Goal: Task Accomplishment & Management: Complete application form

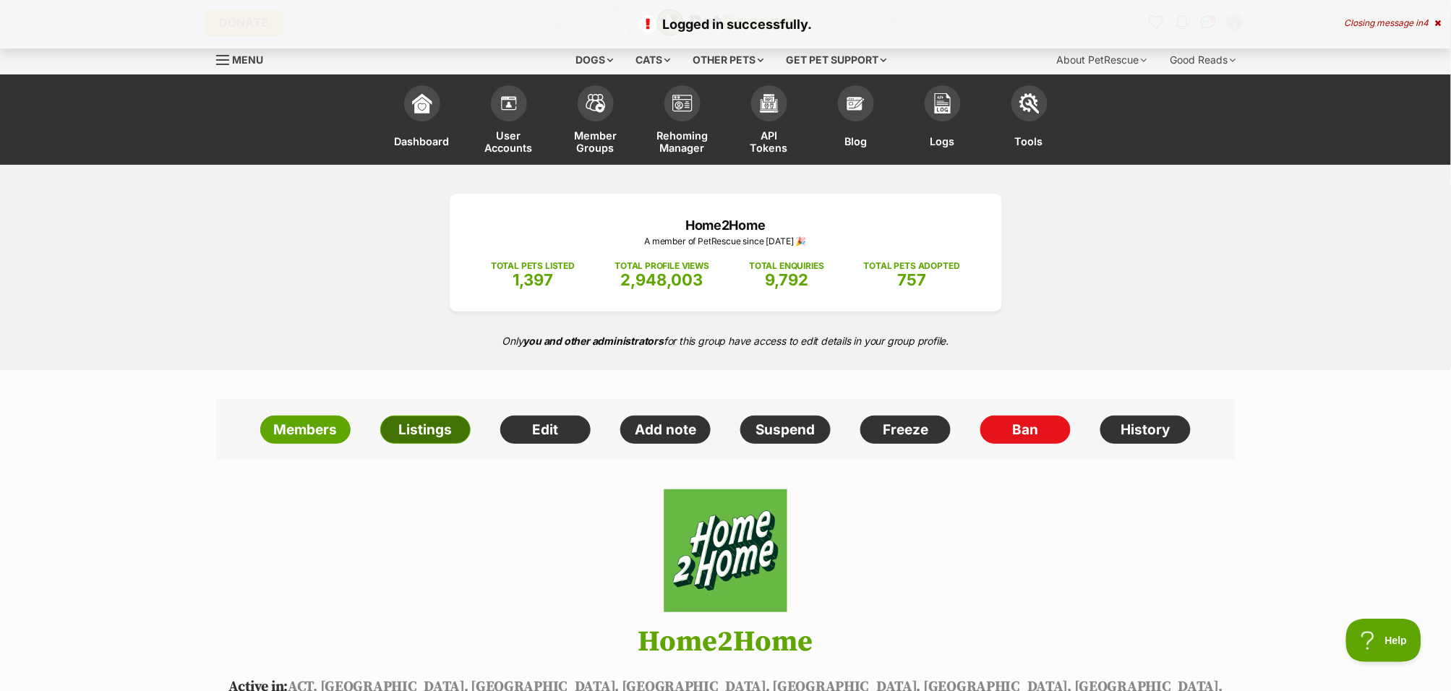
click at [422, 434] on link "Listings" at bounding box center [425, 430] width 90 height 29
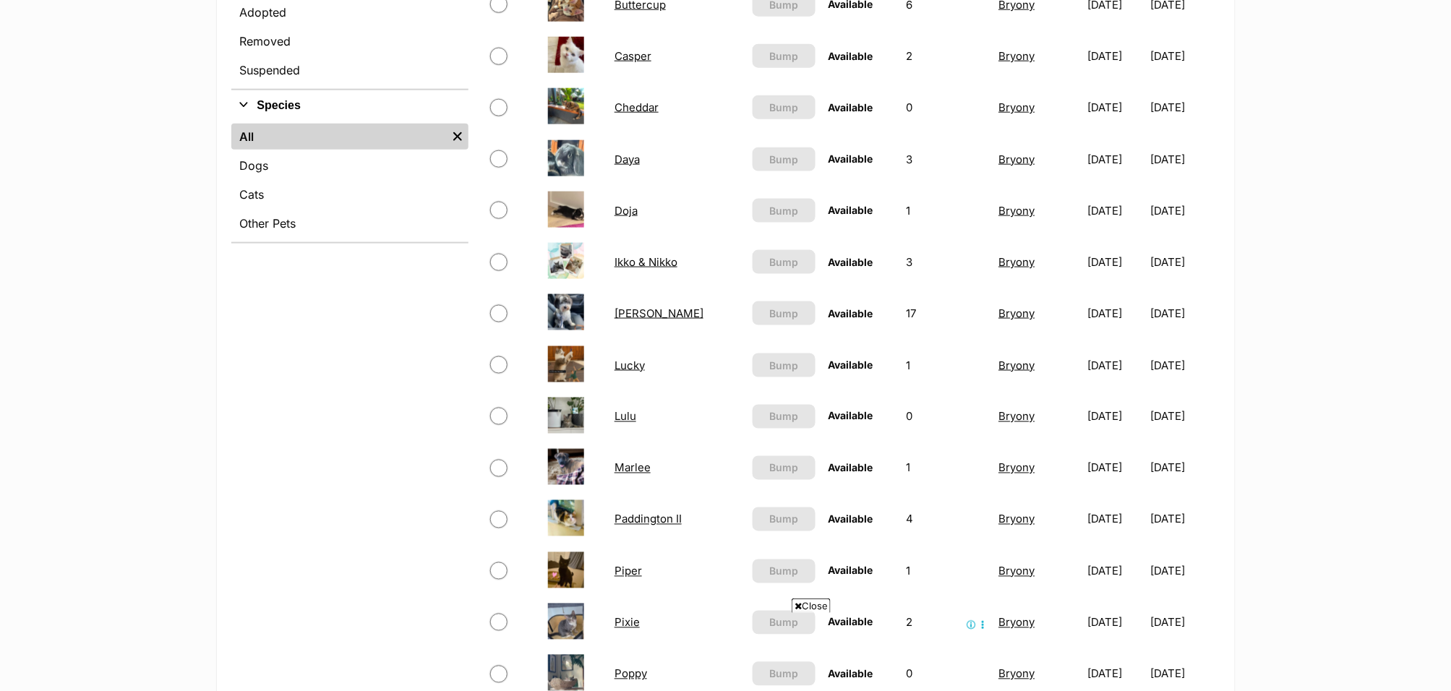
scroll to position [544, 0]
click at [621, 307] on link "[PERSON_NAME]" at bounding box center [659, 312] width 89 height 14
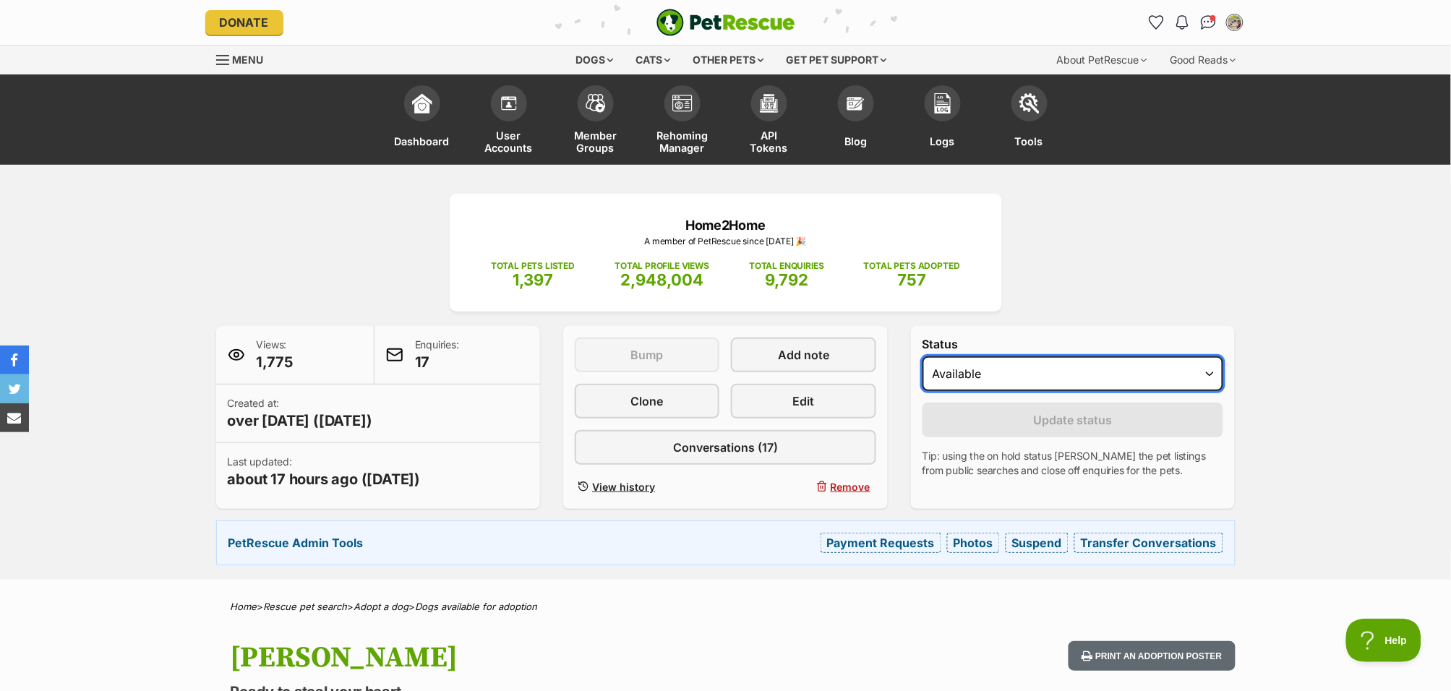
click at [1002, 380] on select "Draft - not available as listing has enquires Available On hold Adopted" at bounding box center [1073, 373] width 301 height 35
select select "on_hold"
click at [923, 356] on select "Draft - not available as listing has enquires Available On hold Adopted" at bounding box center [1073, 373] width 301 height 35
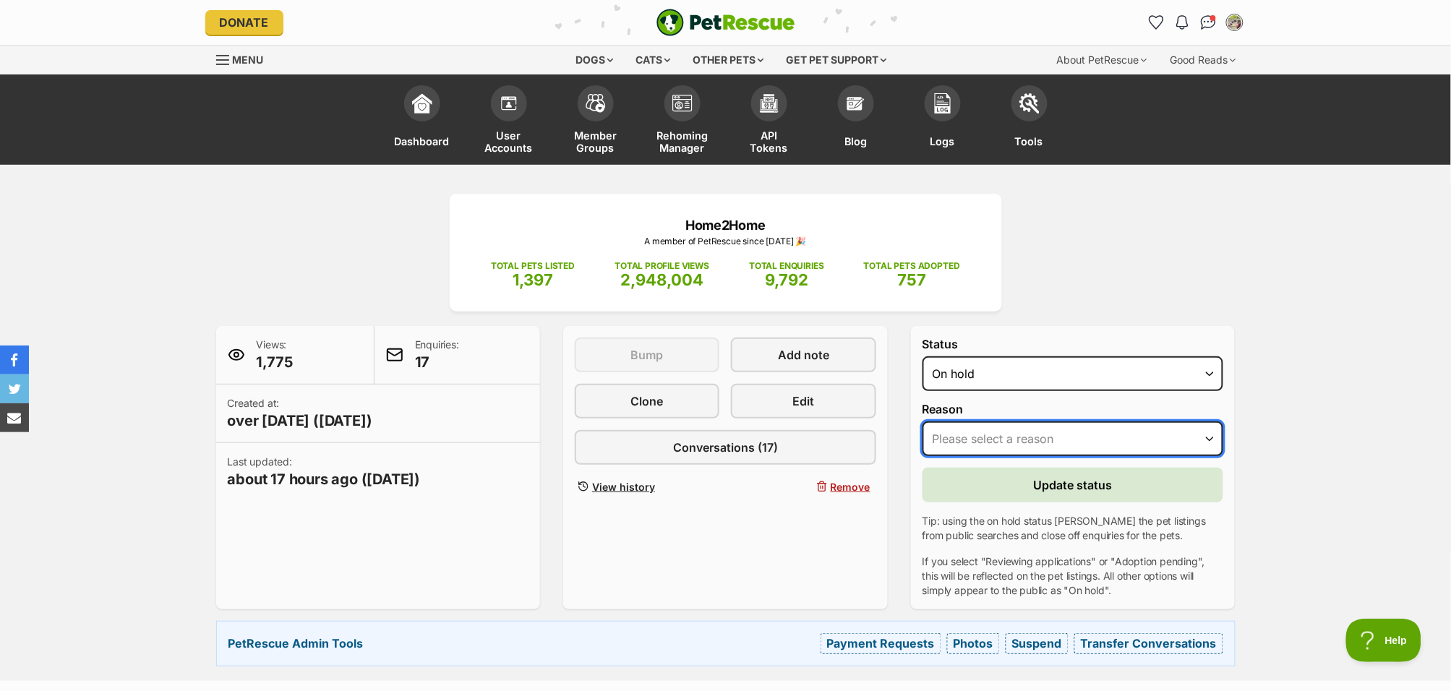
click at [1026, 440] on select "Please select a reason Medical reasons Reviewing applications Adoption pending …" at bounding box center [1073, 439] width 301 height 35
select select "reviewing_applications"
click at [923, 422] on select "Please select a reason Medical reasons Reviewing applications Adoption pending …" at bounding box center [1073, 439] width 301 height 35
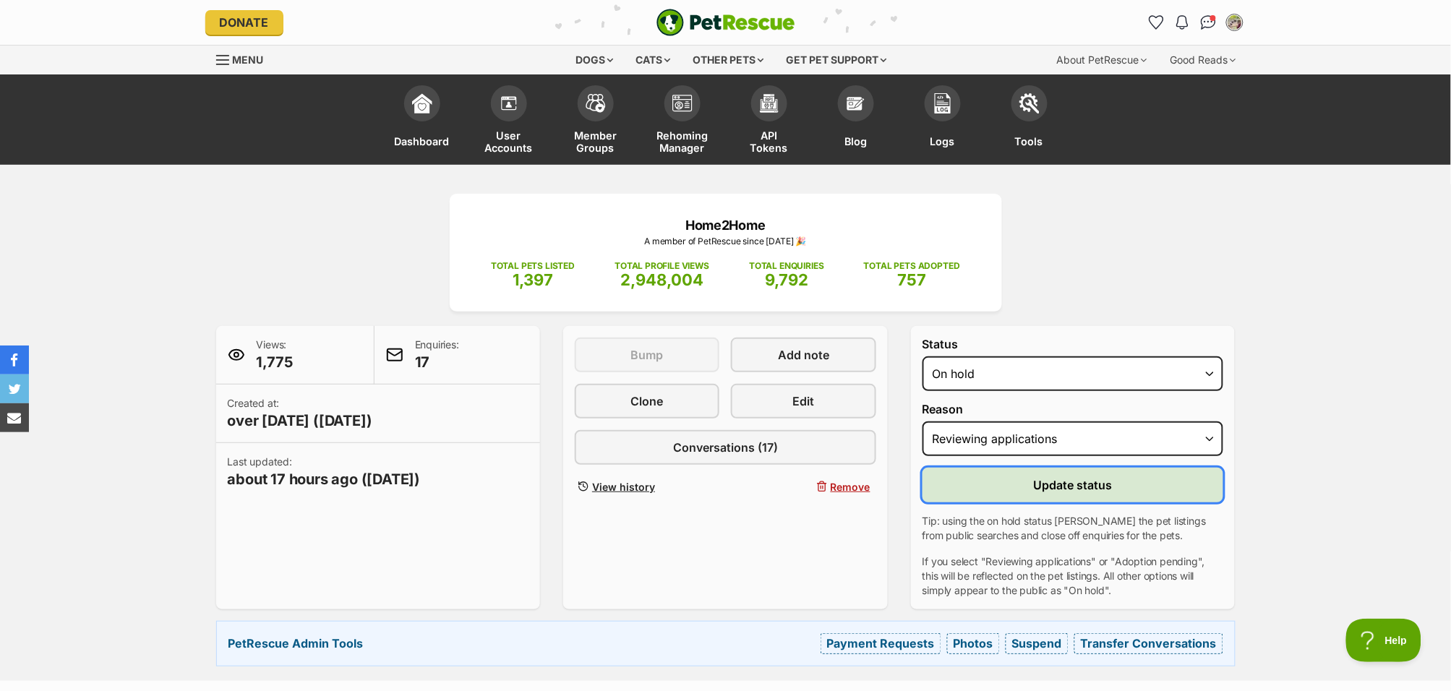
click at [1124, 485] on button "Update status" at bounding box center [1073, 485] width 301 height 35
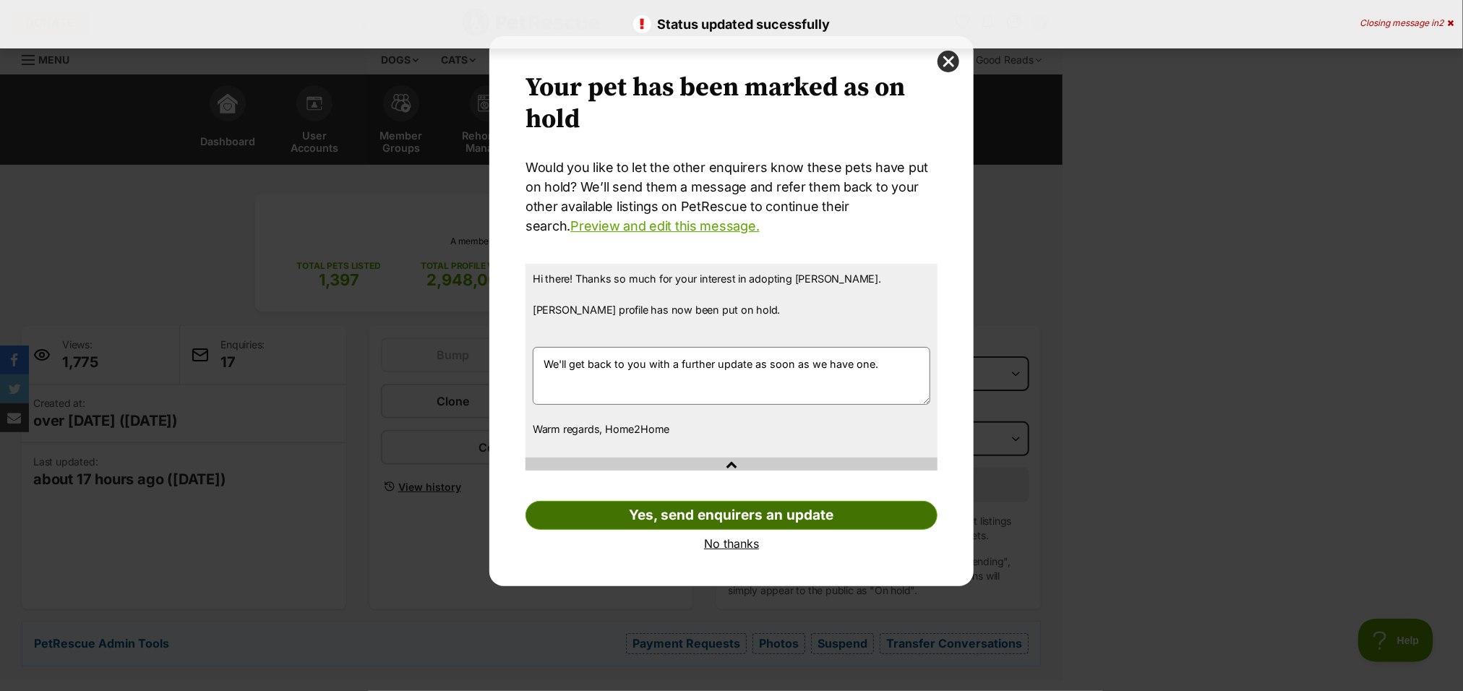
click at [788, 517] on link "Yes, send enquirers an update" at bounding box center [732, 515] width 412 height 29
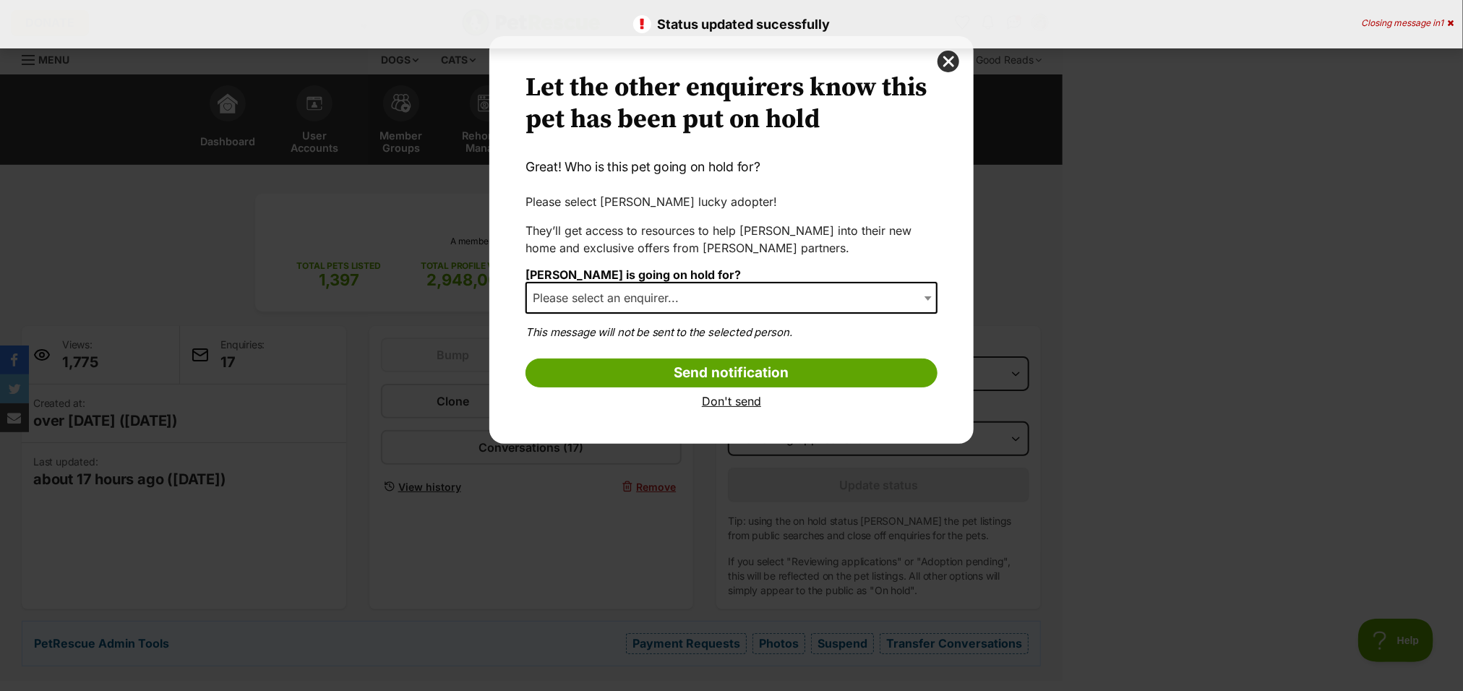
click at [675, 299] on span "Please select an enquirer..." at bounding box center [610, 298] width 166 height 20
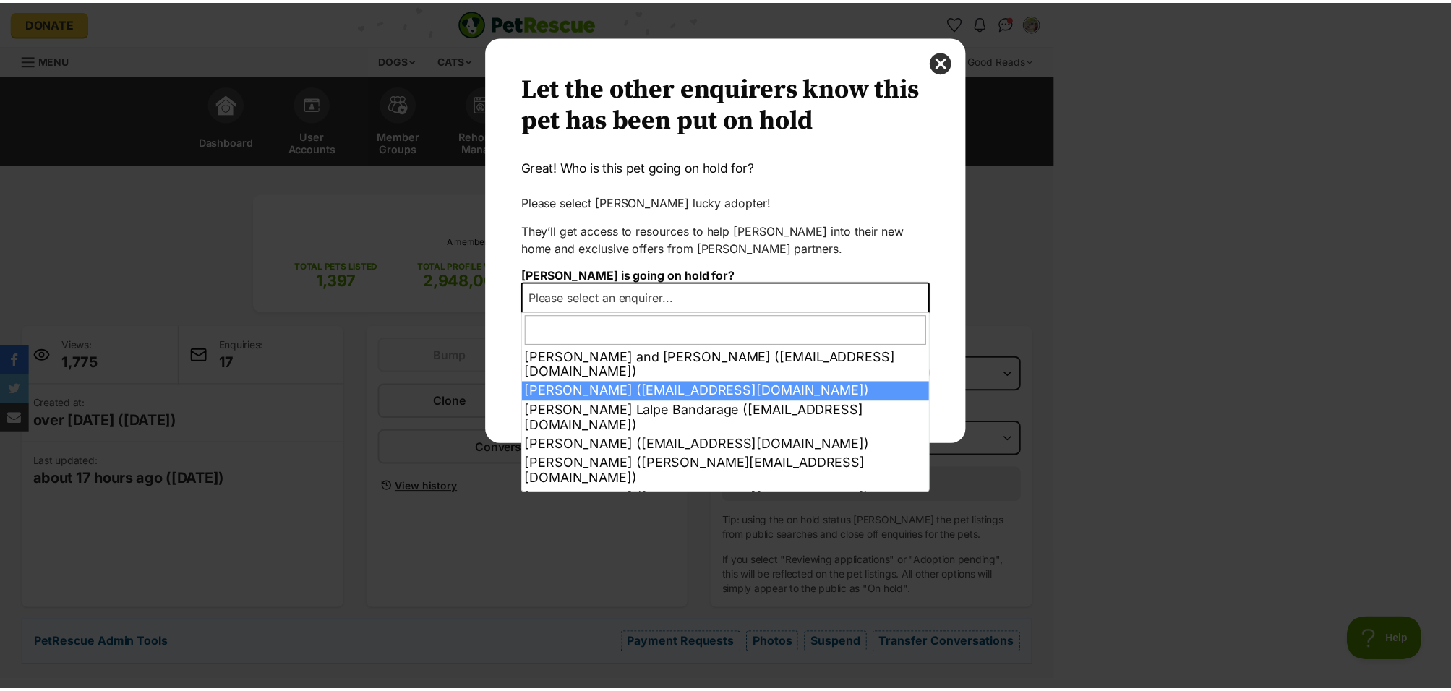
scroll to position [221, 0]
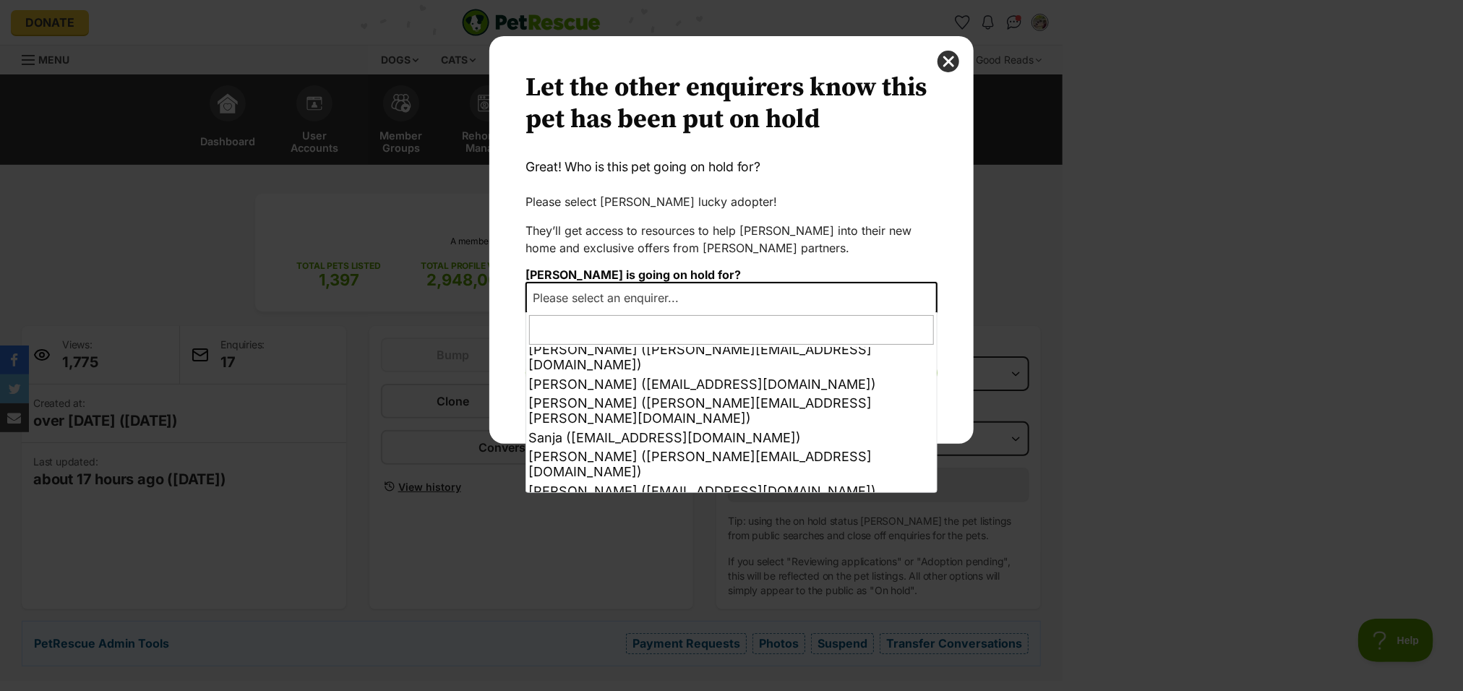
select select "other"
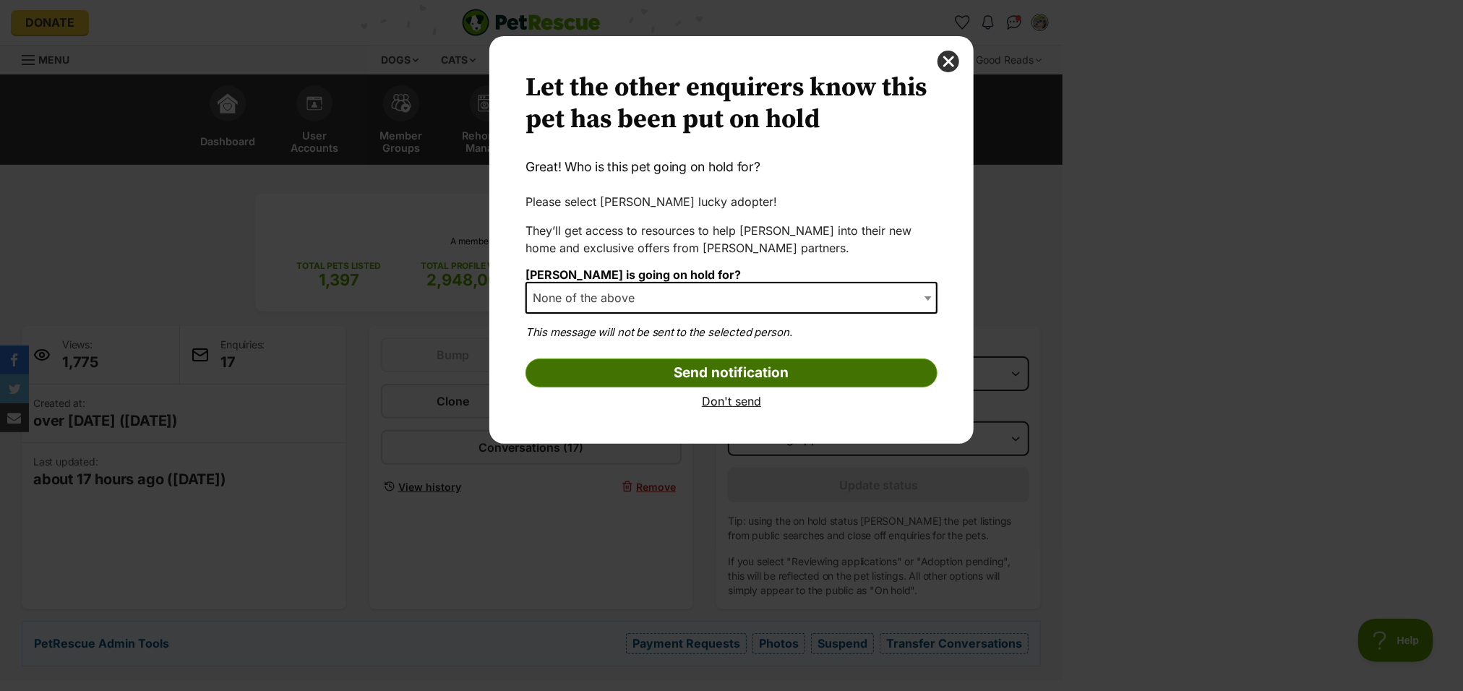
click at [826, 382] on input "Send notification" at bounding box center [732, 373] width 412 height 29
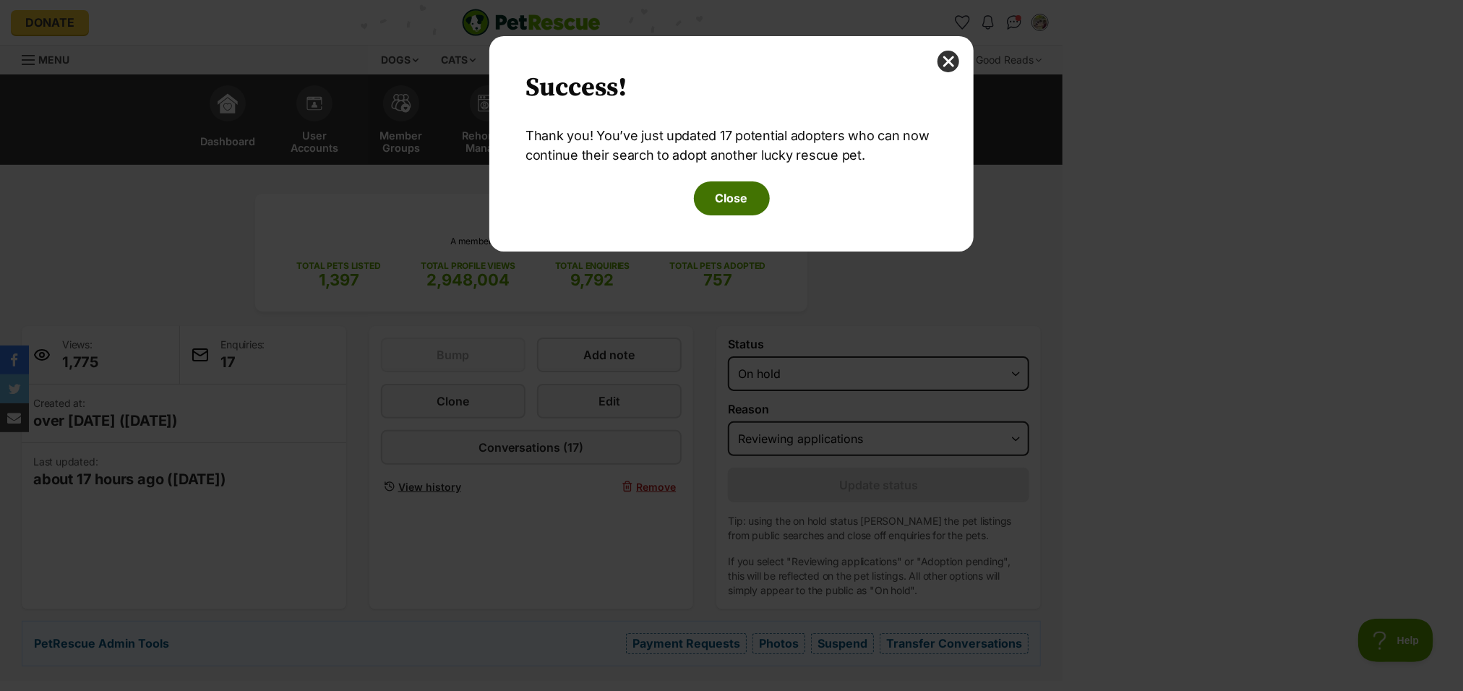
click at [737, 187] on button "Close" at bounding box center [732, 197] width 76 height 33
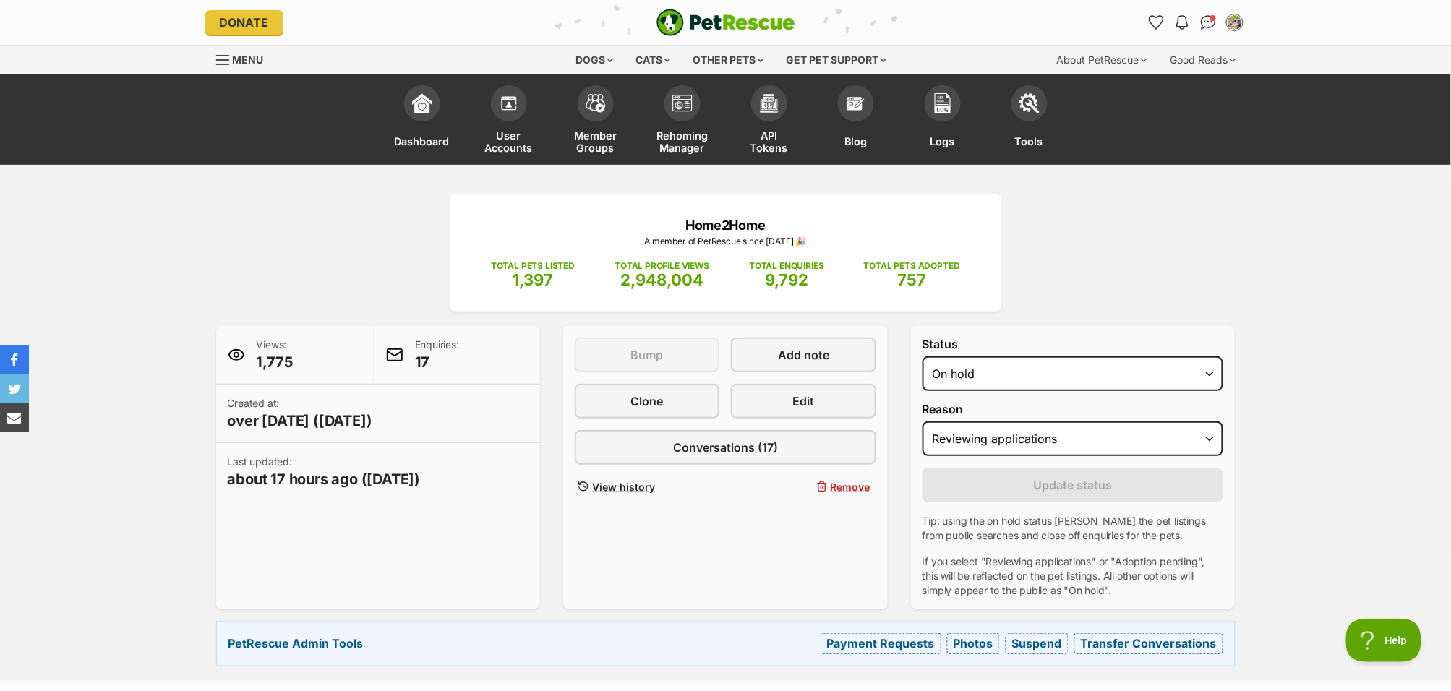
scroll to position [0, 0]
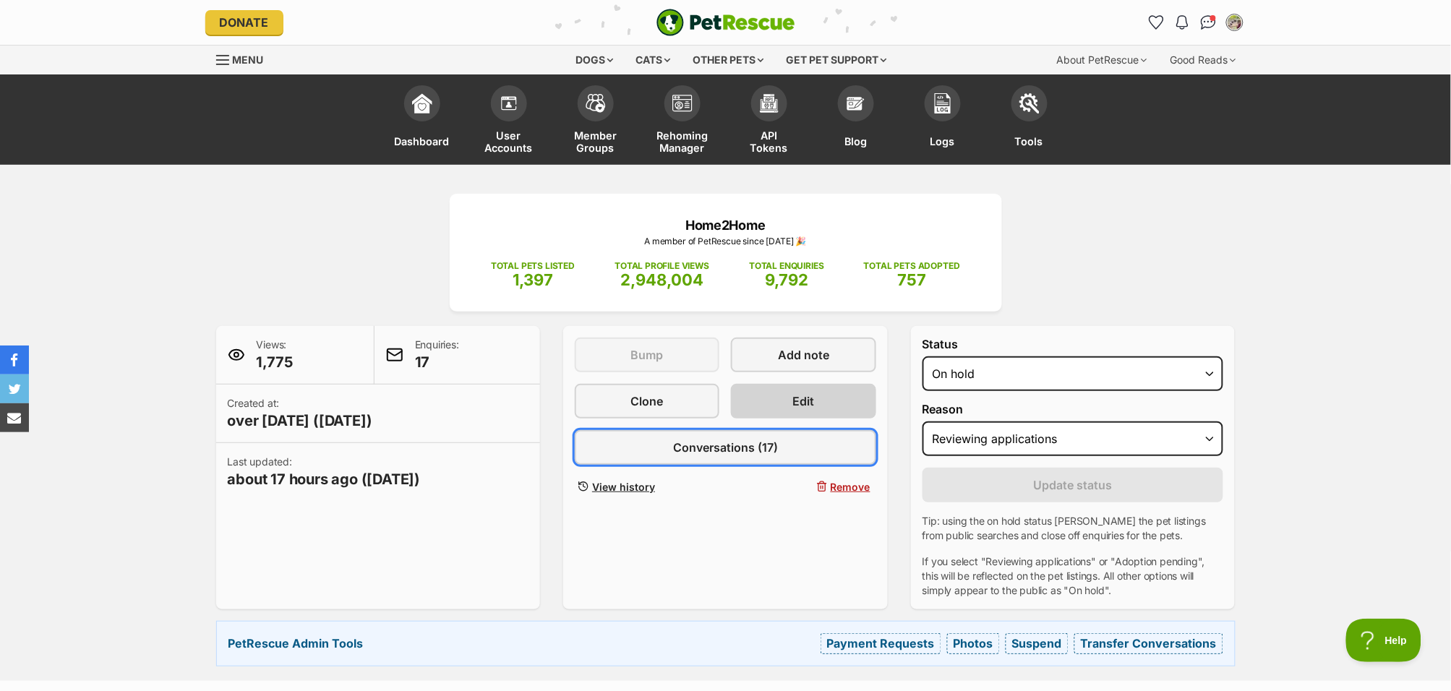
drag, startPoint x: 770, startPoint y: 442, endPoint x: 841, endPoint y: 409, distance: 78.3
click at [770, 442] on span "Conversations (17)" at bounding box center [725, 447] width 105 height 17
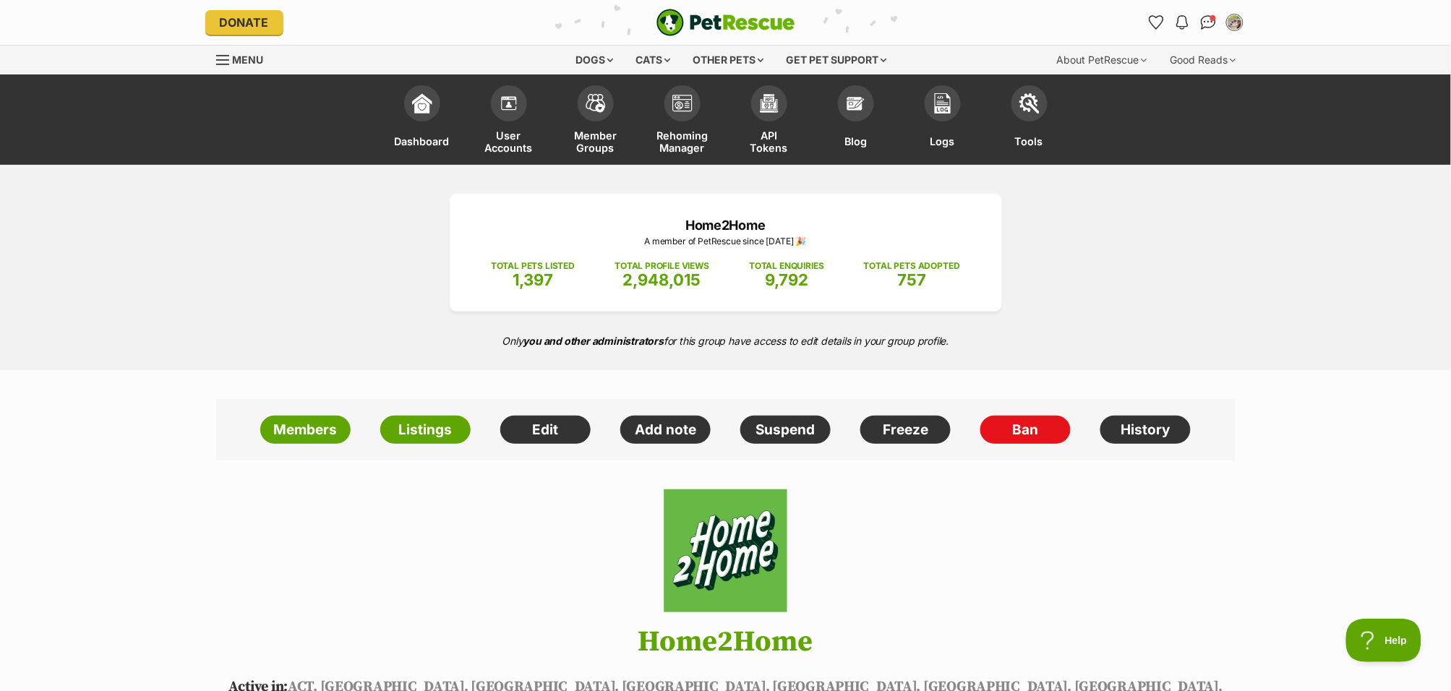
click at [437, 435] on link "Listings" at bounding box center [425, 430] width 90 height 29
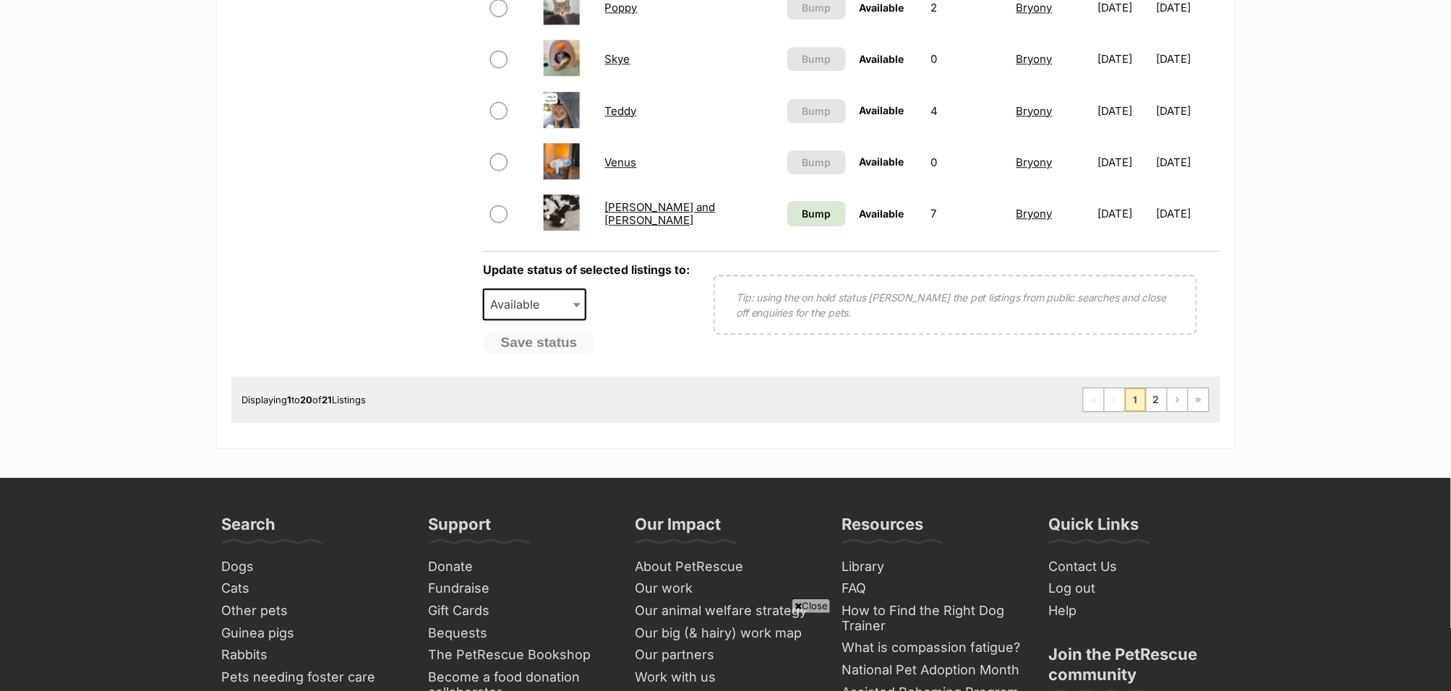
scroll to position [982, 0]
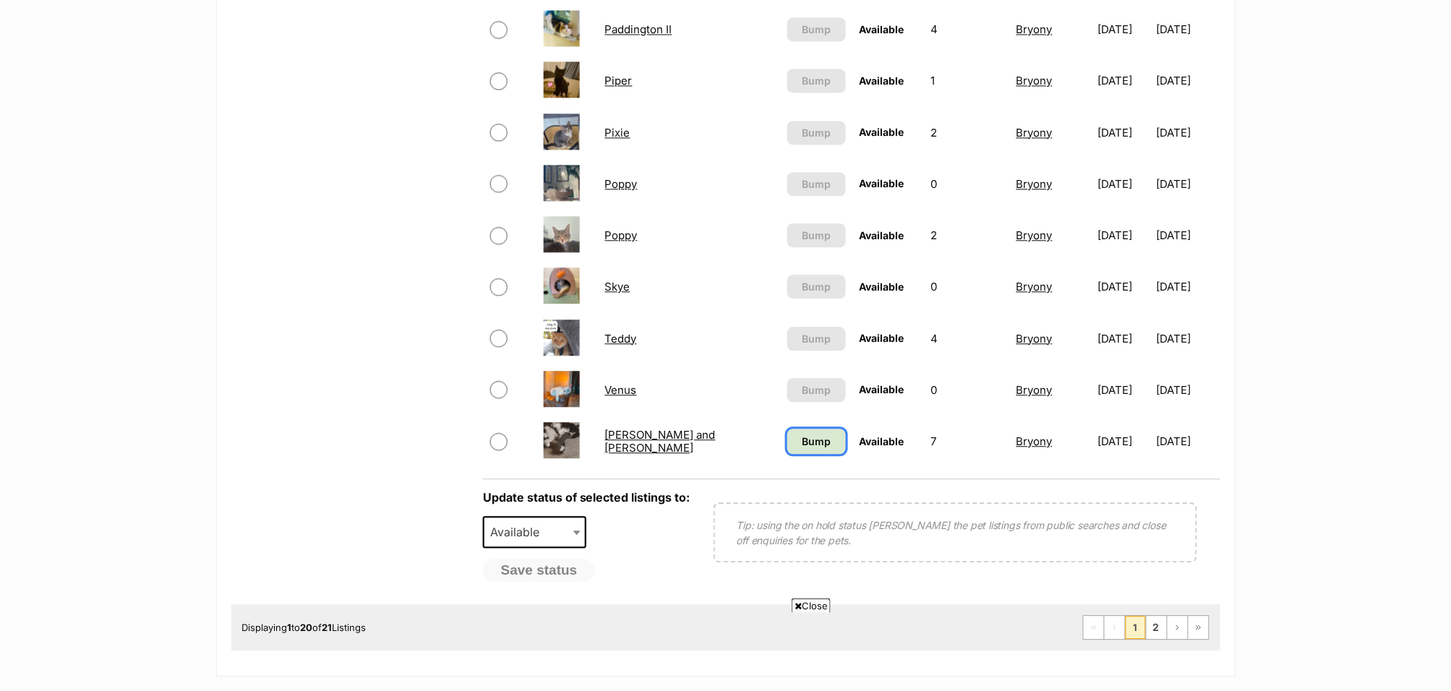
click at [802, 434] on span "Bump" at bounding box center [816, 441] width 29 height 15
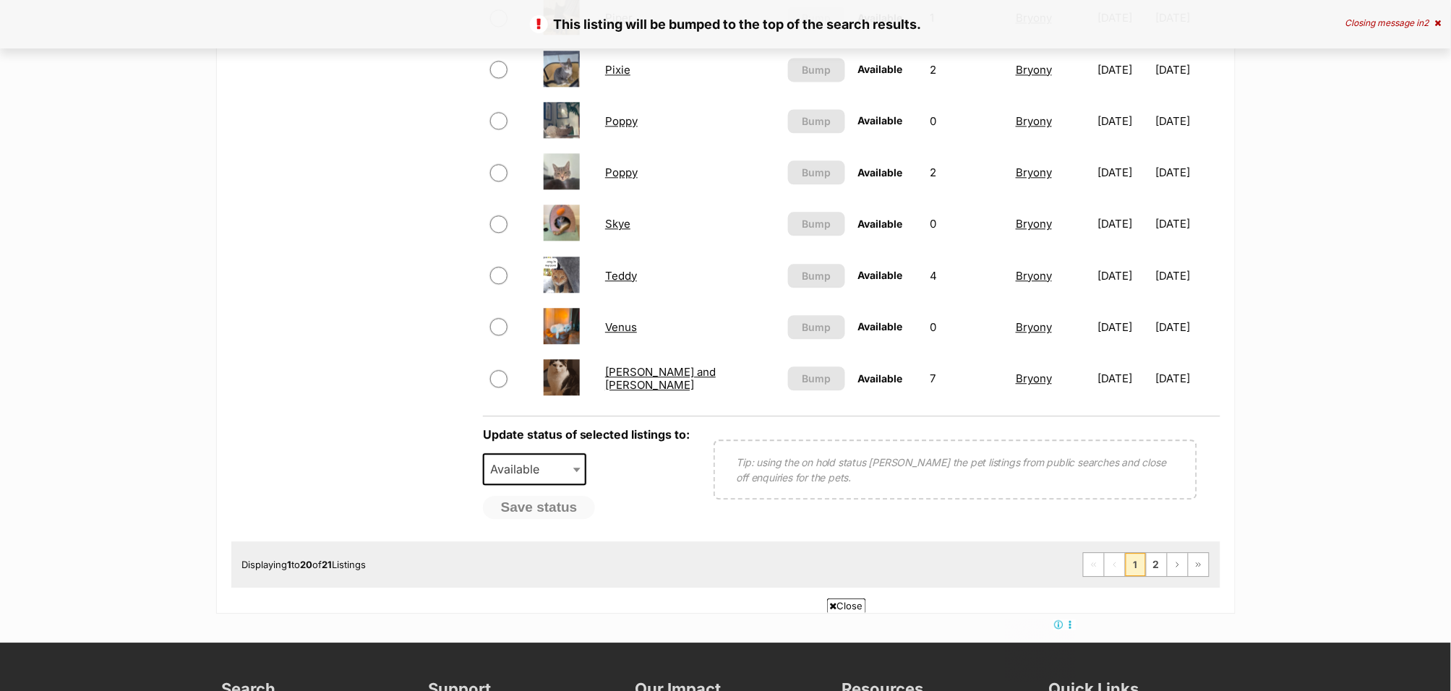
click at [624, 320] on link "Venus" at bounding box center [621, 327] width 32 height 14
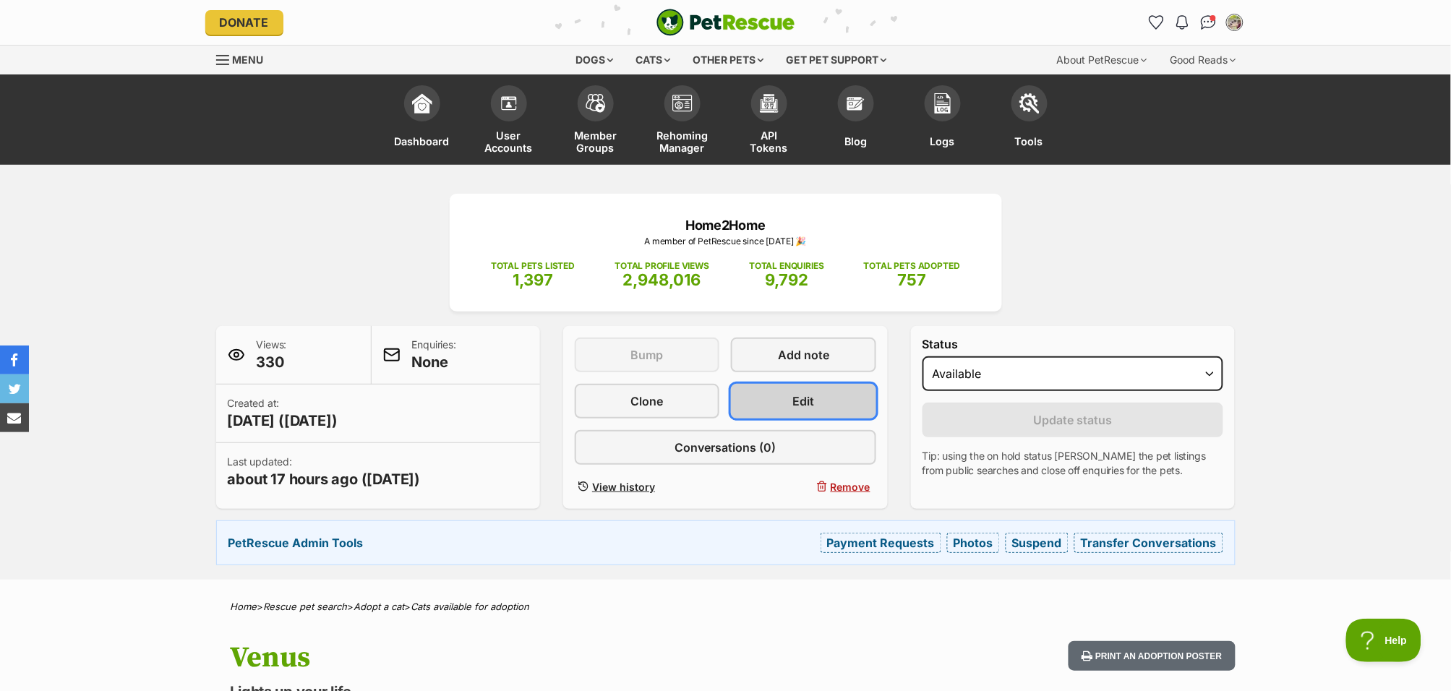
click at [835, 395] on link "Edit" at bounding box center [803, 401] width 145 height 35
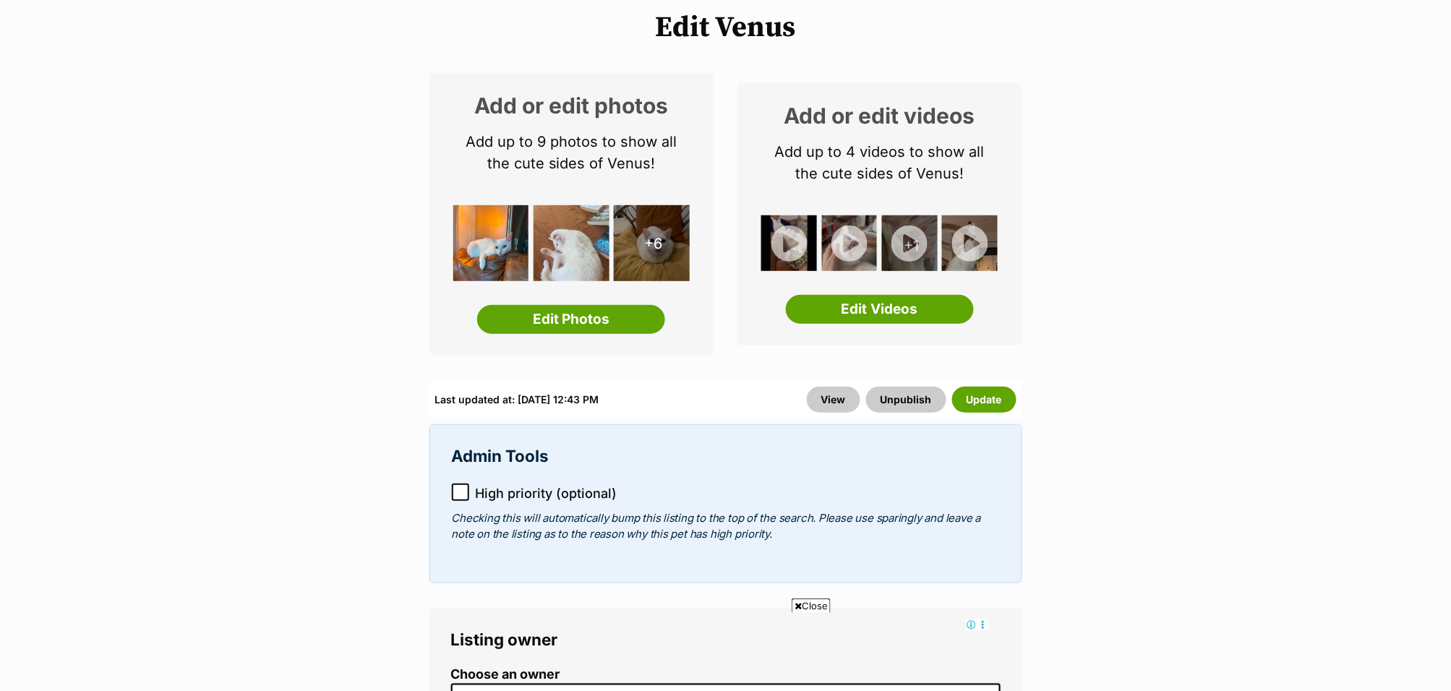
scroll to position [67, 0]
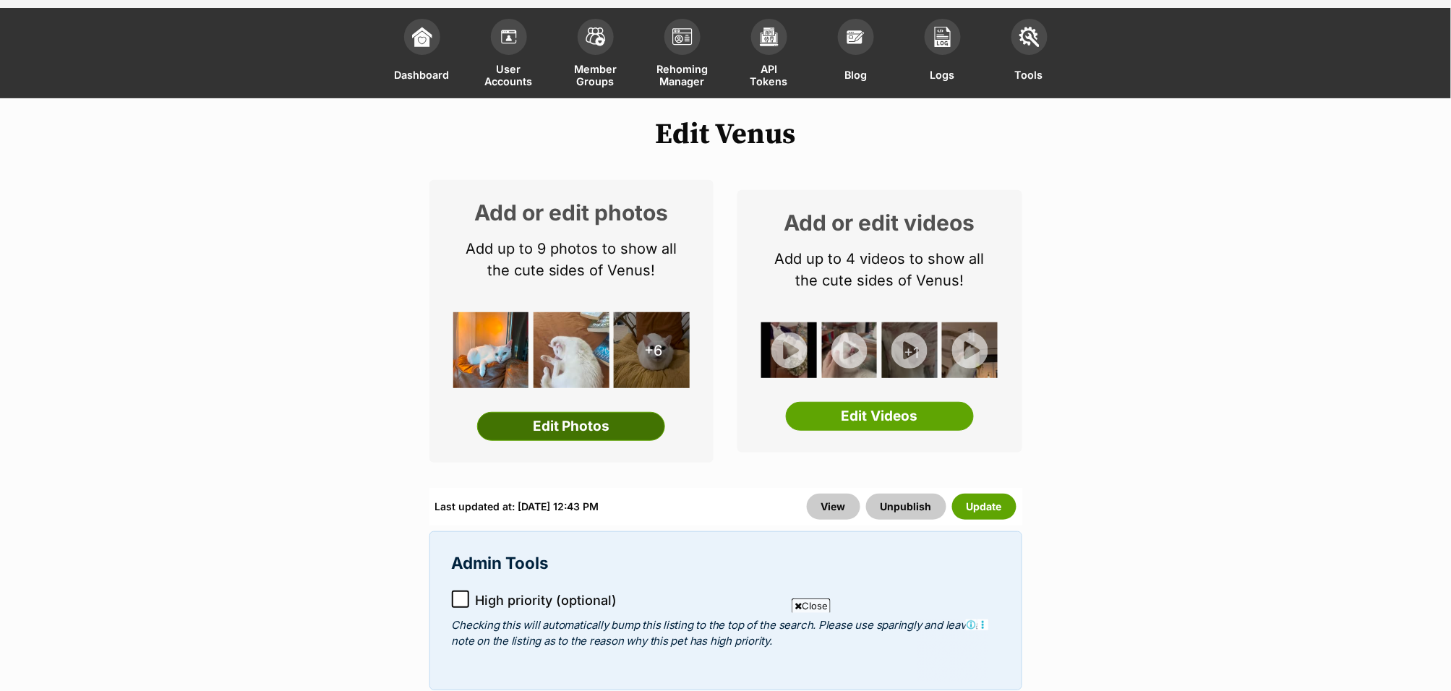
click at [547, 422] on link "Edit Photos" at bounding box center [571, 426] width 188 height 29
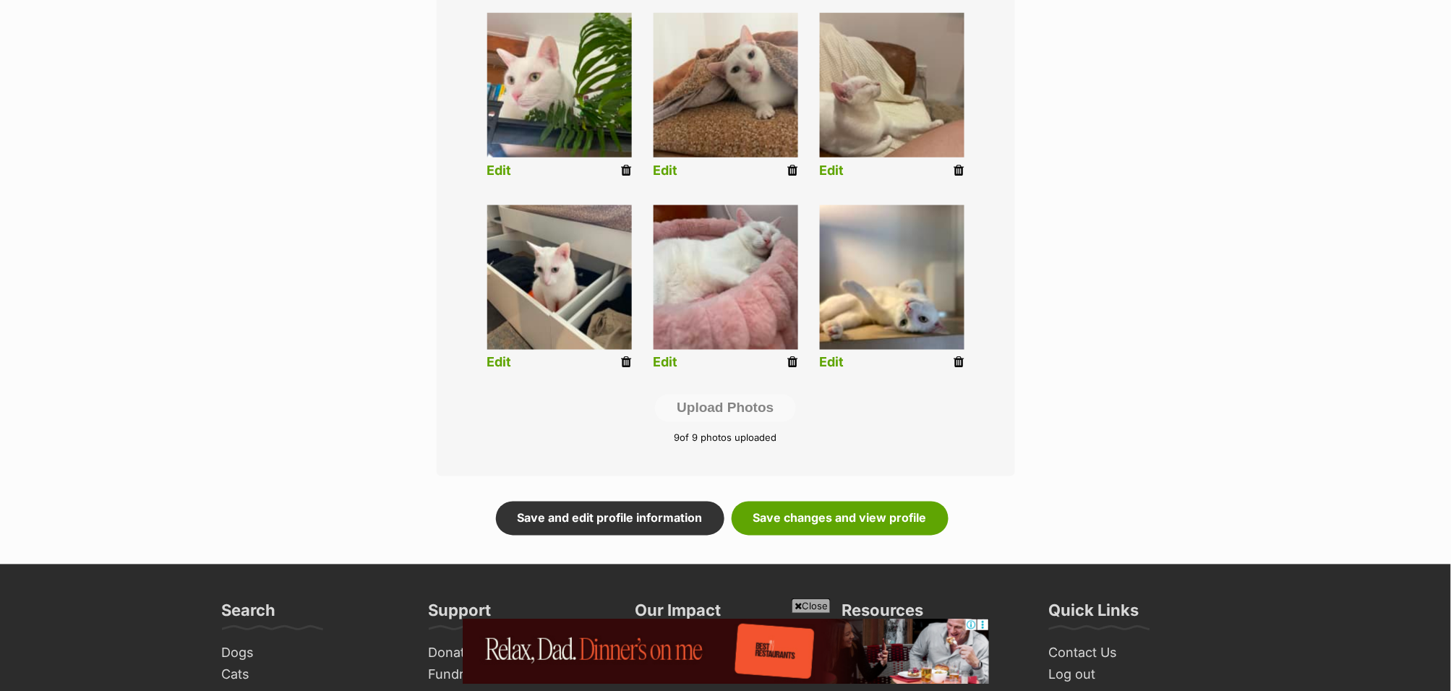
scroll to position [629, 0]
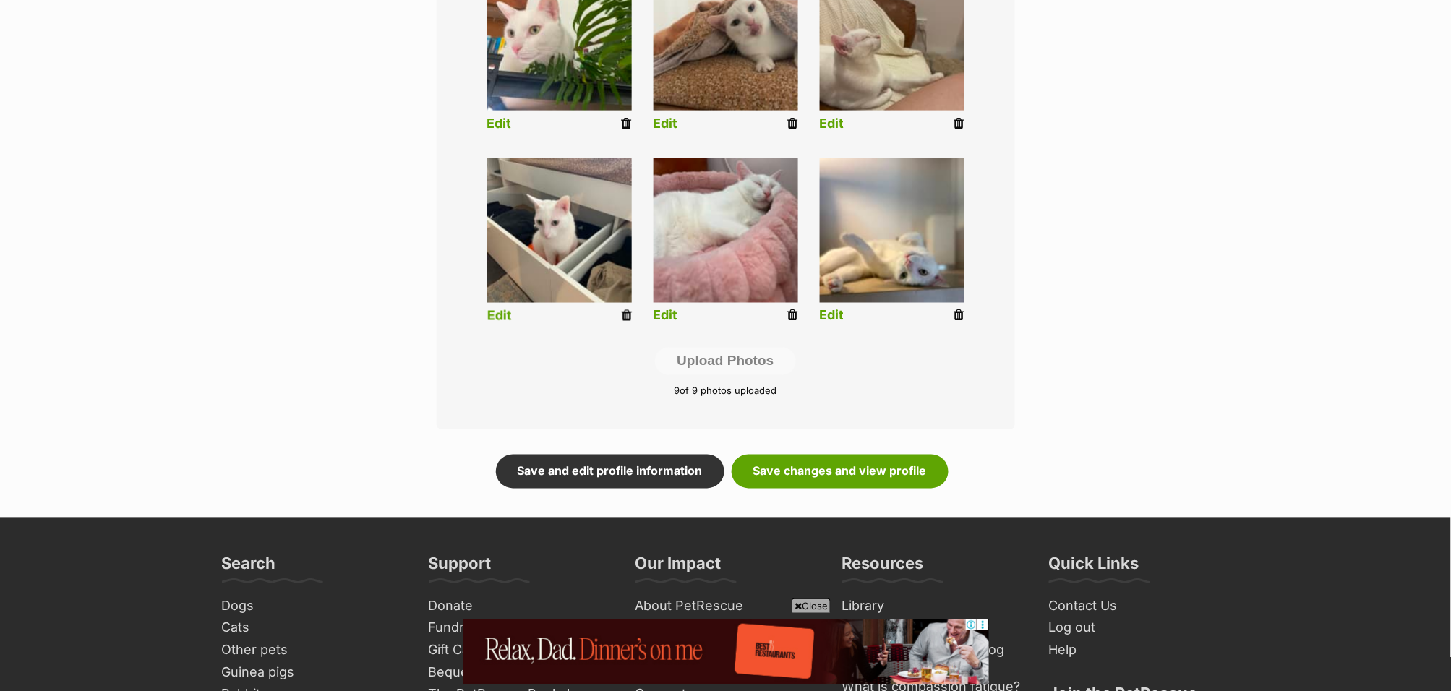
click at [625, 315] on icon at bounding box center [627, 315] width 10 height 13
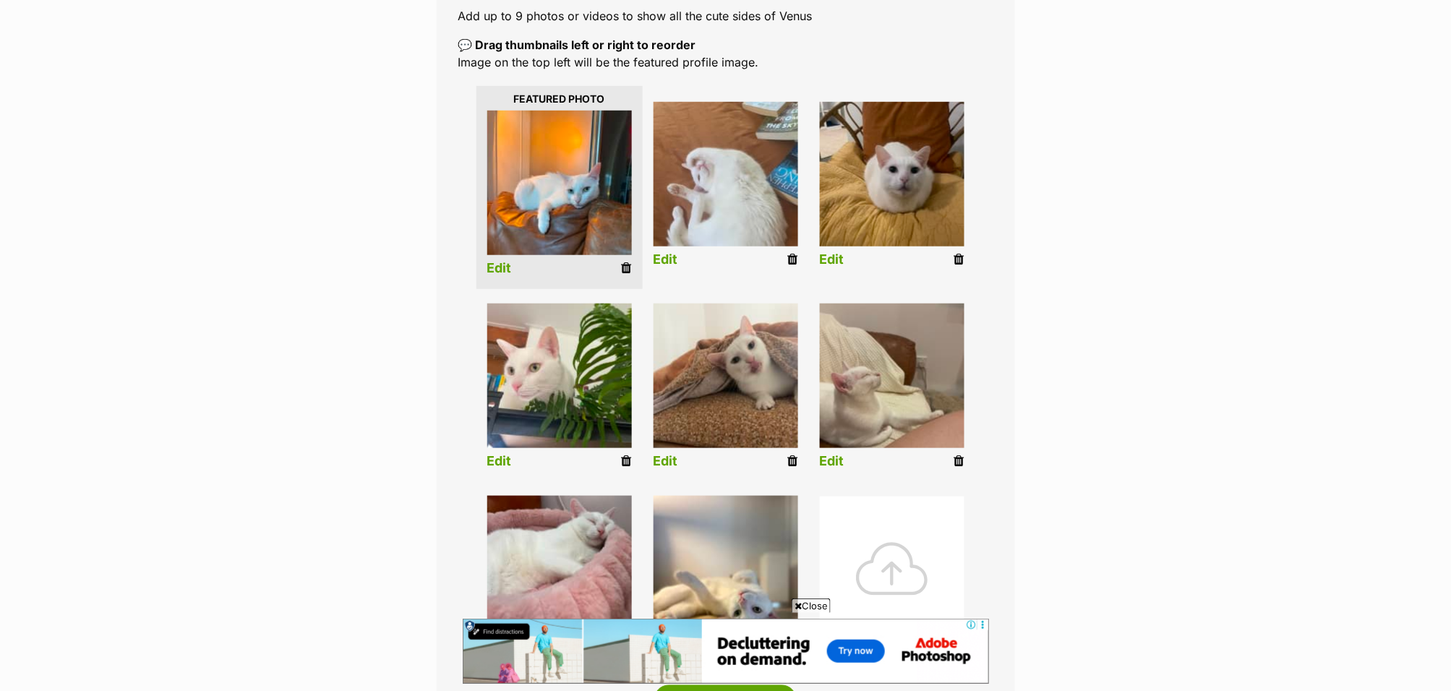
scroll to position [570, 0]
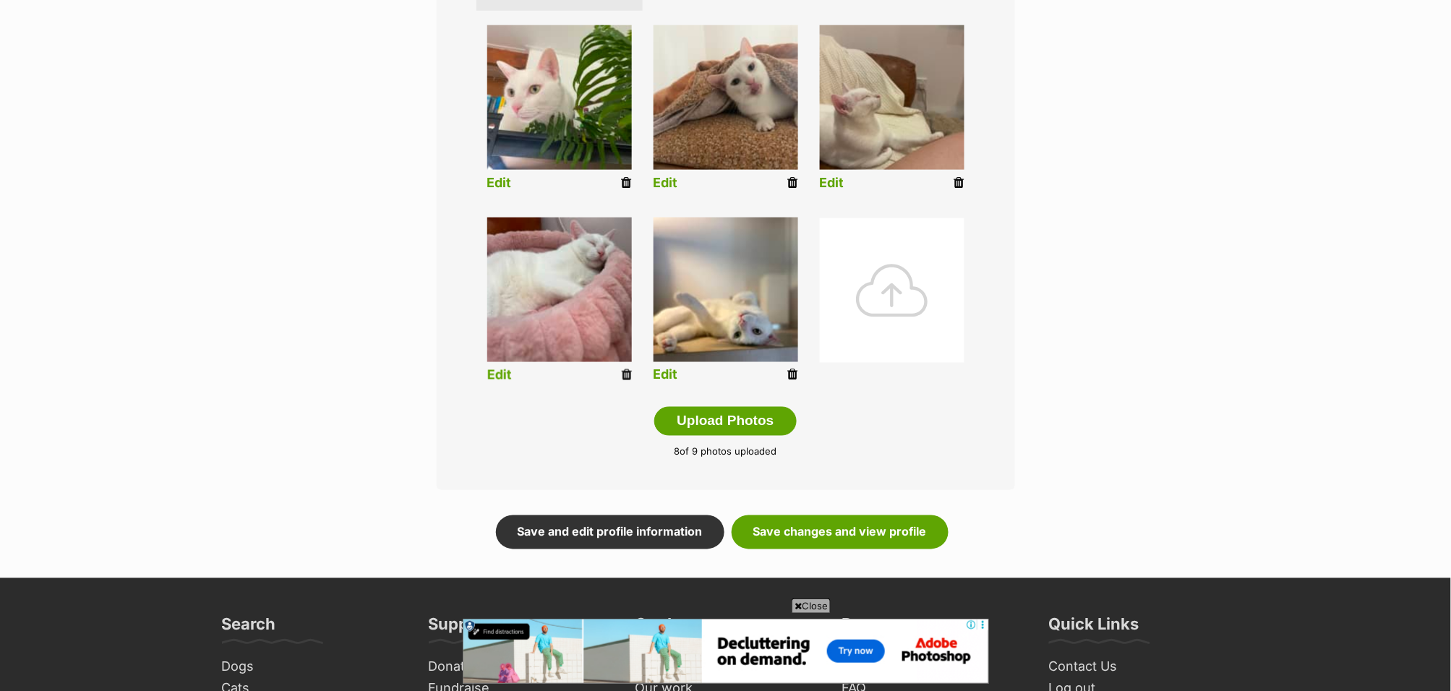
click at [624, 375] on icon at bounding box center [627, 375] width 10 height 13
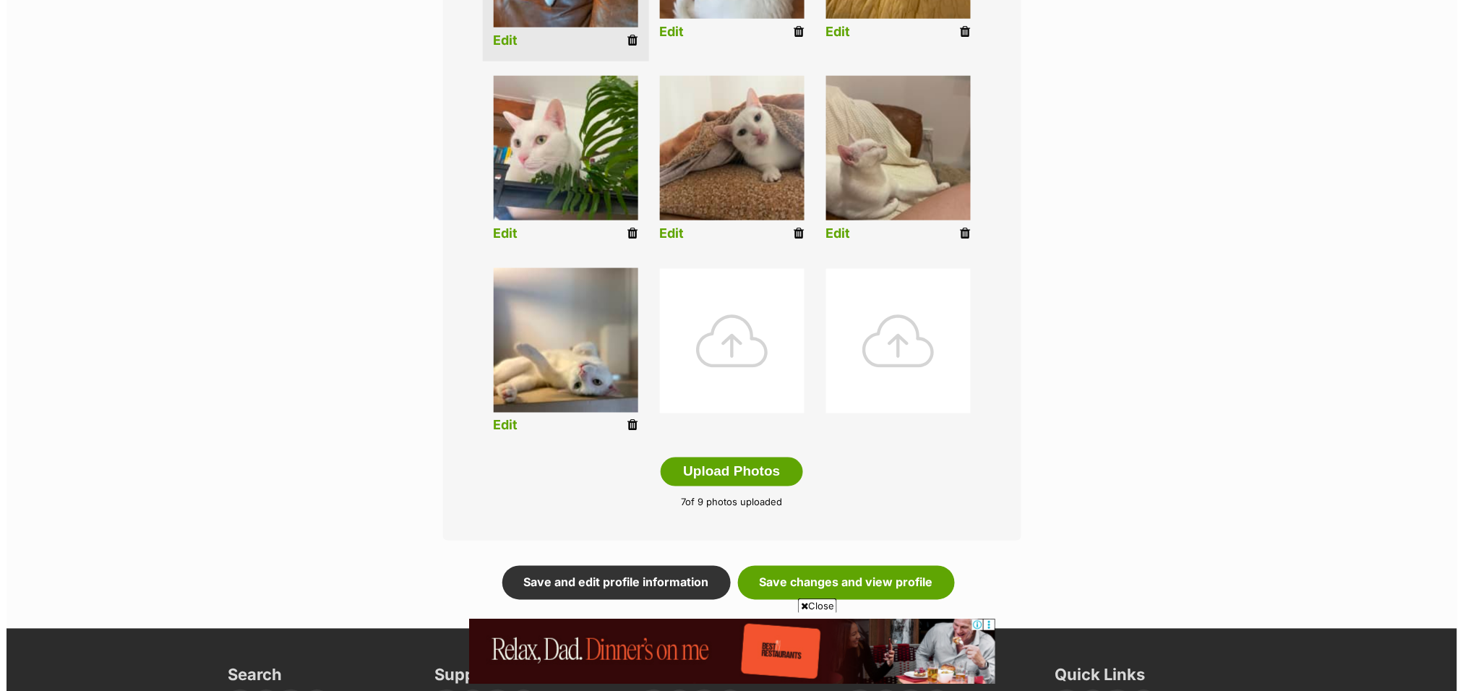
scroll to position [560, 0]
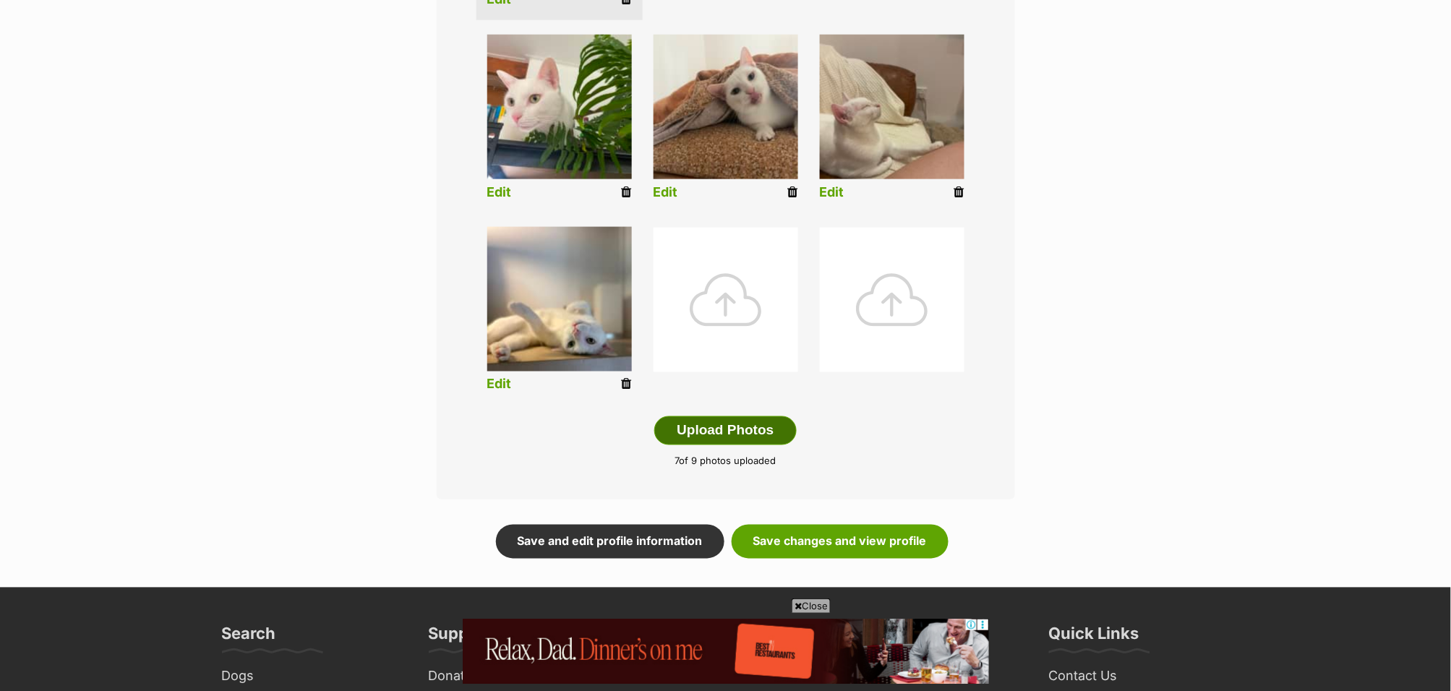
click at [720, 437] on button "Upload Photos" at bounding box center [725, 430] width 142 height 29
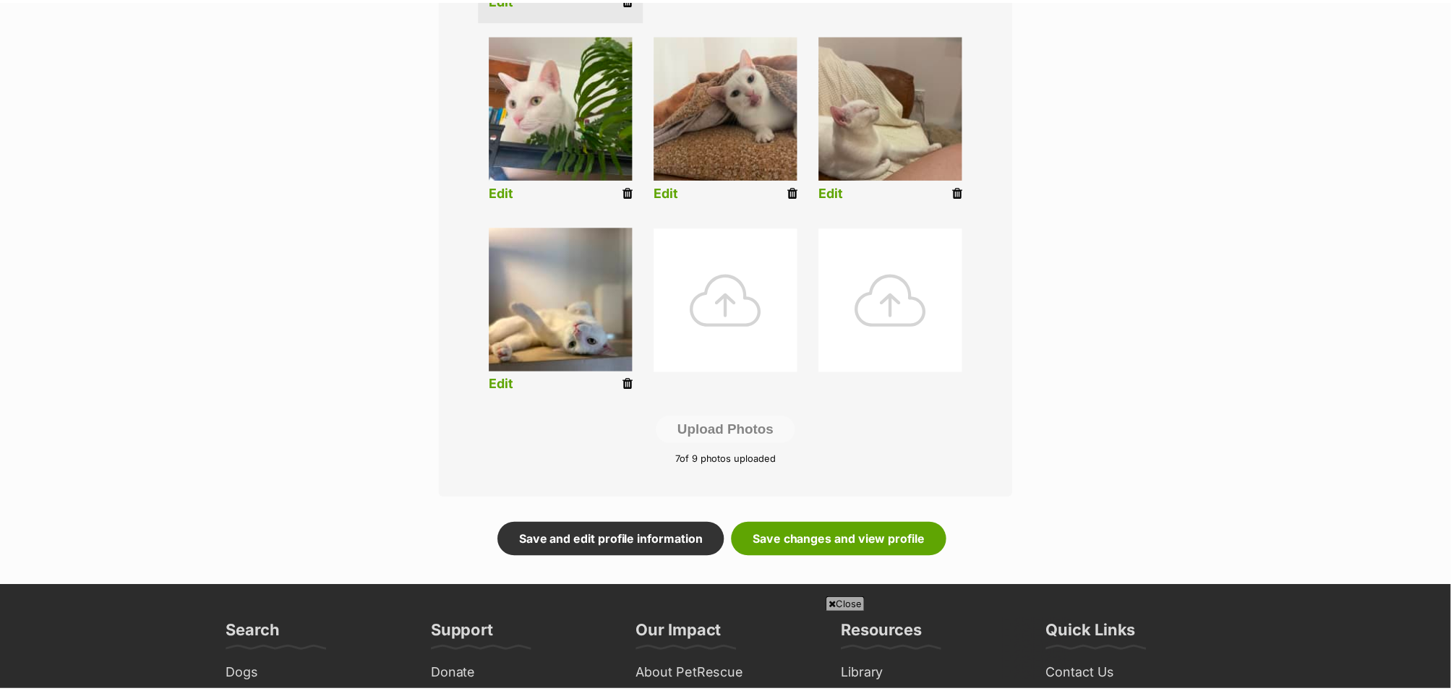
scroll to position [0, 0]
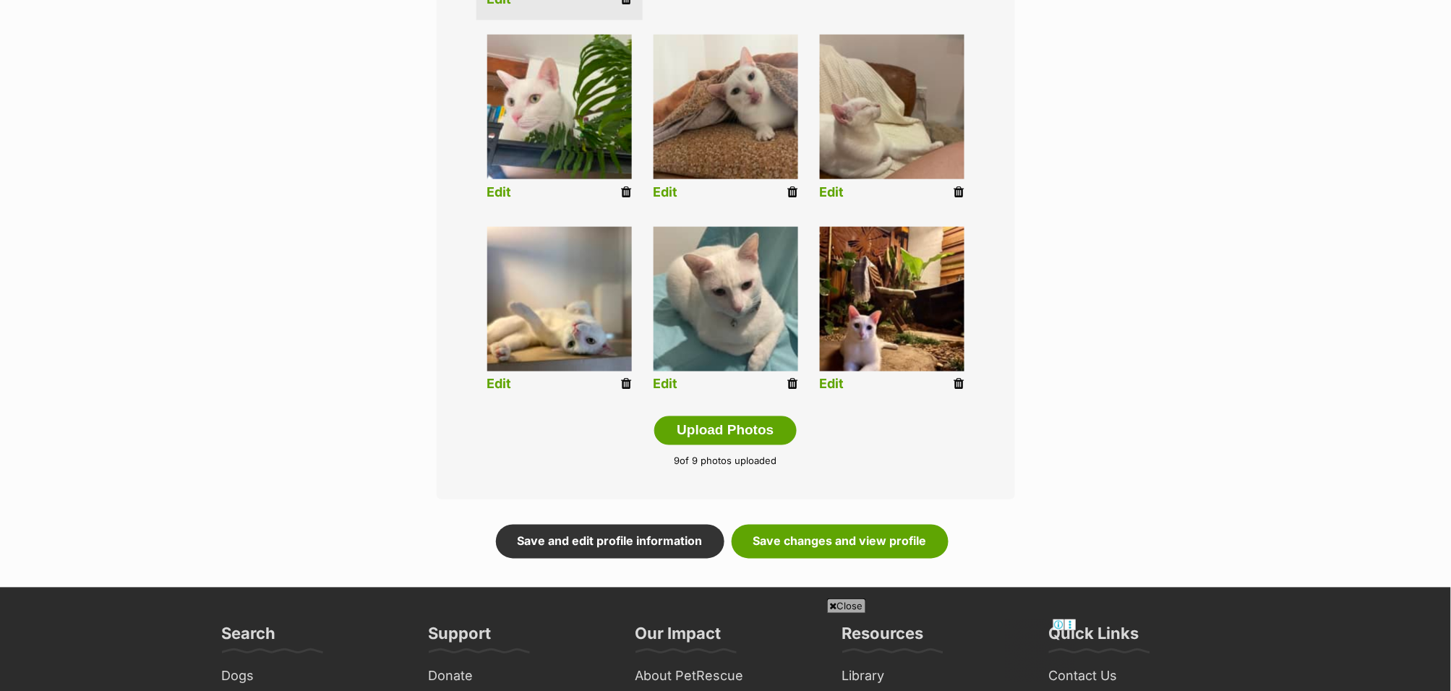
click at [826, 385] on link "Edit" at bounding box center [832, 384] width 25 height 15
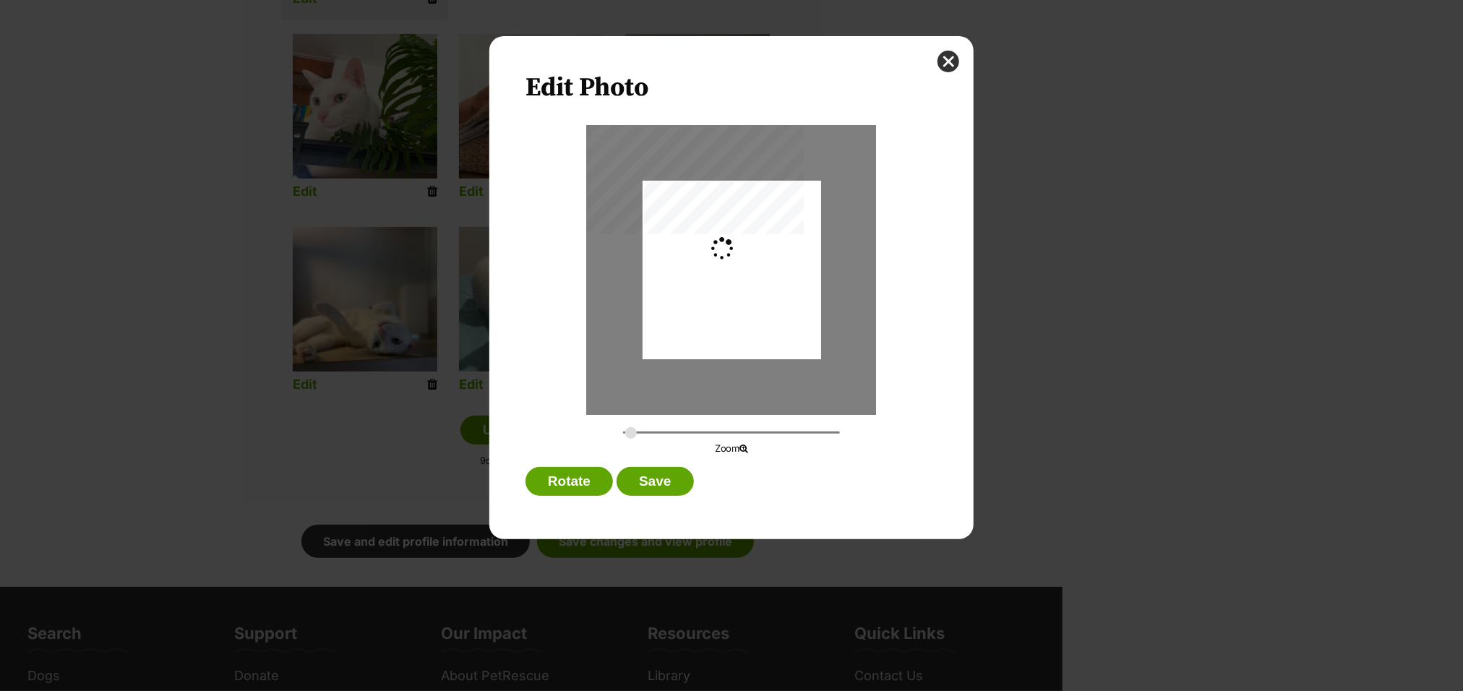
type input "0.2744"
drag, startPoint x: 769, startPoint y: 303, endPoint x: 761, endPoint y: 272, distance: 31.9
click at [761, 272] on div "Dialog Window - Close (Press escape to close)" at bounding box center [731, 244] width 179 height 234
click at [660, 474] on button "Save" at bounding box center [655, 481] width 77 height 29
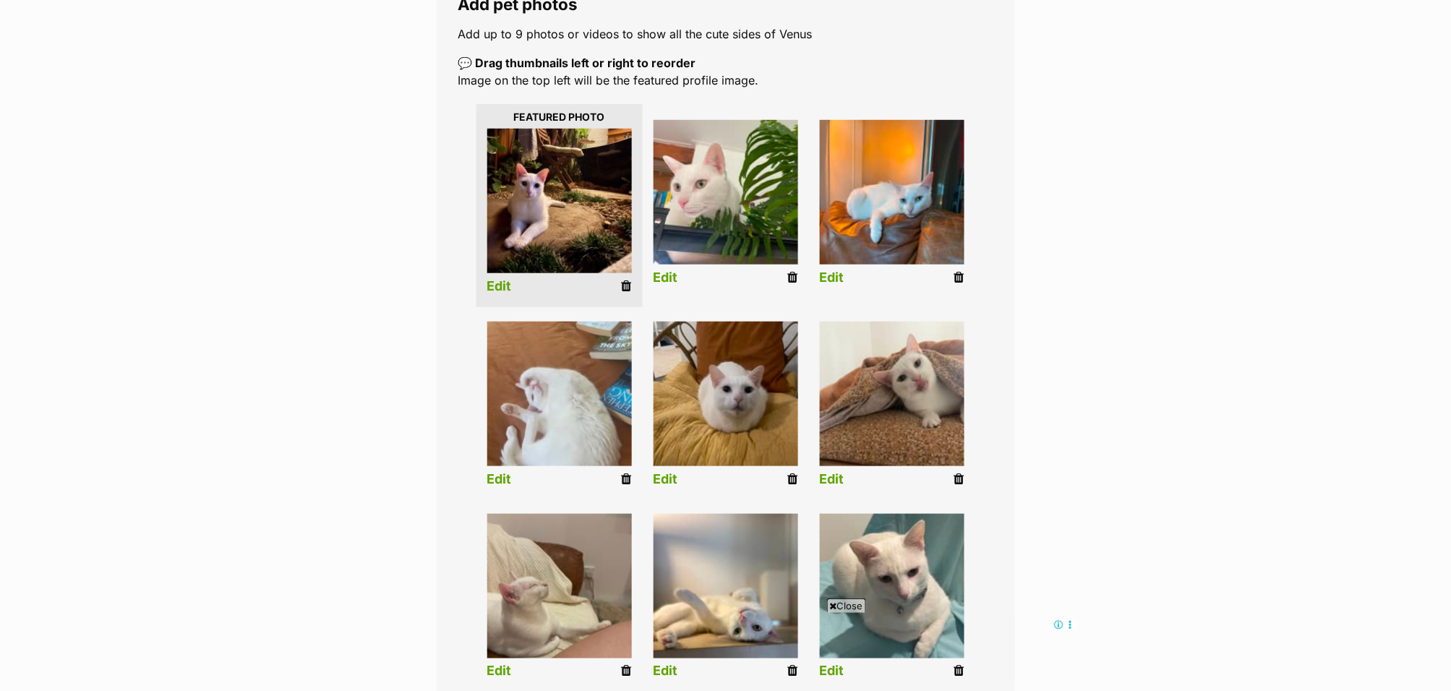
scroll to position [761, 0]
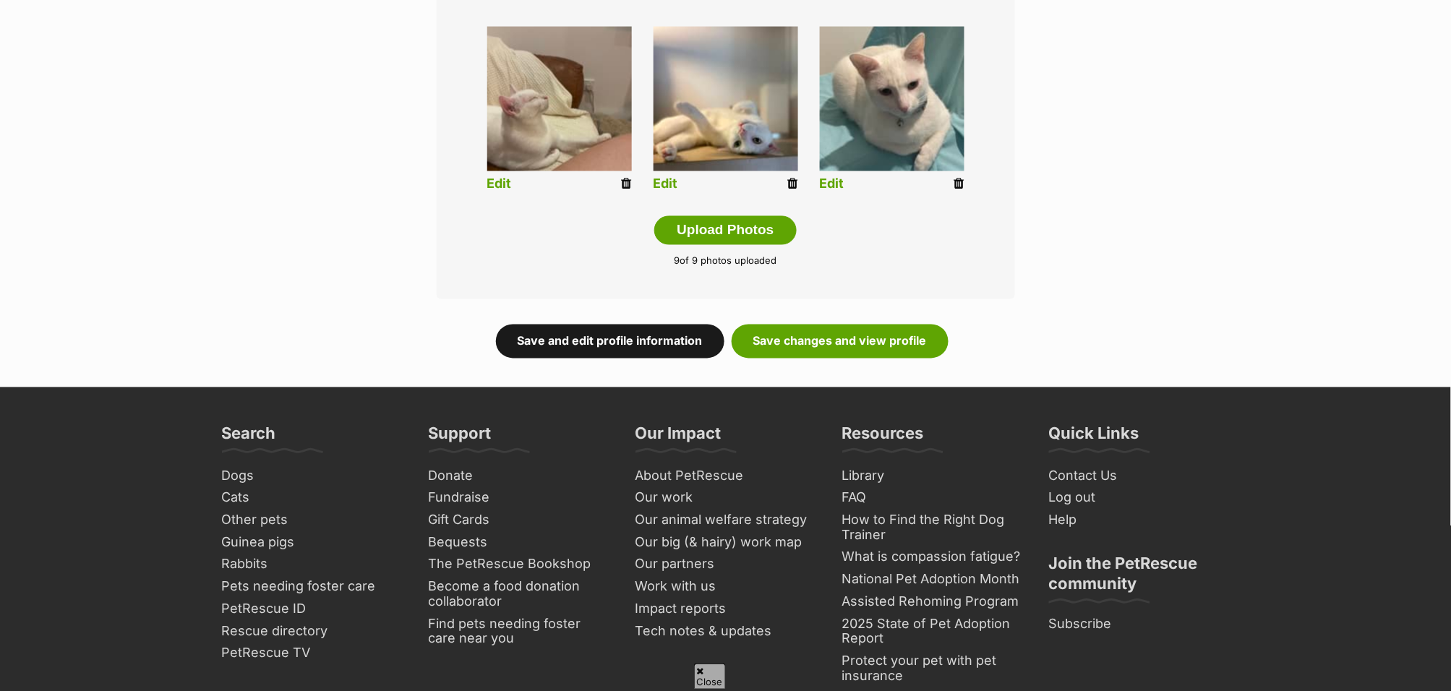
click at [658, 338] on link "Save and edit profile information" at bounding box center [610, 341] width 228 height 33
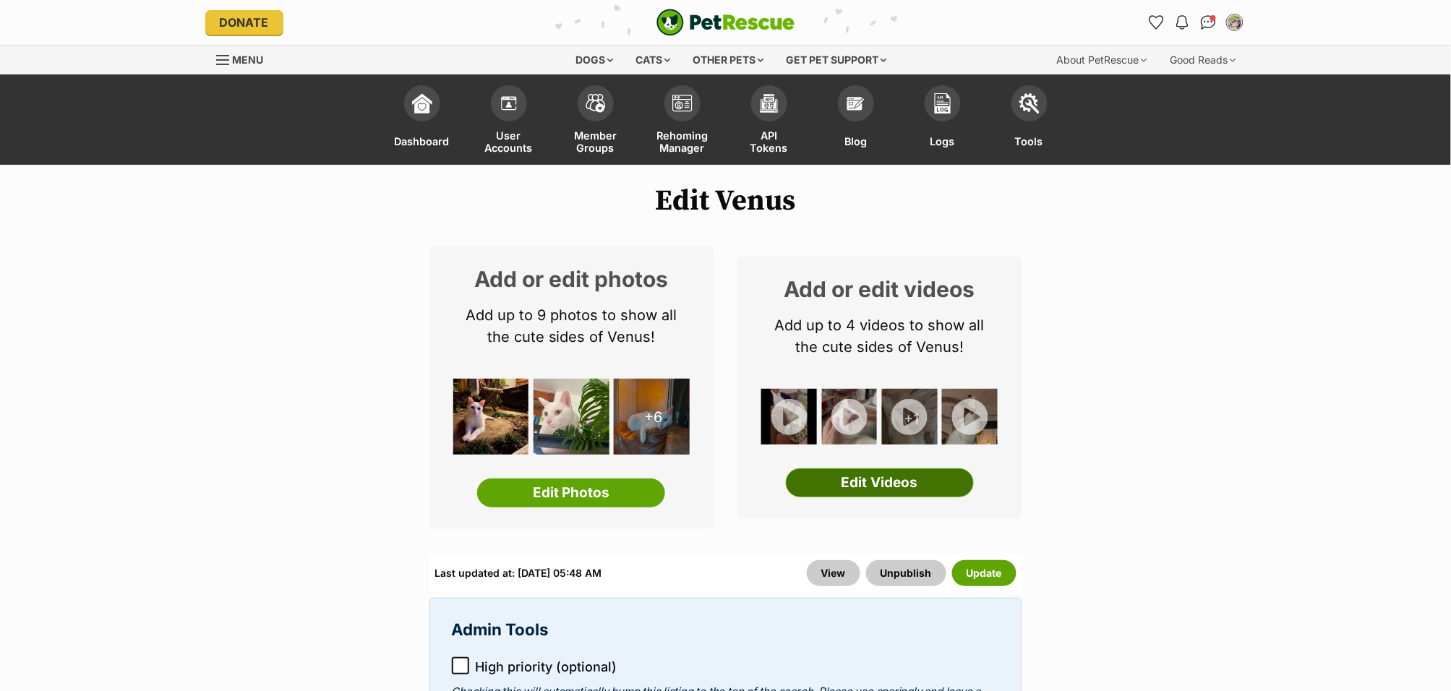
click at [893, 479] on link "Edit Videos" at bounding box center [880, 483] width 188 height 29
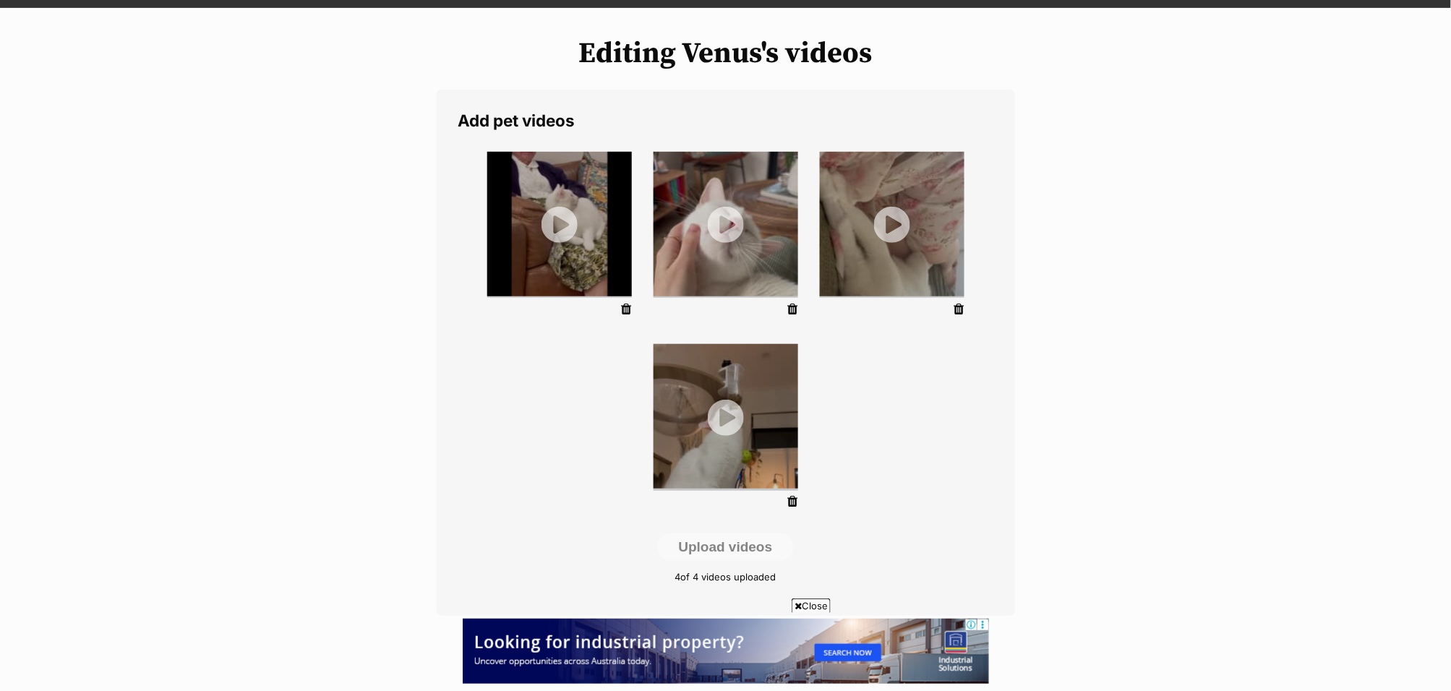
scroll to position [230, 0]
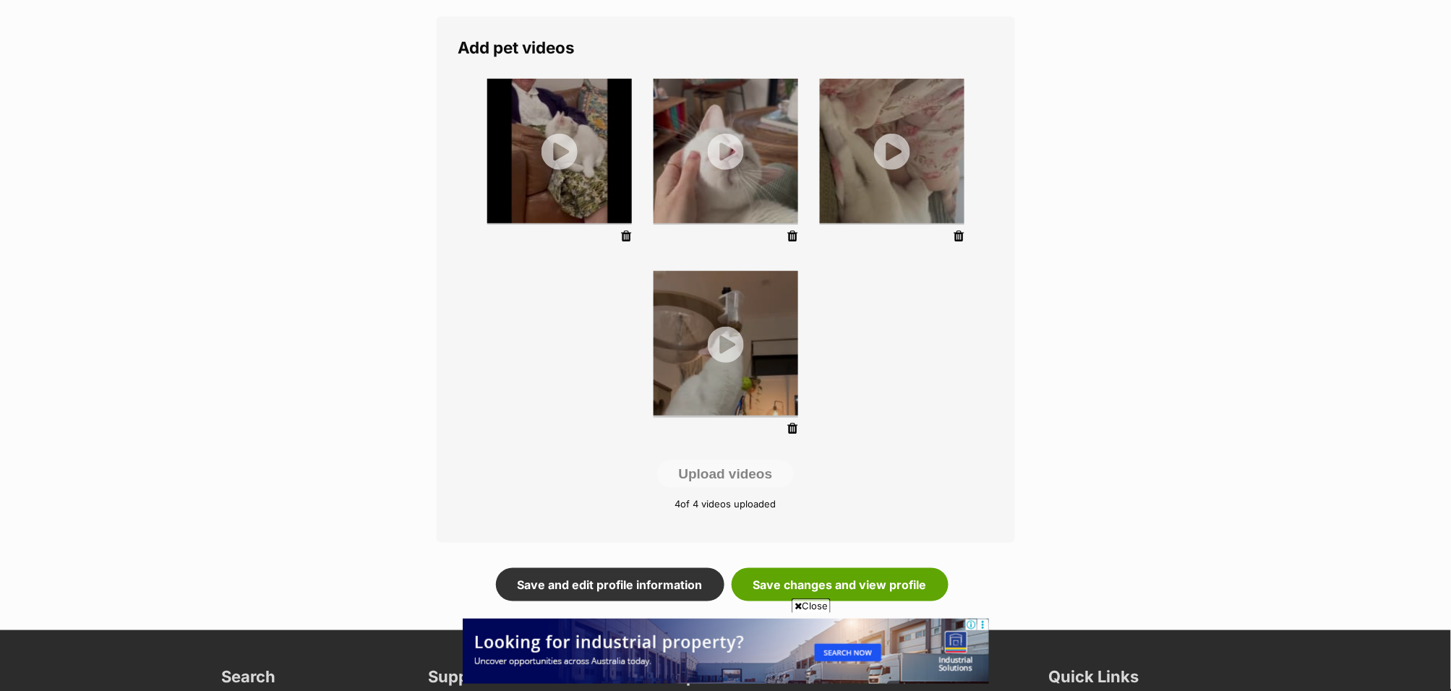
click at [797, 425] on icon at bounding box center [793, 428] width 10 height 13
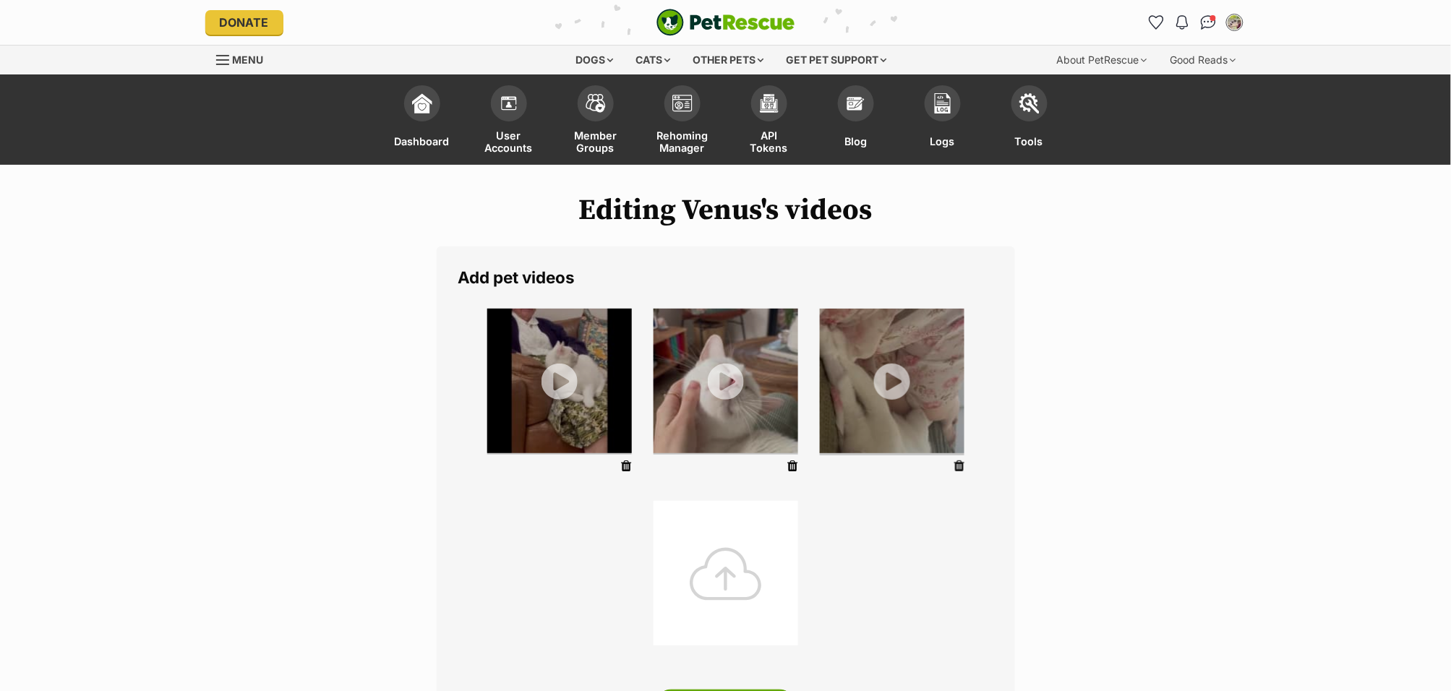
click at [960, 466] on icon at bounding box center [959, 466] width 10 height 13
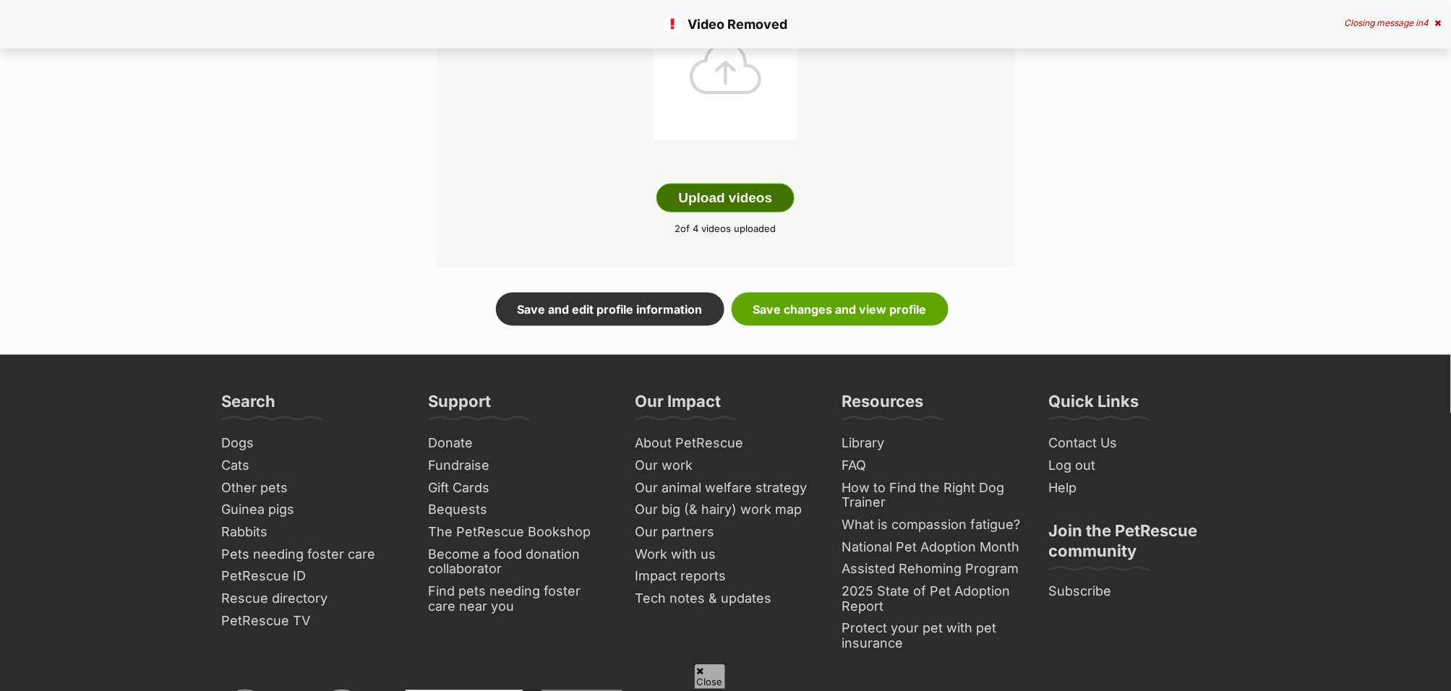
click at [719, 193] on button "Upload videos" at bounding box center [725, 198] width 139 height 29
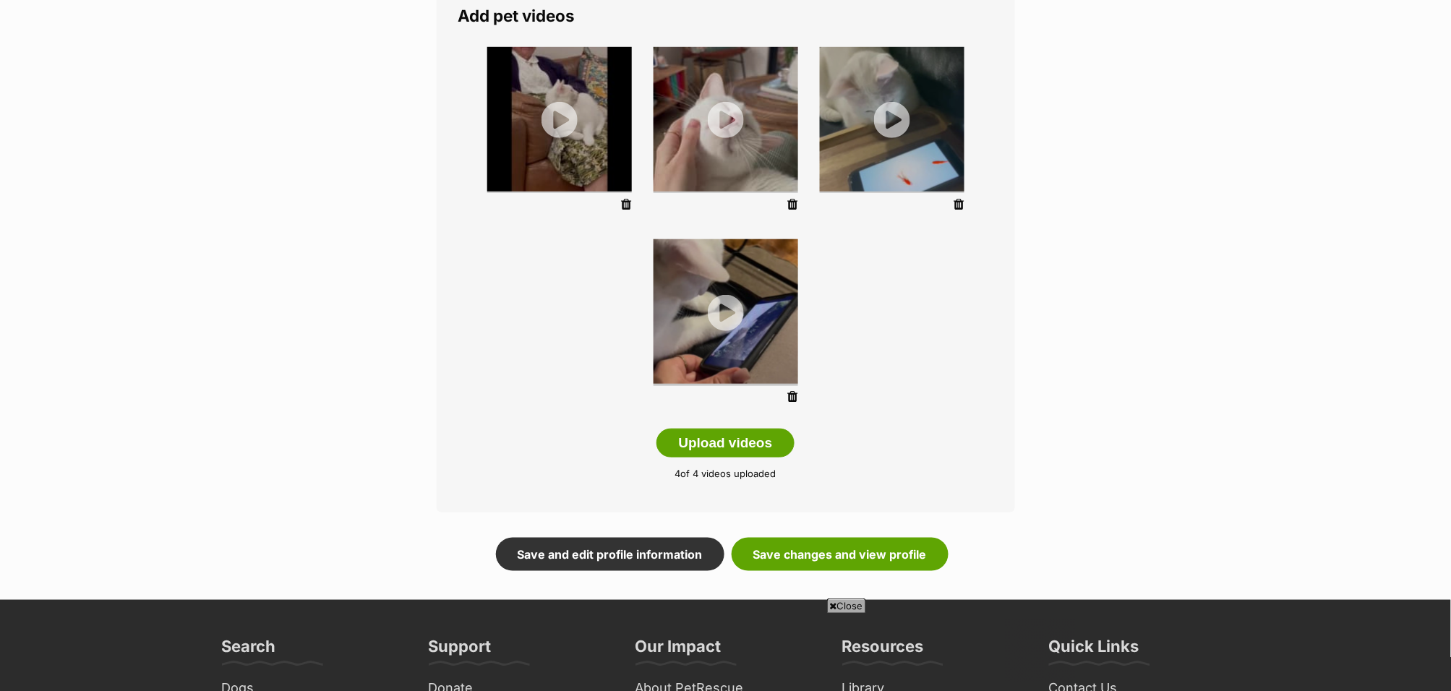
scroll to position [260, 0]
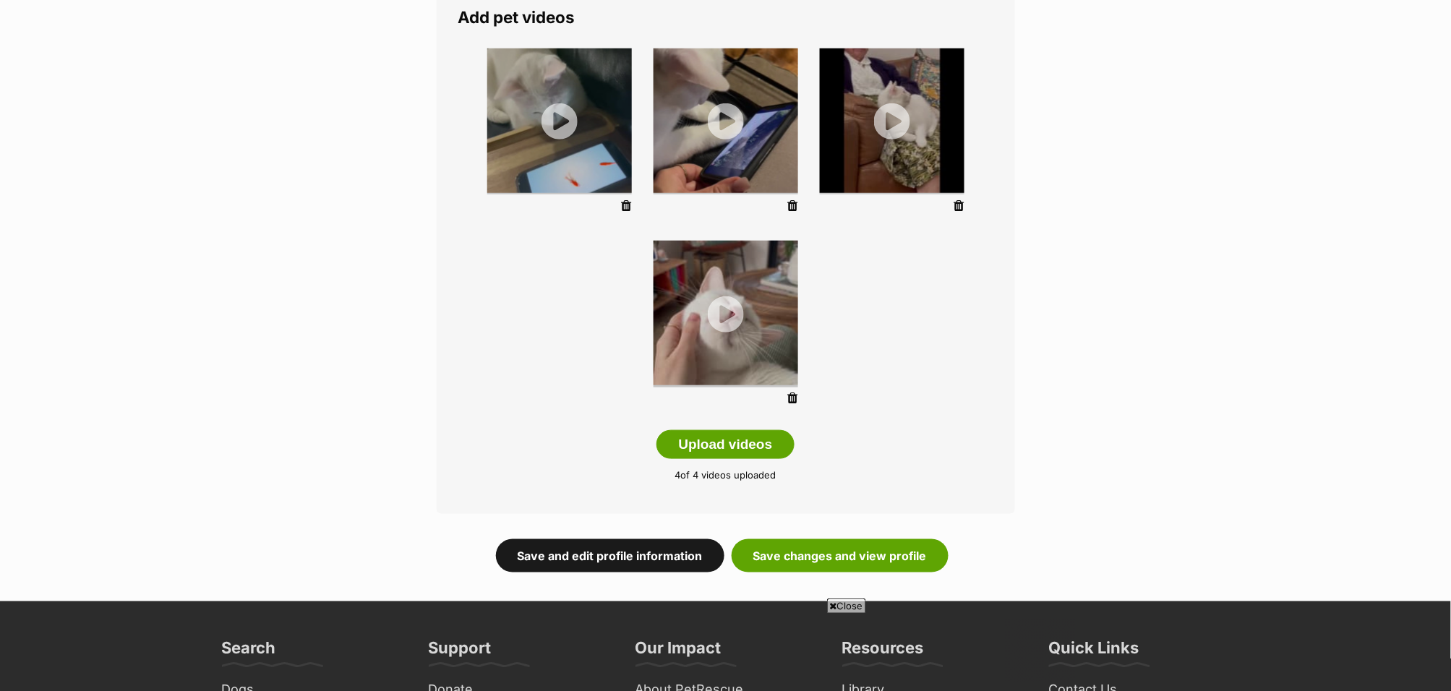
click at [596, 561] on link "Save and edit profile information" at bounding box center [610, 555] width 228 height 33
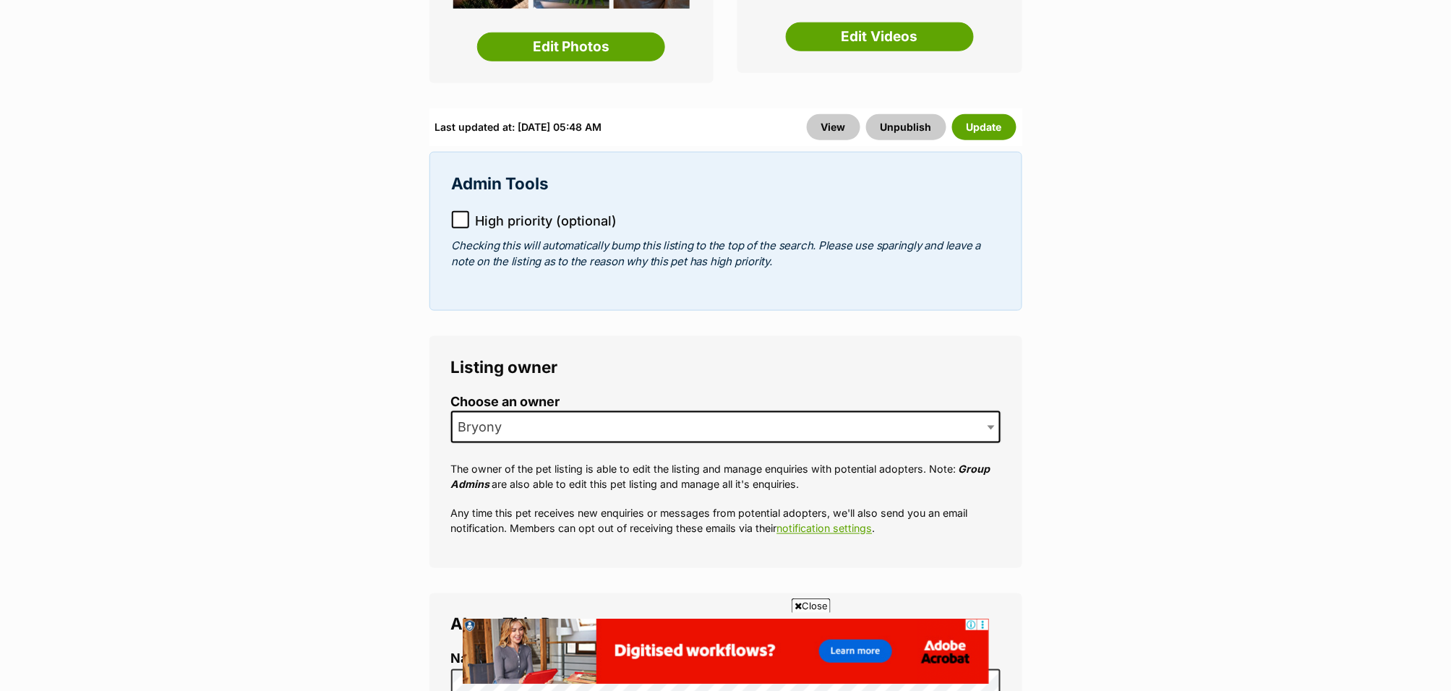
click at [469, 228] on label "High priority (optional)" at bounding box center [726, 221] width 548 height 20
click at [1004, 129] on button "Update" at bounding box center [984, 127] width 64 height 26
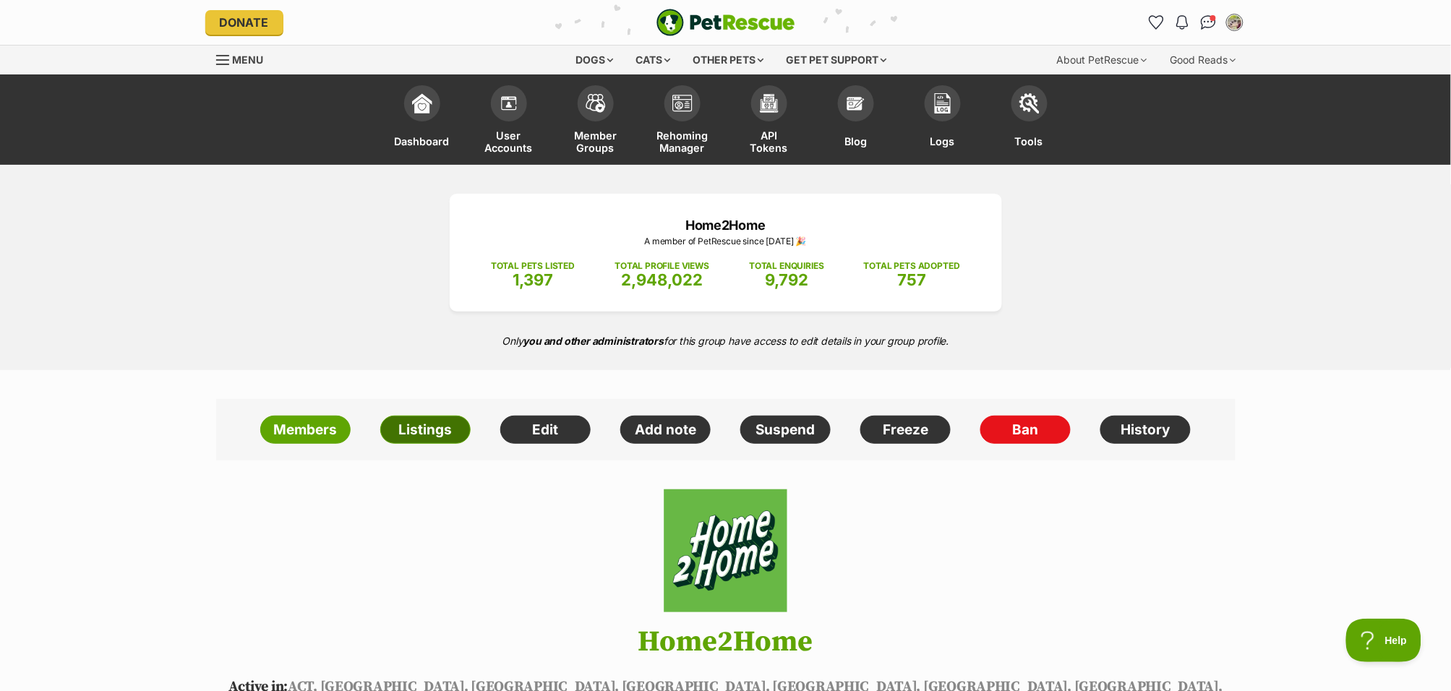
click at [437, 431] on link "Listings" at bounding box center [425, 430] width 90 height 29
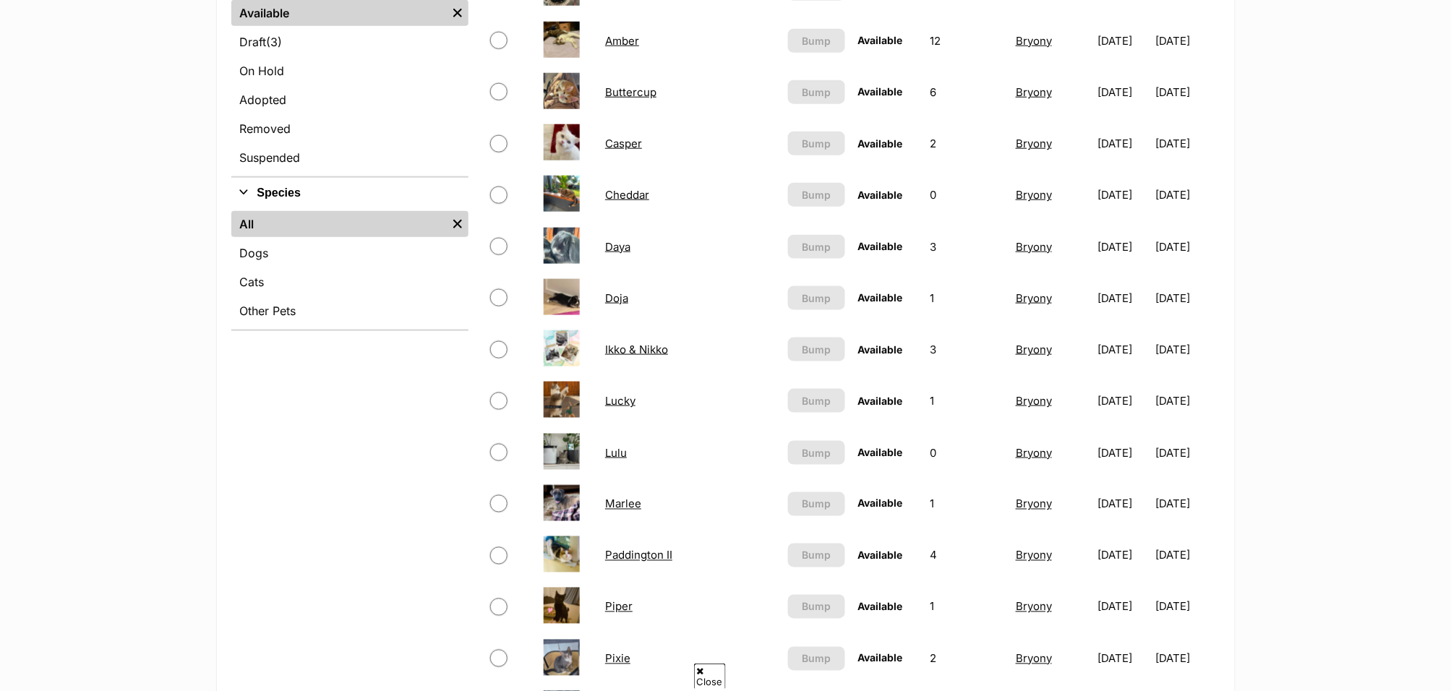
scroll to position [483, 0]
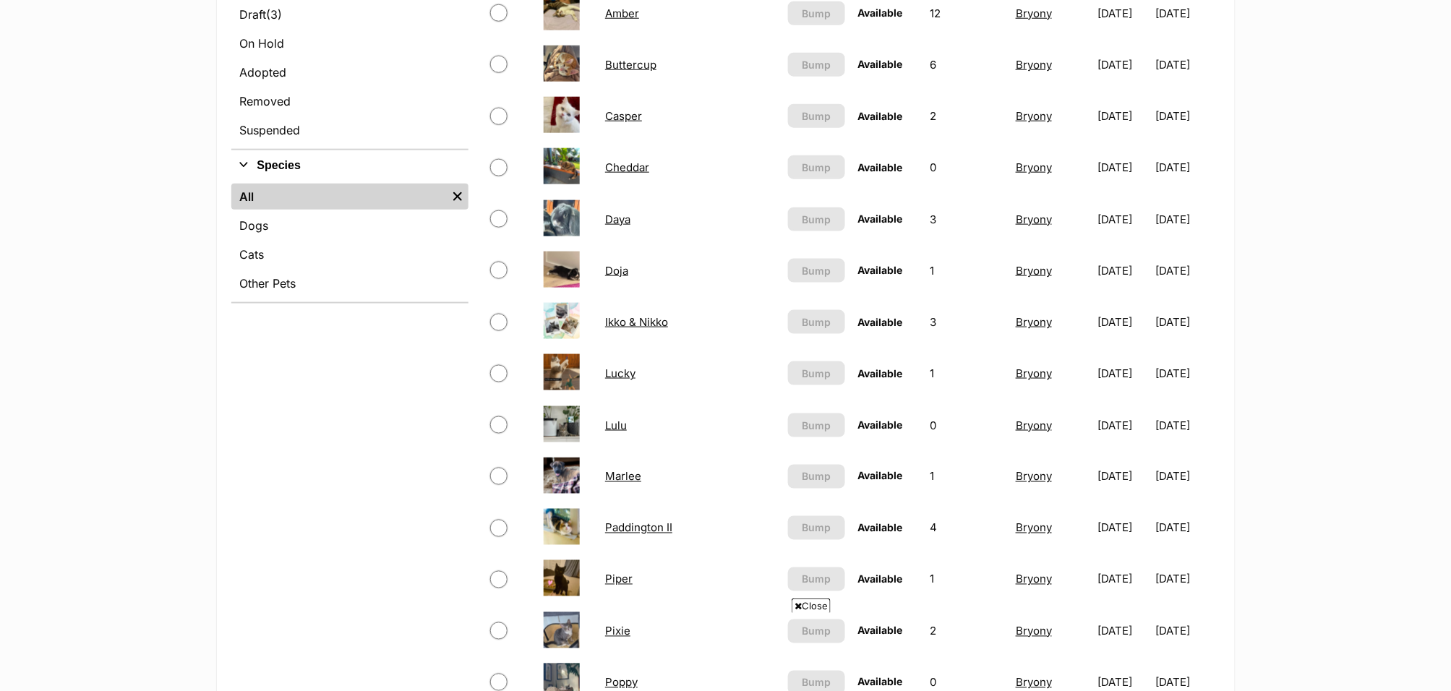
click at [636, 219] on td "Daya" at bounding box center [689, 219] width 181 height 50
click at [630, 218] on link "Daya" at bounding box center [617, 220] width 25 height 14
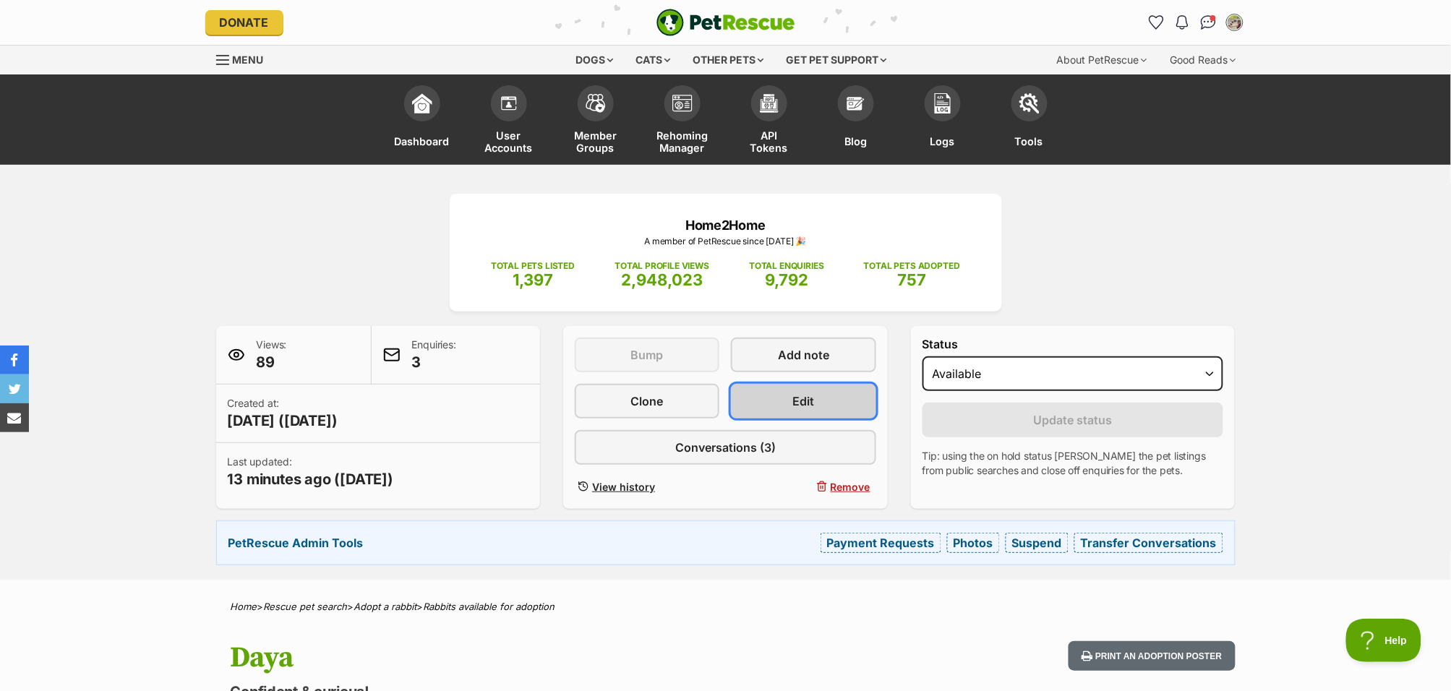
click at [829, 400] on link "Edit" at bounding box center [803, 401] width 145 height 35
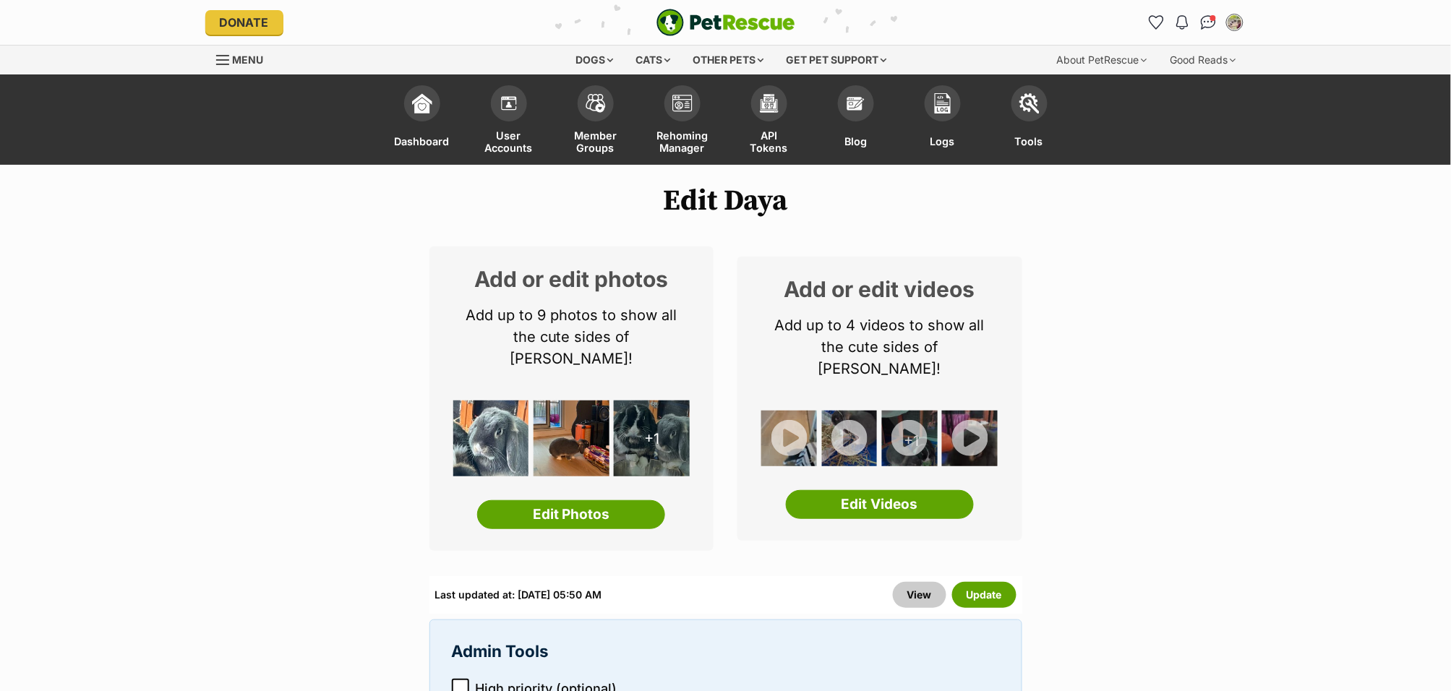
click at [464, 683] on icon at bounding box center [460, 688] width 10 height 10
click at [980, 582] on button "Update" at bounding box center [984, 595] width 64 height 26
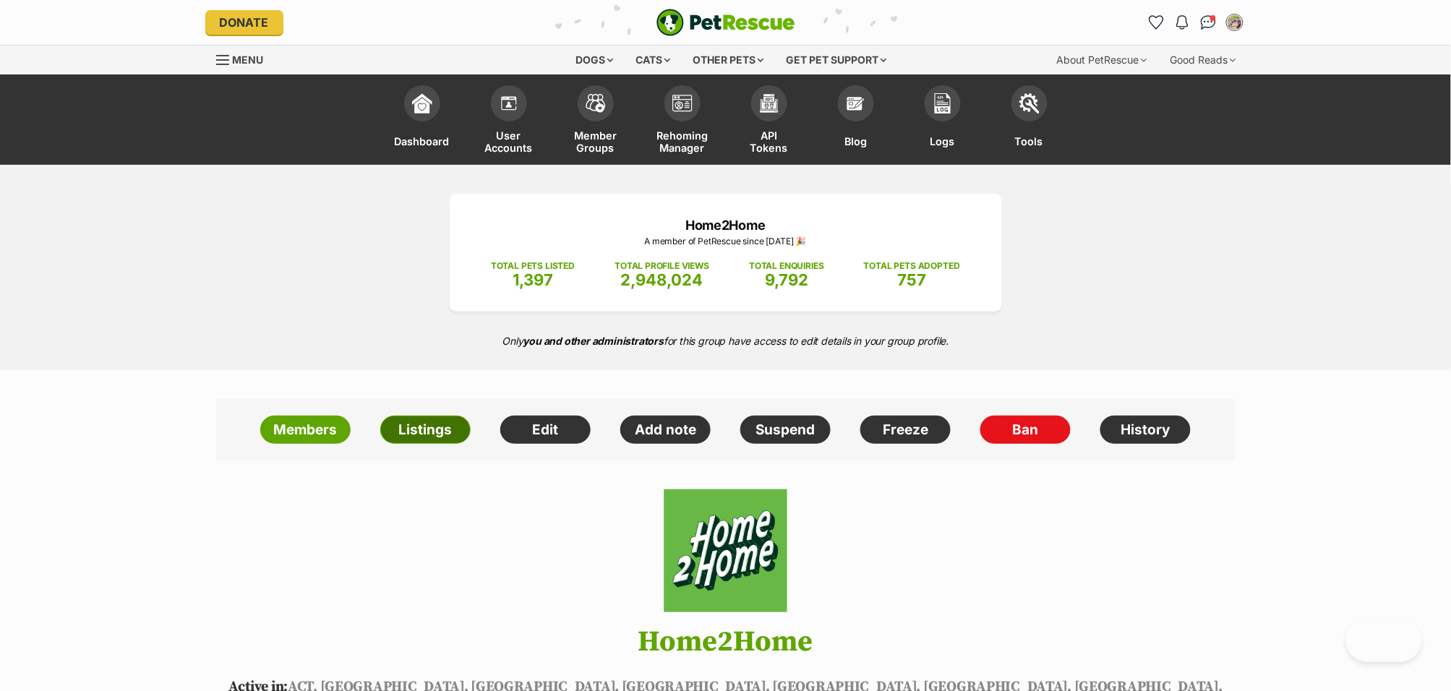
click at [431, 439] on link "Listings" at bounding box center [425, 430] width 90 height 29
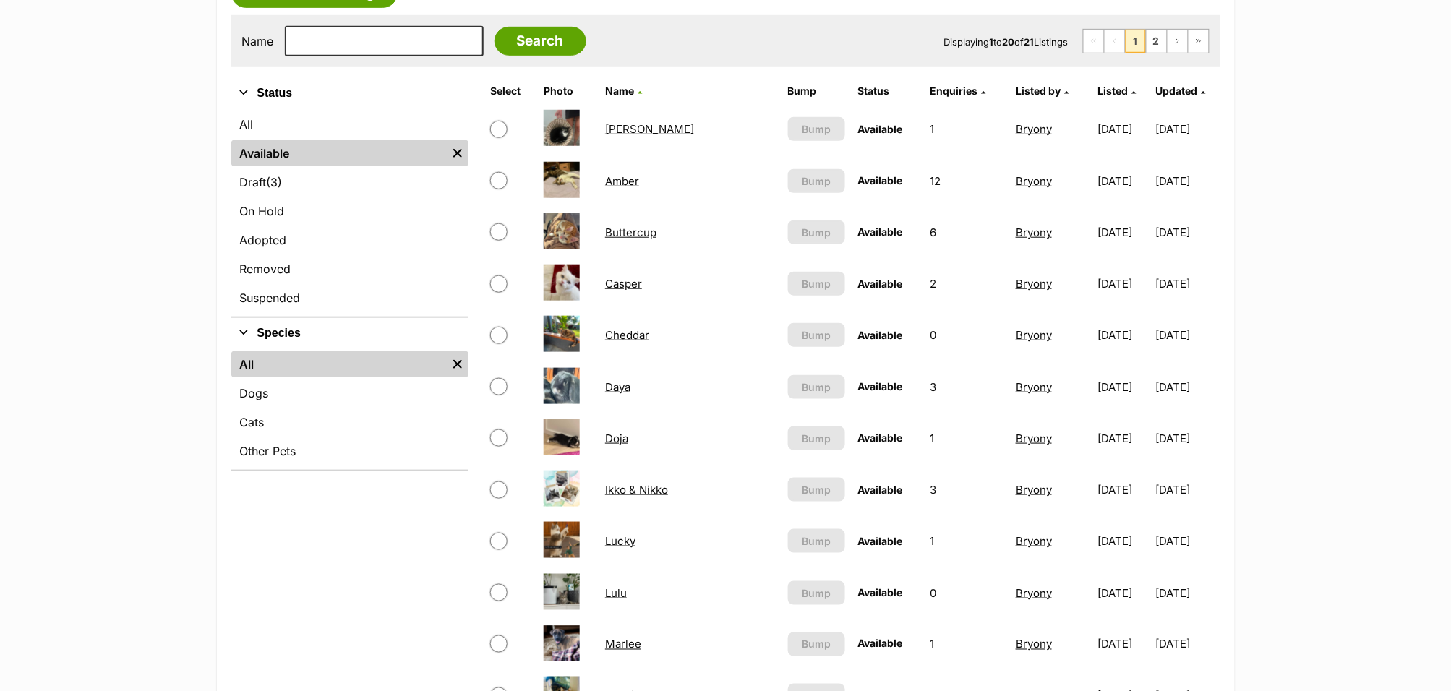
scroll to position [429, 0]
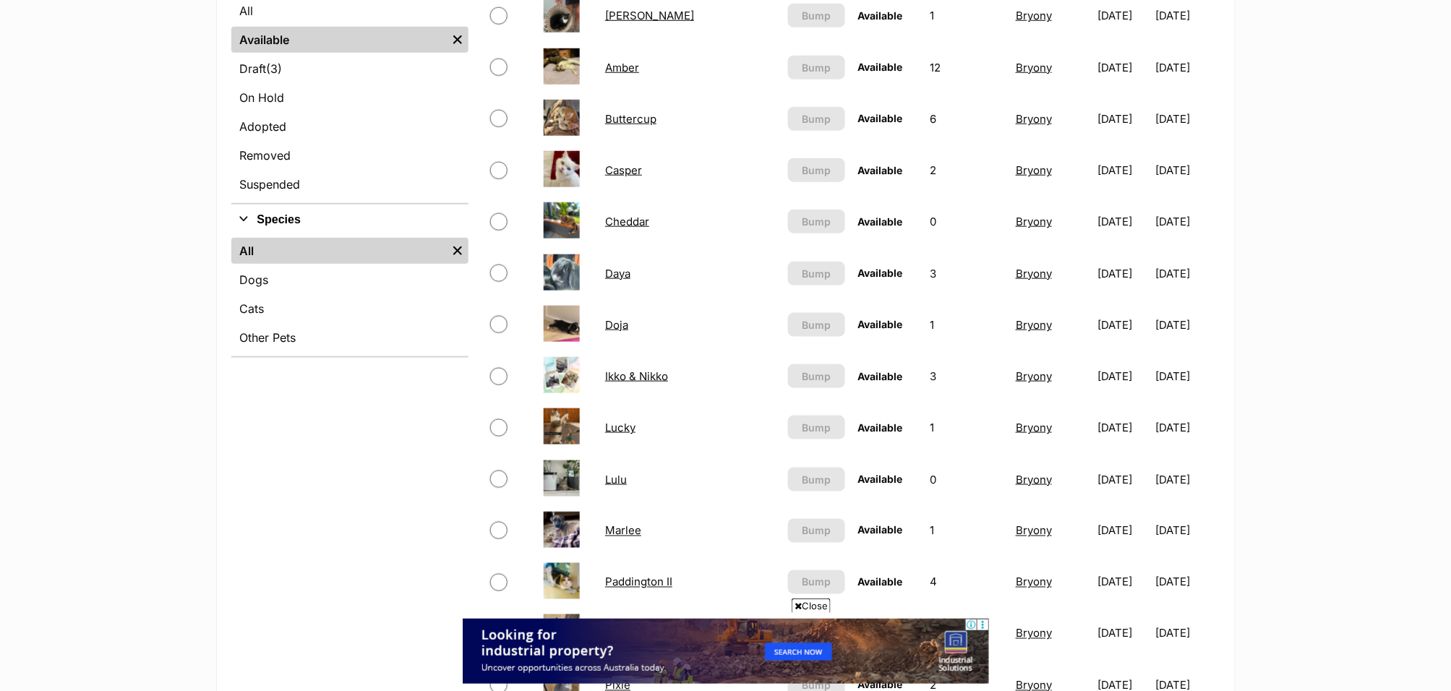
click at [622, 320] on link "Doja" at bounding box center [616, 325] width 23 height 14
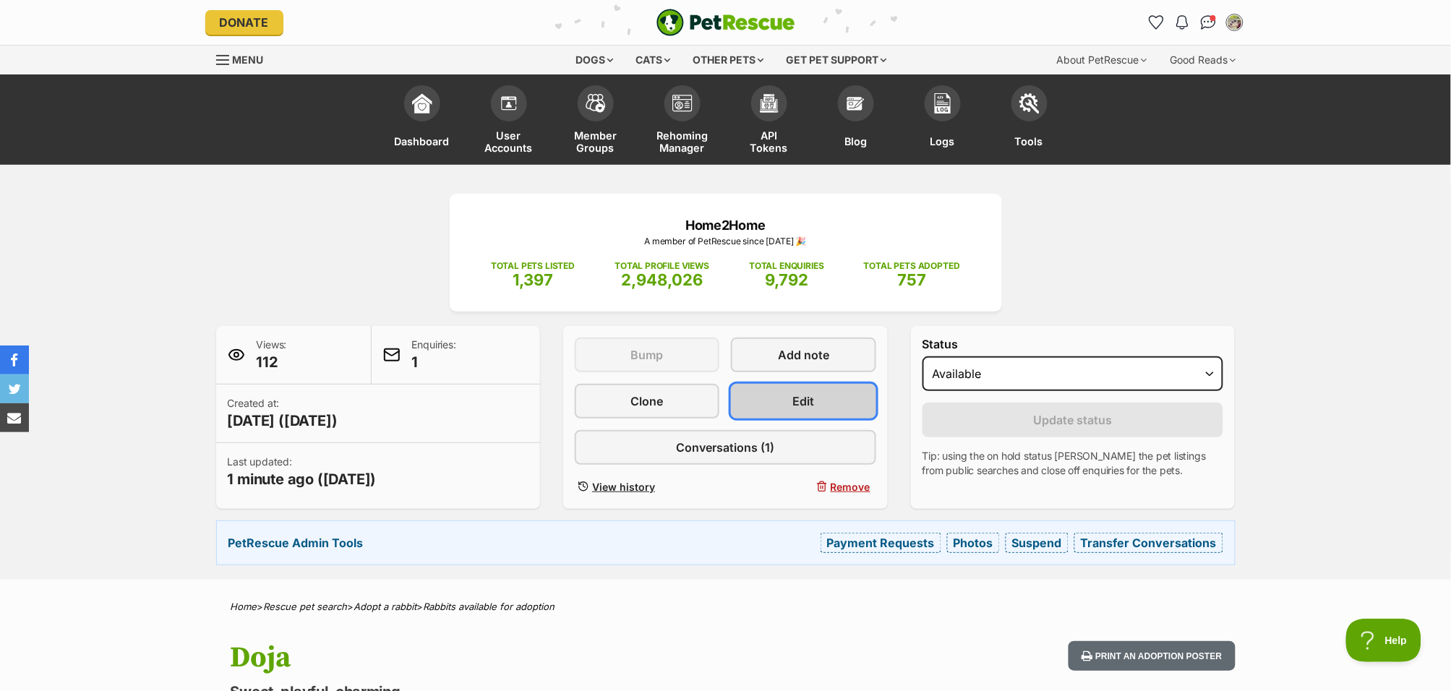
click at [790, 400] on link "Edit" at bounding box center [803, 401] width 145 height 35
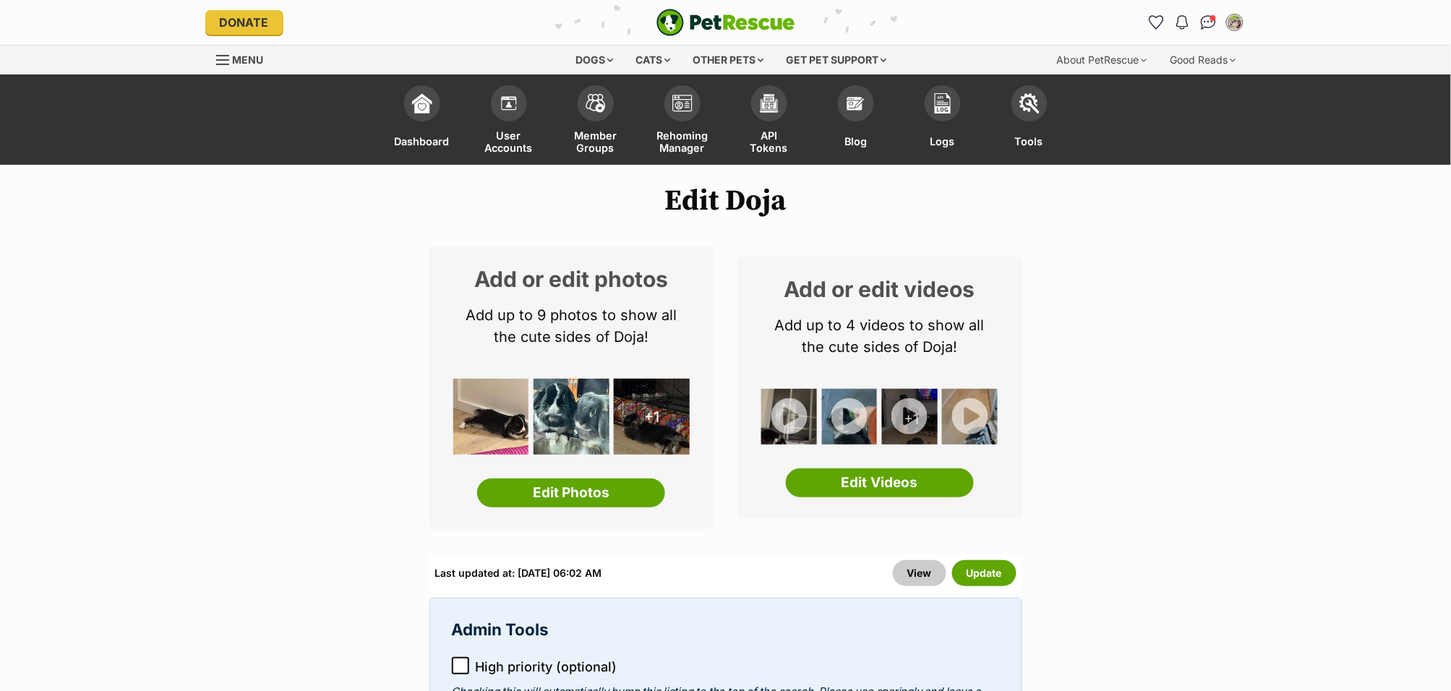
click at [464, 667] on icon at bounding box center [460, 666] width 10 height 10
click at [985, 574] on button "Update" at bounding box center [984, 573] width 64 height 26
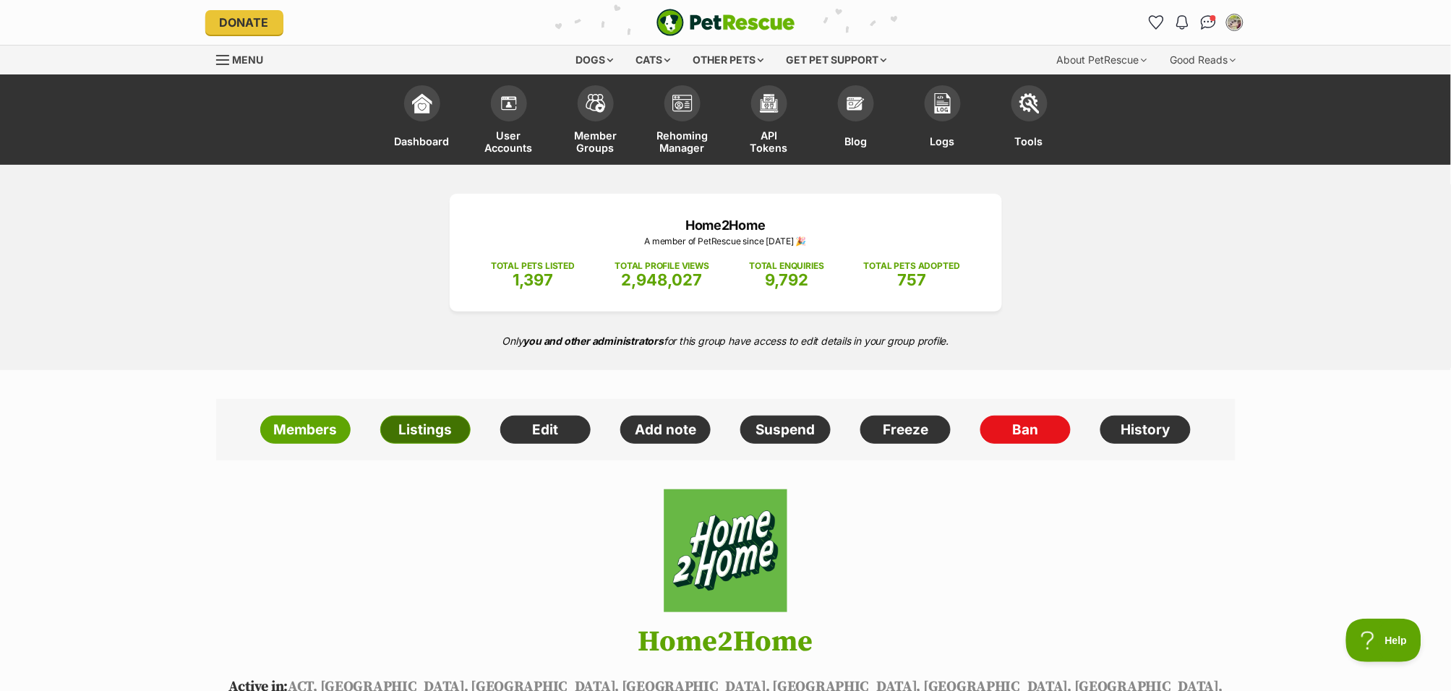
click at [429, 424] on link "Listings" at bounding box center [425, 430] width 90 height 29
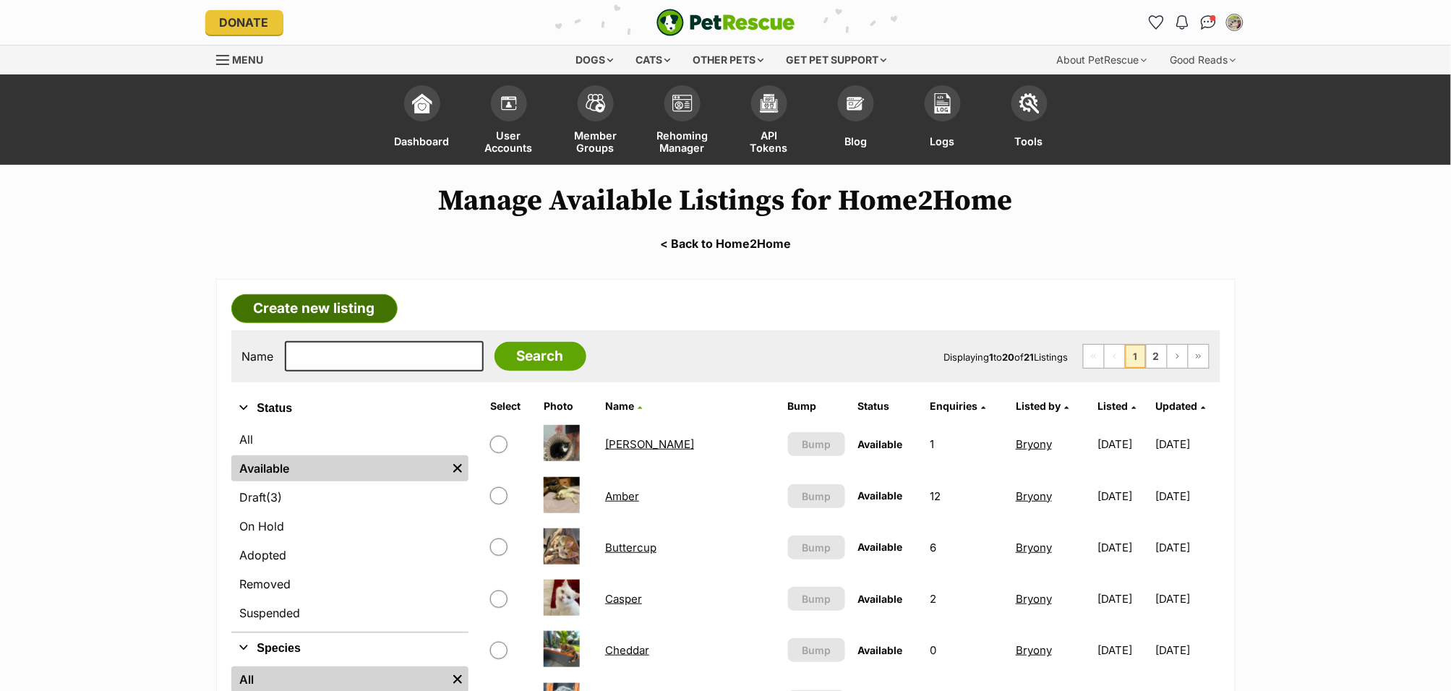
click at [325, 305] on link "Create new listing" at bounding box center [314, 308] width 166 height 29
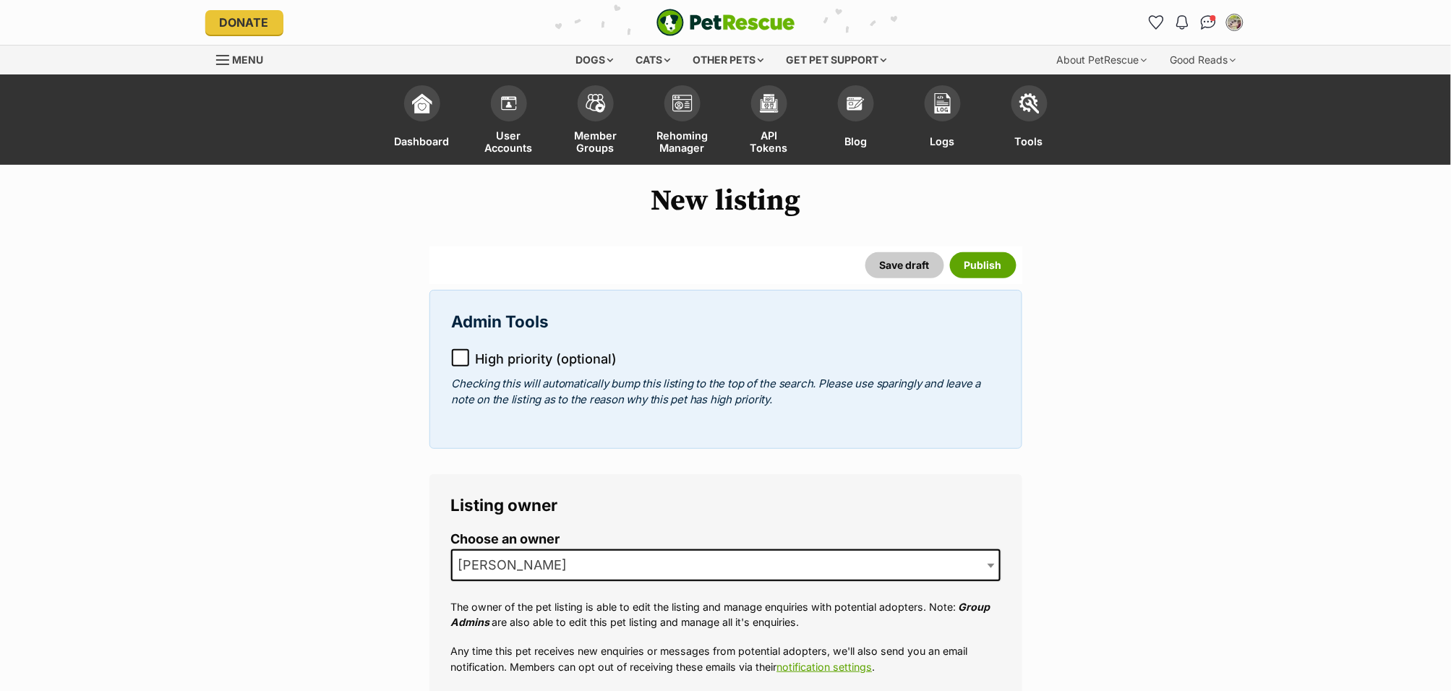
click at [457, 360] on icon at bounding box center [460, 358] width 10 height 10
click at [570, 568] on span "Laura" at bounding box center [725, 565] width 549 height 32
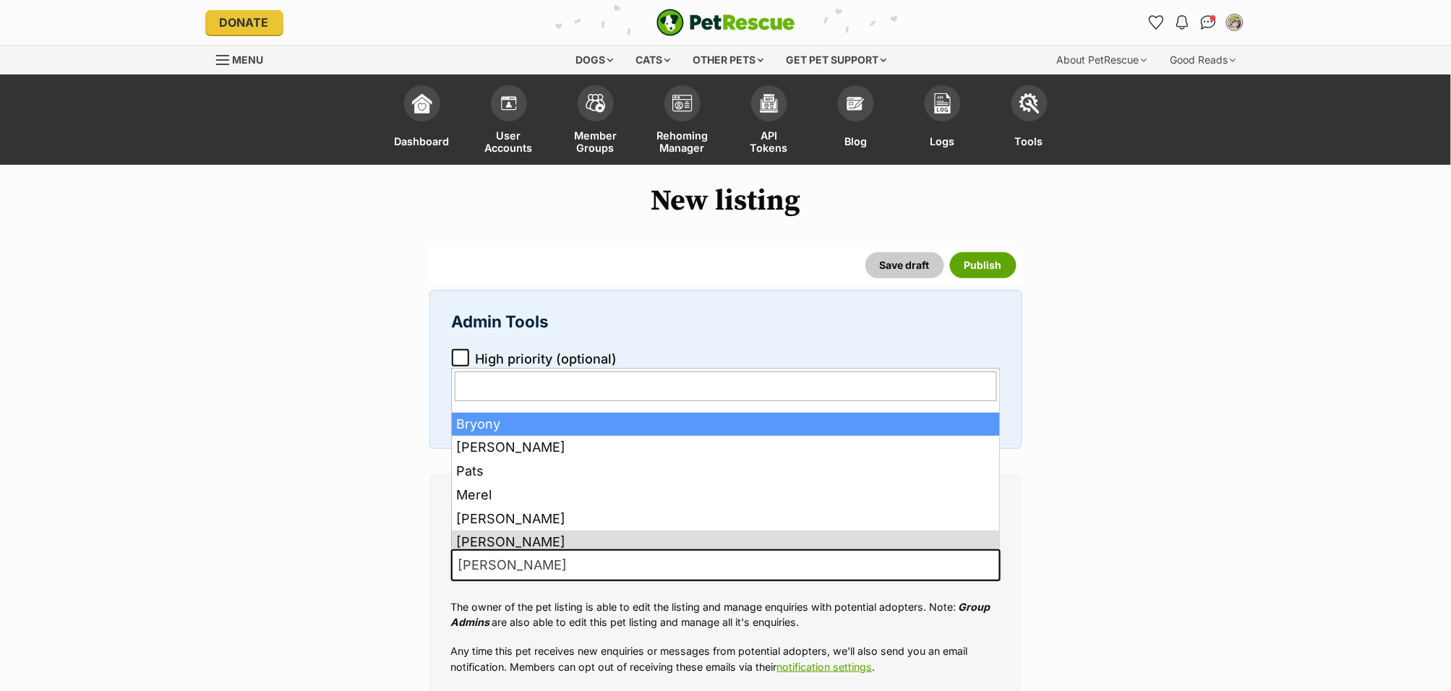
drag, startPoint x: 531, startPoint y: 418, endPoint x: 895, endPoint y: 454, distance: 366.2
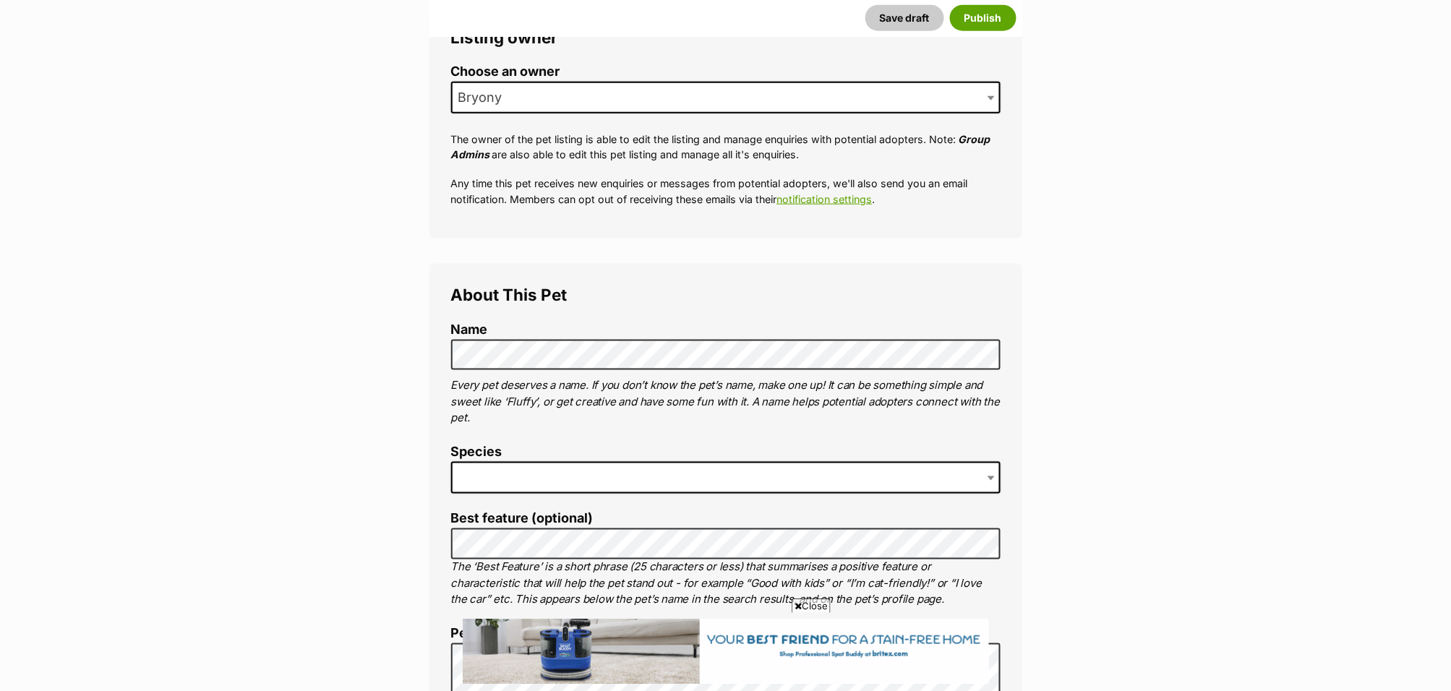
scroll to position [482, 0]
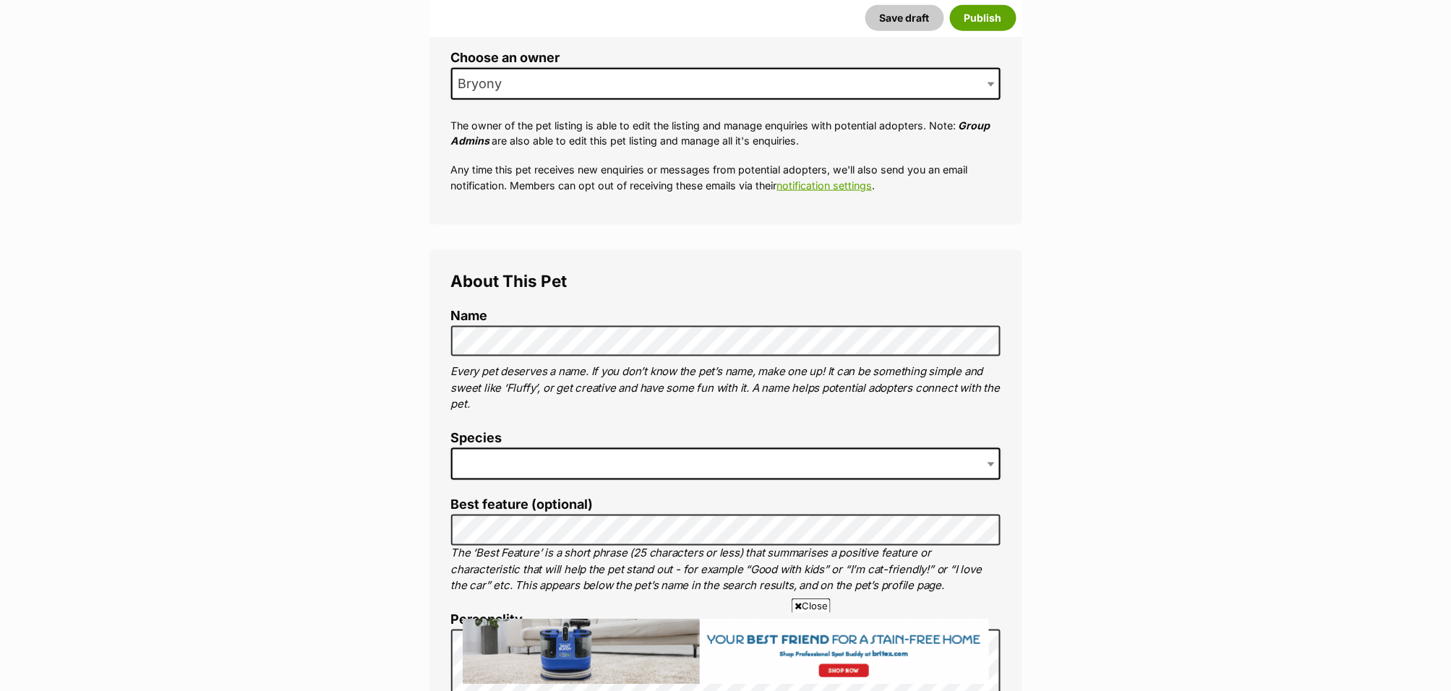
click at [576, 460] on span at bounding box center [725, 464] width 549 height 32
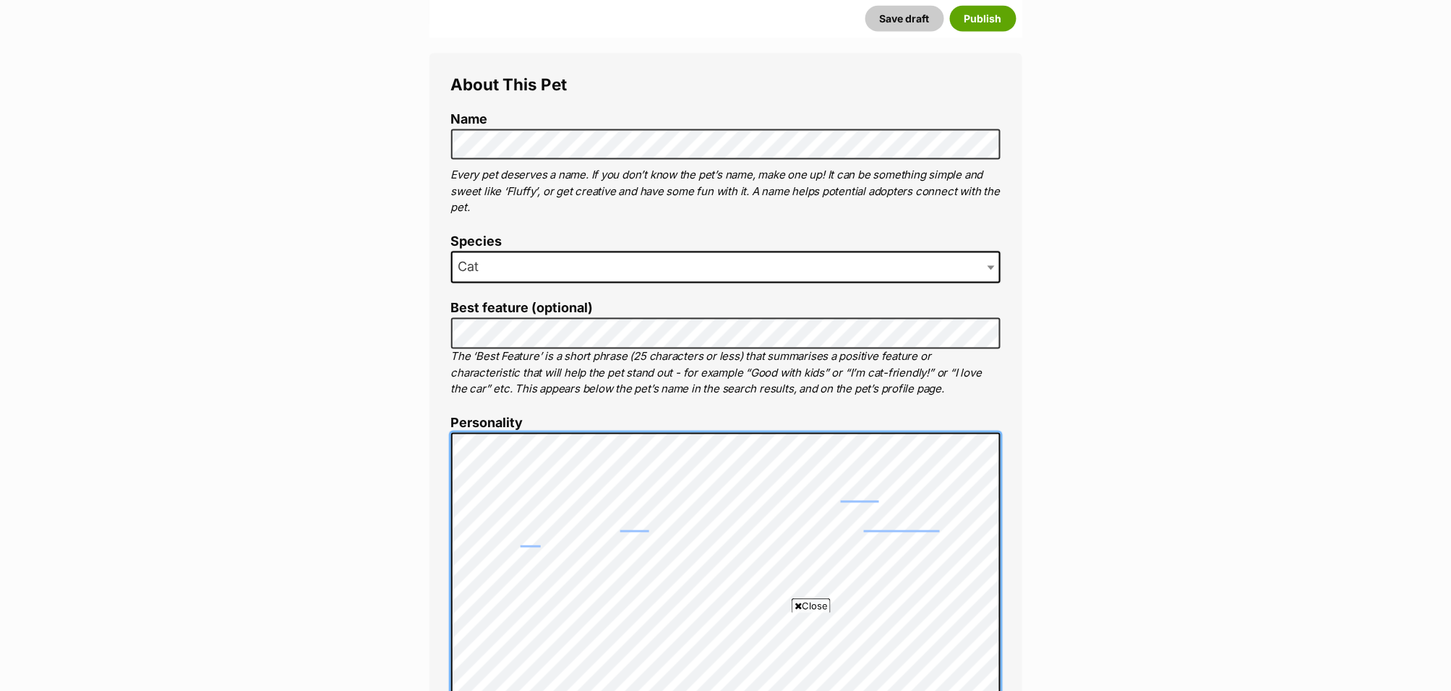
scroll to position [666, 0]
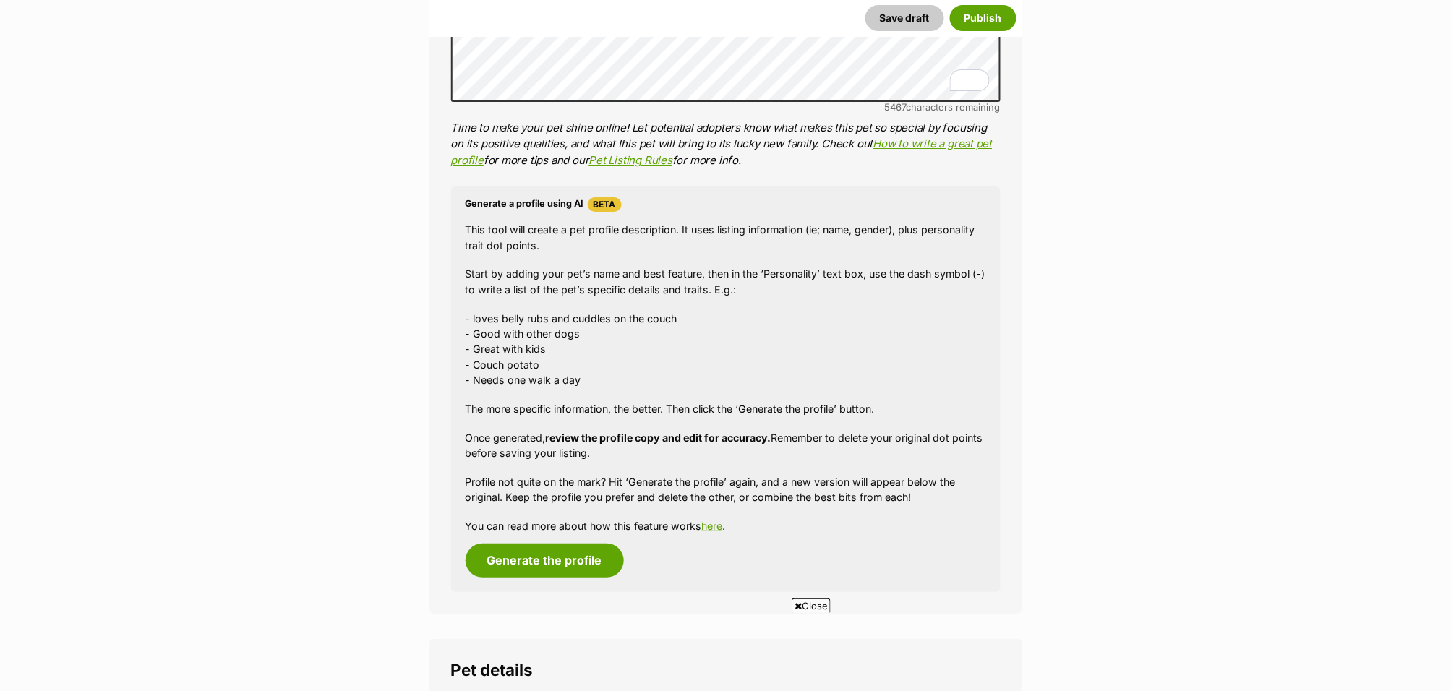
scroll to position [1412, 0]
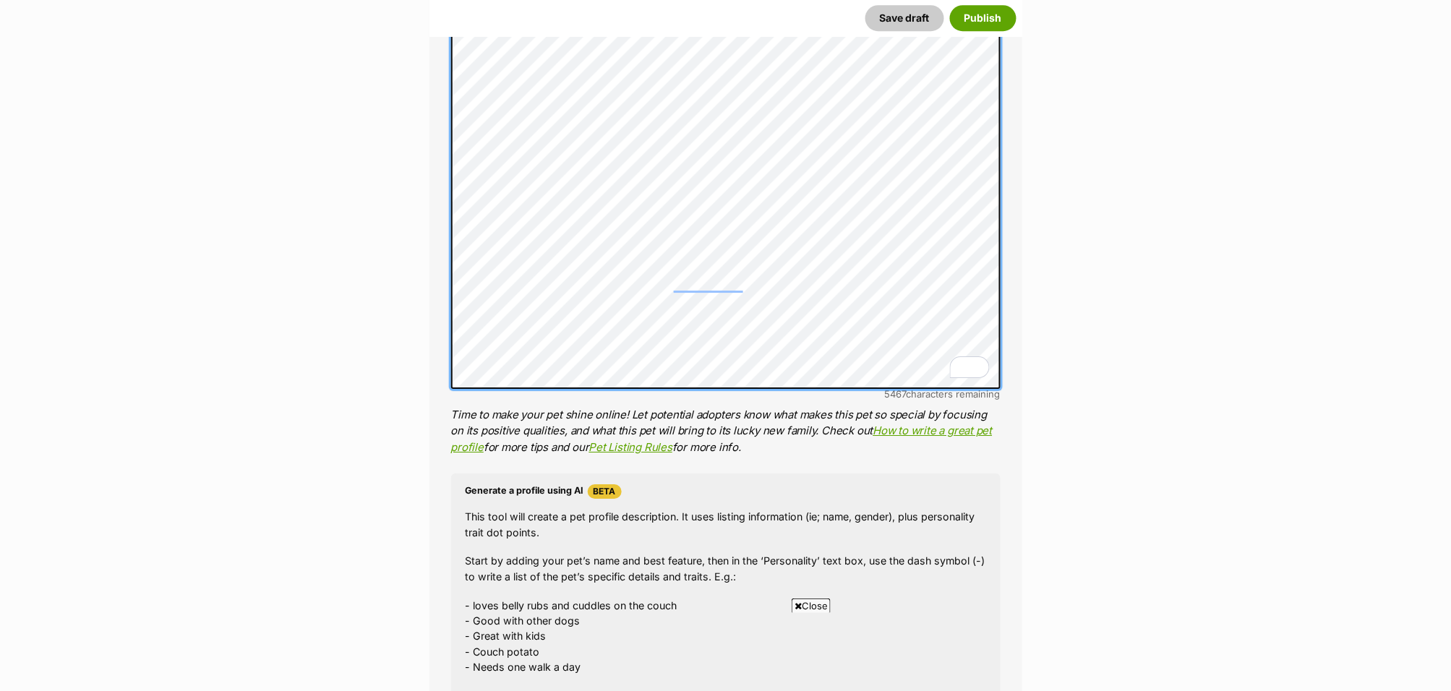
click at [561, 406] on li "Personality 5467 characters remaining Time to make your pet shine online! Let p…" at bounding box center [725, 69] width 549 height 773
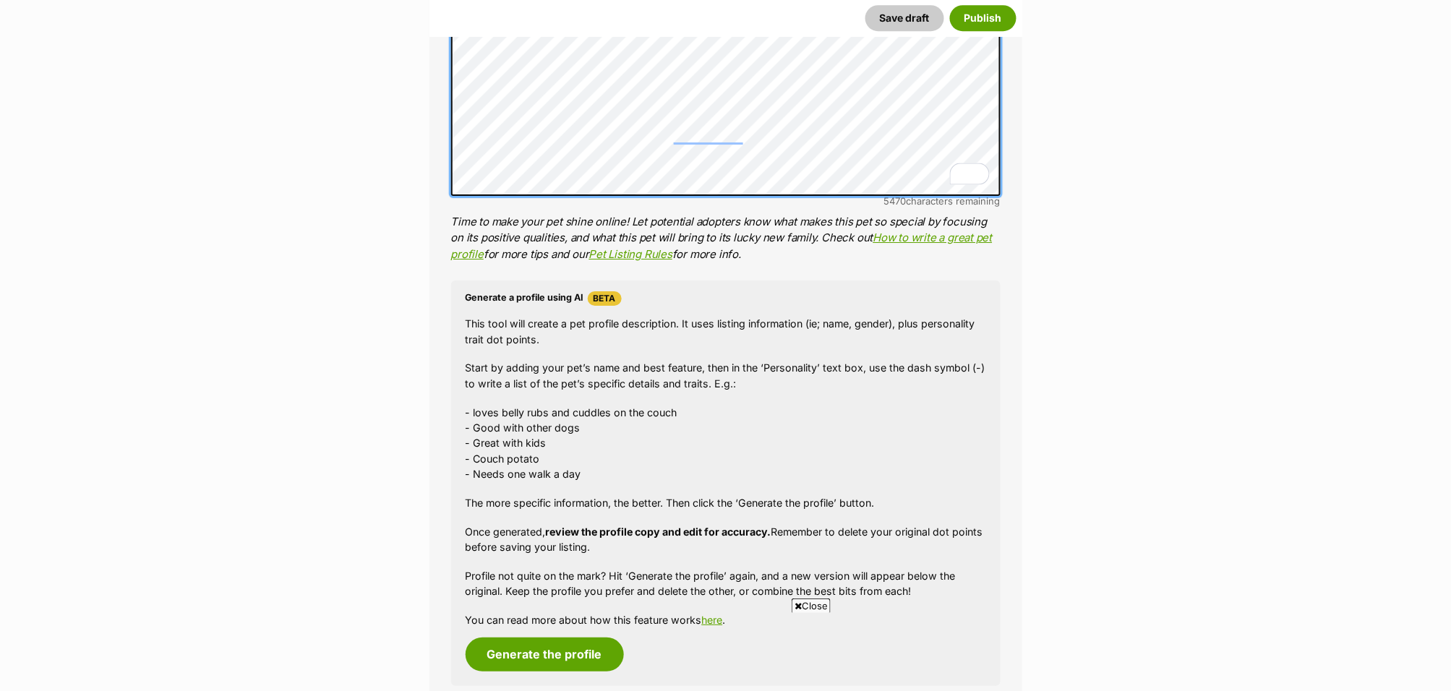
scroll to position [1899, 0]
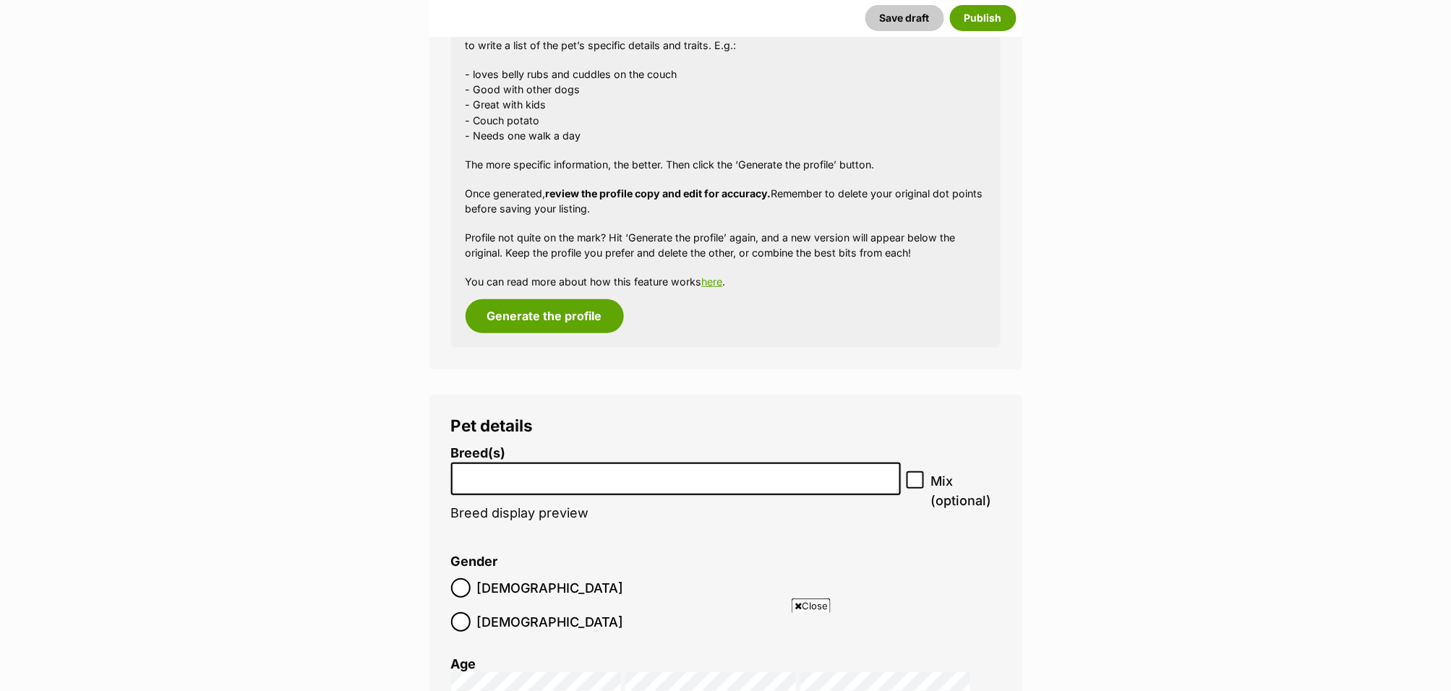
click at [562, 476] on input "search" at bounding box center [676, 475] width 440 height 15
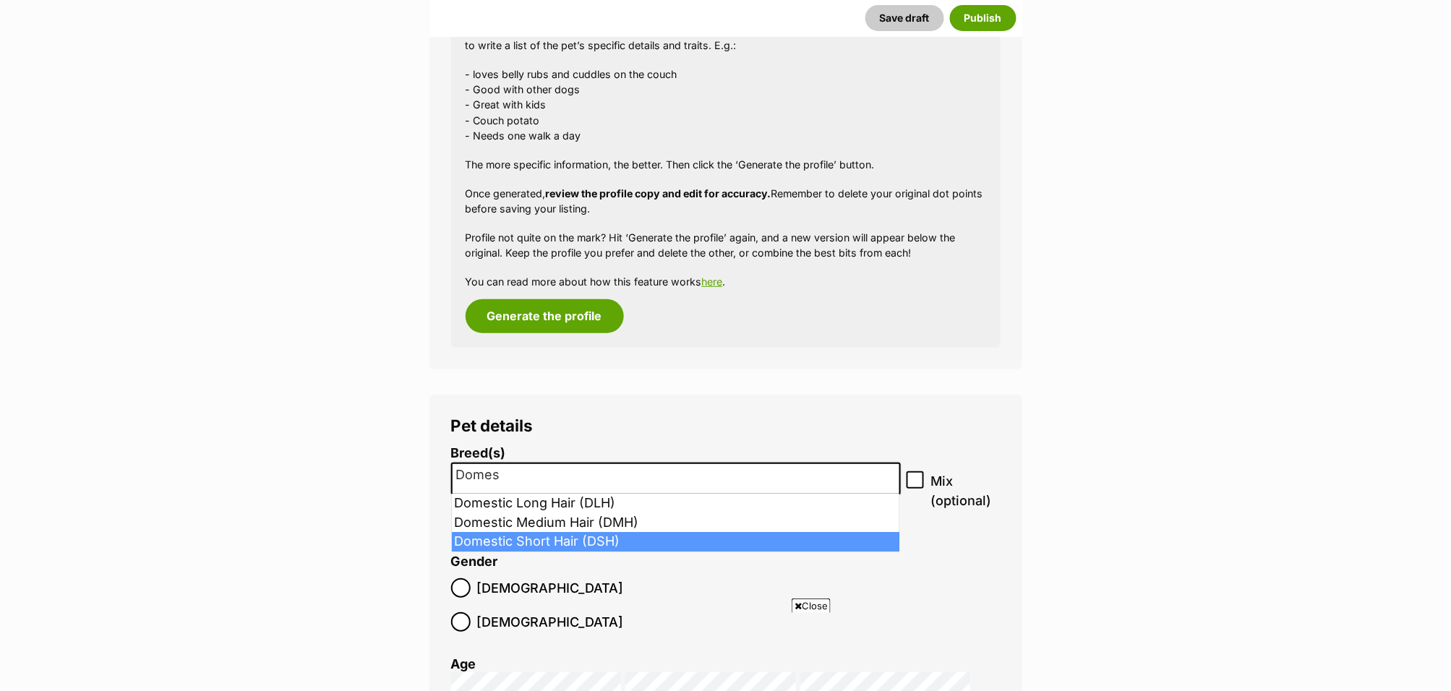
type input "Domes"
select select "252102"
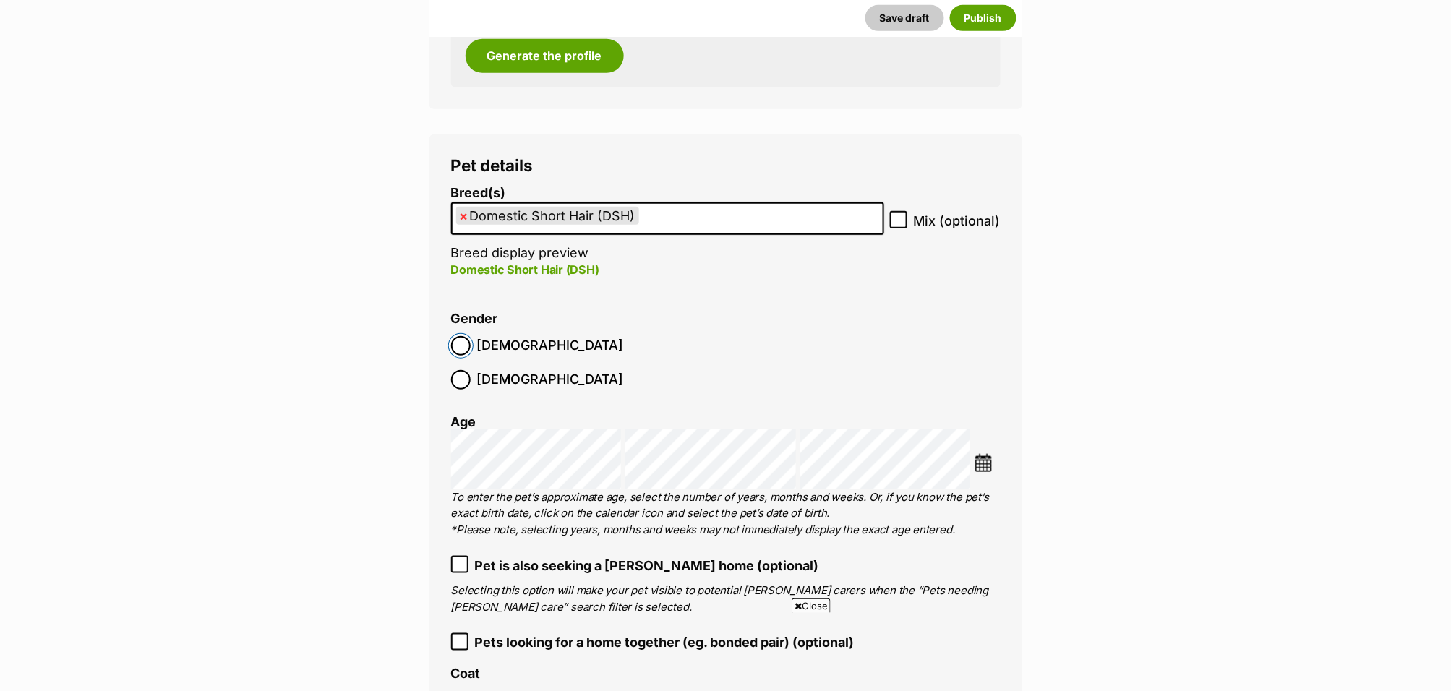
scroll to position [2160, 0]
click at [988, 453] on img at bounding box center [984, 462] width 18 height 18
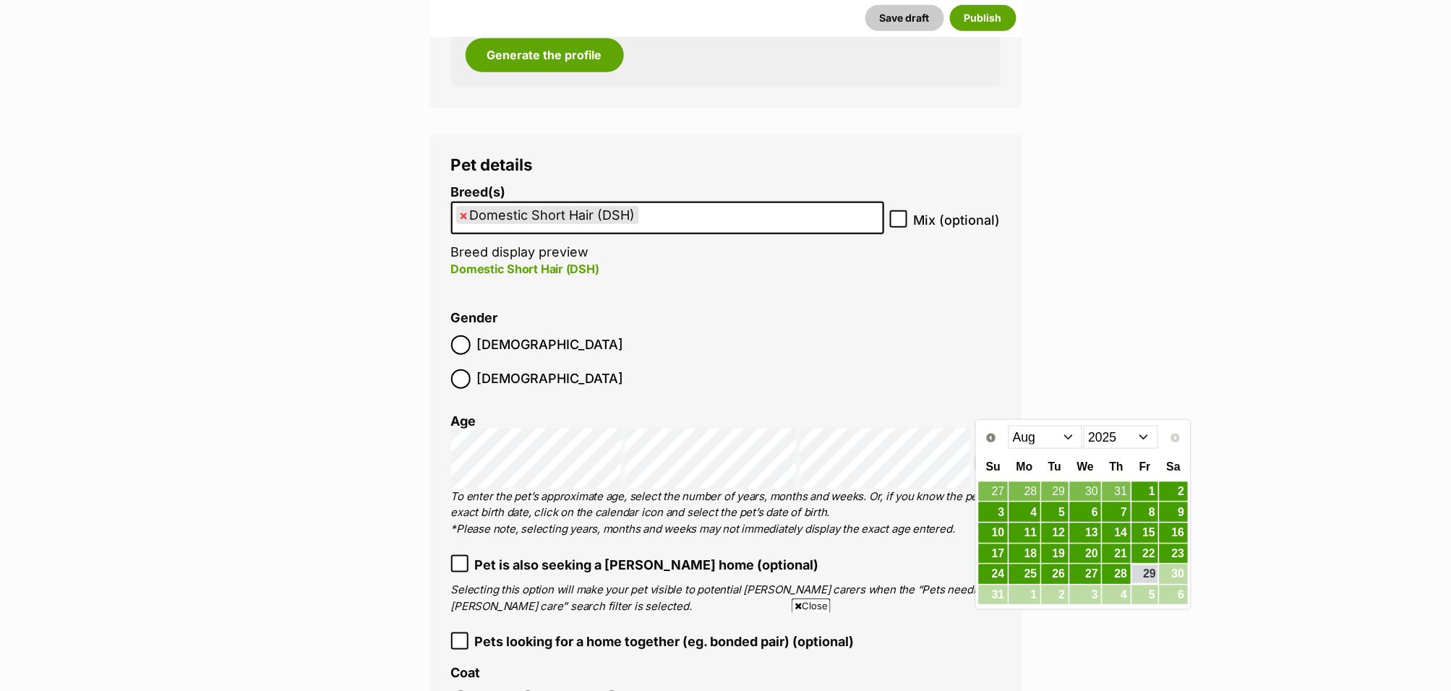
click at [1145, 435] on select "2015 2016 2017 2018 2019 2020 2021 2022 2023 2024 2025" at bounding box center [1121, 437] width 74 height 23
click at [1058, 442] on select "Jan Feb Mar Apr May Jun Jul Aug Sep Oct Nov Dec" at bounding box center [1046, 437] width 74 height 23
click at [1091, 560] on link "21" at bounding box center [1086, 554] width 32 height 18
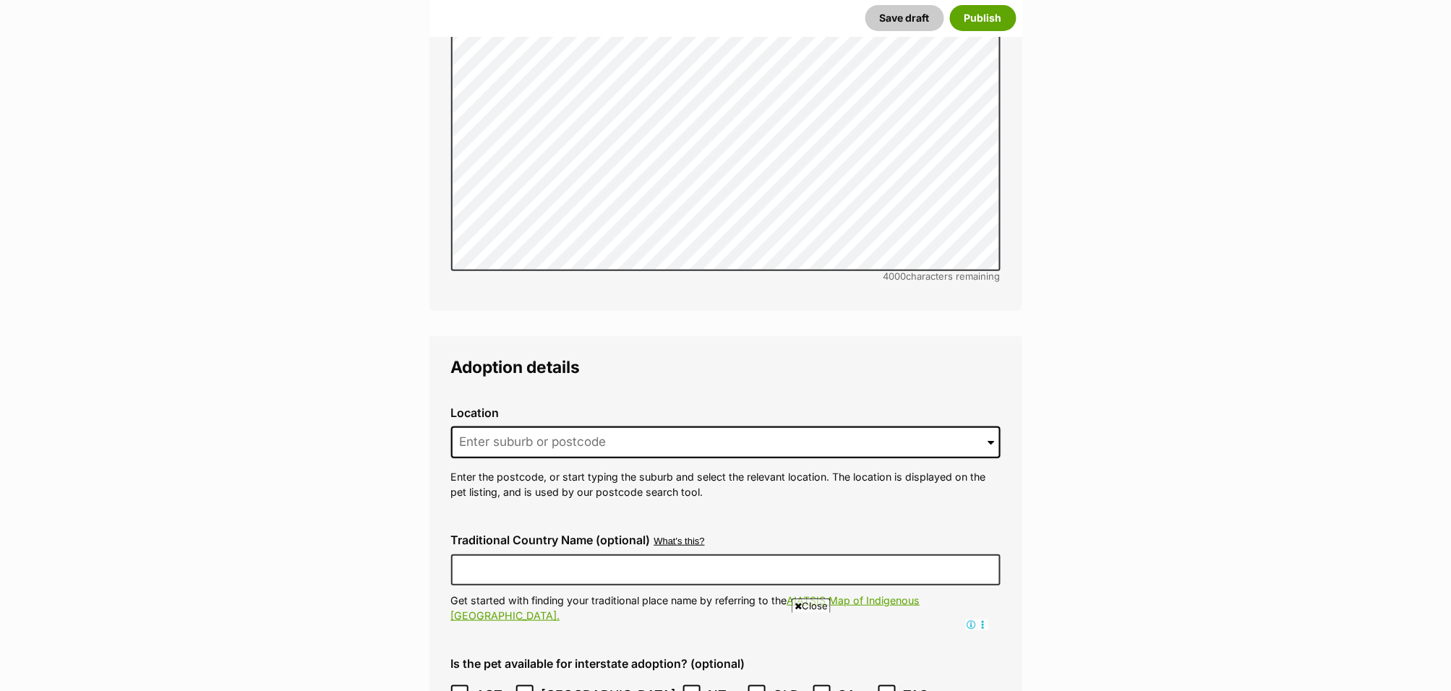
scroll to position [3800, 0]
click at [876, 425] on input at bounding box center [725, 441] width 549 height 32
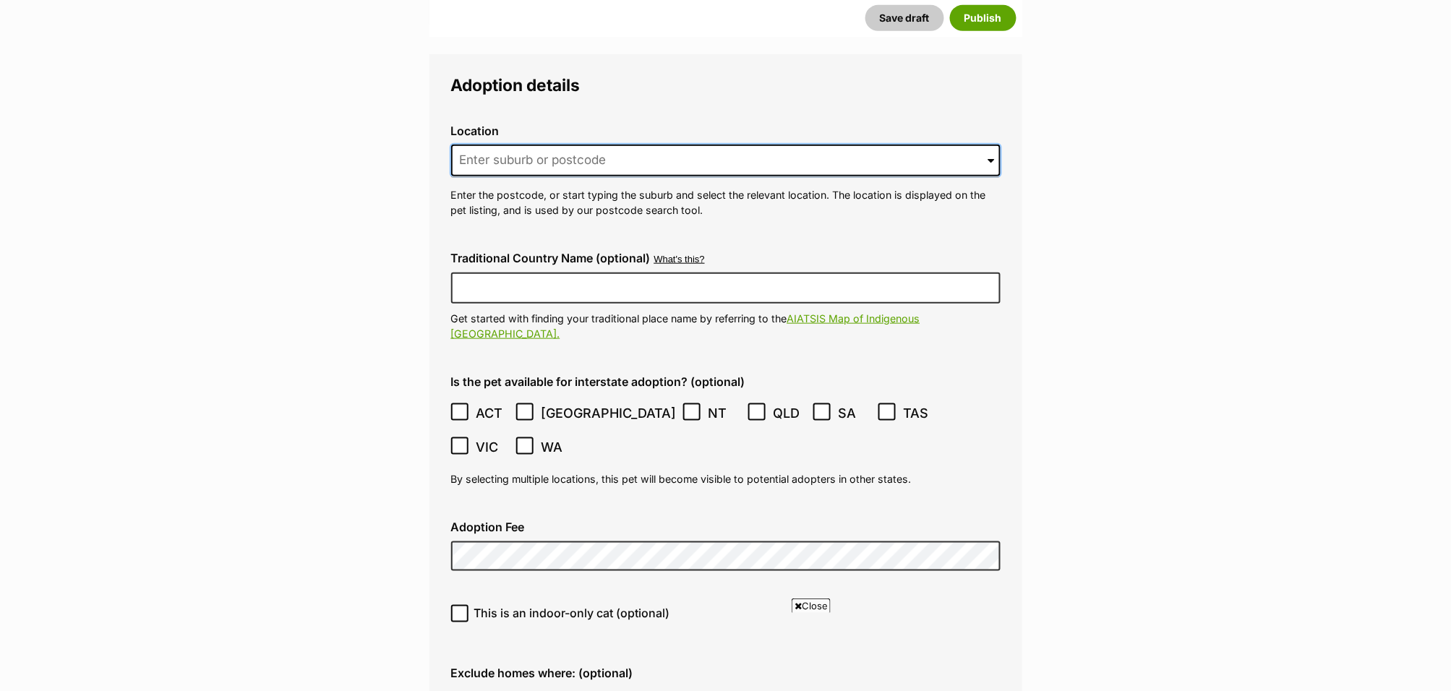
scroll to position [0, 0]
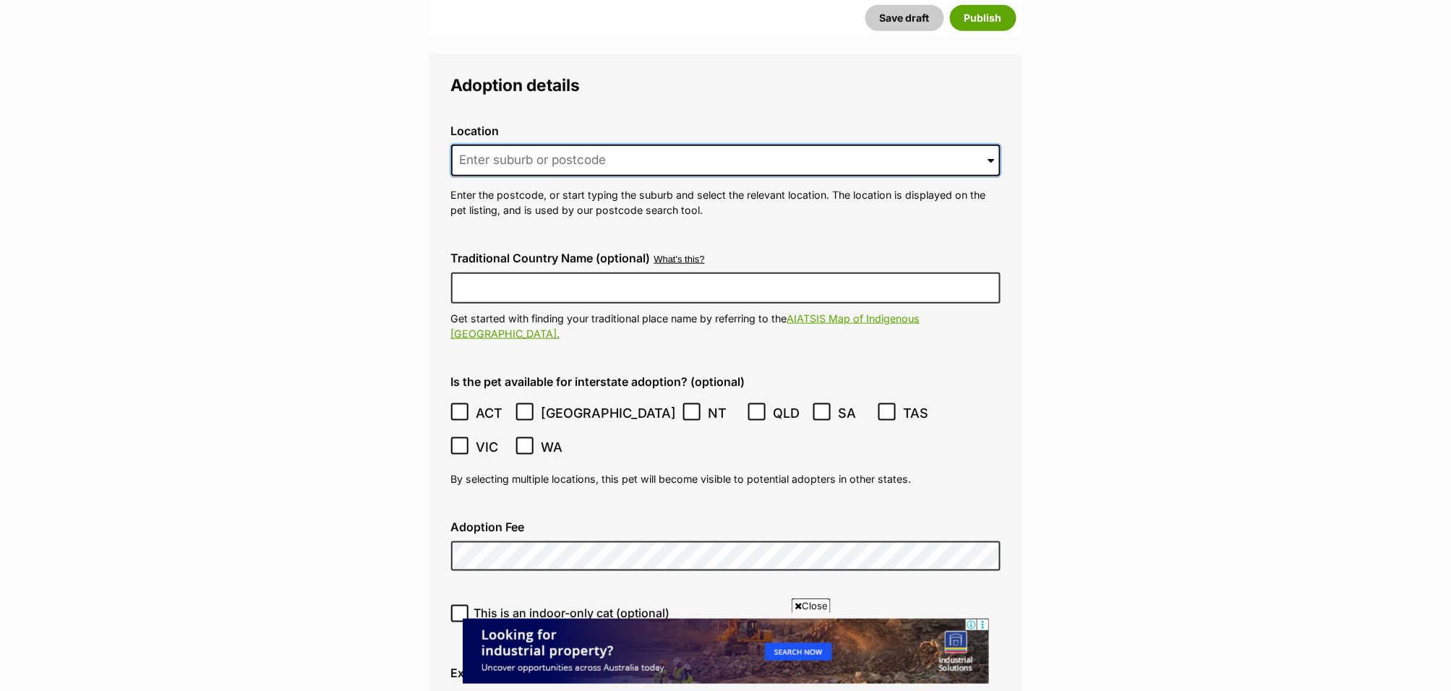
click at [513, 145] on input at bounding box center [725, 161] width 549 height 32
paste input "3931"
click at [487, 145] on input "3931" at bounding box center [725, 161] width 549 height 32
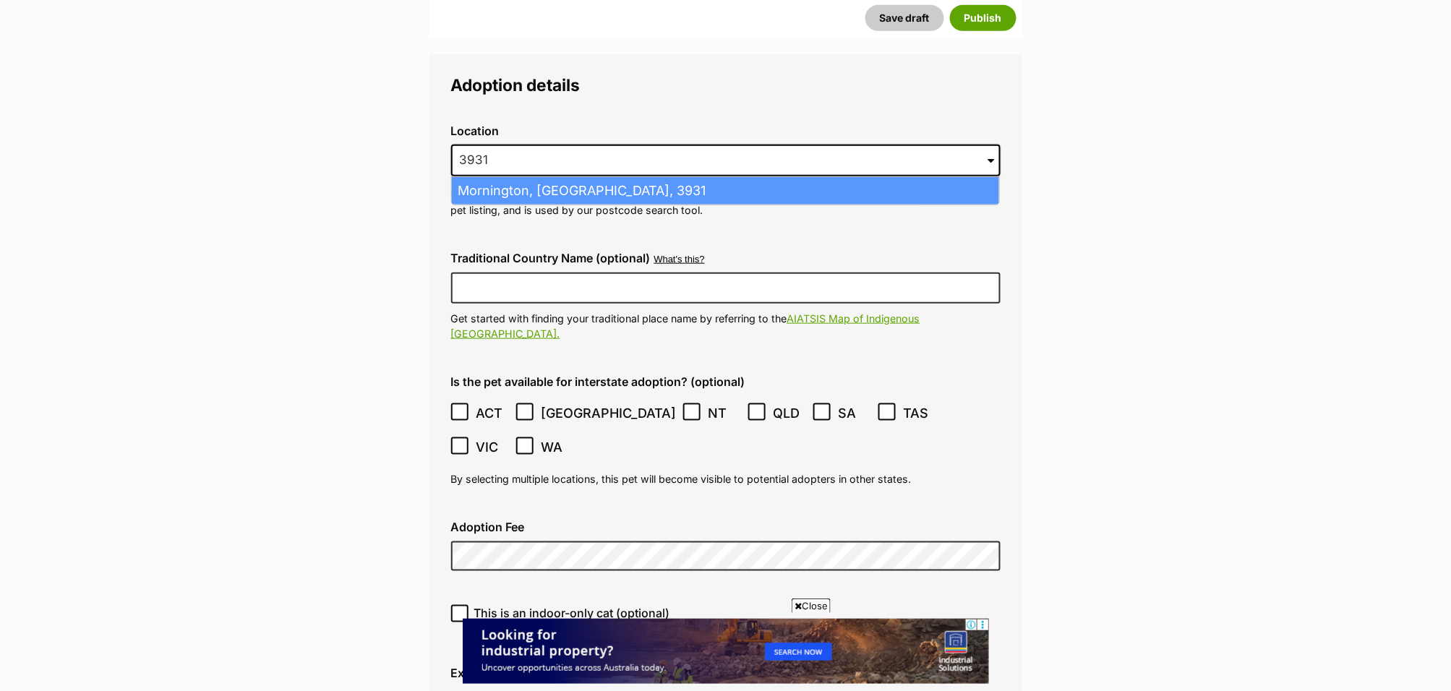
click at [525, 177] on li "Mornington, Victoria, 3931" at bounding box center [725, 191] width 547 height 28
type input "Mornington, Victoria, 3931"
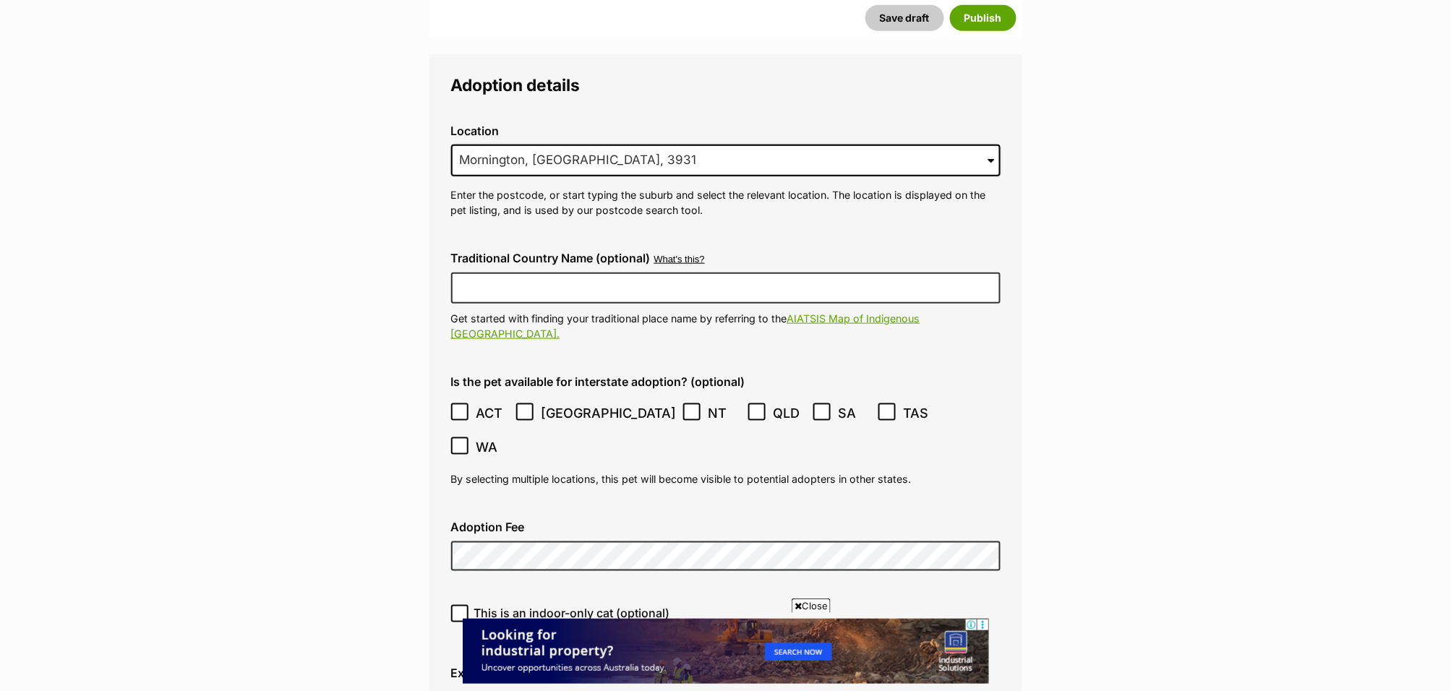
click at [461, 407] on icon at bounding box center [460, 412] width 10 height 10
click at [535, 403] on label "[GEOGRAPHIC_DATA]" at bounding box center [596, 413] width 161 height 20
click at [688, 409] on icon at bounding box center [692, 412] width 9 height 7
drag, startPoint x: 717, startPoint y: 361, endPoint x: 769, endPoint y: 361, distance: 52.1
click at [818, 409] on icon at bounding box center [822, 412] width 9 height 7
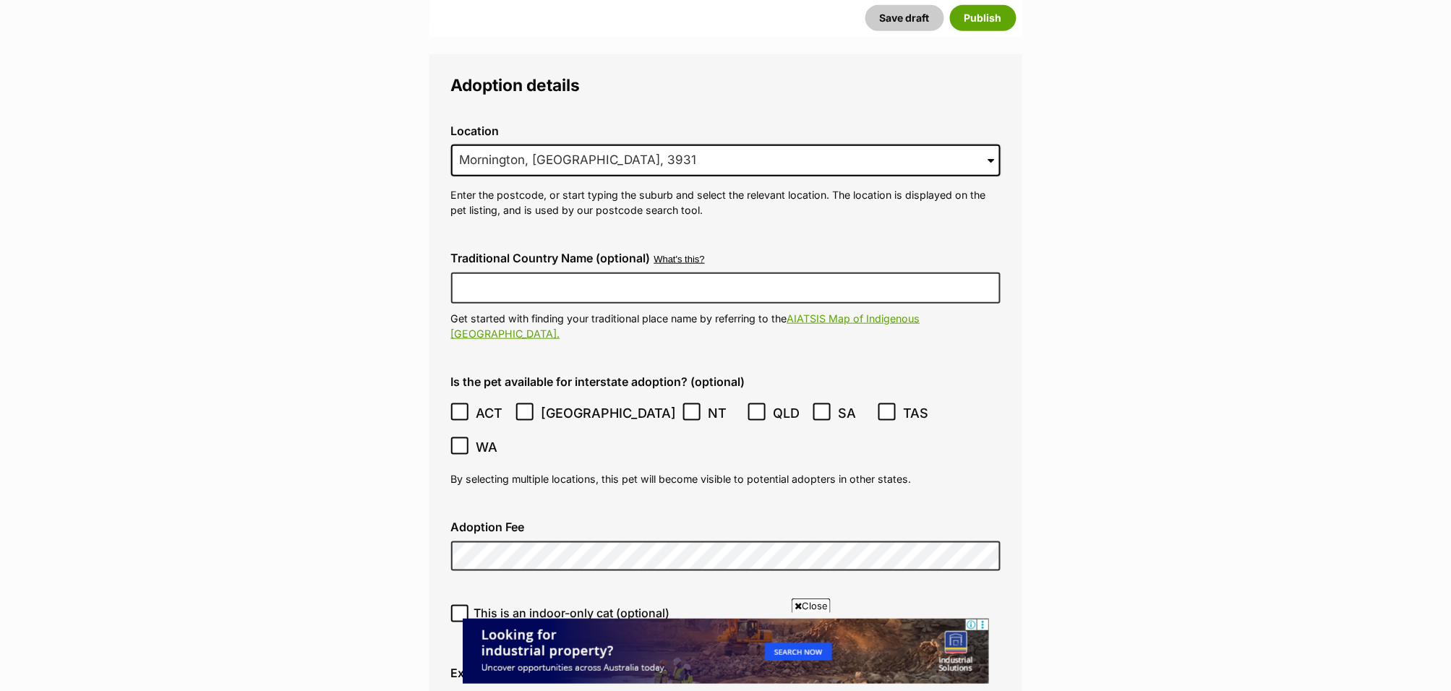
click at [464, 443] on icon at bounding box center [459, 446] width 9 height 7
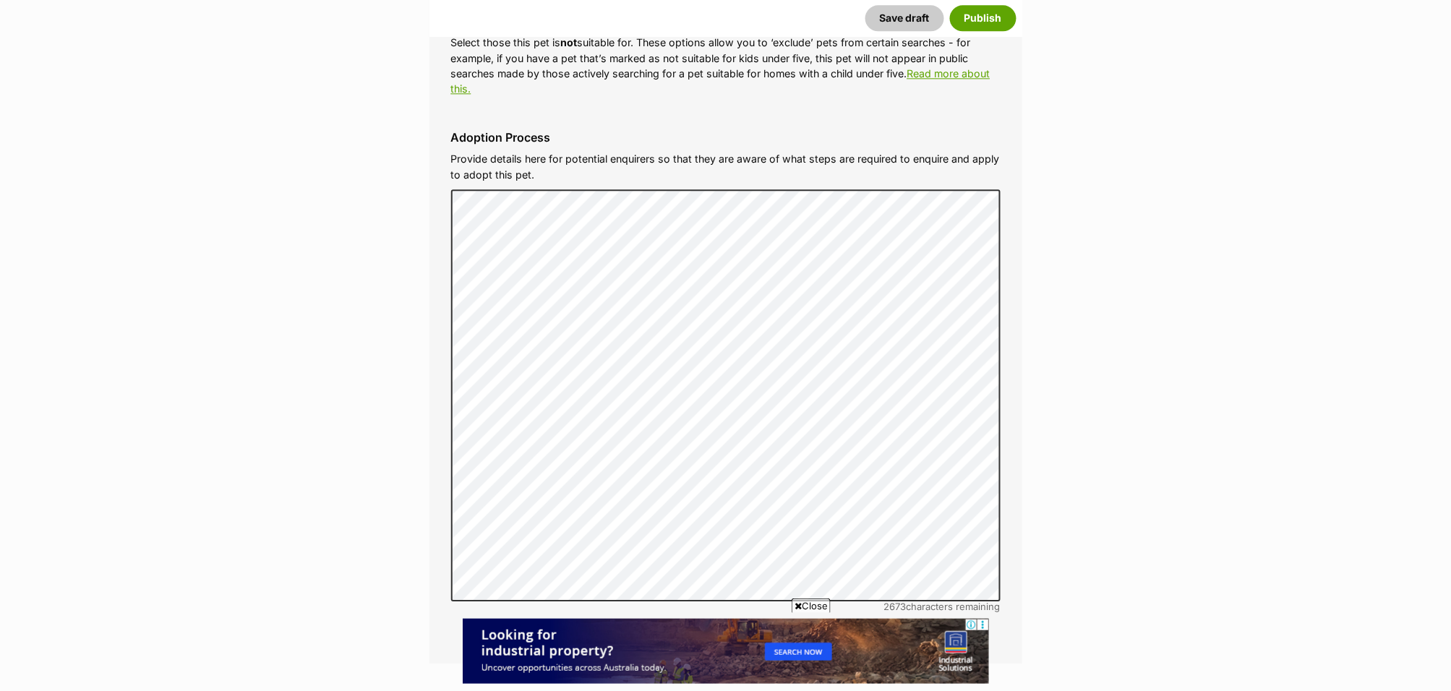
scroll to position [5287, 0]
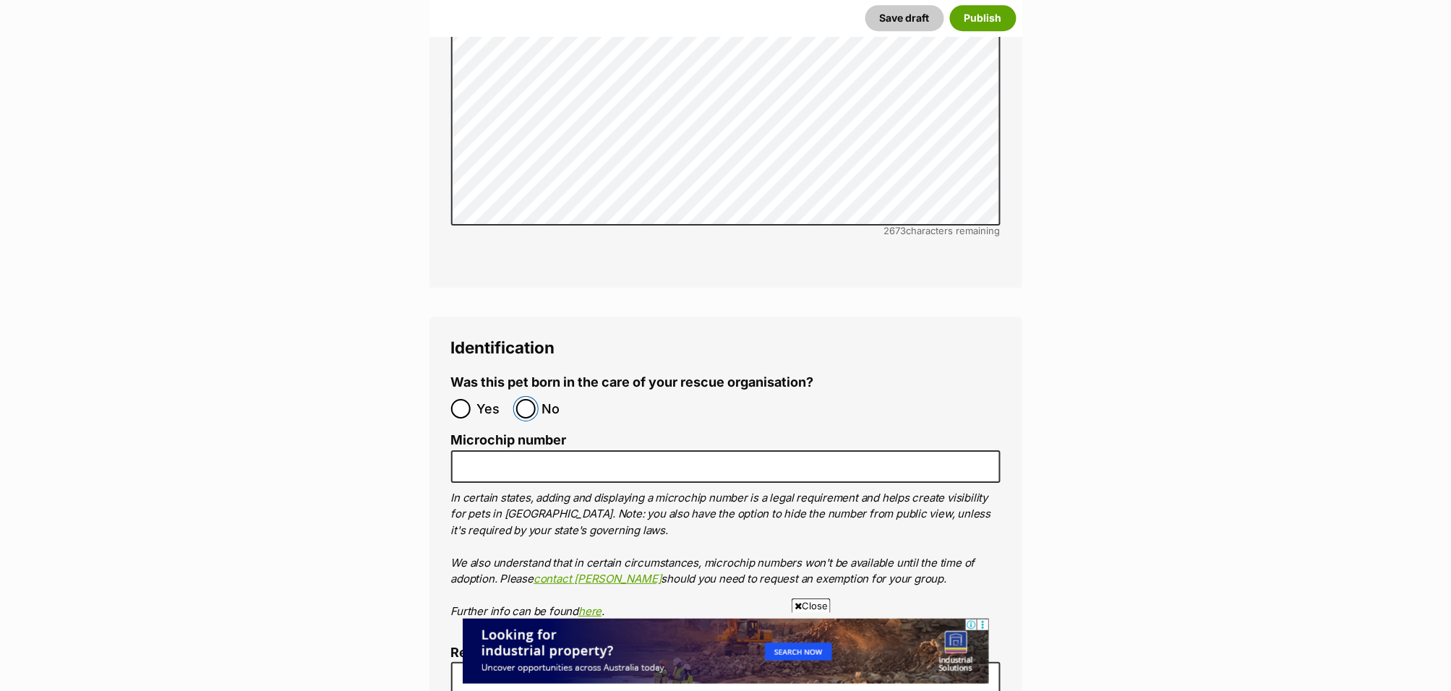
click at [531, 399] on input "No" at bounding box center [526, 409] width 20 height 20
radio input "true"
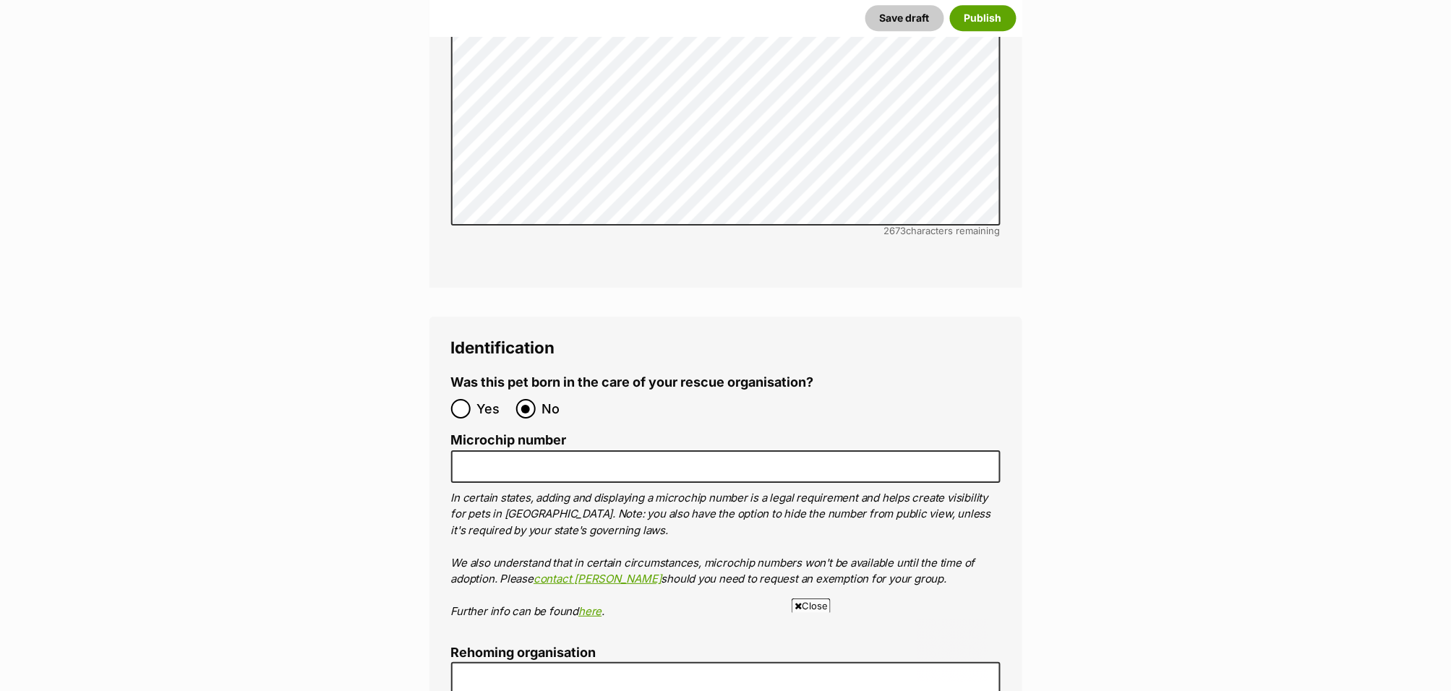
scroll to position [0, 0]
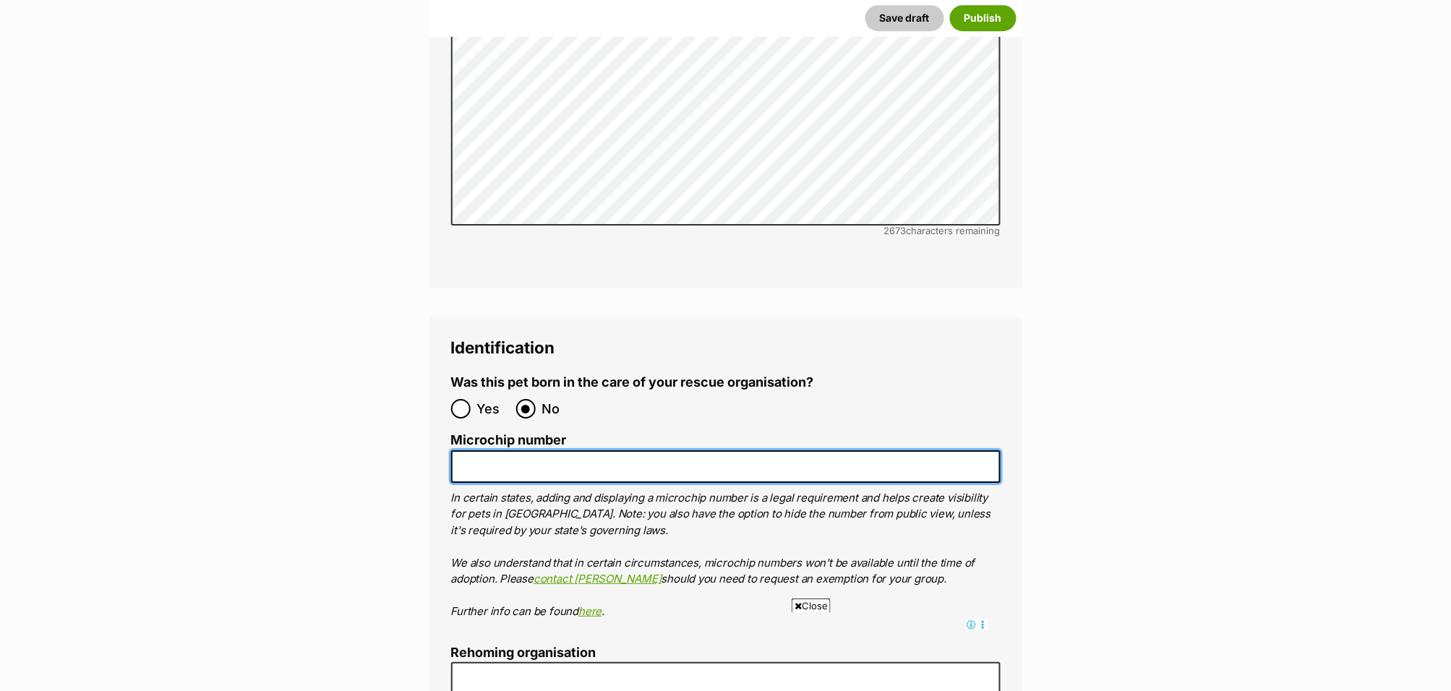
click at [595, 450] on input "Microchip number" at bounding box center [725, 466] width 549 height 33
paste input "956000010887386"
type input "956000010887386"
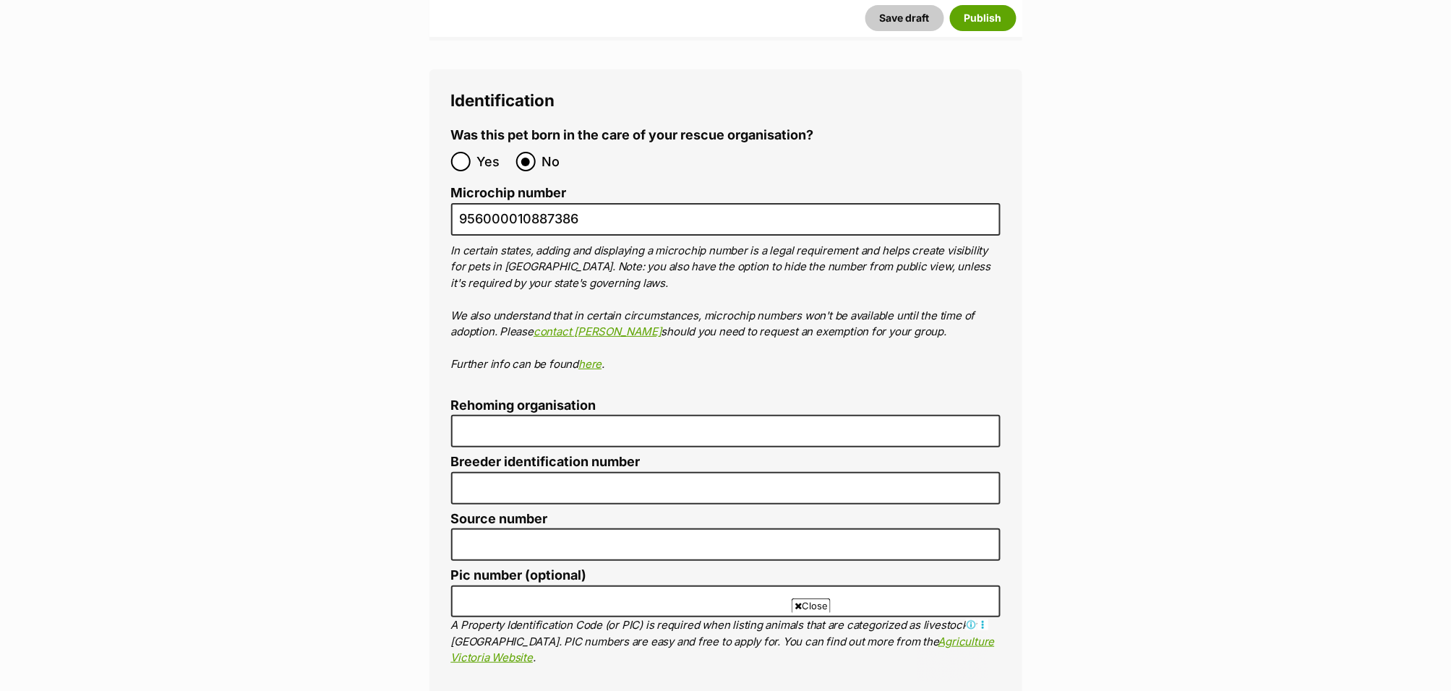
scroll to position [5535, 0]
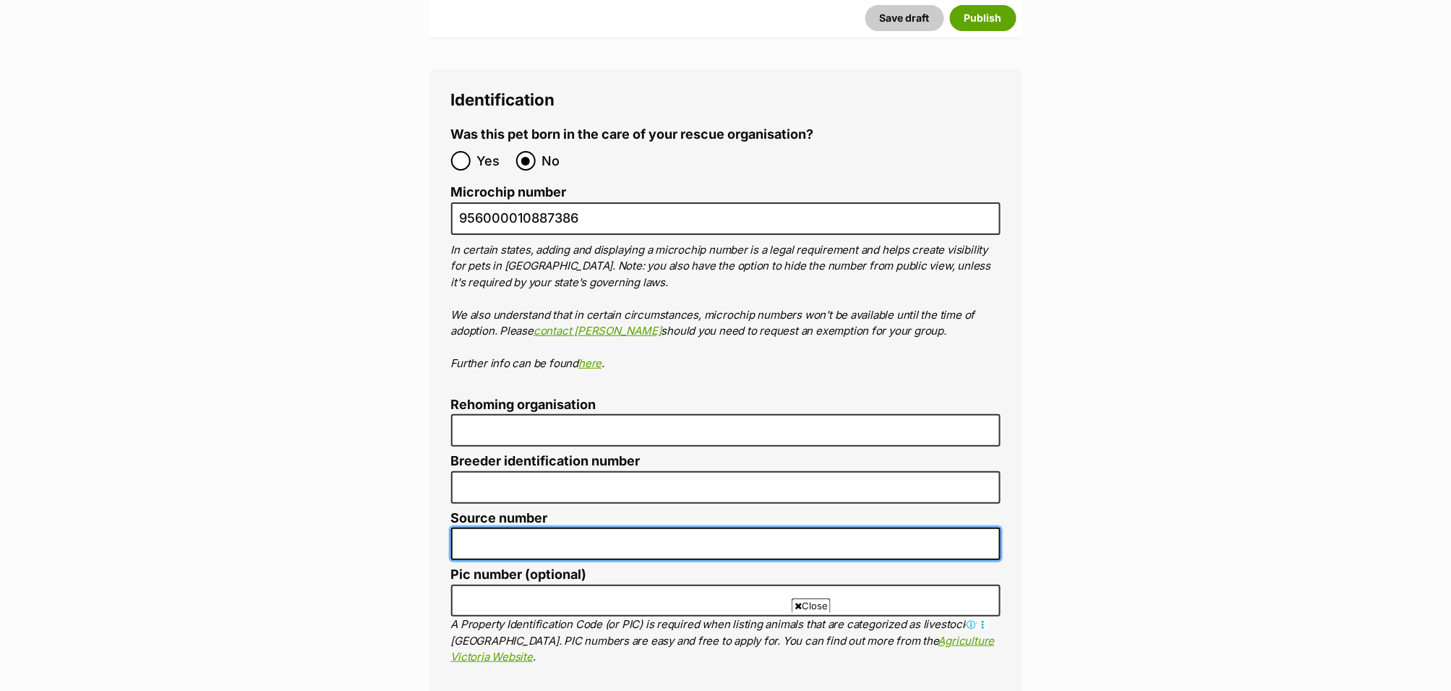
click at [536, 528] on input "Source number" at bounding box center [725, 544] width 549 height 33
paste input "EE213011"
type input "EE213011"
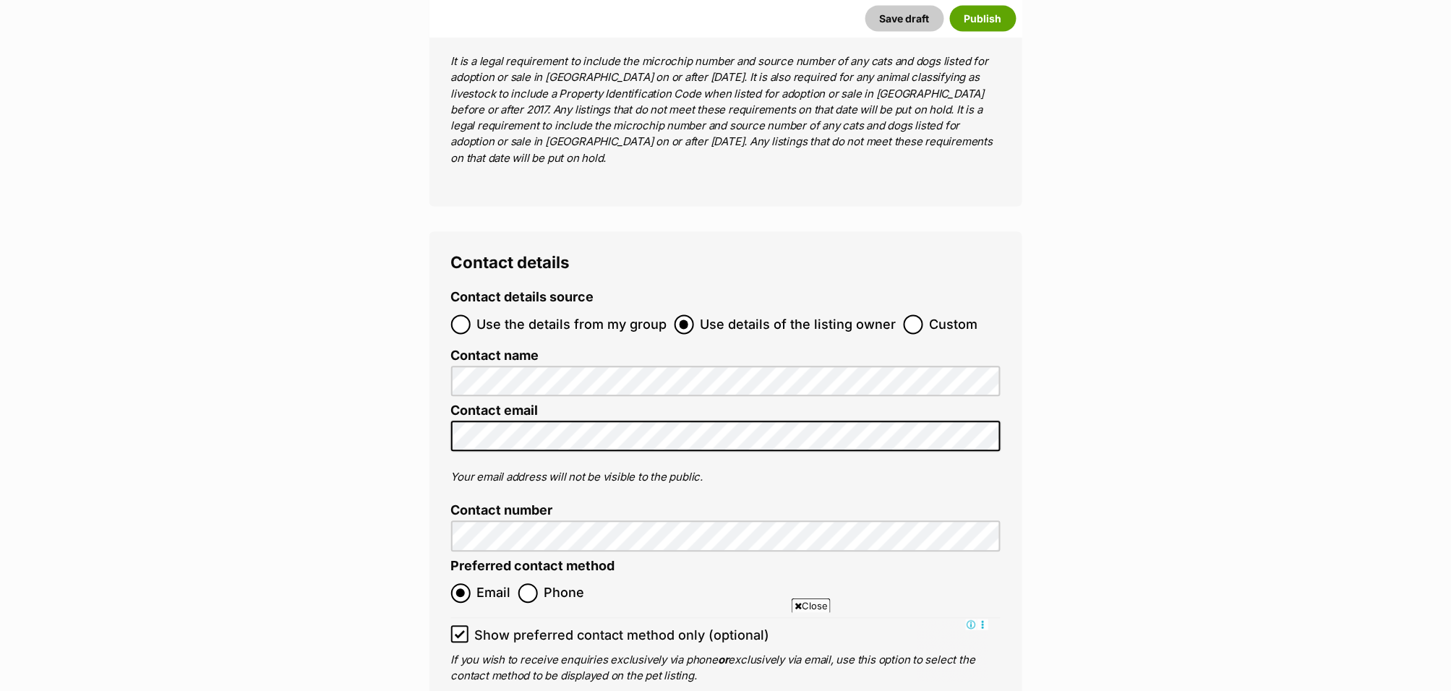
scroll to position [6450, 0]
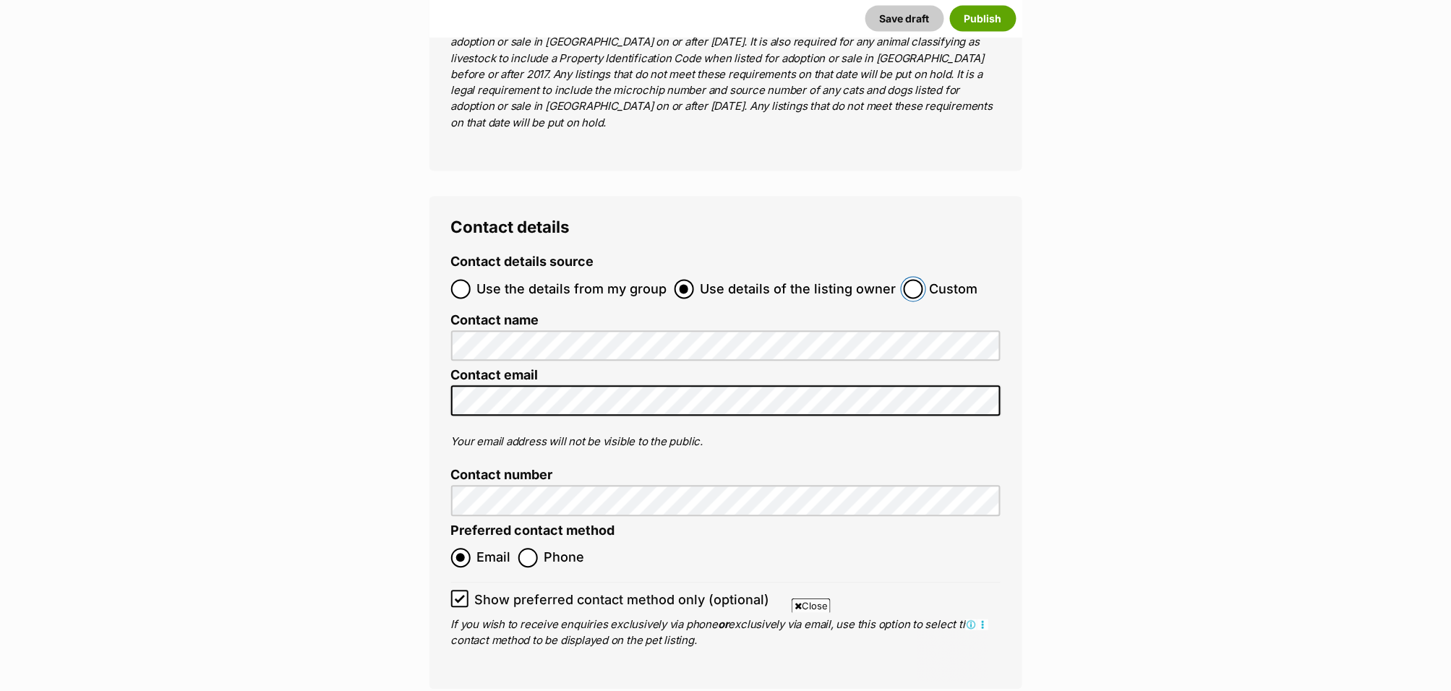
click at [904, 280] on input "Custom" at bounding box center [914, 290] width 20 height 20
radio input "true"
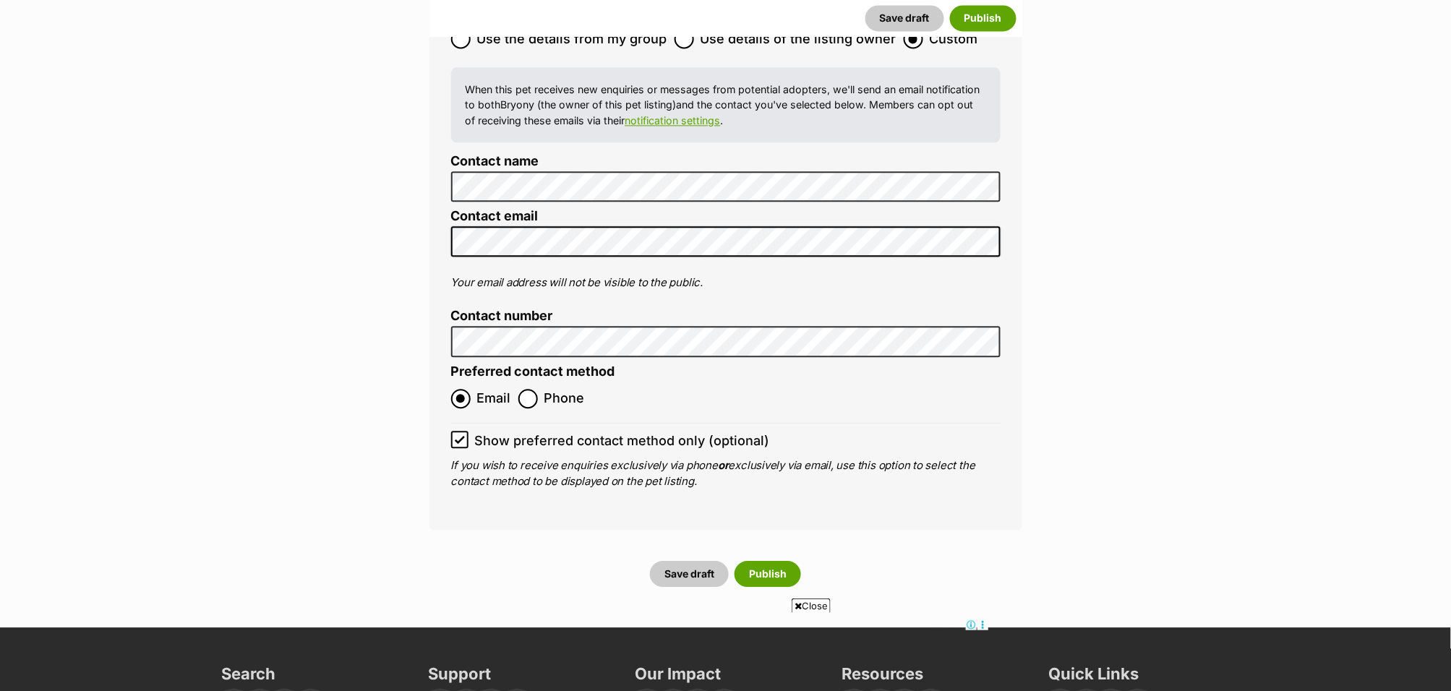
scroll to position [6717, 0]
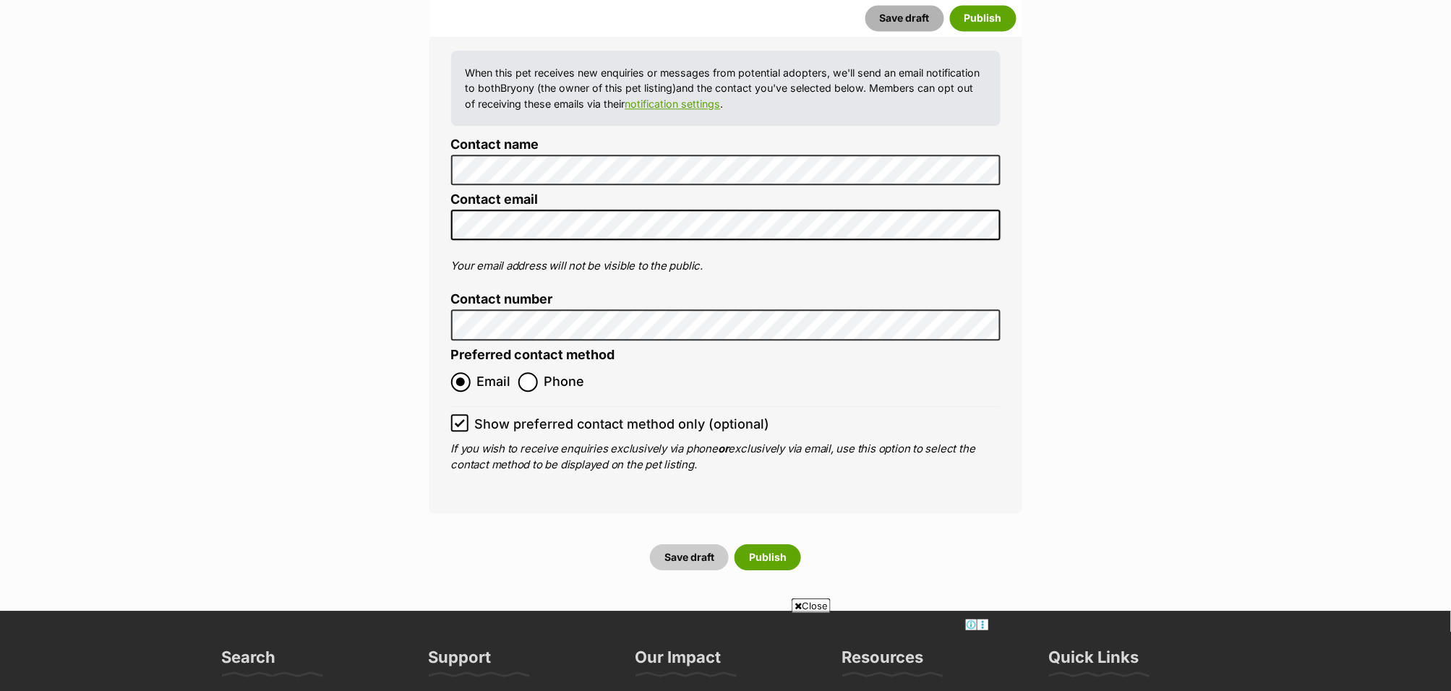
click at [904, 16] on button "Save draft" at bounding box center [904, 18] width 79 height 26
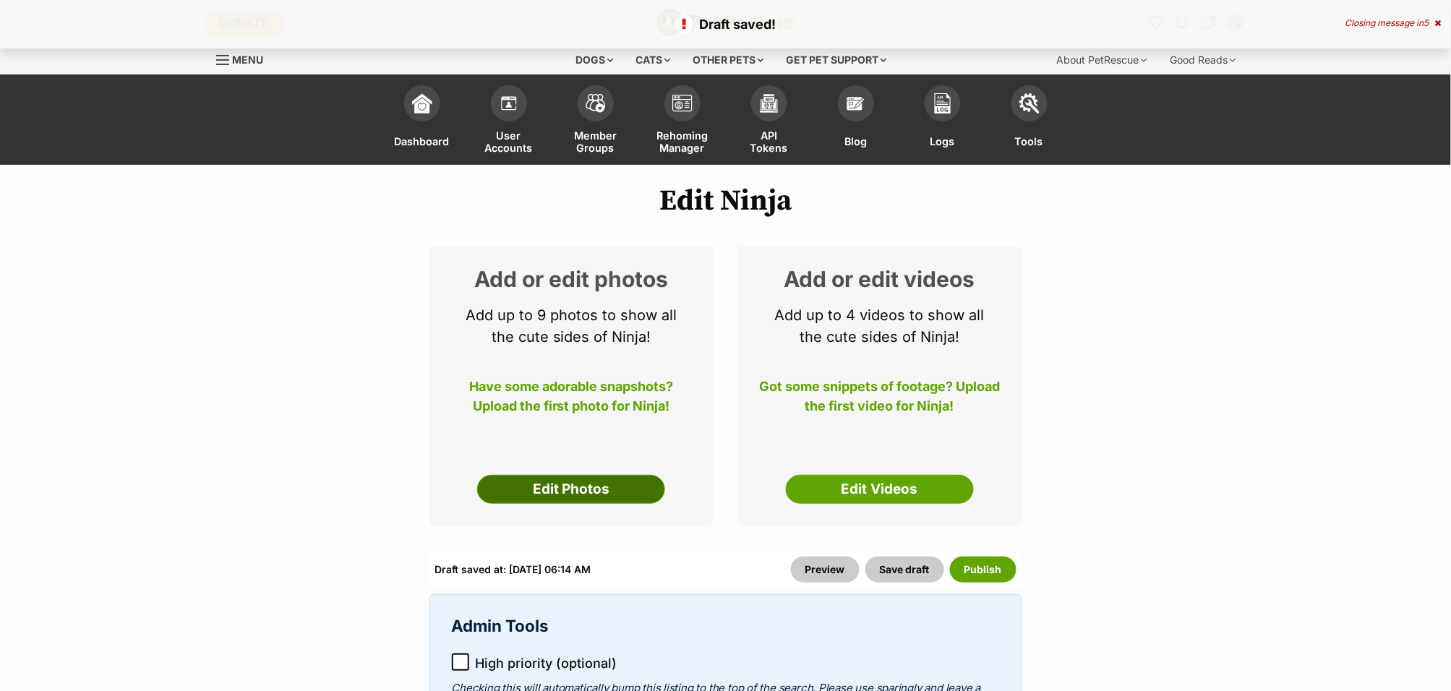
click at [519, 489] on link "Edit Photos" at bounding box center [571, 489] width 188 height 29
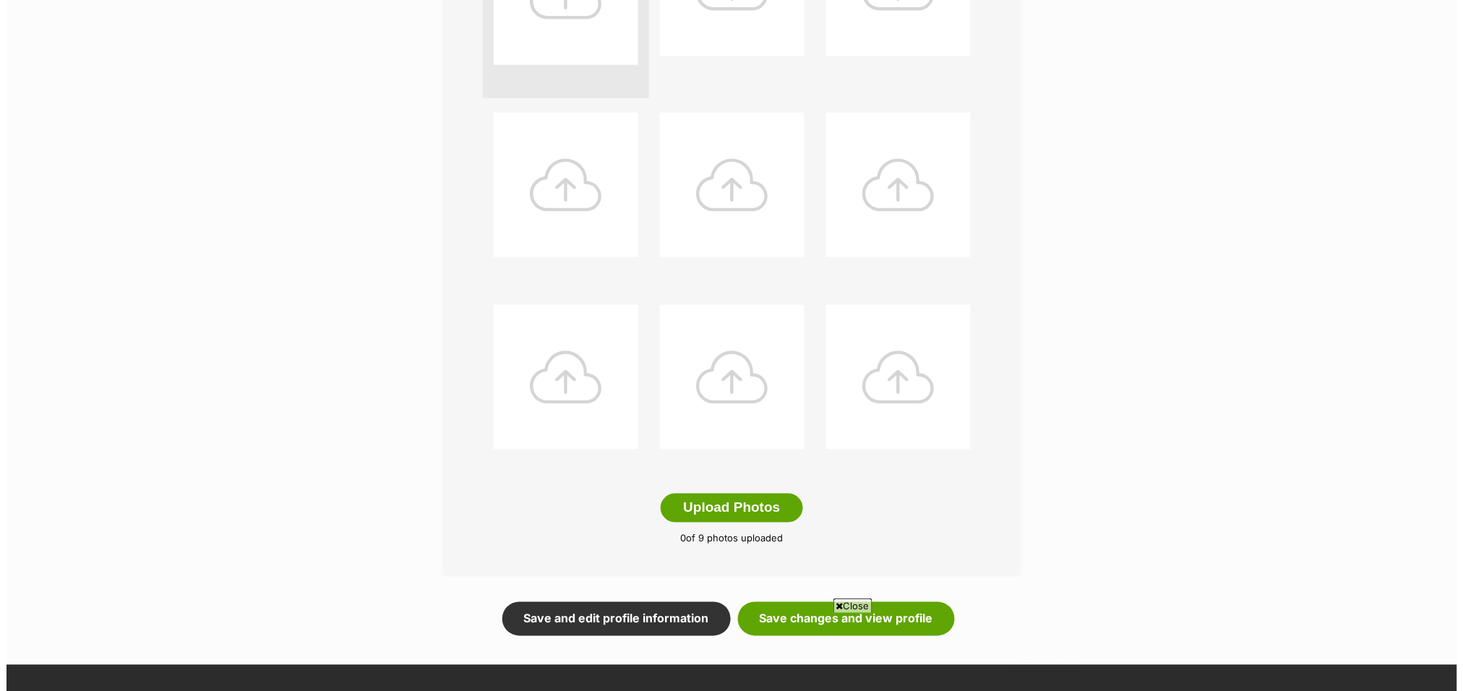
scroll to position [505, 0]
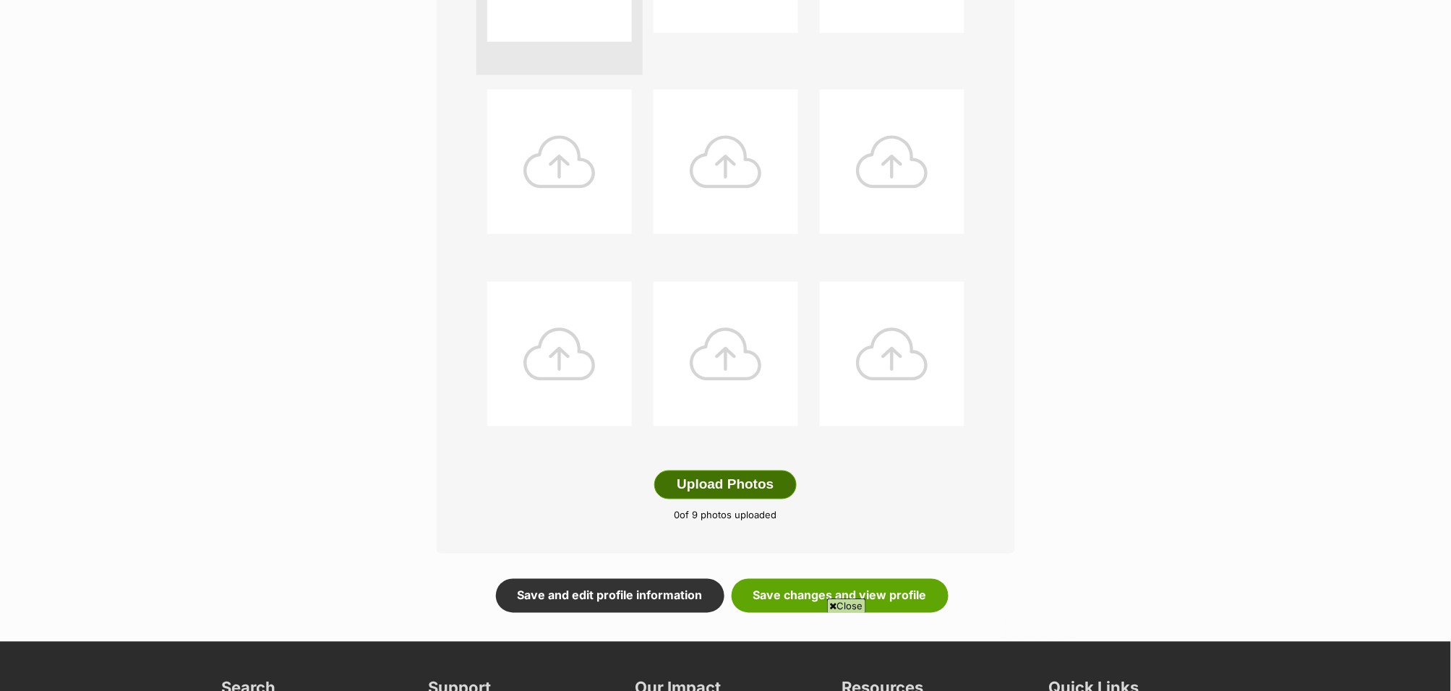
click at [755, 474] on button "Upload Photos" at bounding box center [725, 485] width 142 height 29
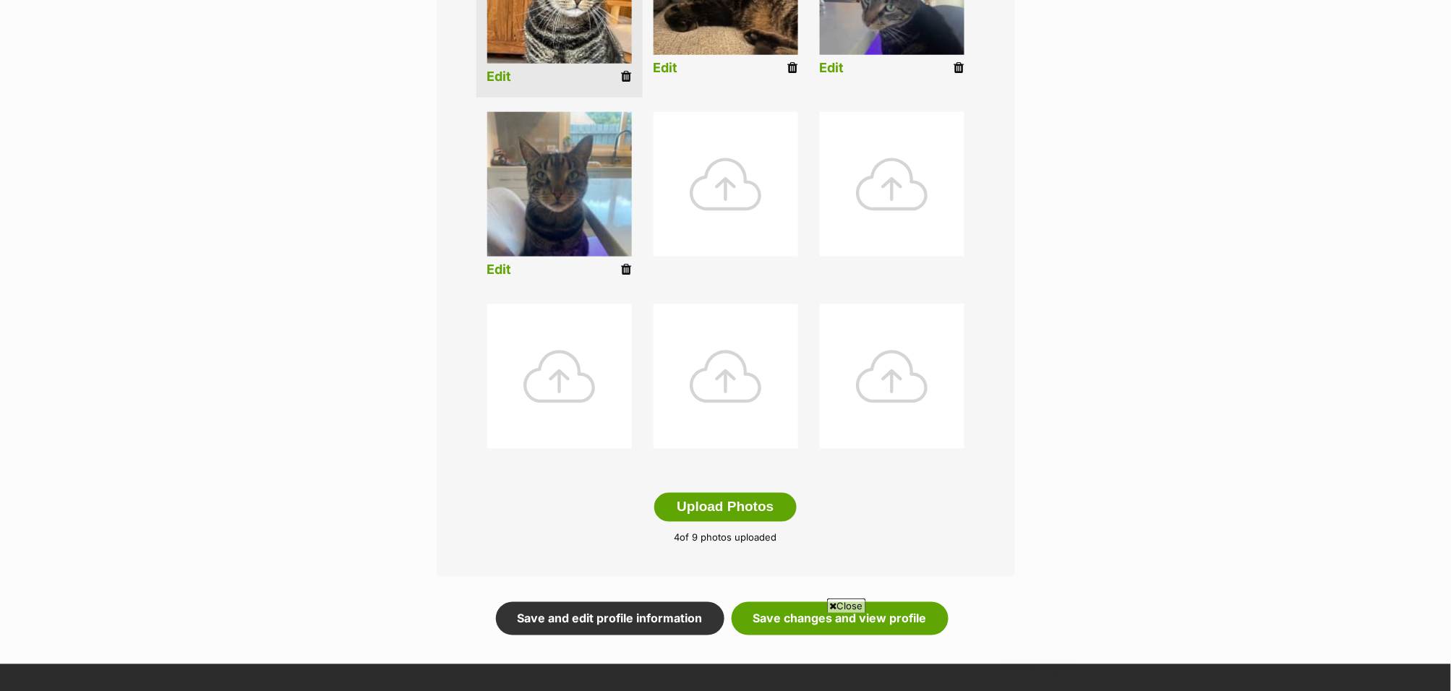
scroll to position [571, 0]
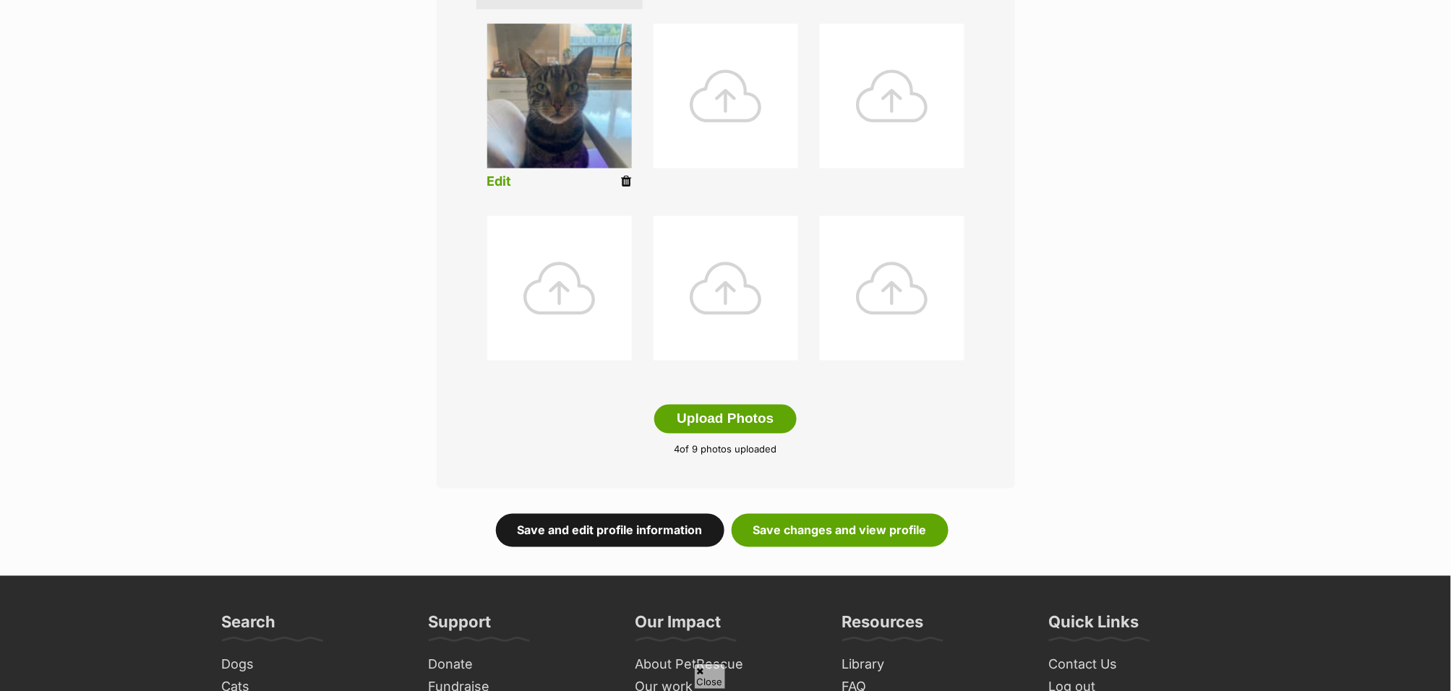
click at [625, 530] on link "Save and edit profile information" at bounding box center [610, 530] width 228 height 33
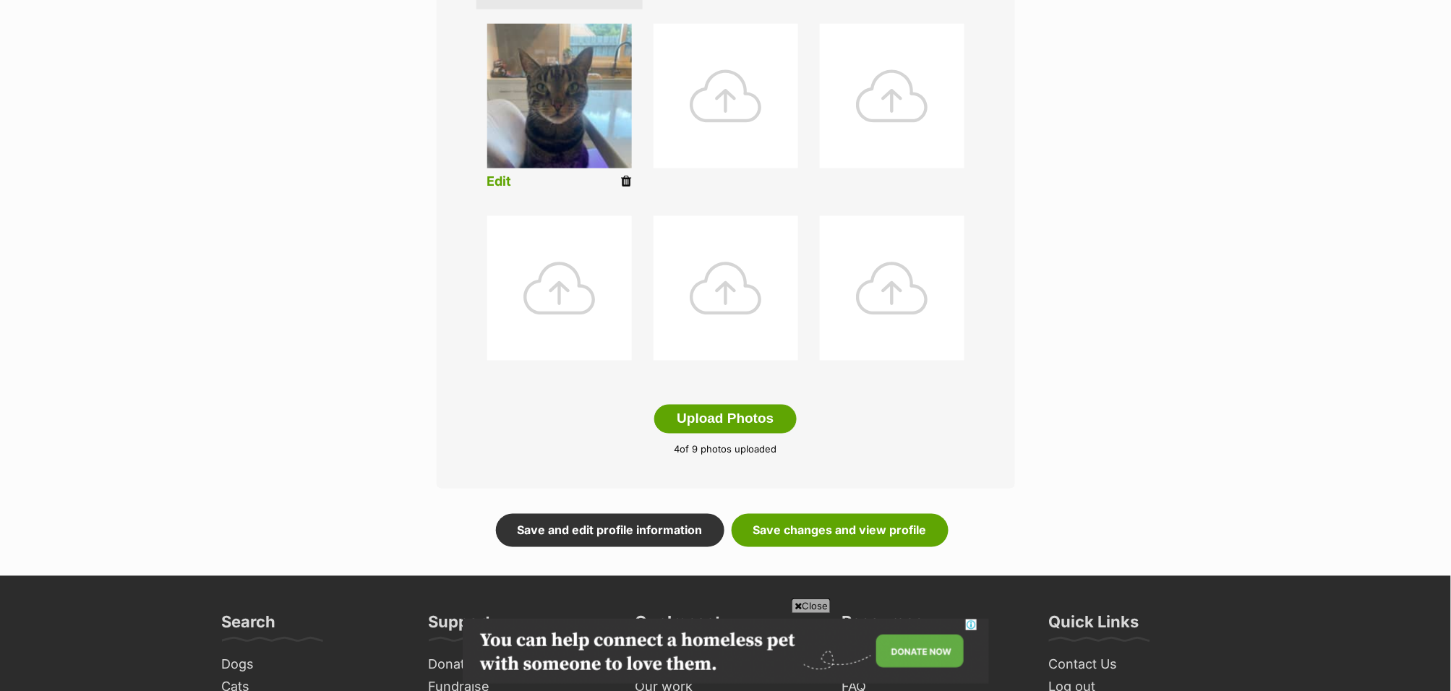
scroll to position [0, 0]
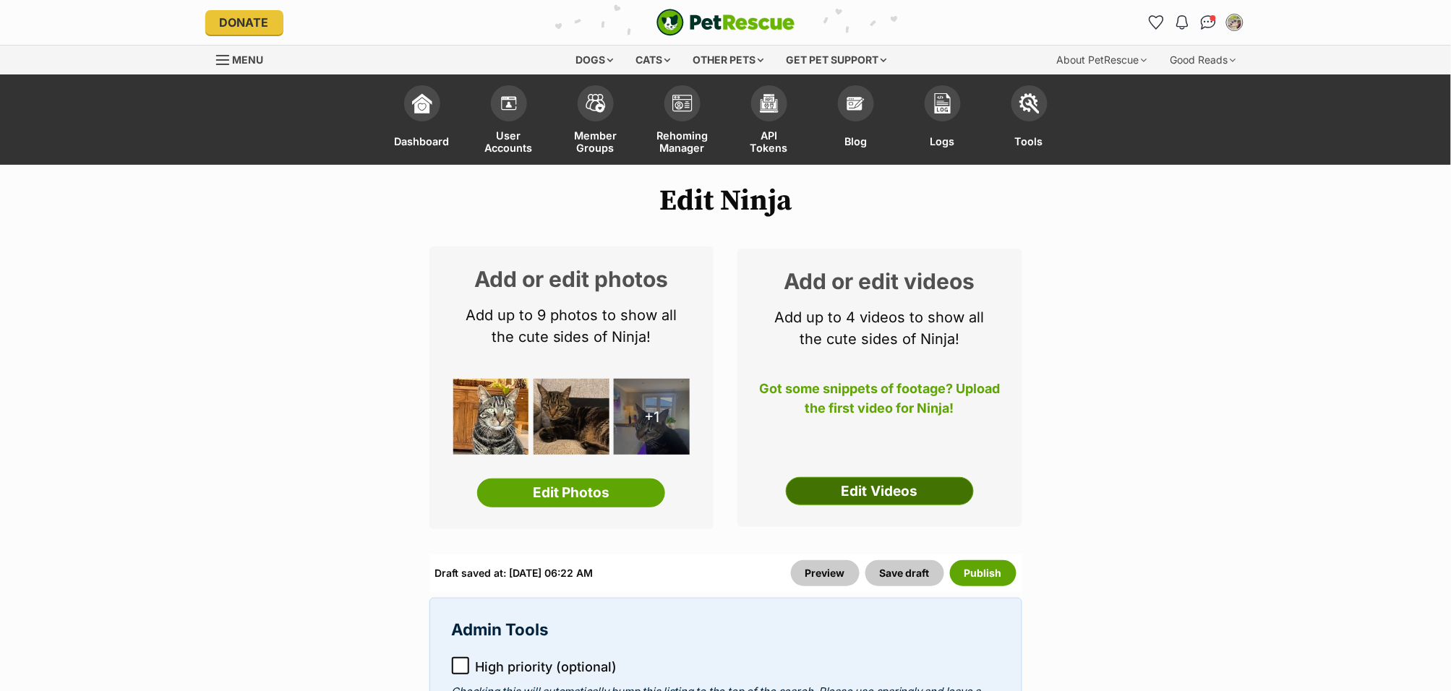
click at [859, 493] on link "Edit Videos" at bounding box center [880, 491] width 188 height 29
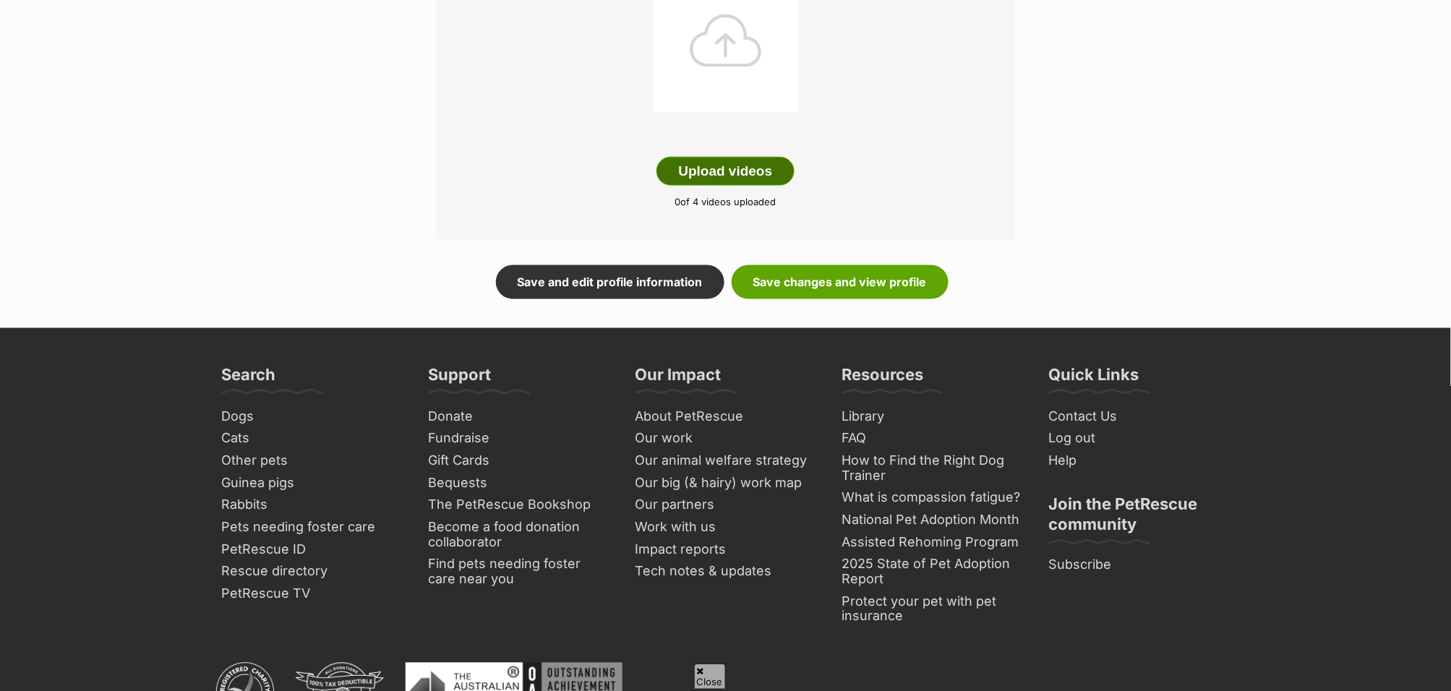
click at [716, 166] on button "Upload videos" at bounding box center [725, 171] width 139 height 29
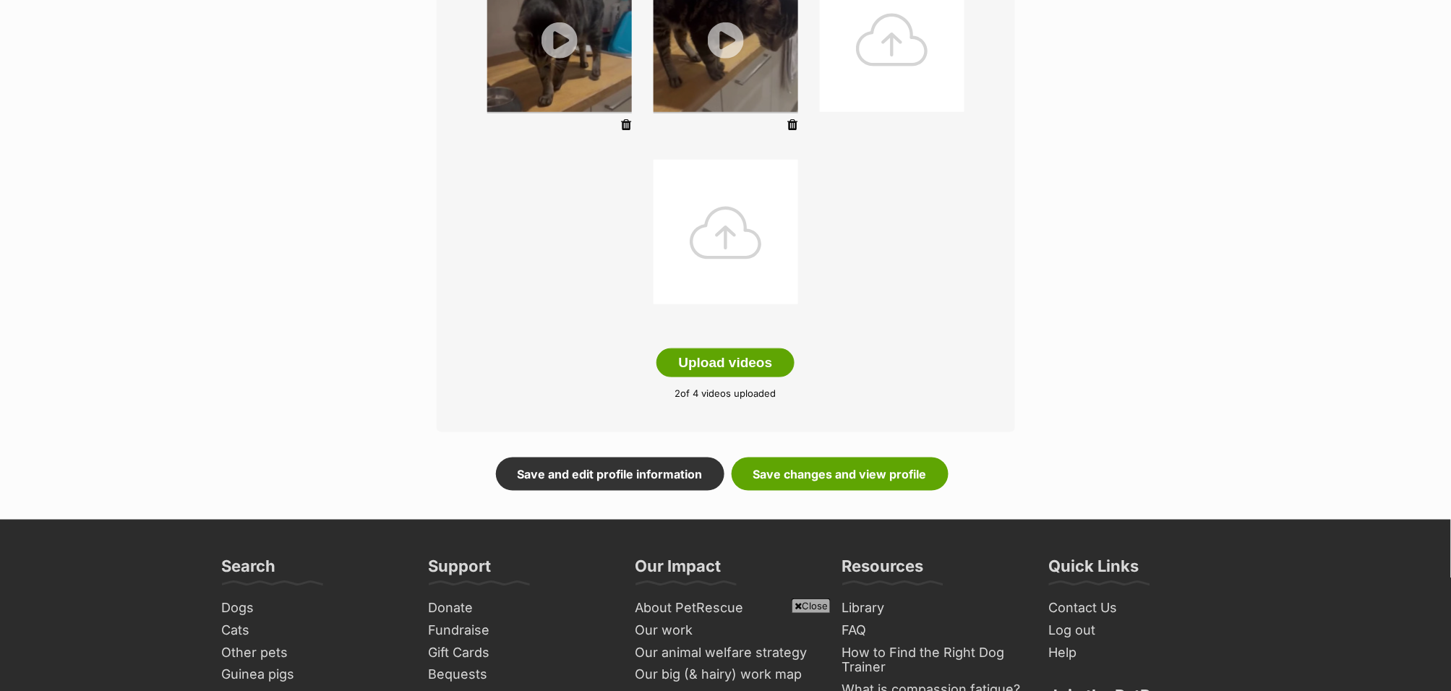
scroll to position [534, 0]
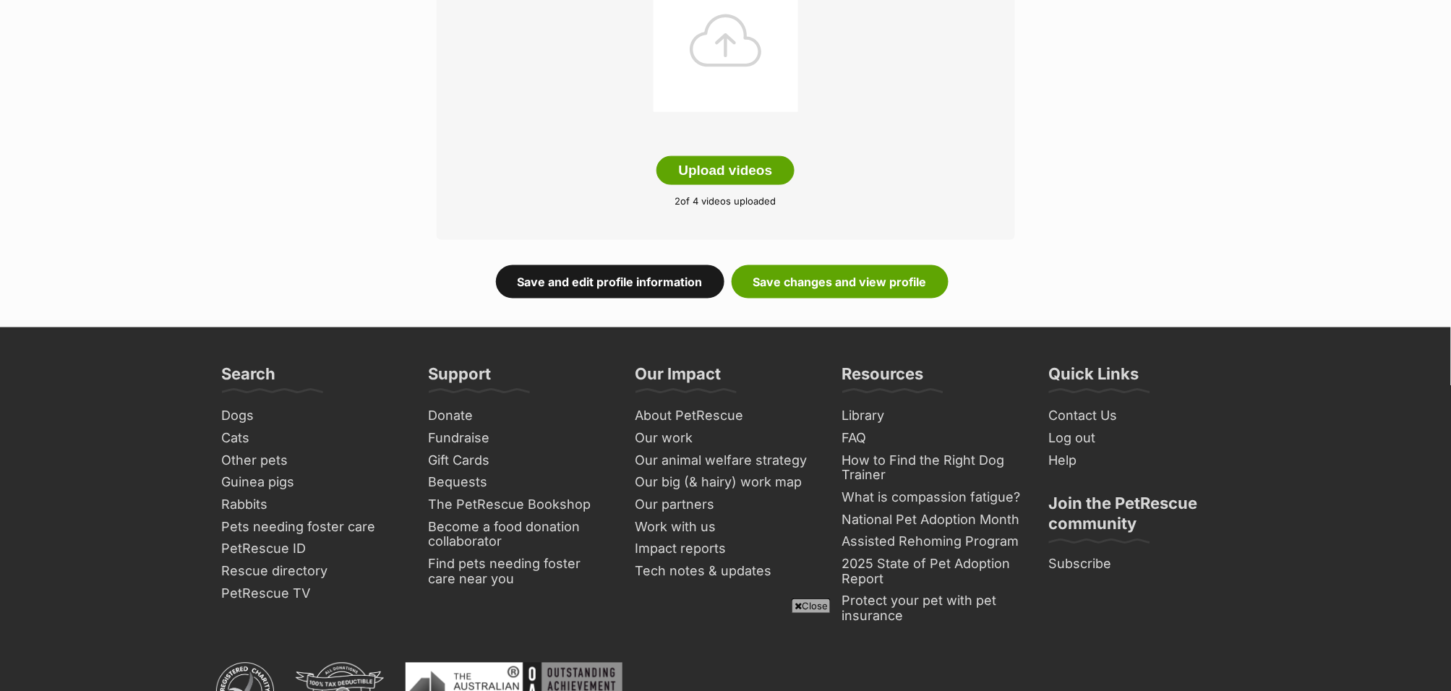
click at [659, 286] on link "Save and edit profile information" at bounding box center [610, 281] width 228 height 33
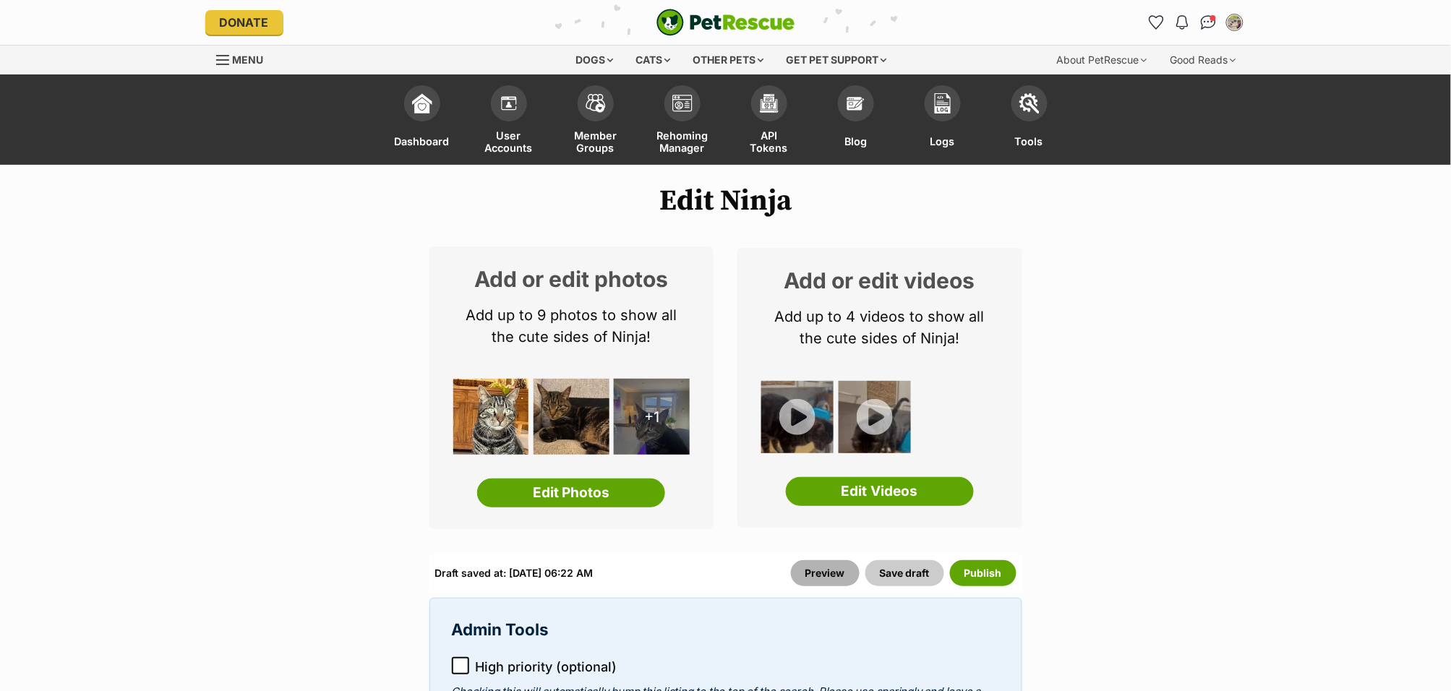
click at [805, 576] on link "Preview" at bounding box center [825, 573] width 69 height 26
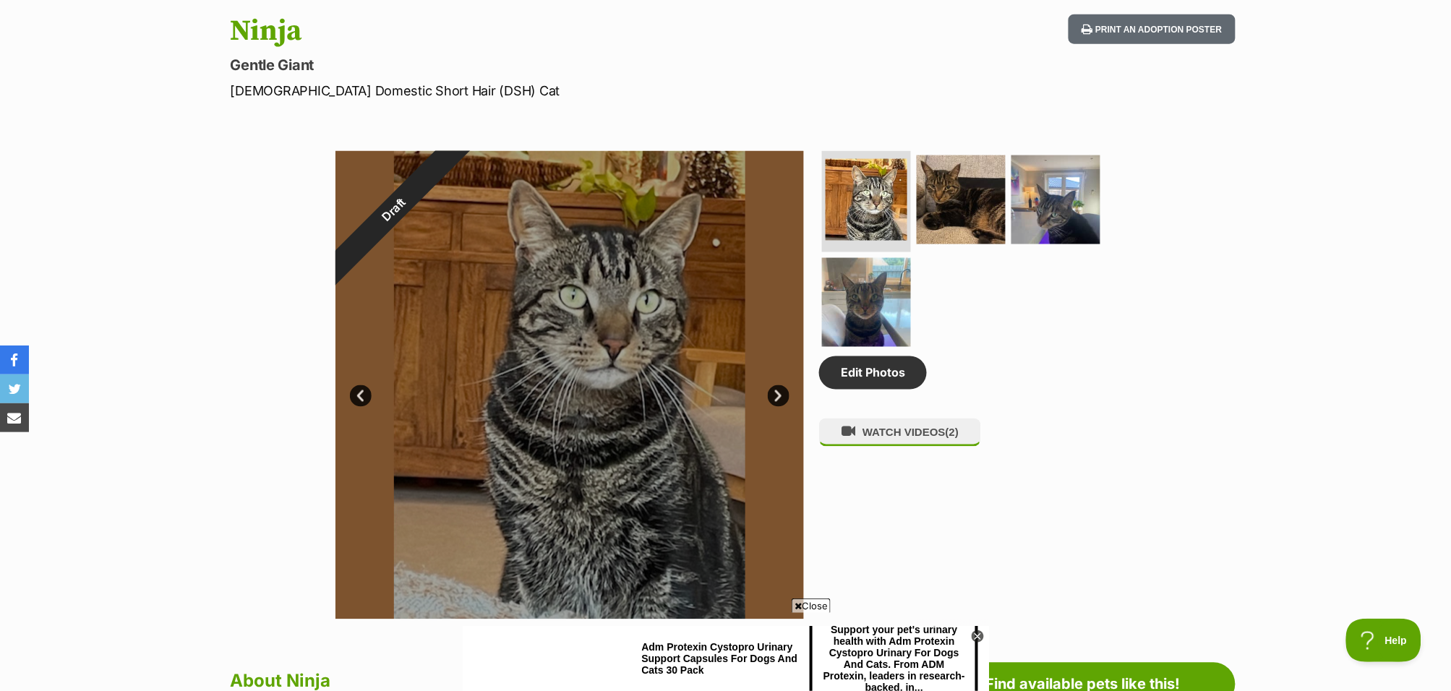
scroll to position [1024, 0]
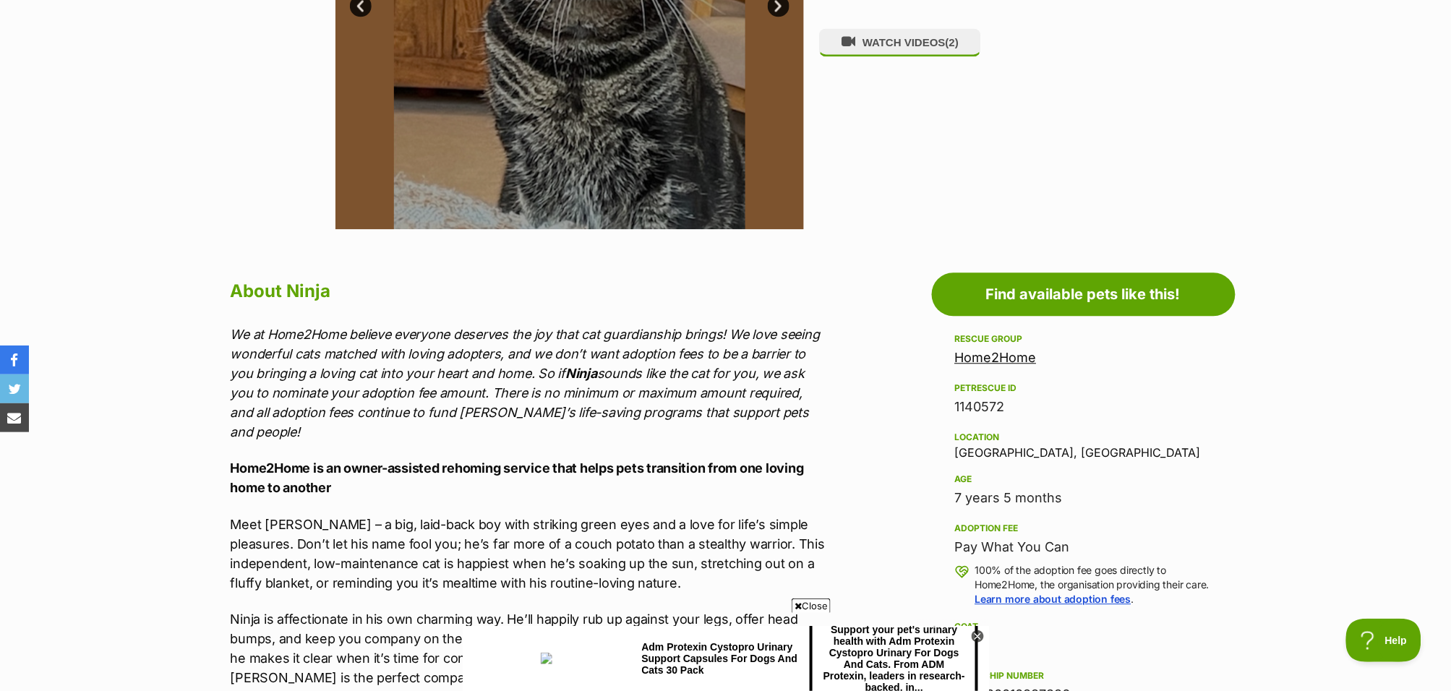
drag, startPoint x: 1014, startPoint y: 414, endPoint x: 942, endPoint y: 409, distance: 72.5
copy div "1140572"
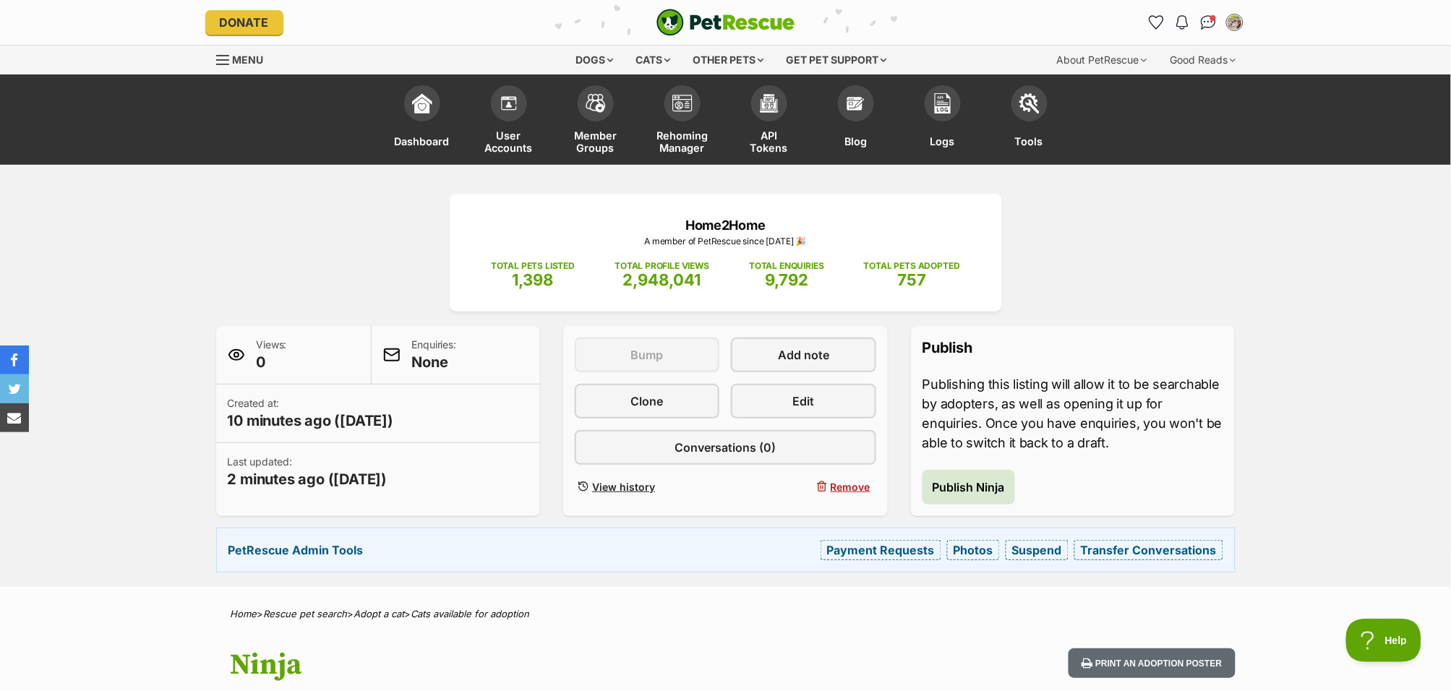
scroll to position [0, 0]
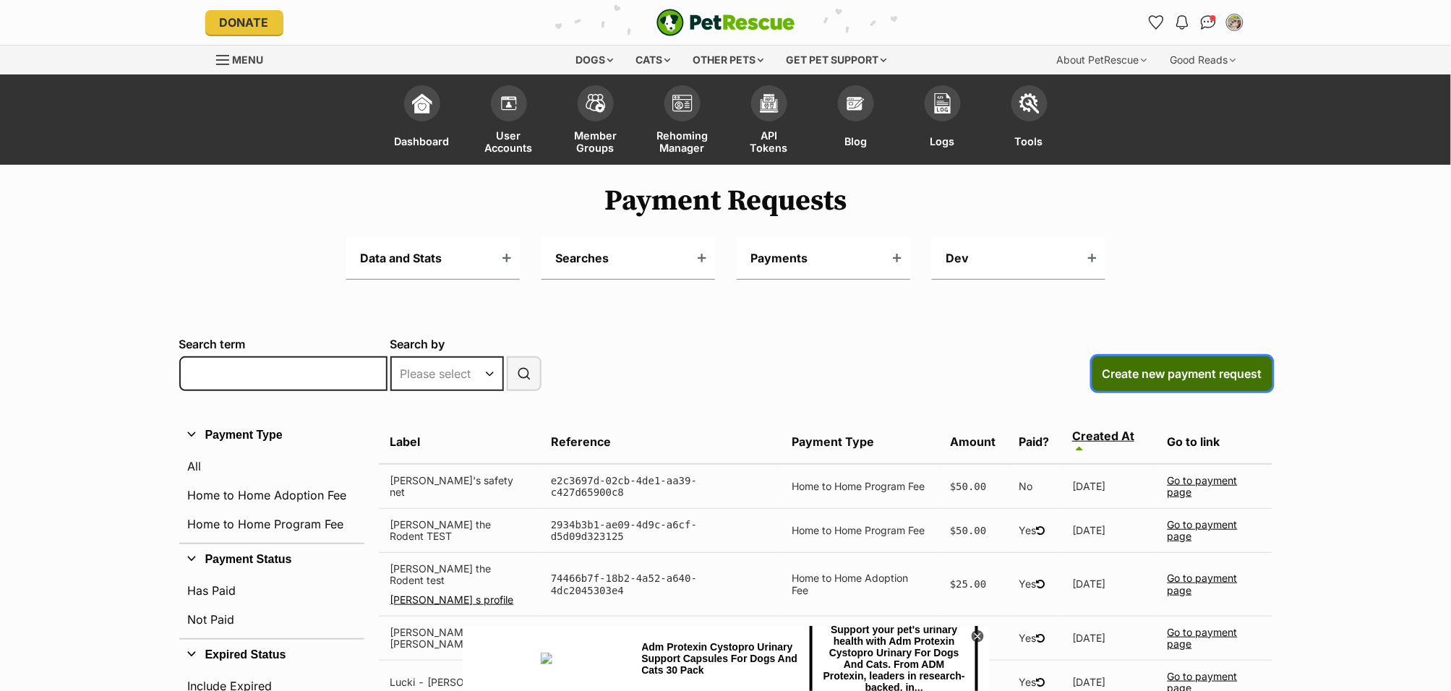
click at [1194, 373] on span "Create new payment request" at bounding box center [1183, 373] width 160 height 17
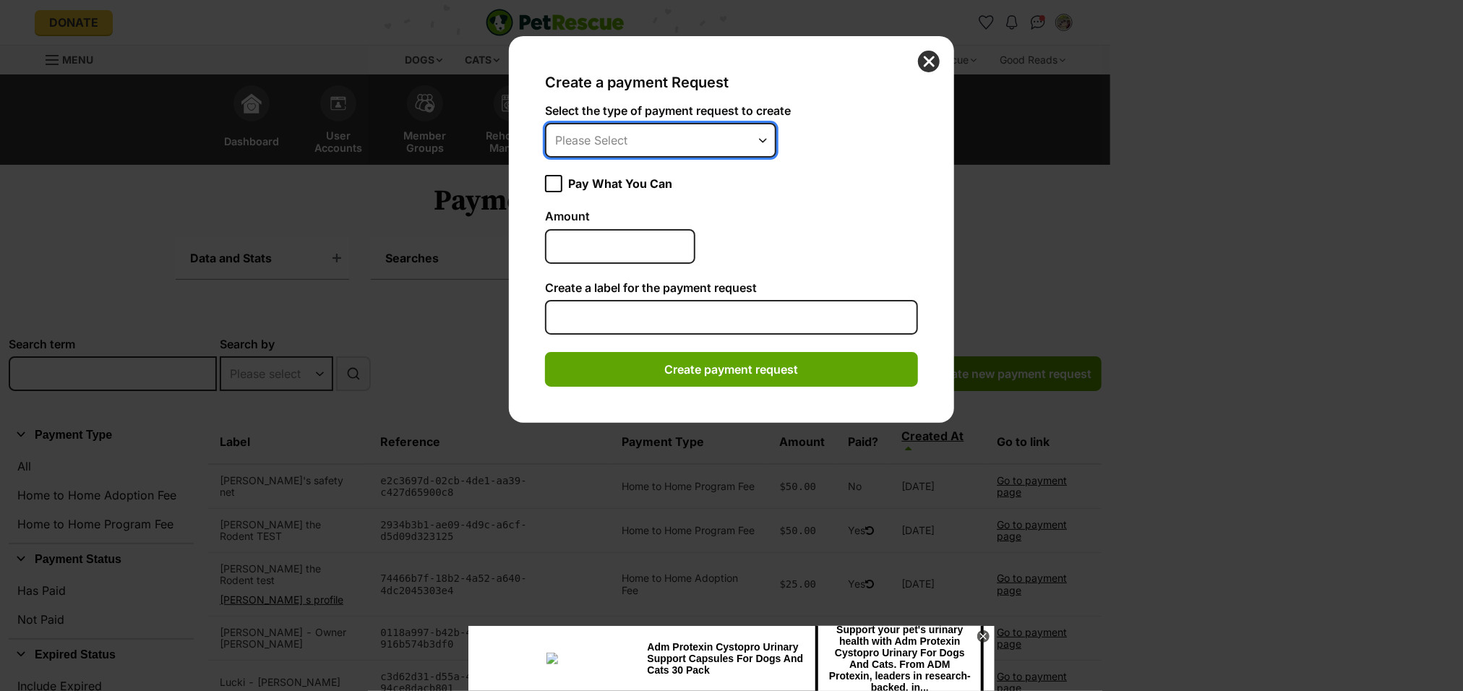
click at [737, 137] on select "Please Select Home to Home Adoption Fee Home to Home Program fee" at bounding box center [660, 140] width 231 height 35
select select "home_to_home_adoption_fee"
click at [545, 123] on select "Please Select Home to Home Adoption Fee Home to Home Program fee" at bounding box center [660, 140] width 231 height 35
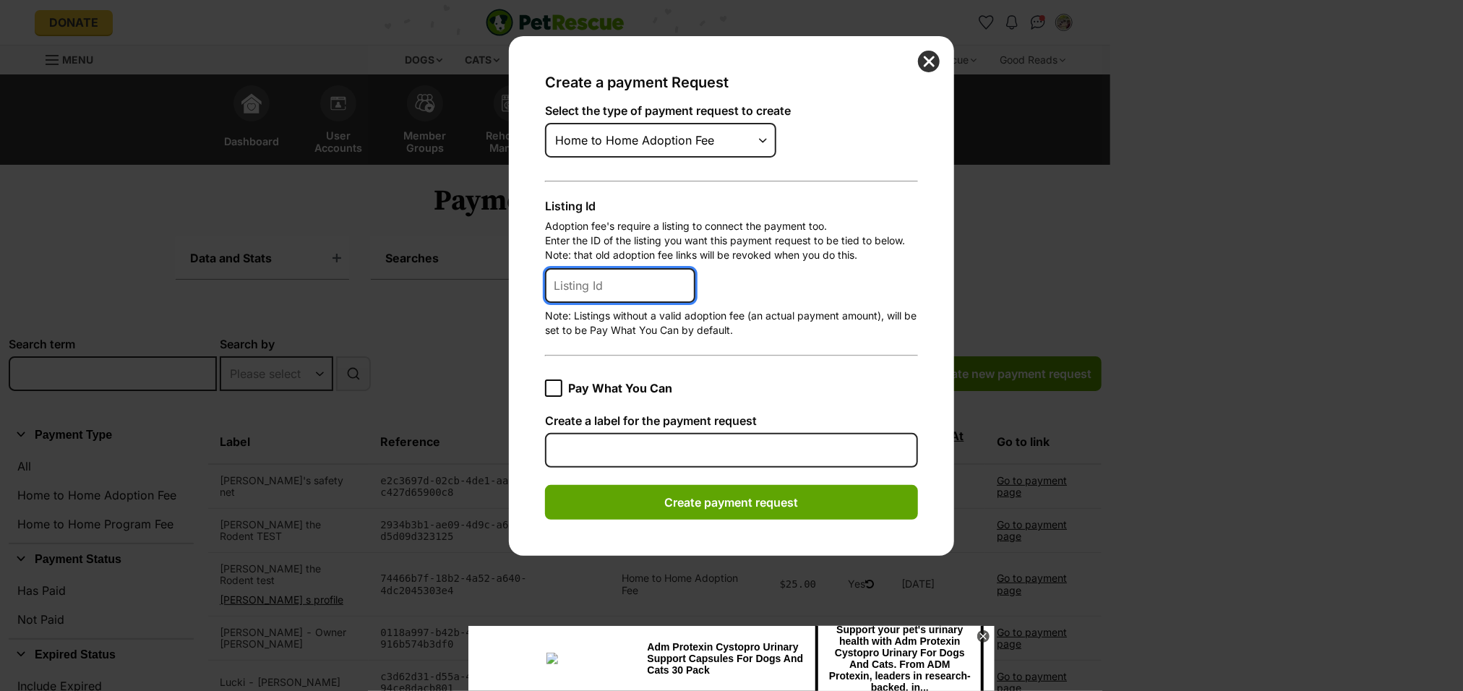
click at [592, 291] on input "Listing Id" at bounding box center [620, 285] width 150 height 35
paste input "1140572"
type input "1140572"
click at [548, 393] on input "Pay What You Can" at bounding box center [553, 388] width 17 height 17
checkbox input "true"
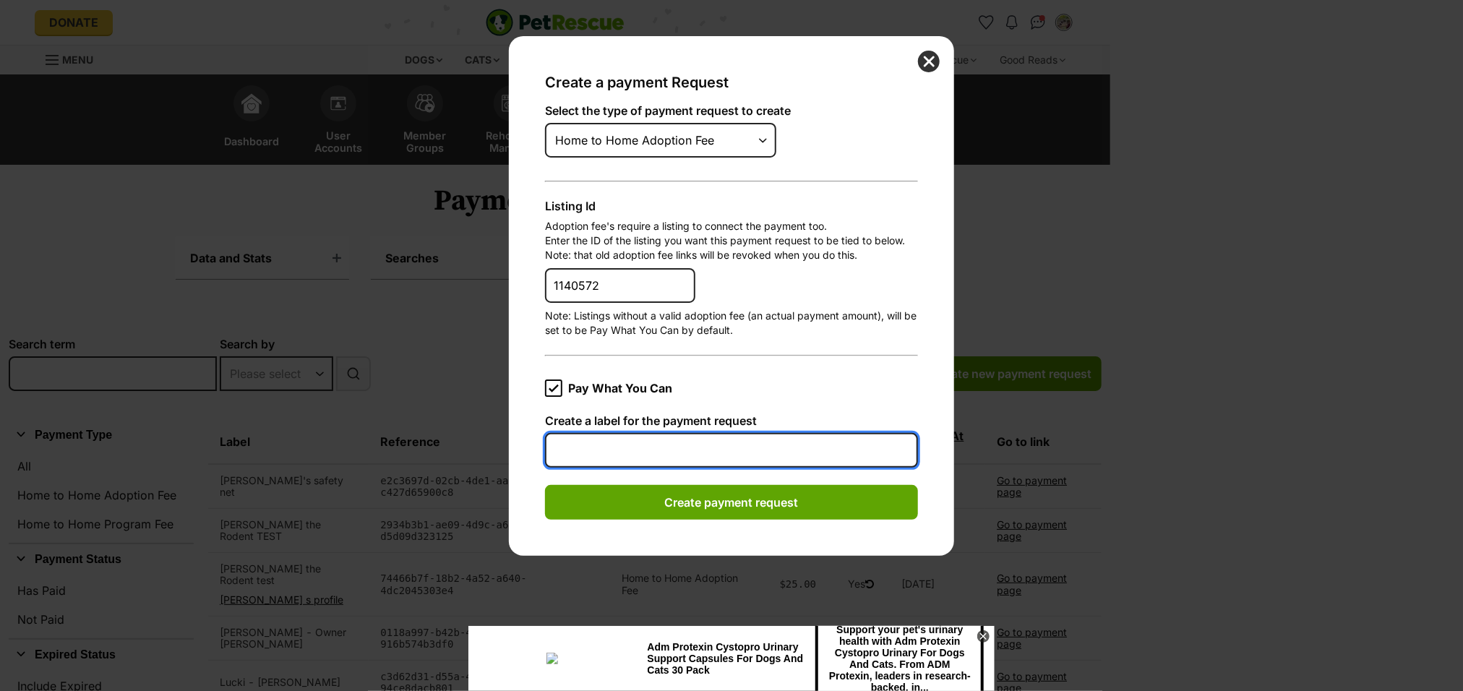
click at [584, 447] on input "Create a label for the payment request" at bounding box center [731, 450] width 373 height 35
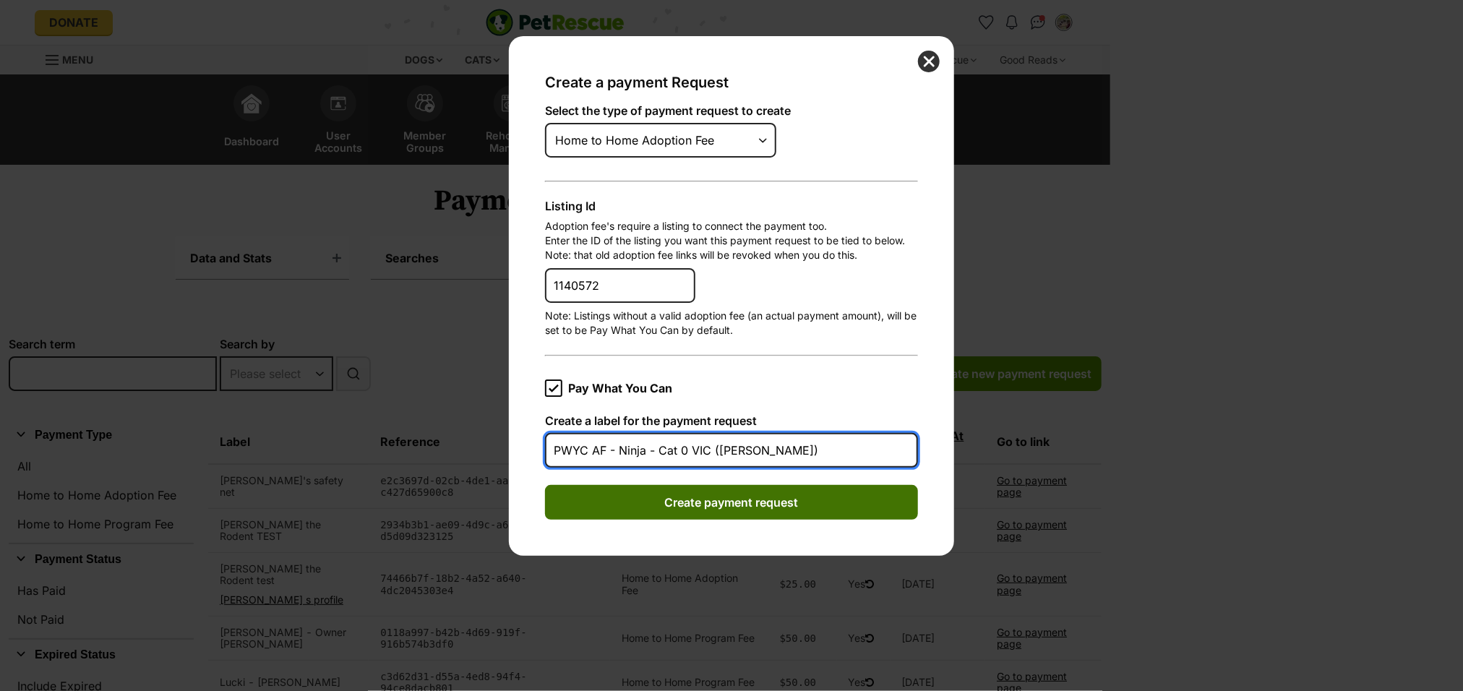
type input "PWYC AF - Ninja - Cat 0 VIC (Julie)"
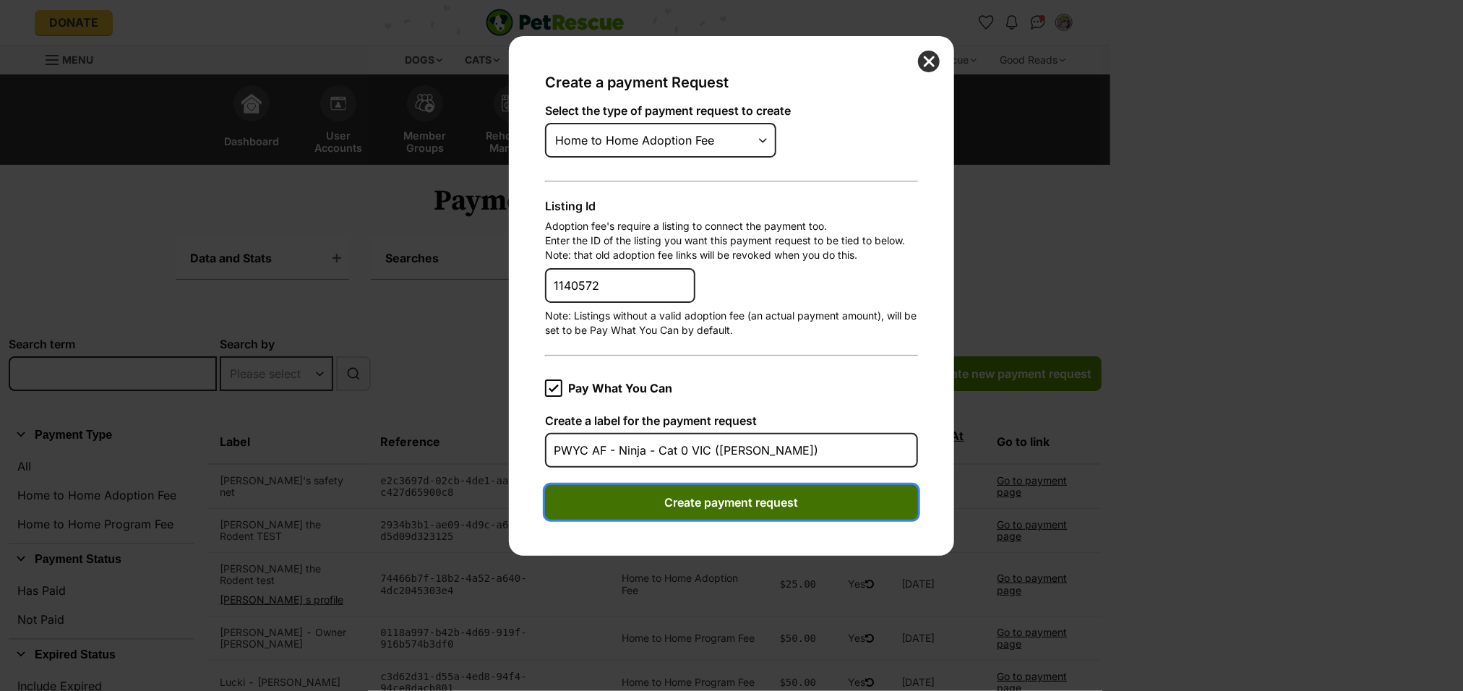
click at [709, 502] on button "Create payment request" at bounding box center [731, 502] width 373 height 35
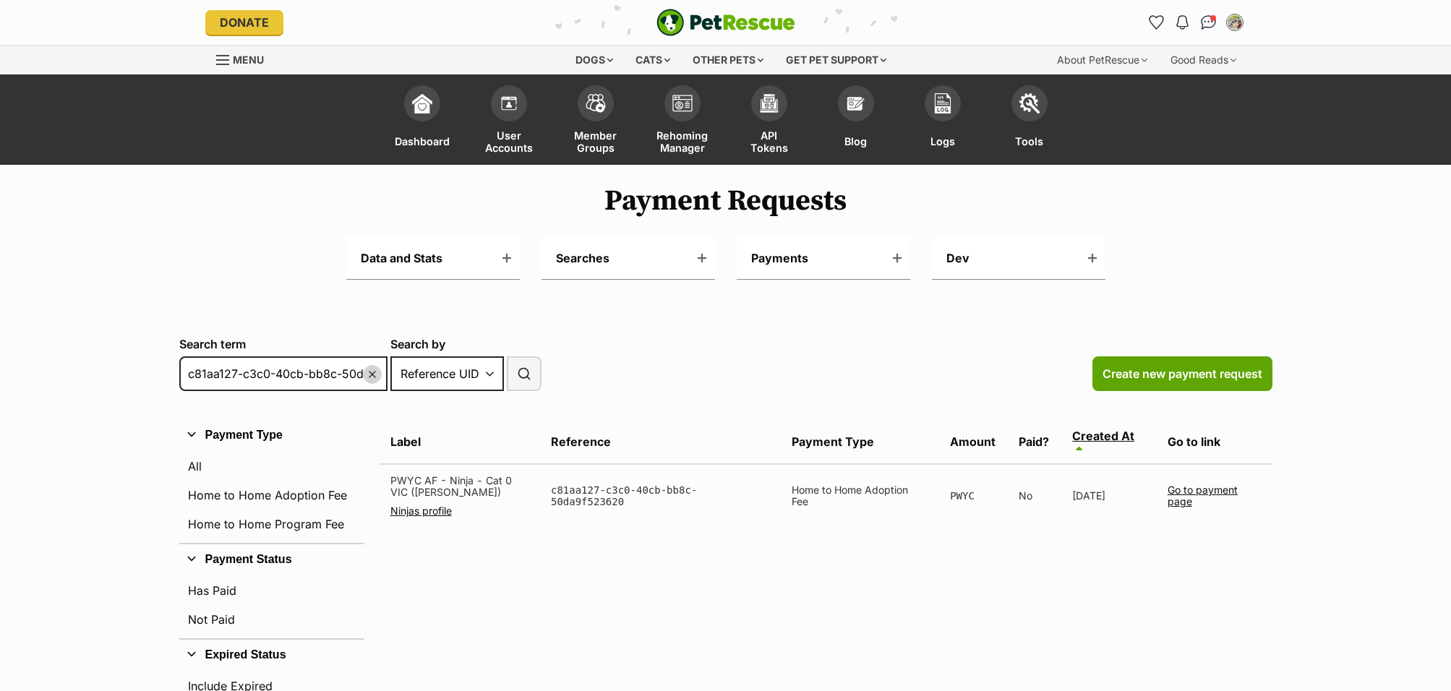
select select "reference"
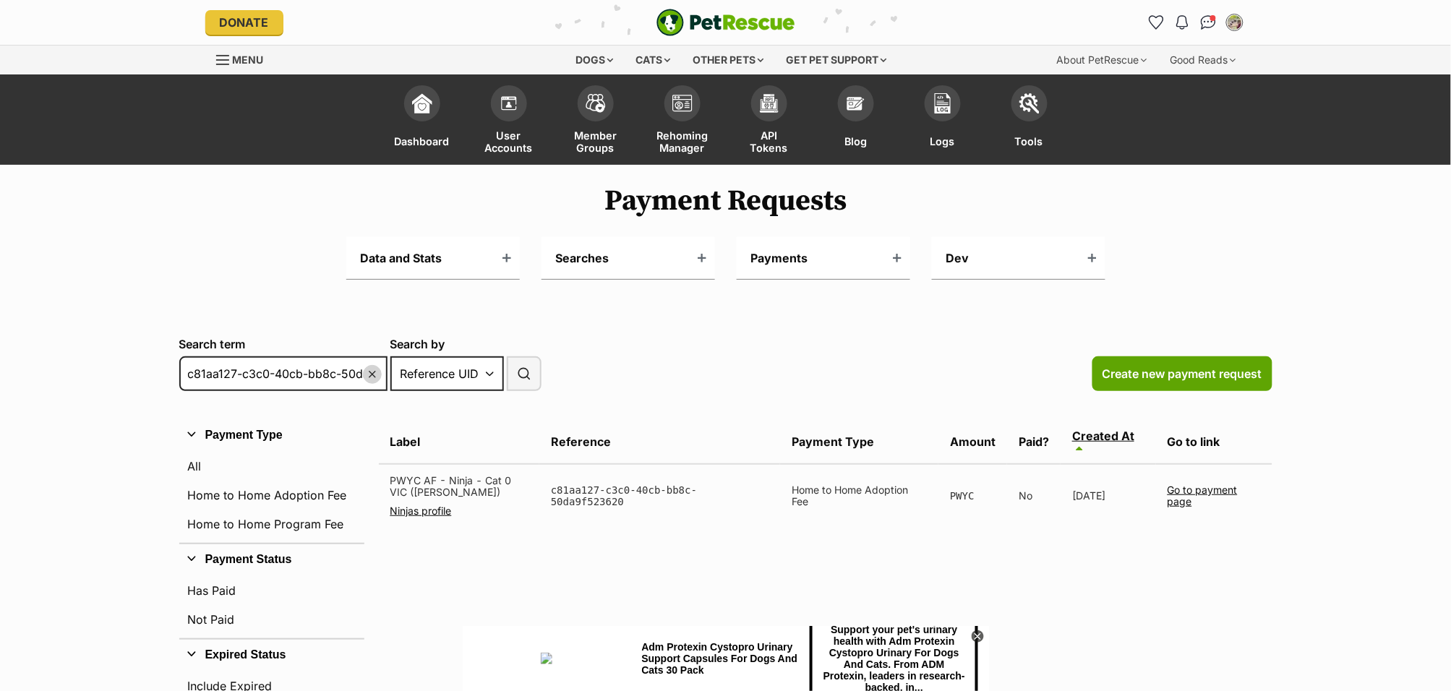
click at [1196, 490] on link "Go to payment page" at bounding box center [1203, 496] width 70 height 24
click at [1180, 368] on span "Create new payment request" at bounding box center [1183, 373] width 160 height 17
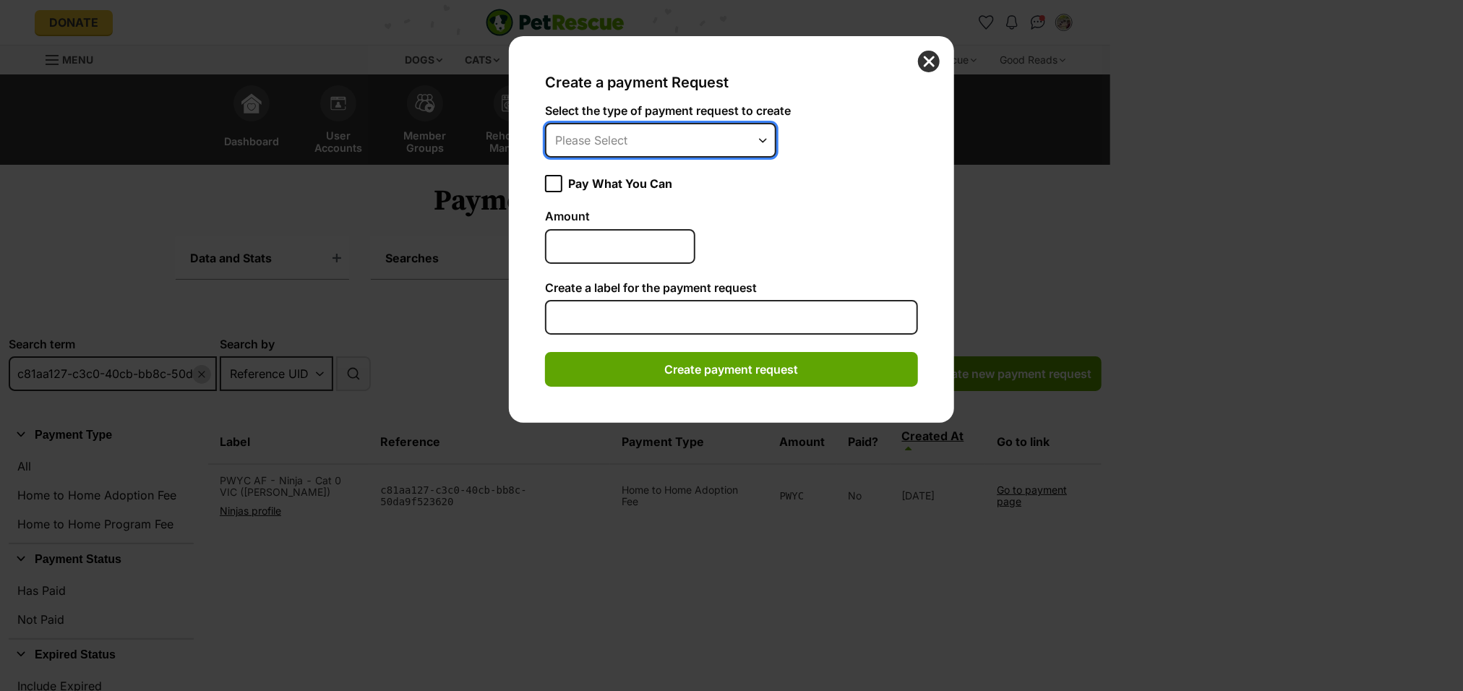
click at [662, 134] on select "Please Select Home to Home Adoption Fee Home to Home Program fee" at bounding box center [660, 140] width 231 height 35
select select "home_to_home_adoption_fee"
click at [545, 123] on select "Please Select Home to Home Adoption Fee Home to Home Program fee" at bounding box center [660, 140] width 231 height 35
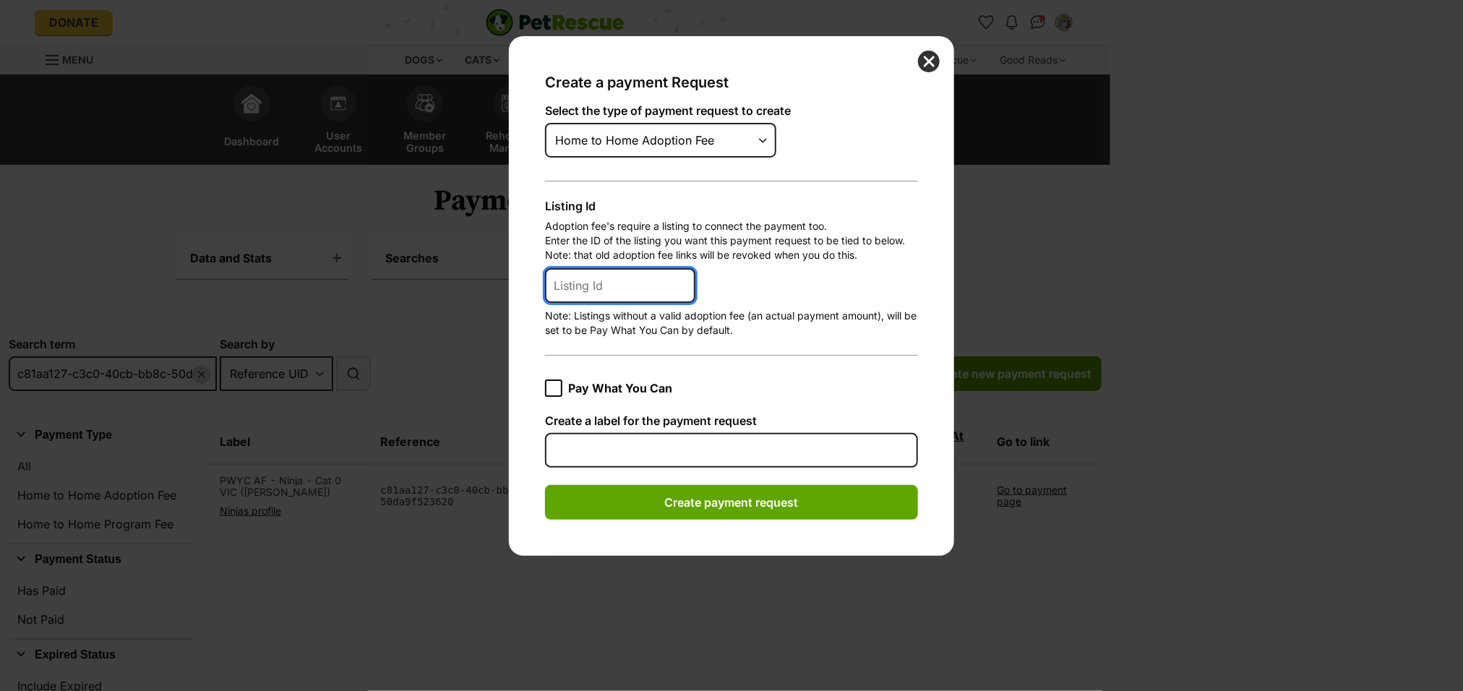
click at [597, 286] on input "Listing Id" at bounding box center [620, 285] width 150 height 35
paste input "1140573"
type input "1140573"
click at [553, 383] on icon "Dialog Window - Close (Press escape to close)" at bounding box center [554, 388] width 10 height 10
click at [553, 380] on input "Pay What You Can" at bounding box center [553, 388] width 17 height 17
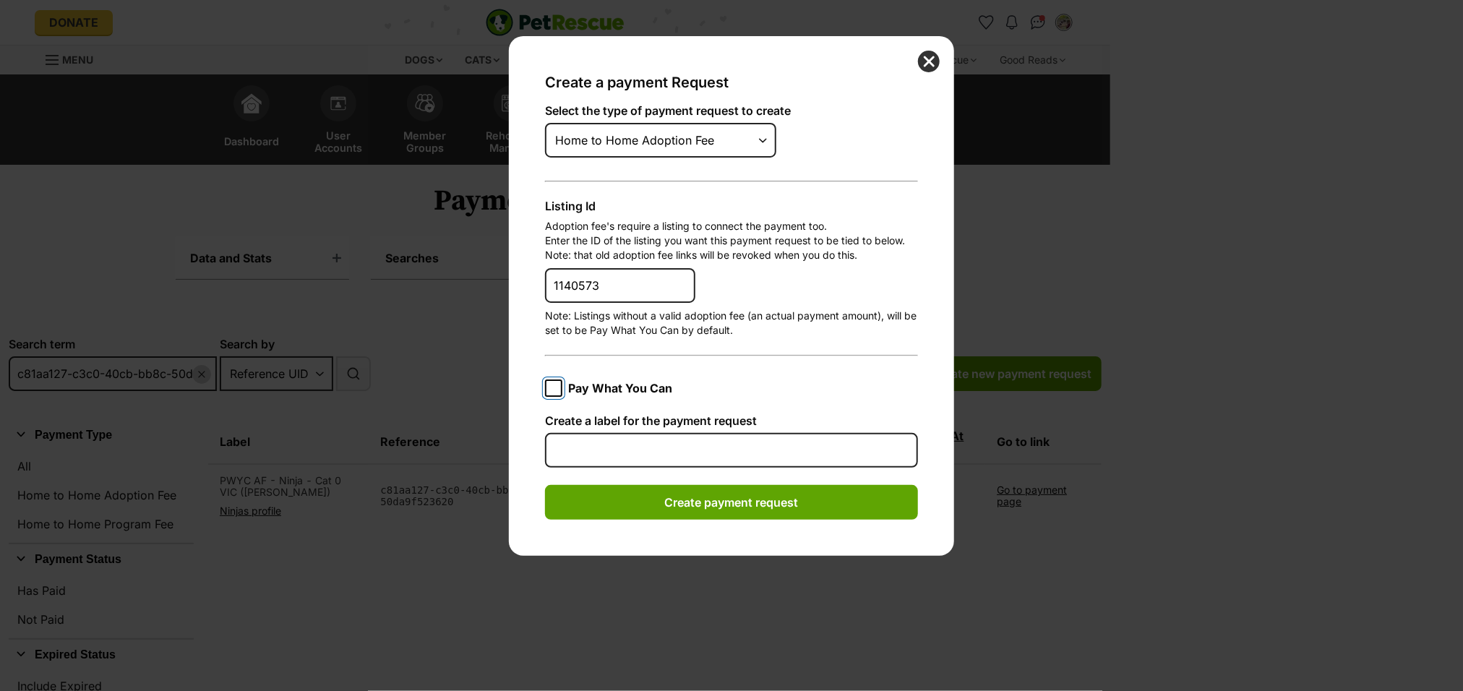
checkbox input "true"
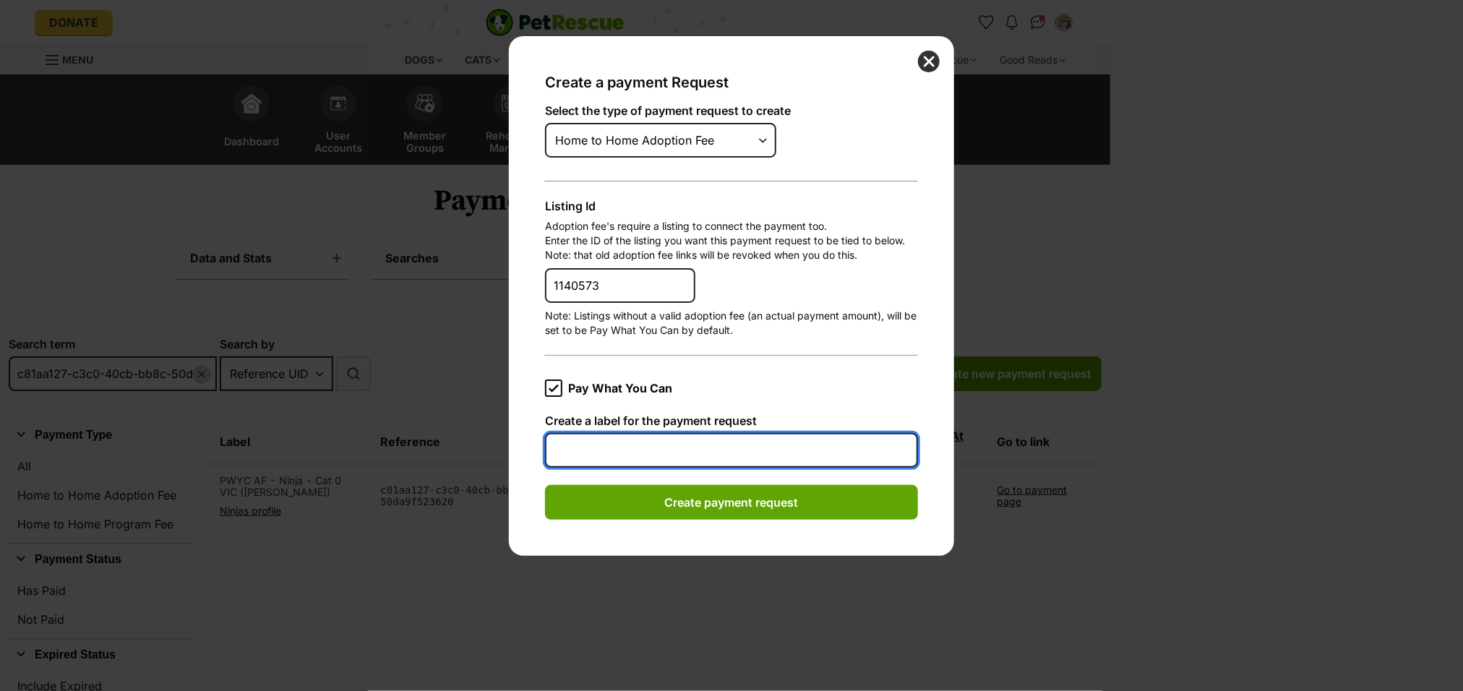
click at [599, 435] on input "Create a label for the payment request" at bounding box center [731, 450] width 373 height 35
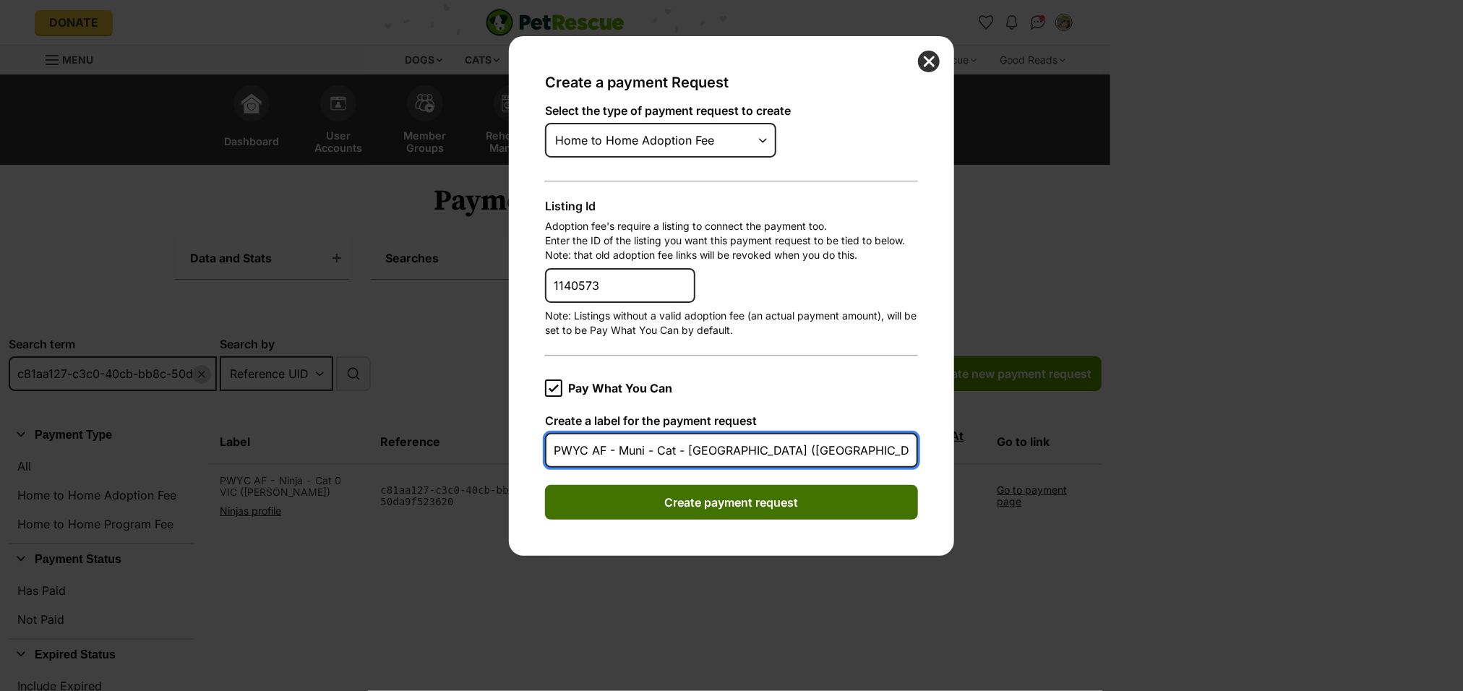
type input "PWYC AF - Muni - Cat - VIC (Douglas)"
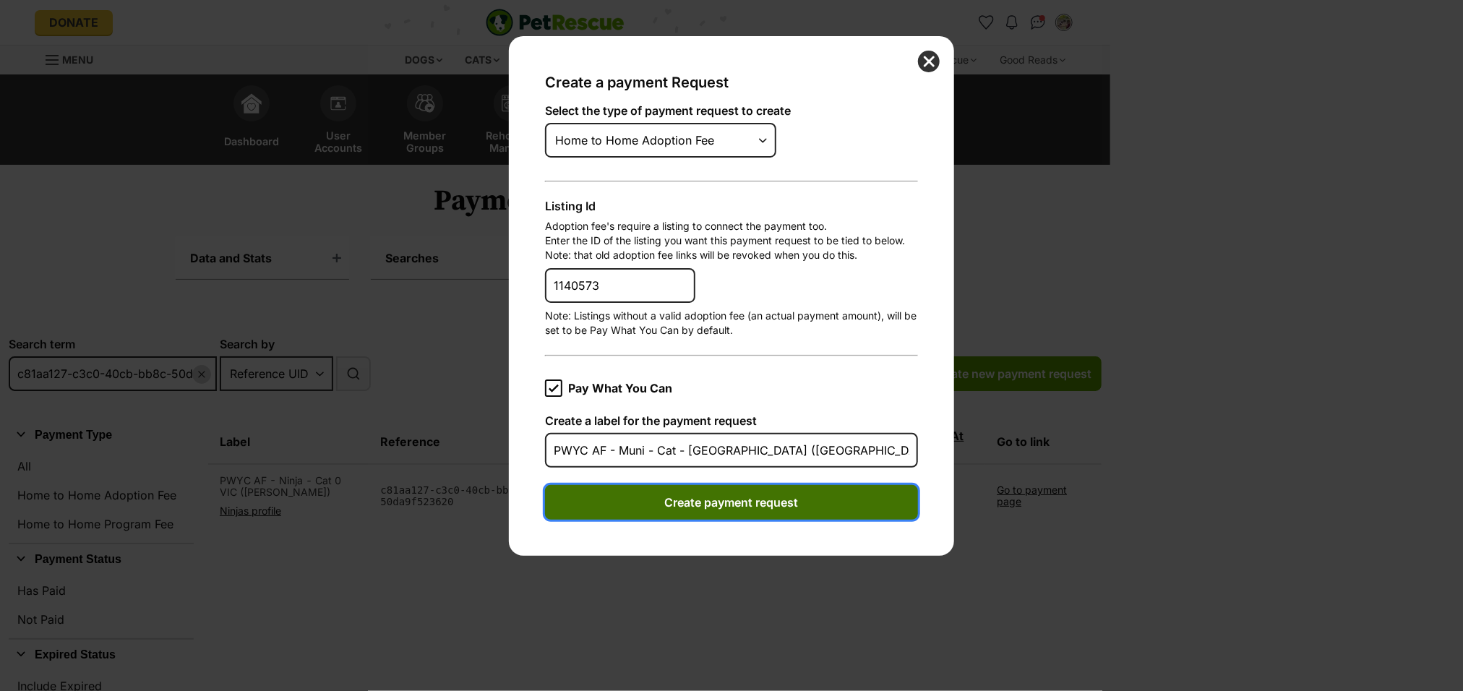
click at [729, 500] on button "Create payment request" at bounding box center [731, 502] width 373 height 35
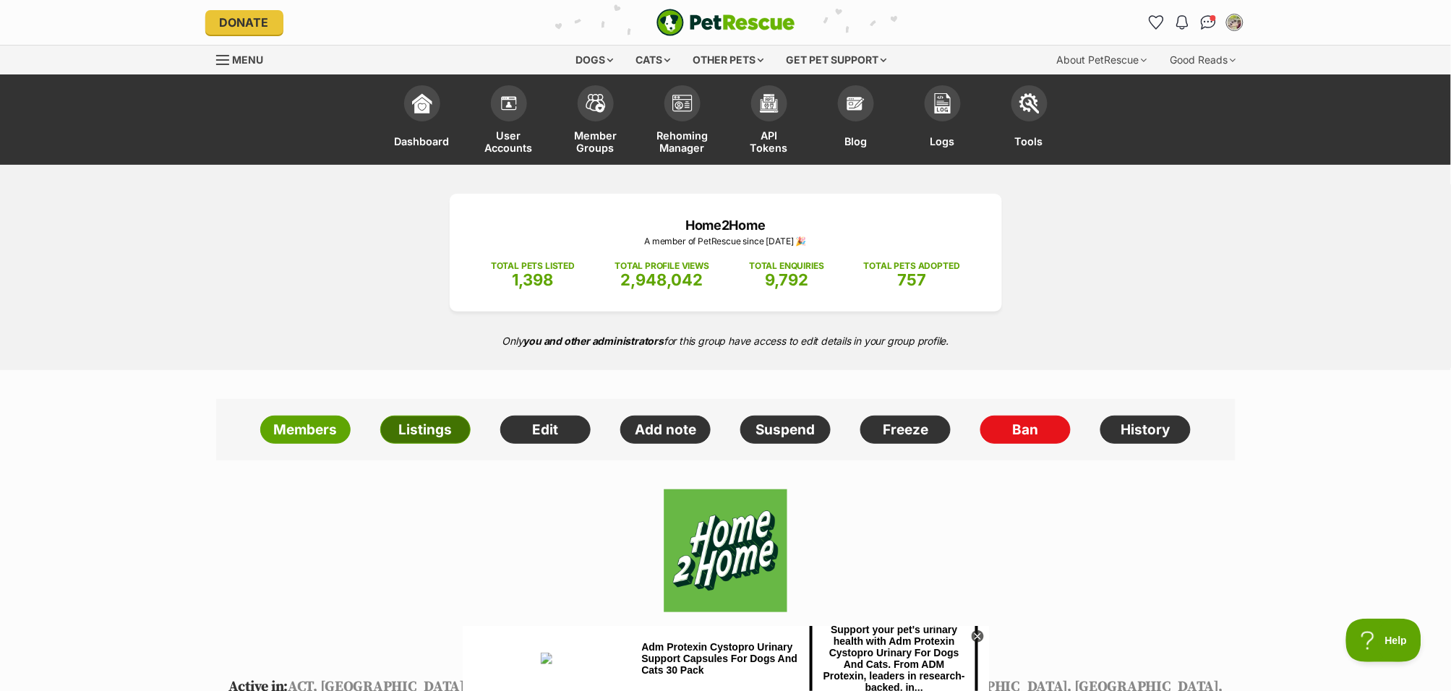
click at [432, 423] on link "Listings" at bounding box center [425, 430] width 90 height 29
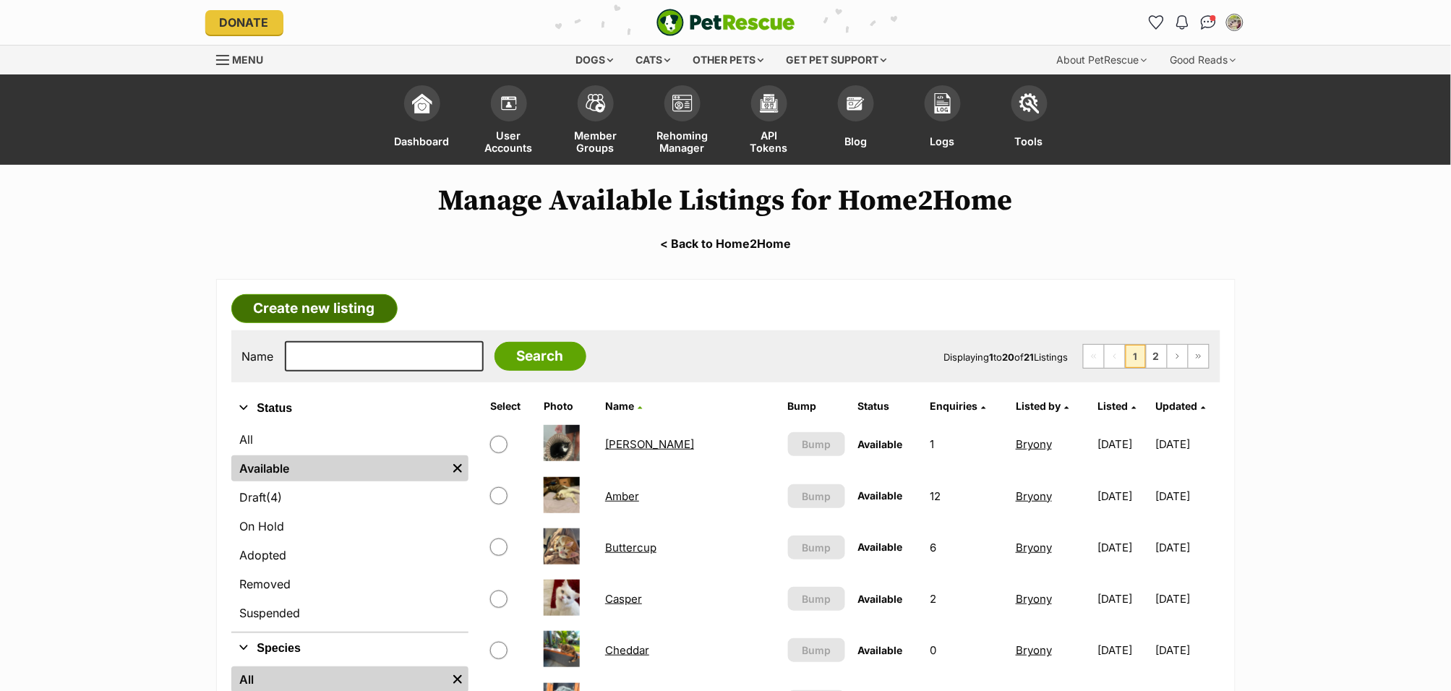
click at [296, 307] on link "Create new listing" at bounding box center [314, 308] width 166 height 29
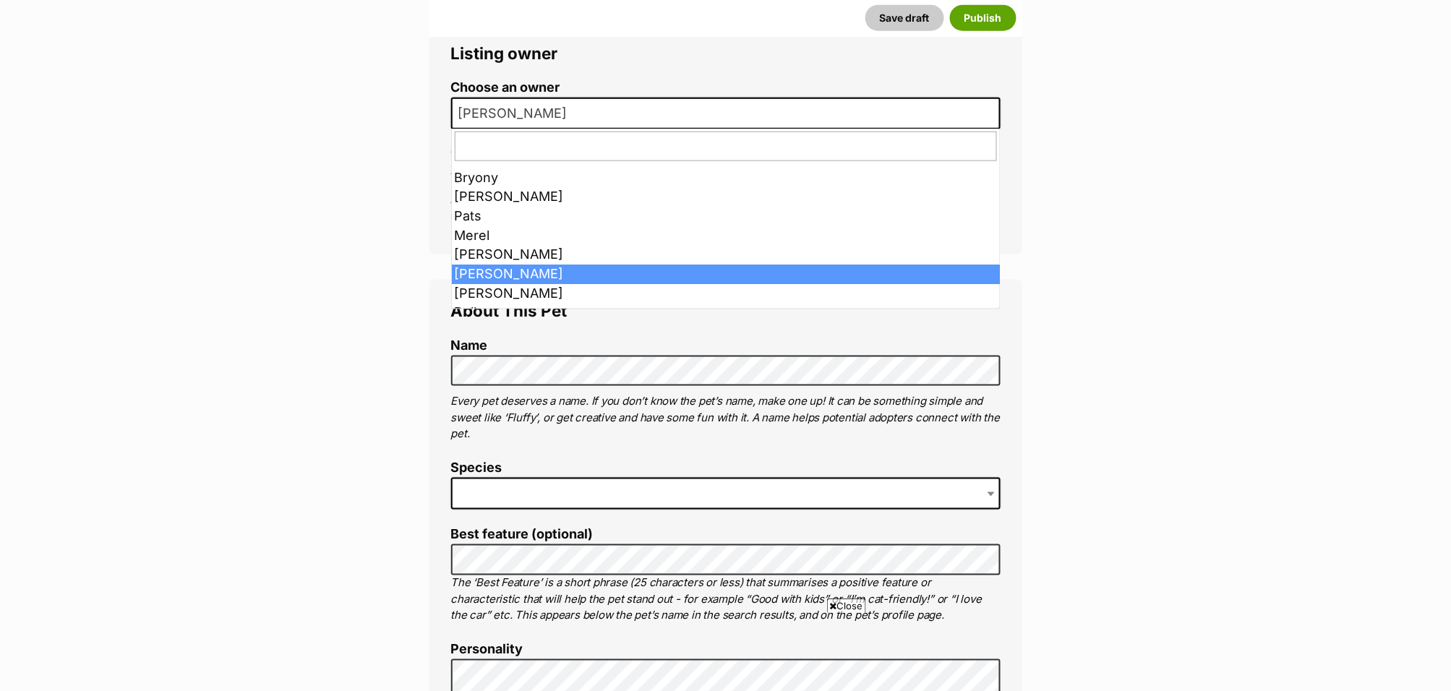
click at [508, 115] on span "Laura" at bounding box center [725, 114] width 549 height 32
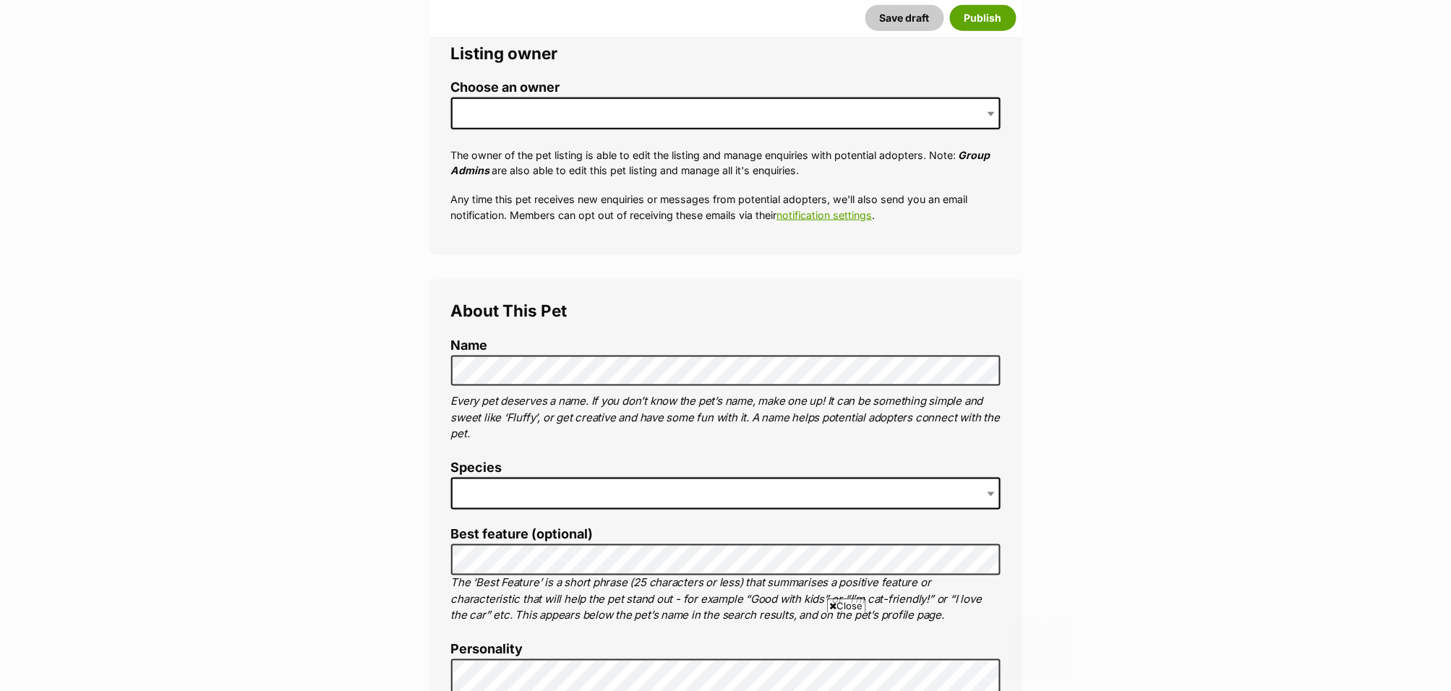
click at [513, 115] on span at bounding box center [725, 114] width 549 height 32
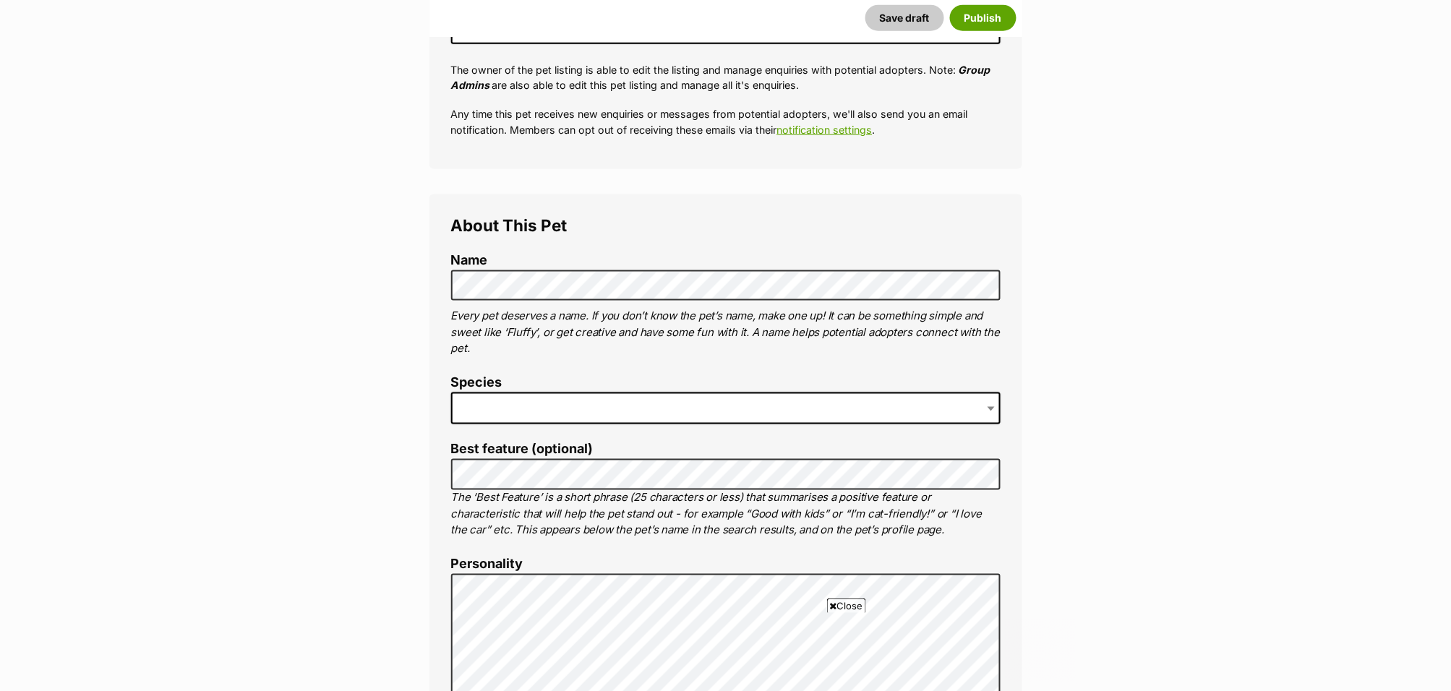
scroll to position [549, 0]
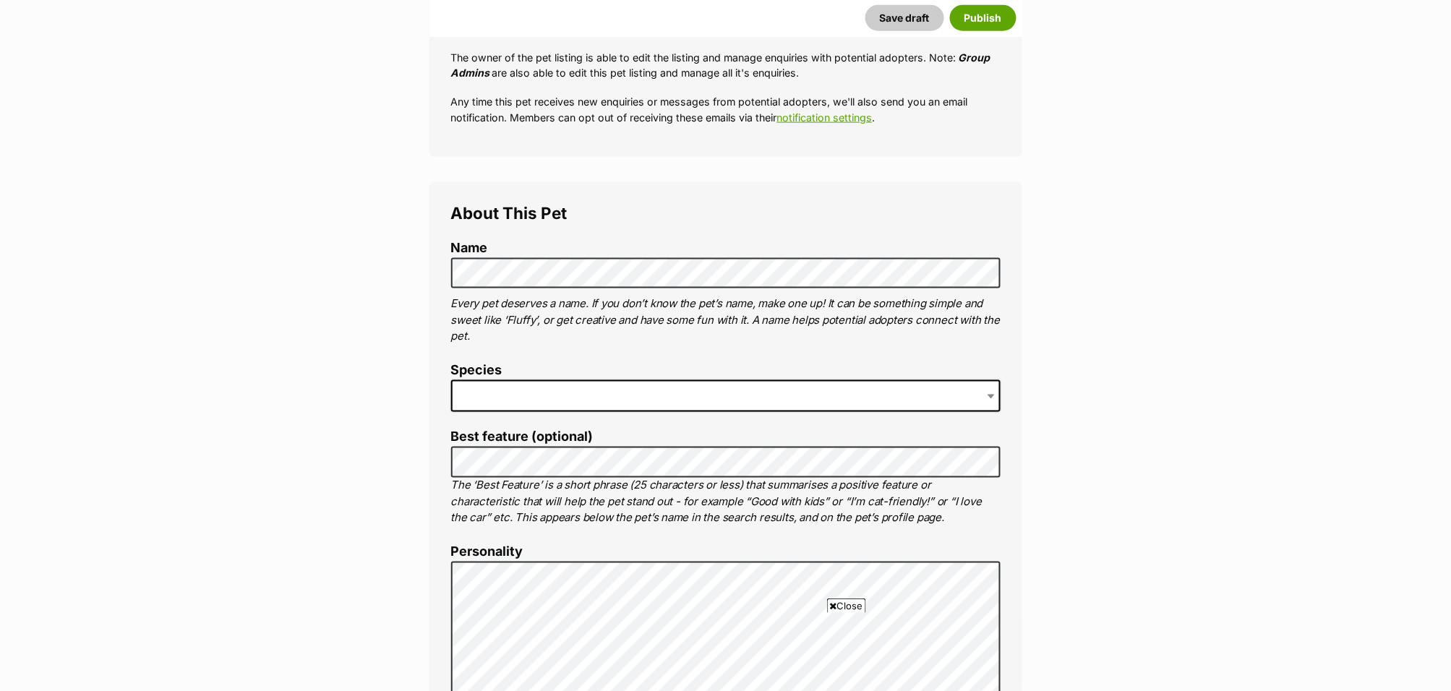
click at [529, 401] on span at bounding box center [725, 396] width 549 height 32
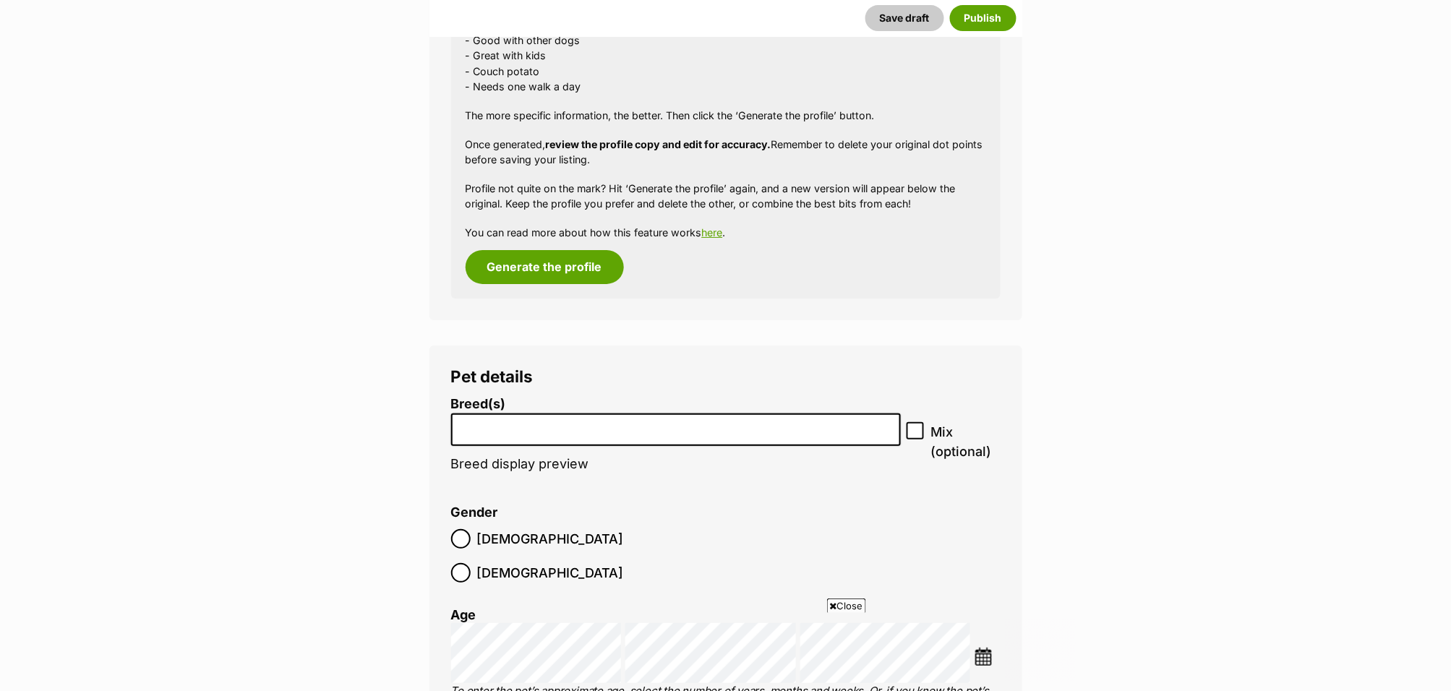
scroll to position [1810, 0]
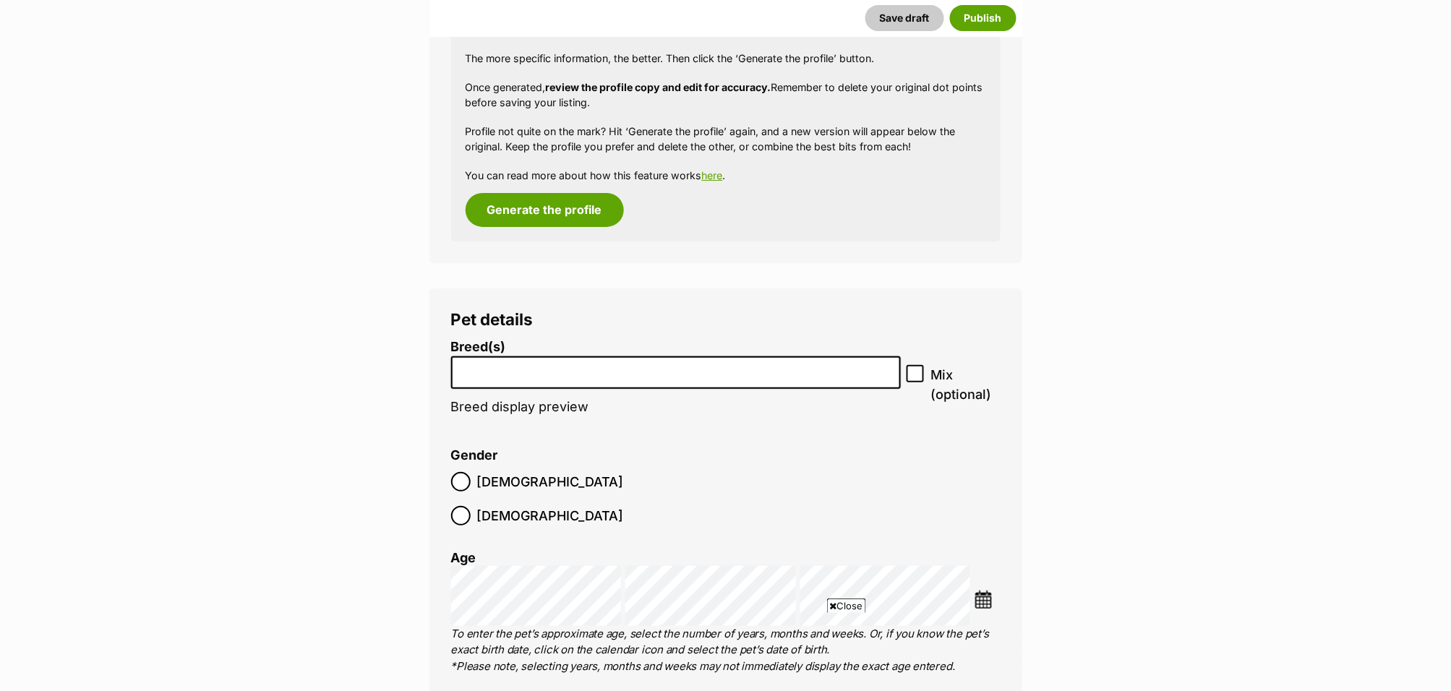
click at [689, 375] on input "search" at bounding box center [676, 368] width 440 height 15
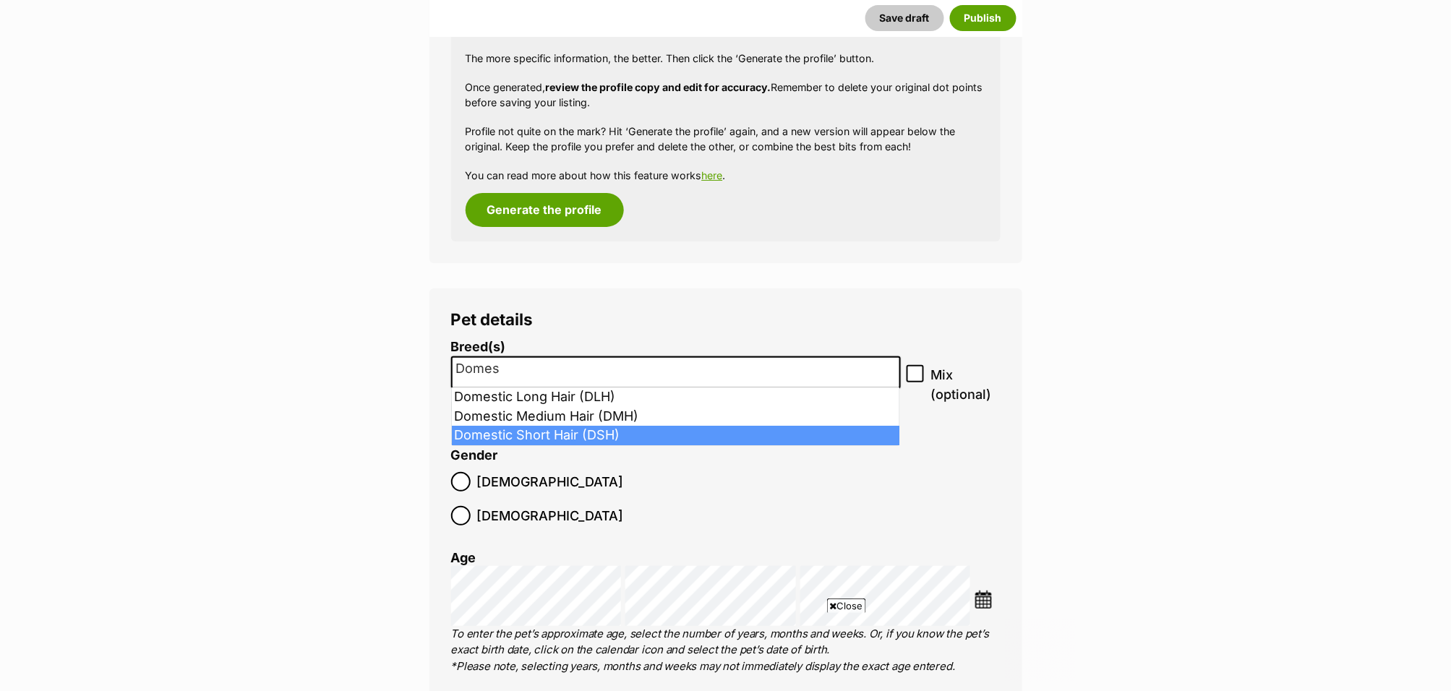
type input "Domes"
select select "252102"
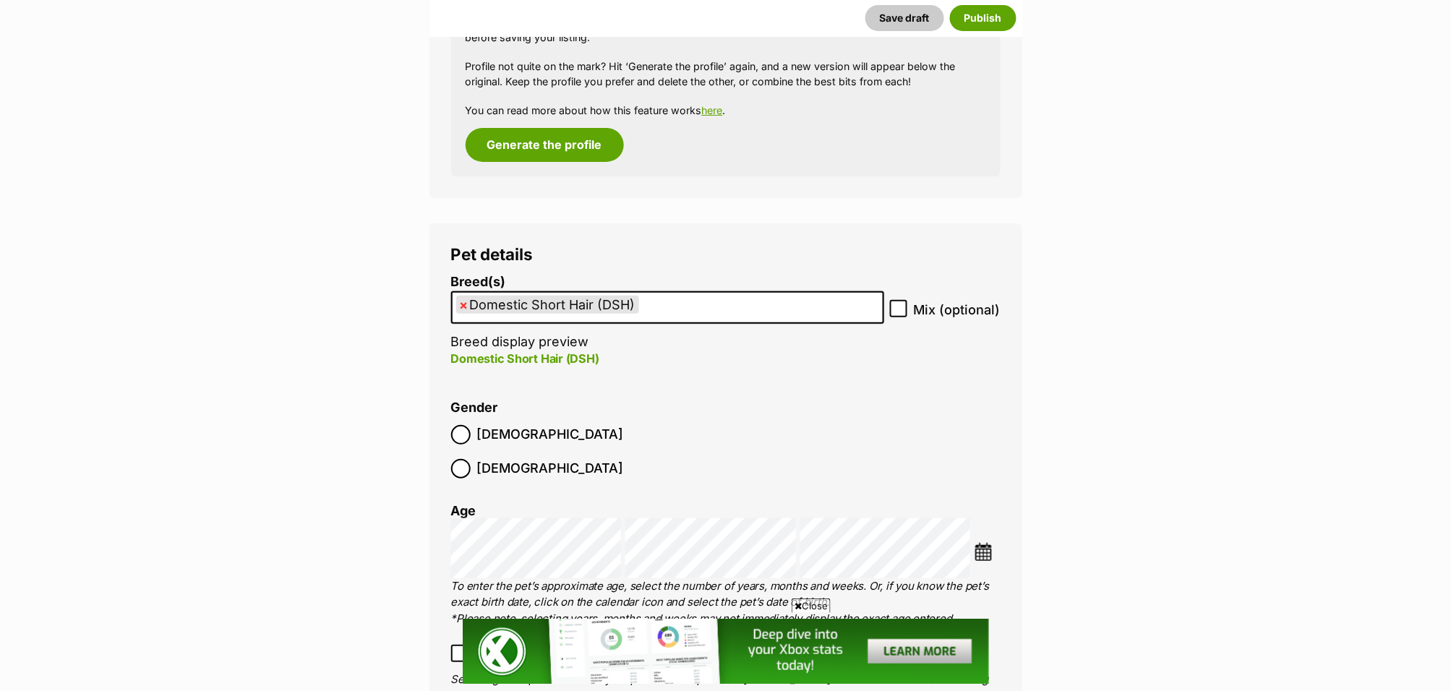
scroll to position [1939, 0]
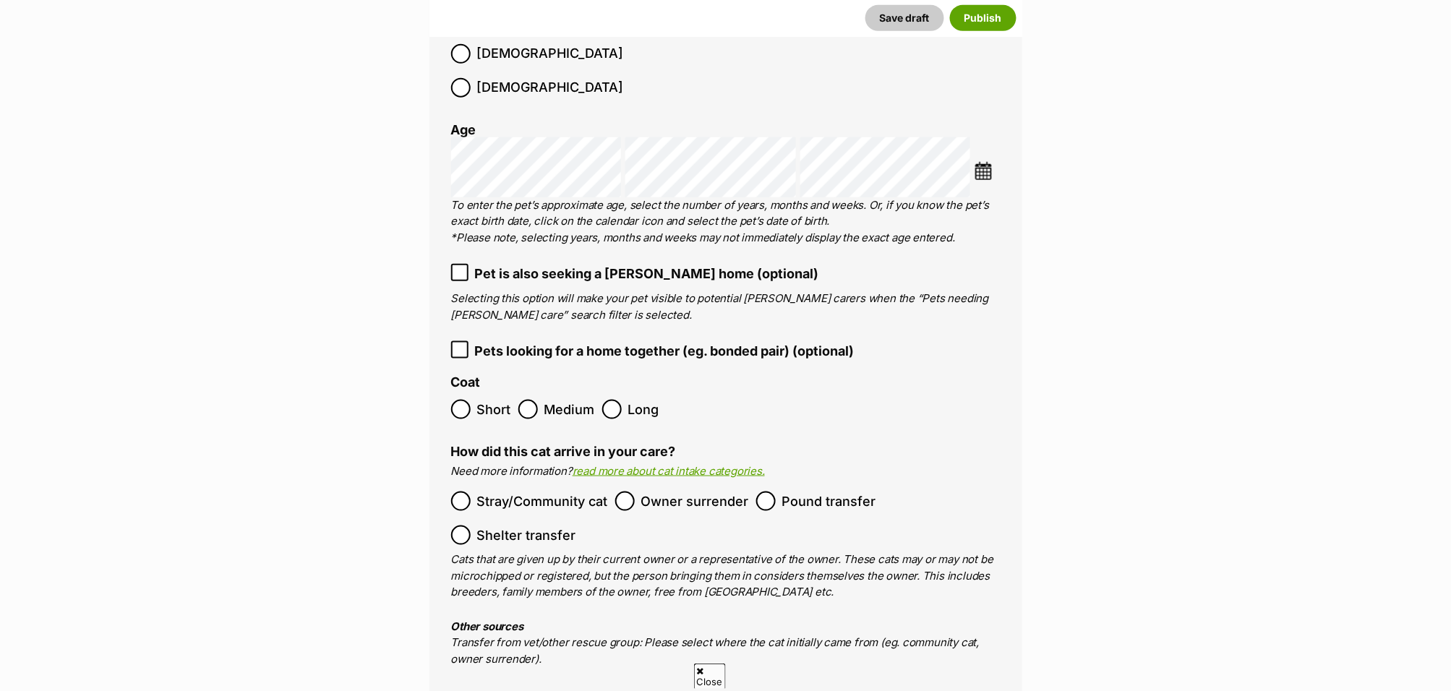
scroll to position [0, 0]
click at [980, 151] on div "Choose Date" at bounding box center [987, 167] width 25 height 33
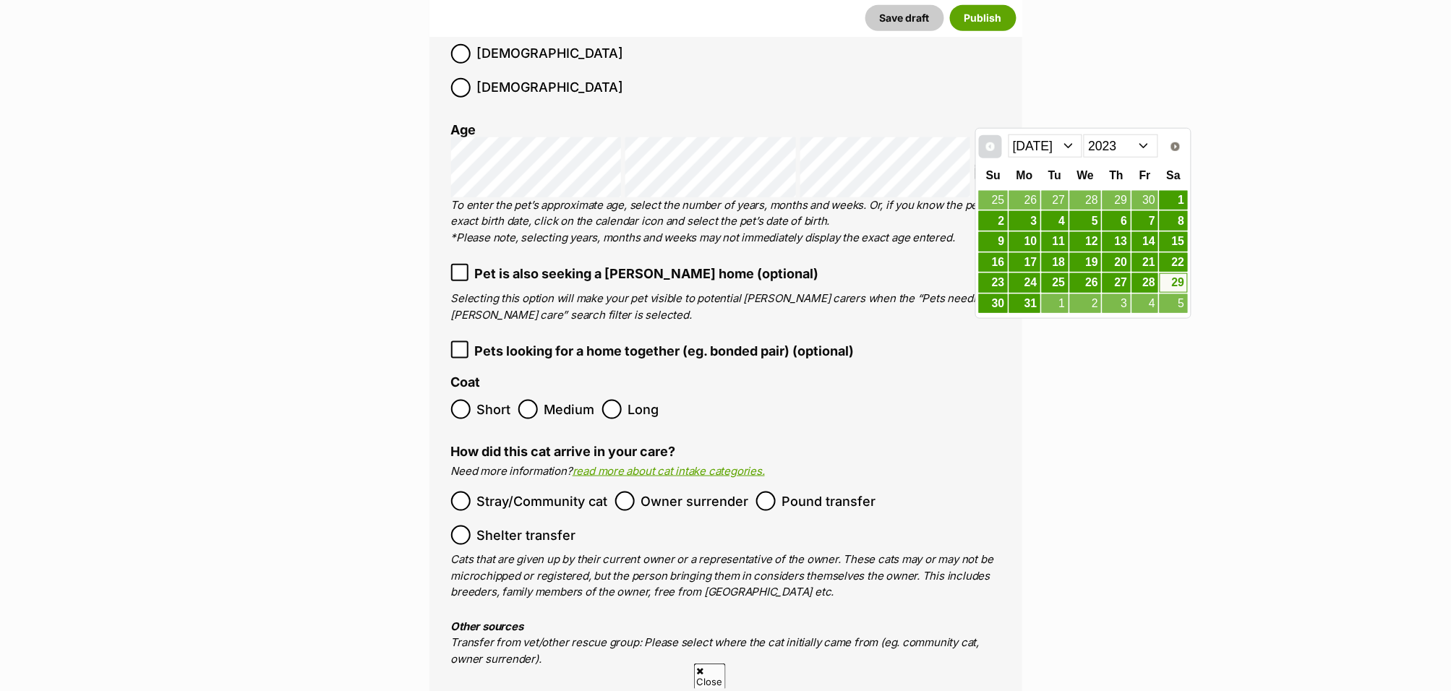
click at [985, 135] on link "Prev" at bounding box center [990, 146] width 23 height 23
click at [1064, 147] on select "Jan Feb Mar Apr May Jun Jul Aug Sep Oct Nov Dec" at bounding box center [1046, 145] width 74 height 23
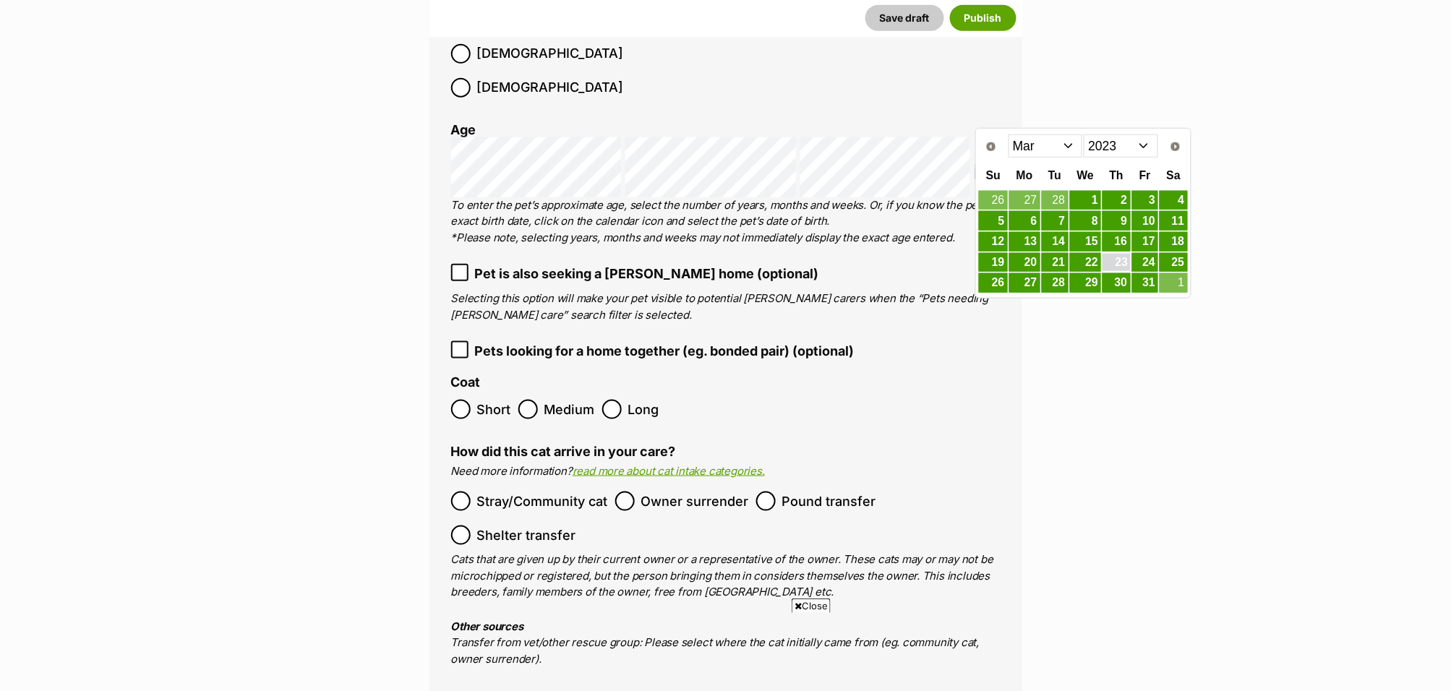
click at [1120, 262] on link "23" at bounding box center [1116, 263] width 27 height 18
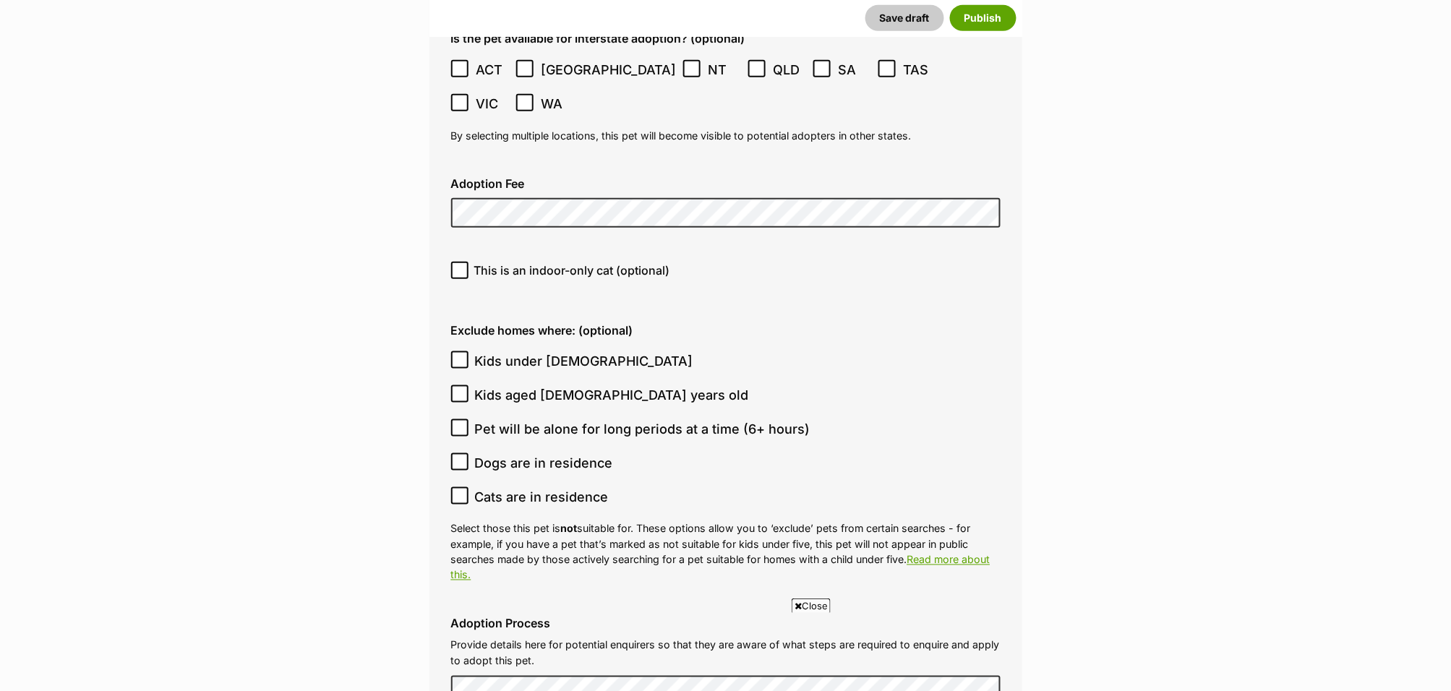
scroll to position [4170, 0]
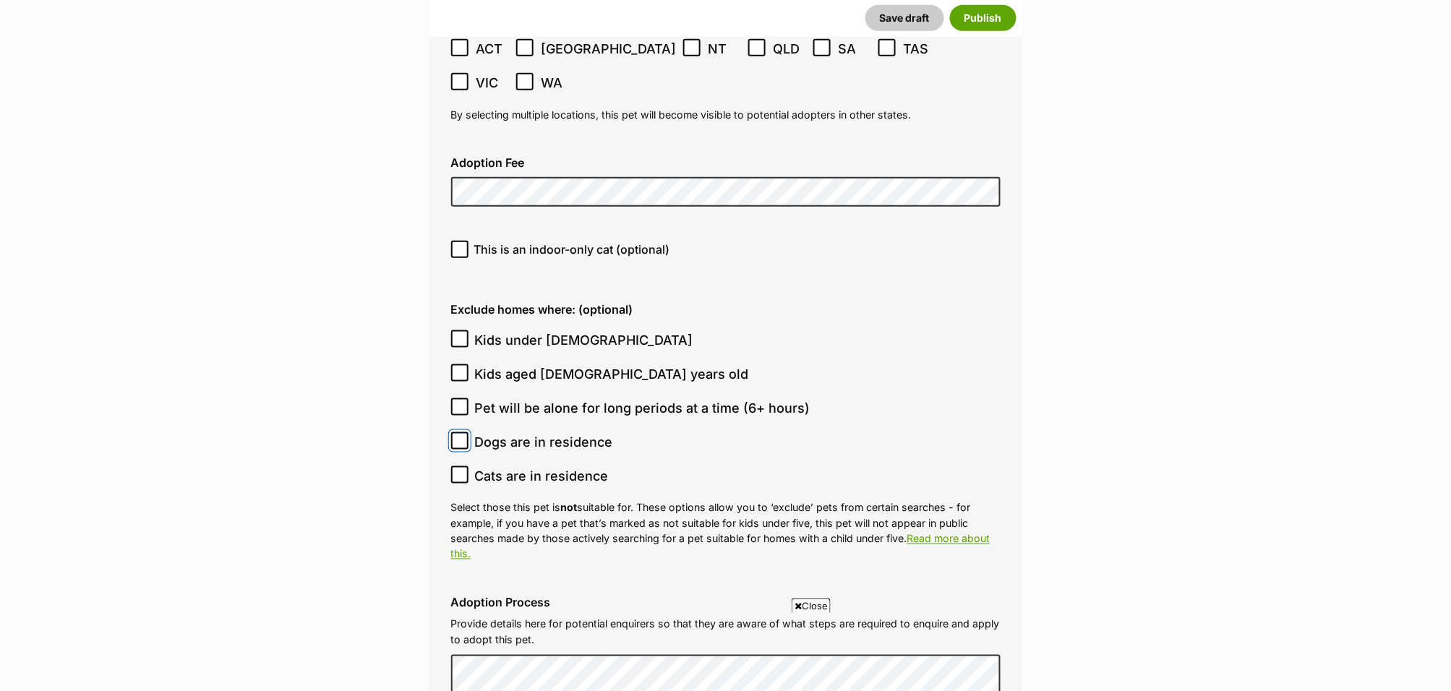
click at [456, 432] on input "Dogs are in residence" at bounding box center [459, 440] width 17 height 17
checkbox input "true"
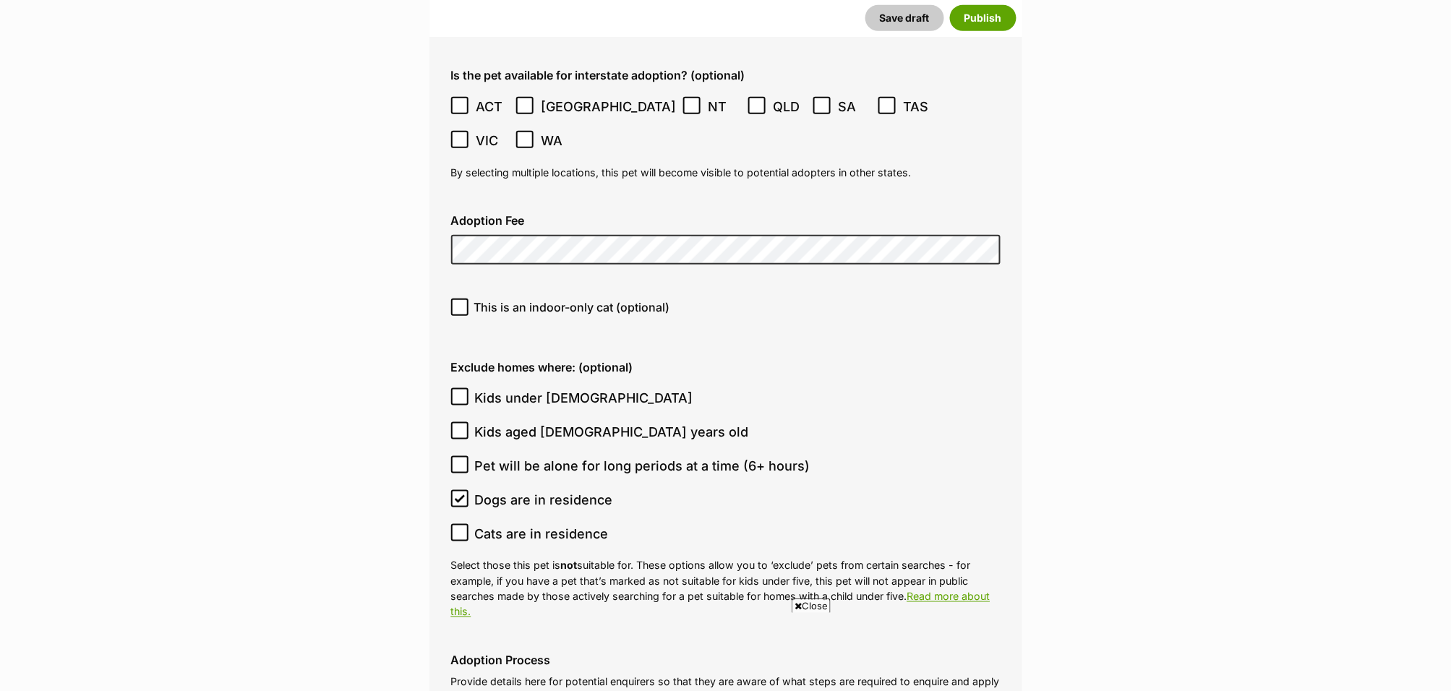
scroll to position [3933, 0]
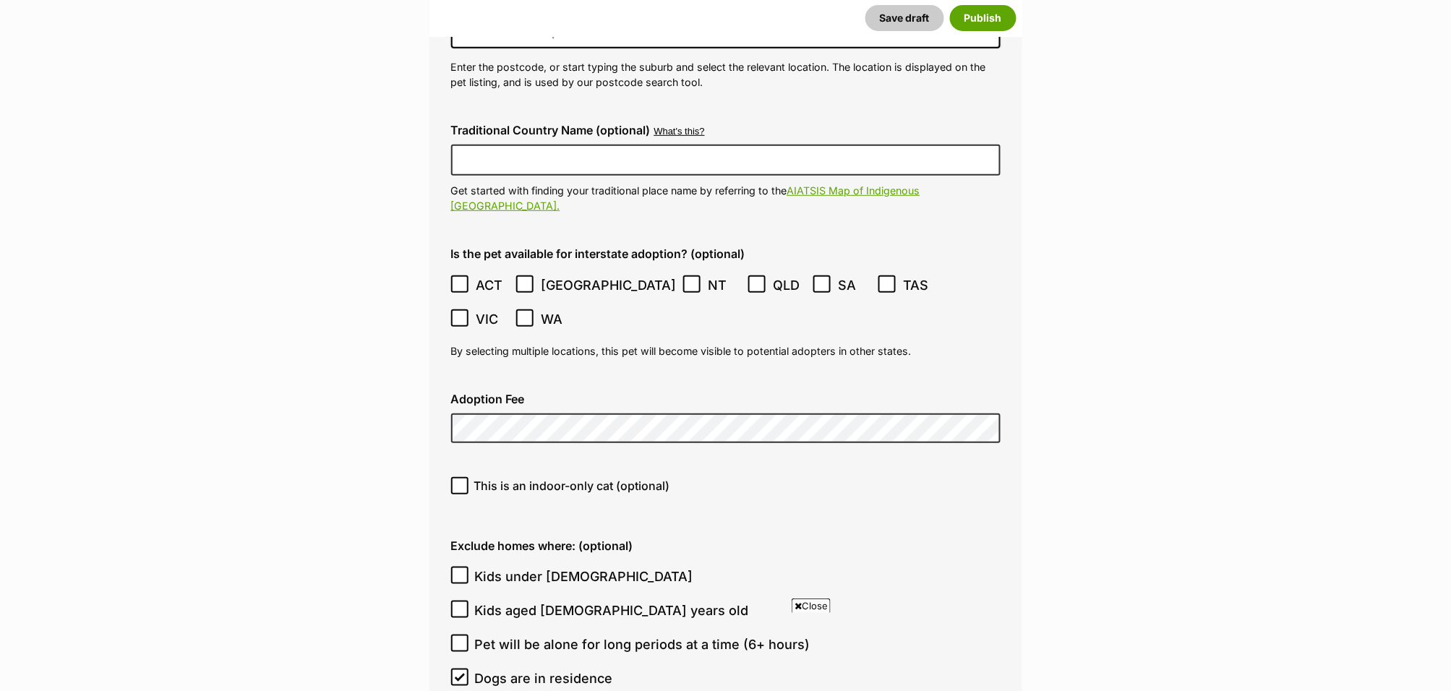
click at [463, 281] on icon at bounding box center [459, 284] width 9 height 7
click at [526, 281] on icon at bounding box center [525, 284] width 9 height 7
click at [688, 281] on icon at bounding box center [692, 284] width 9 height 7
click at [748, 275] on label "QLD" at bounding box center [777, 285] width 58 height 20
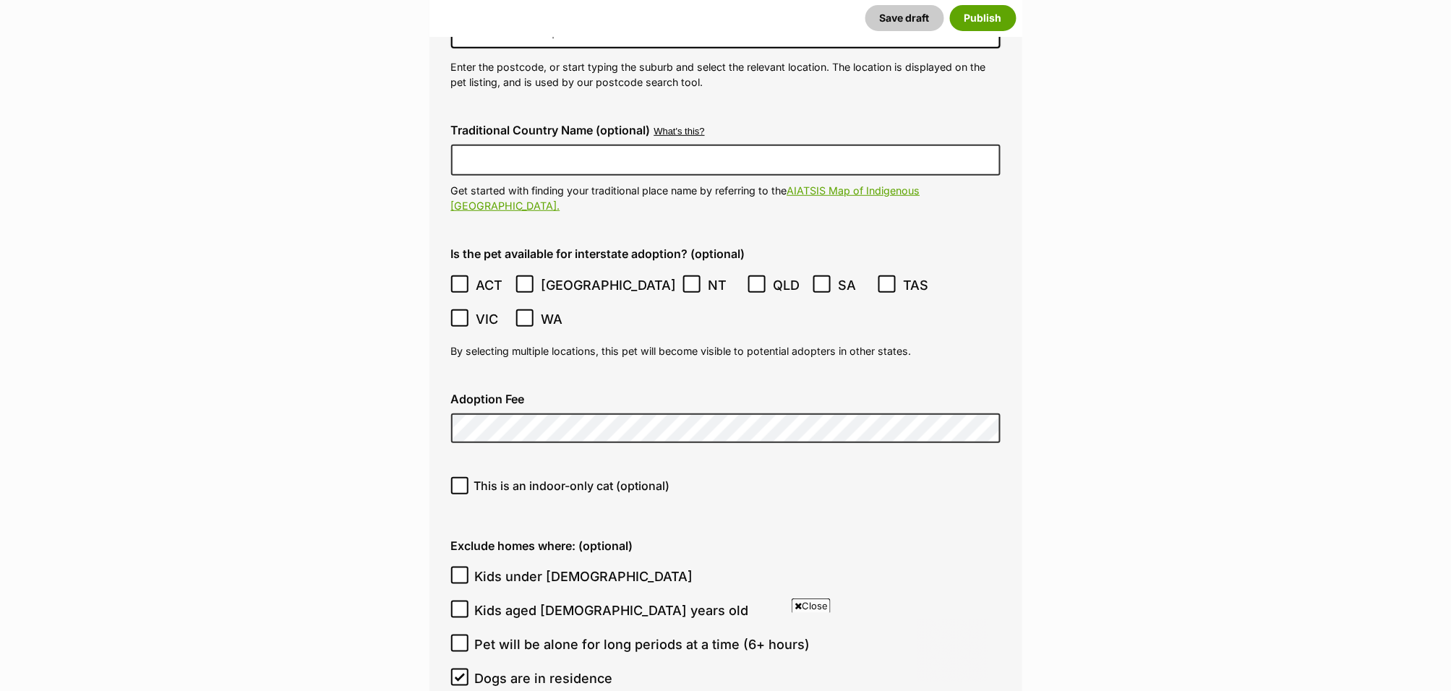
click at [817, 279] on icon at bounding box center [822, 284] width 10 height 10
drag, startPoint x: 782, startPoint y: 229, endPoint x: 813, endPoint y: 231, distance: 31.1
click at [882, 279] on icon at bounding box center [887, 284] width 10 height 10
click at [465, 313] on icon at bounding box center [460, 318] width 10 height 10
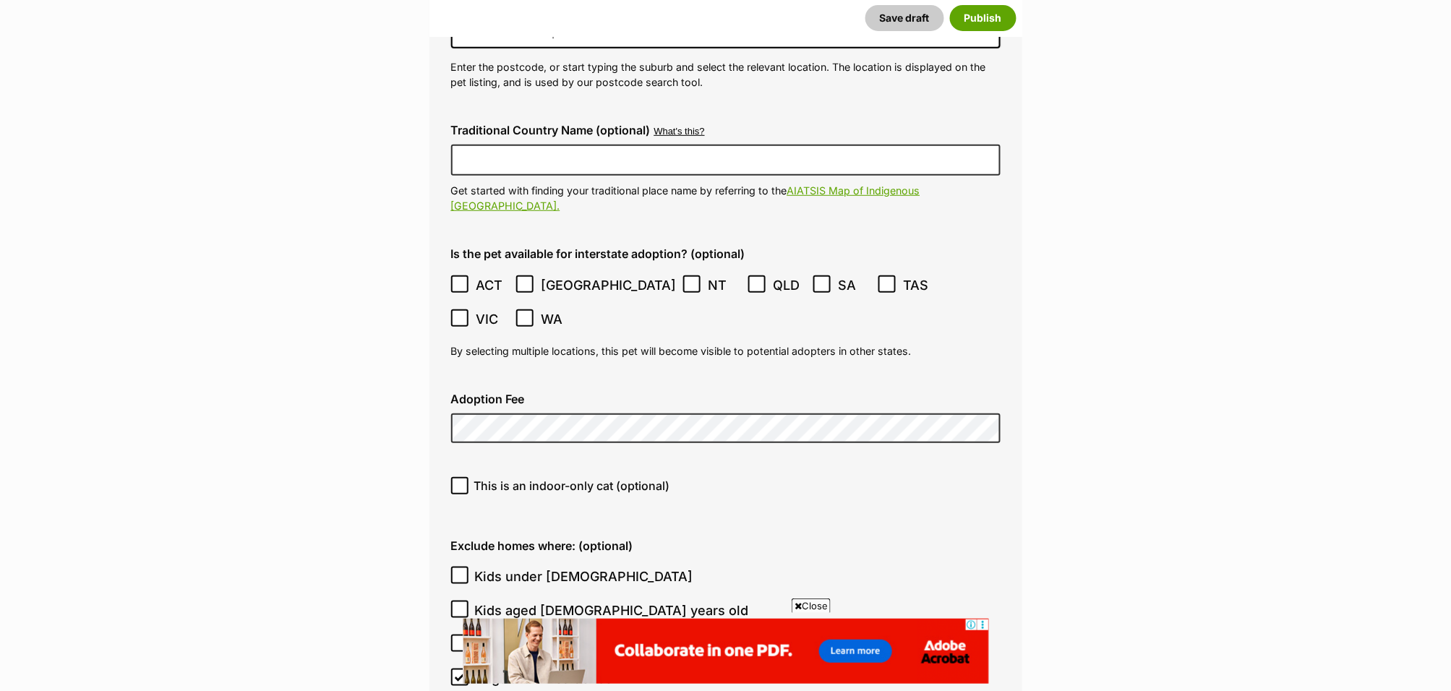
click at [574, 309] on label "WA" at bounding box center [545, 319] width 58 height 20
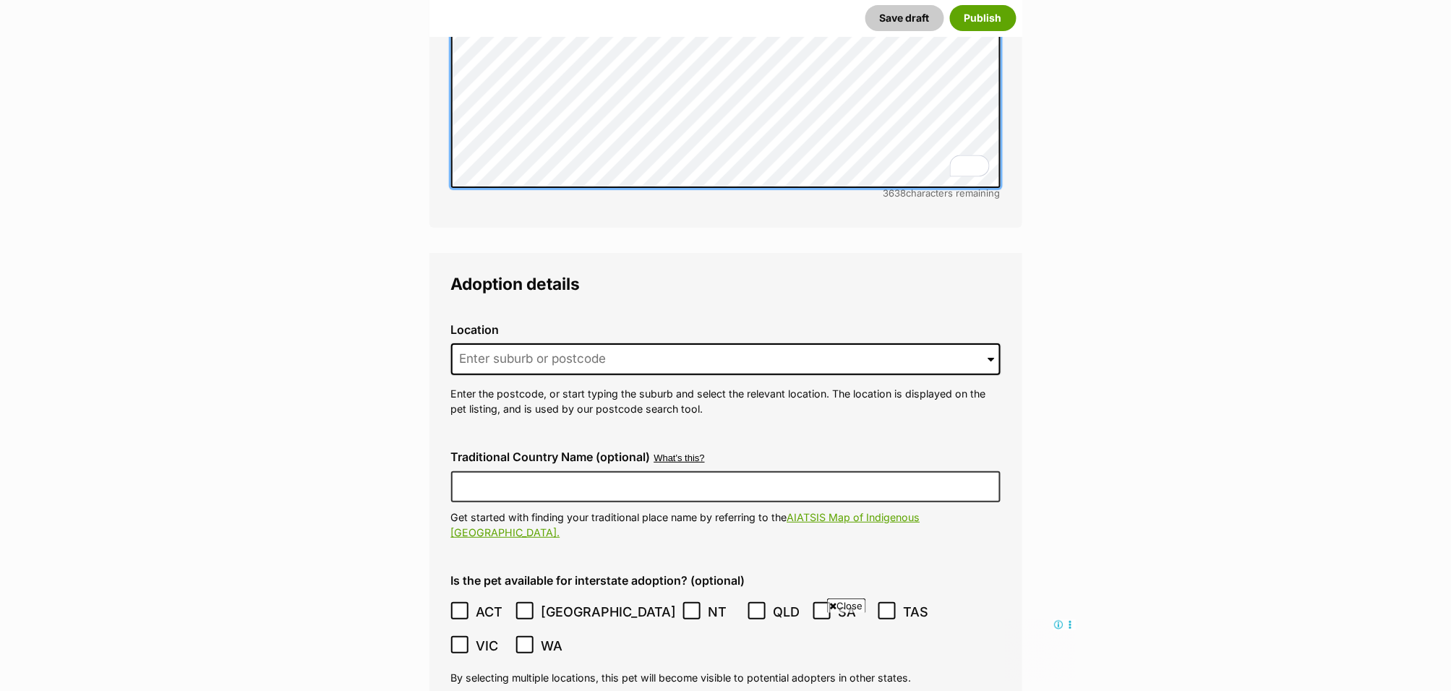
scroll to position [3609, 0]
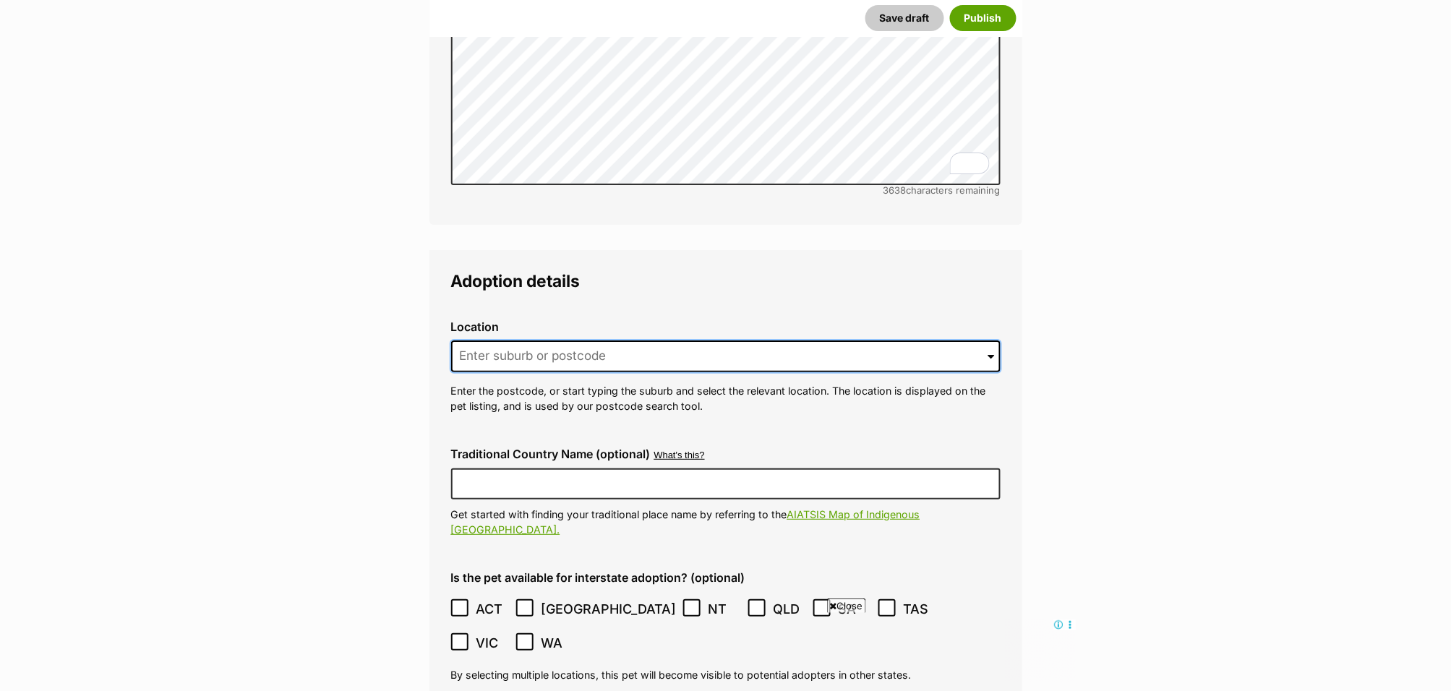
click at [696, 341] on input at bounding box center [725, 357] width 549 height 32
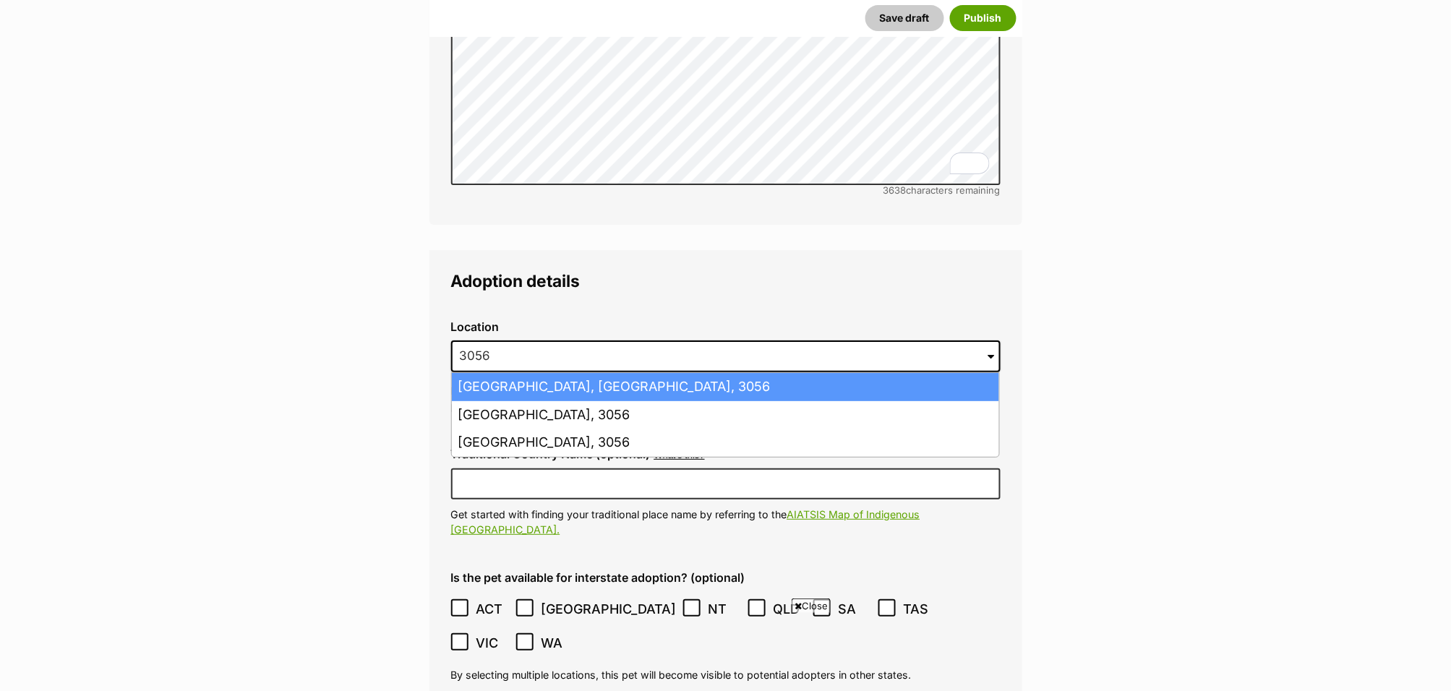
click at [578, 373] on li "Brunswick, Victoria, 3056" at bounding box center [725, 387] width 547 height 28
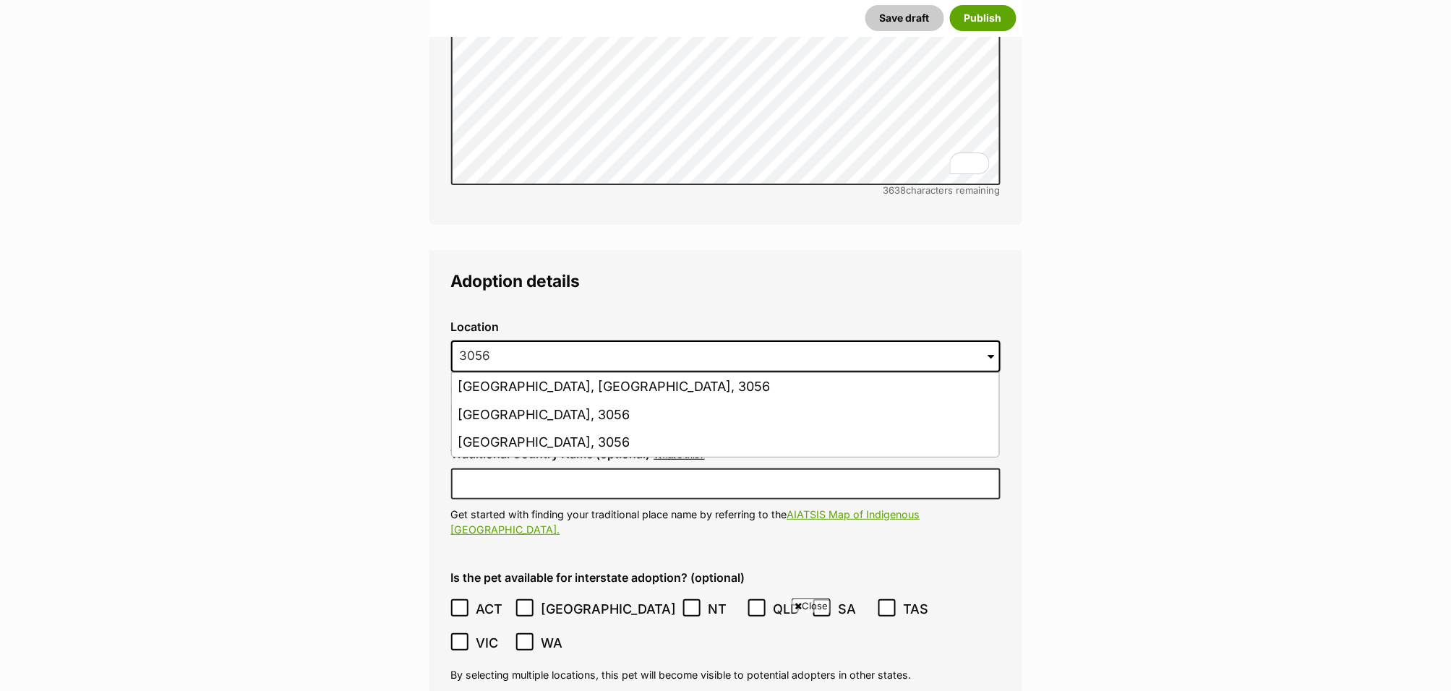
type input "Brunswick, Victoria, 3056"
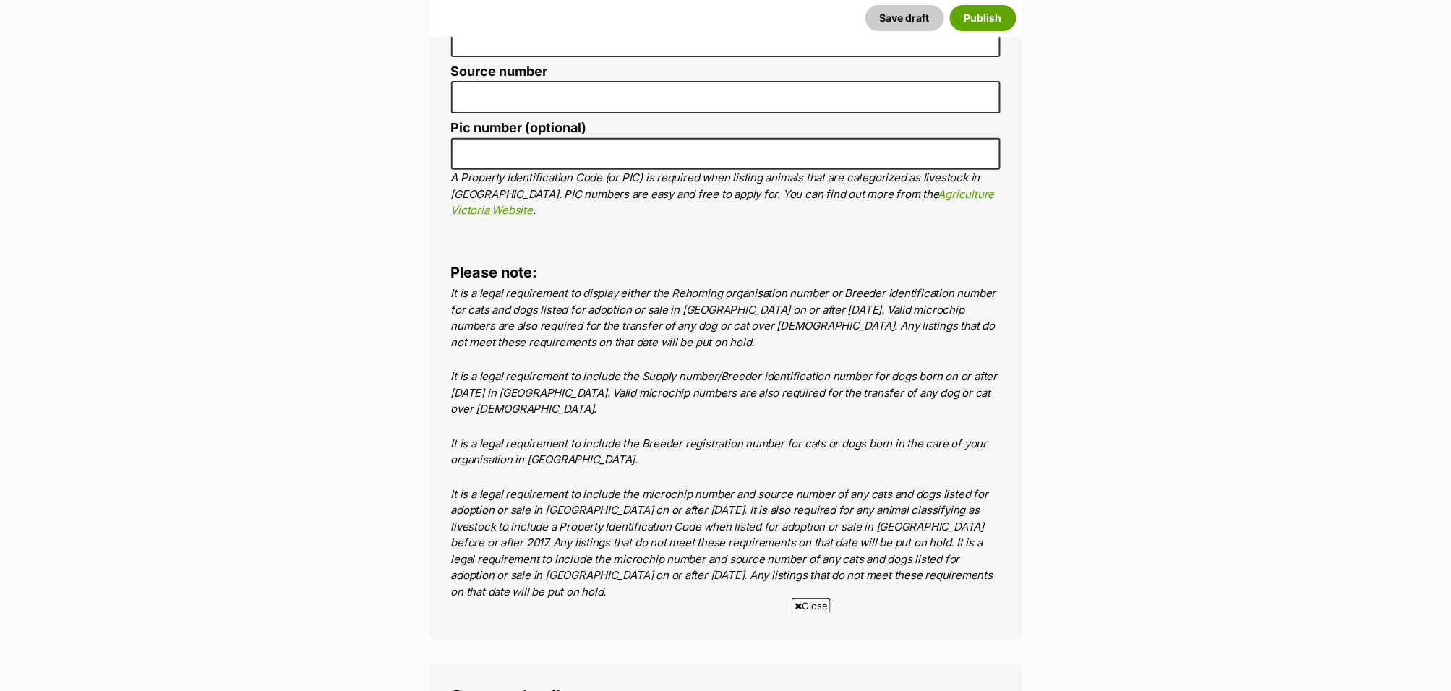
scroll to position [5535, 0]
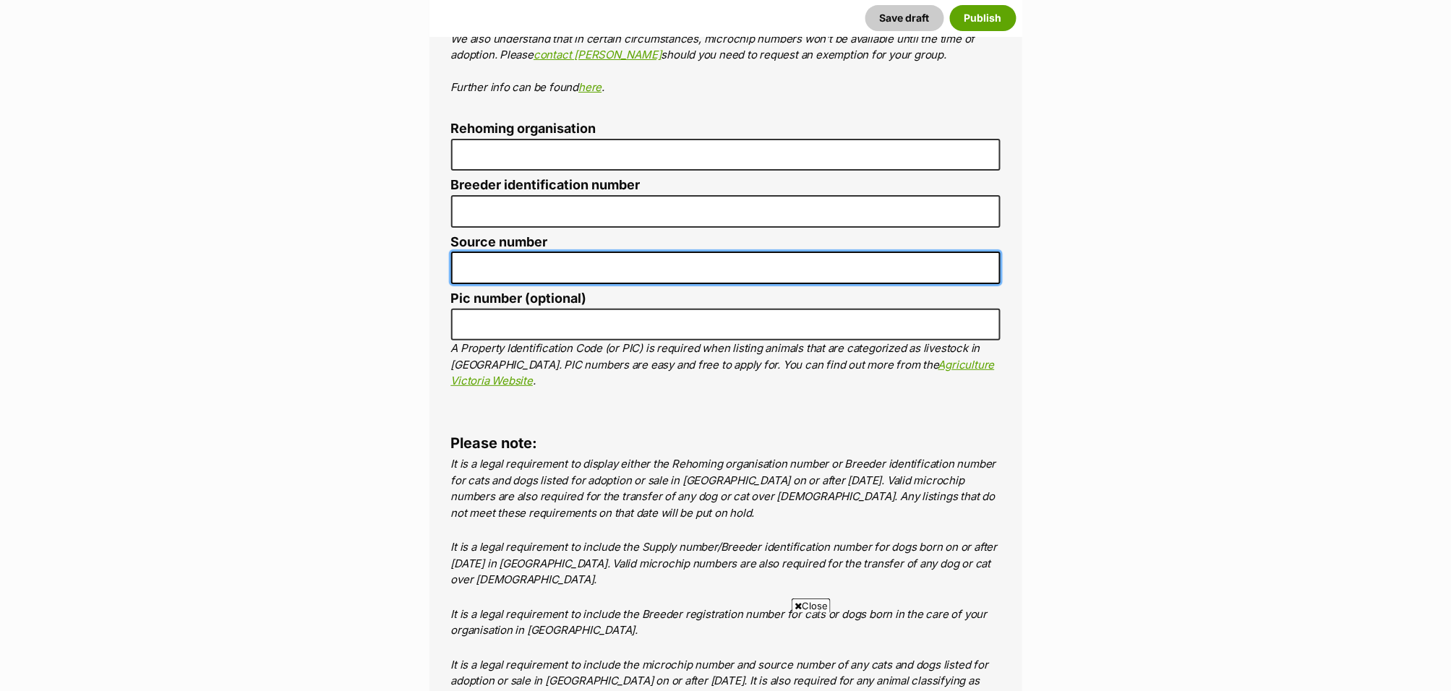
click at [528, 252] on input "Source number" at bounding box center [725, 268] width 549 height 33
paste input "EE289341"
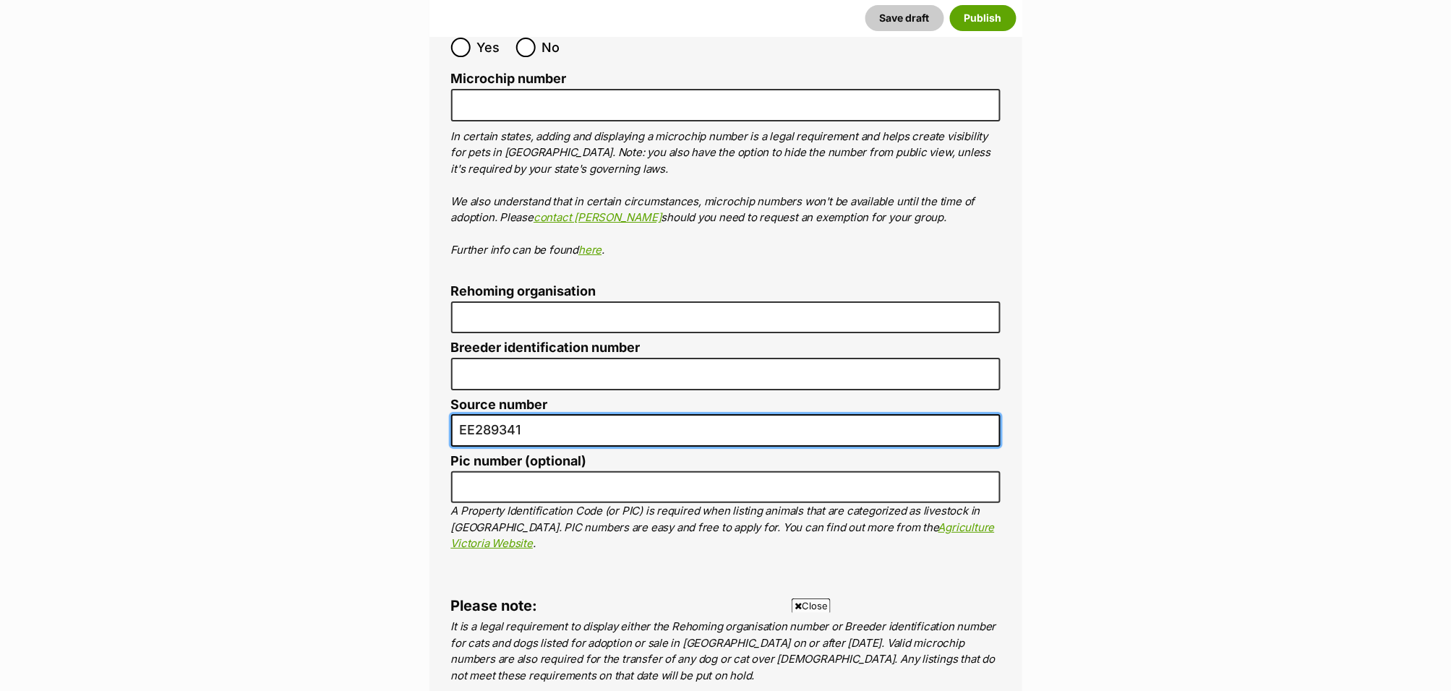
scroll to position [5040, 0]
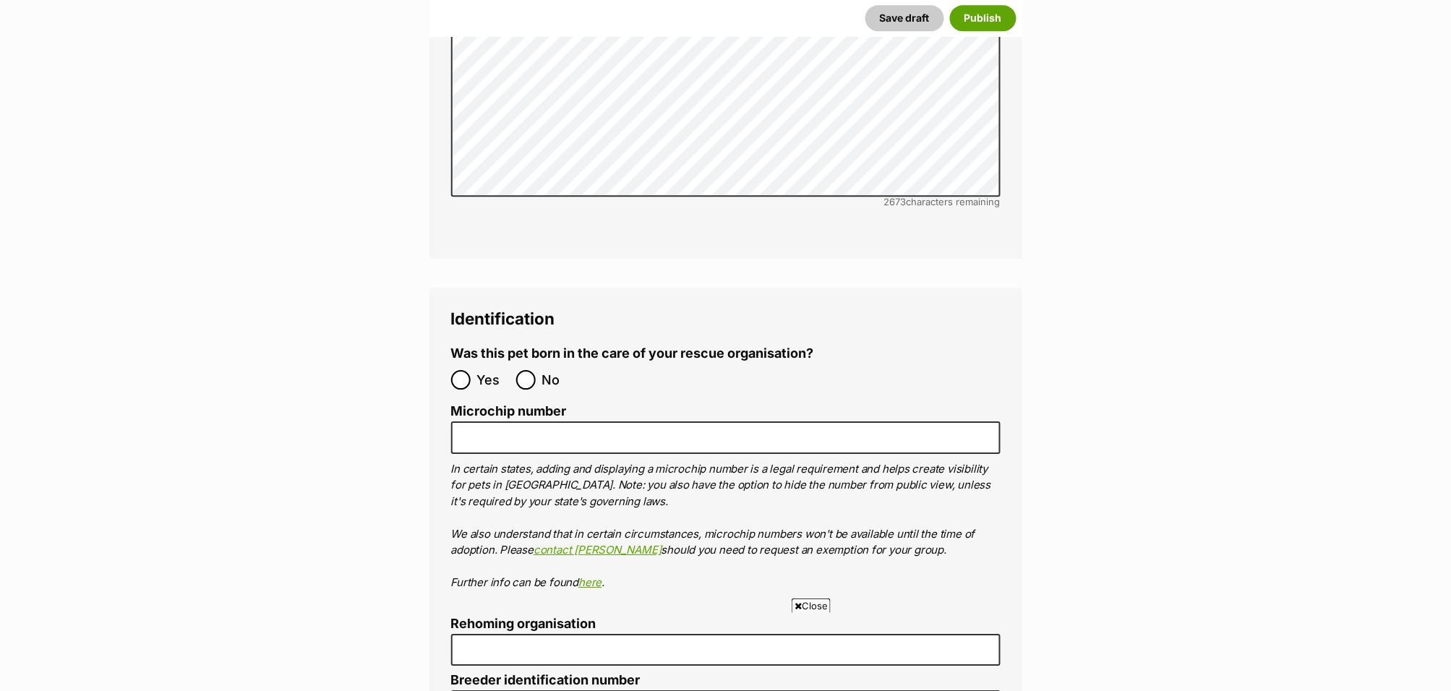
type input "EE289341"
click at [531, 370] on input "No" at bounding box center [526, 380] width 20 height 20
radio input "true"
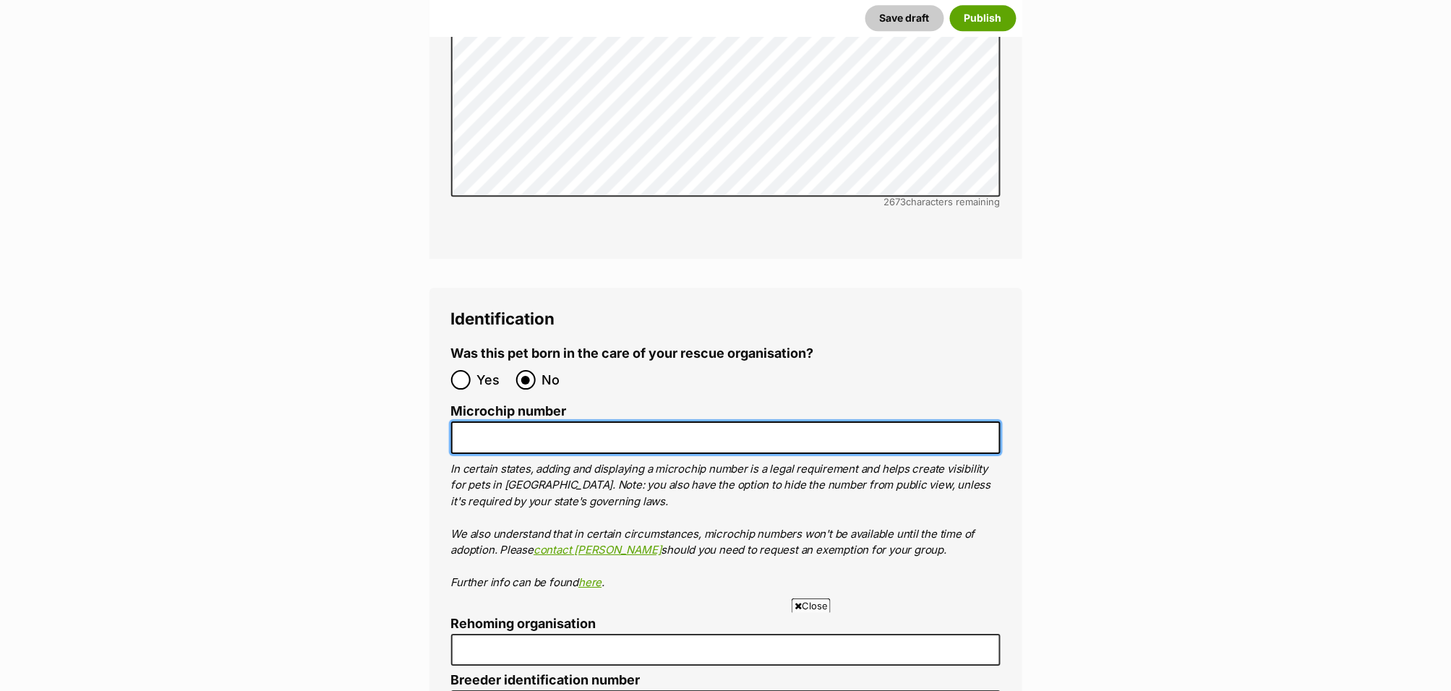
click at [482, 422] on input "Microchip number" at bounding box center [725, 438] width 549 height 33
paste input "953010006584774"
type input "953010006584774"
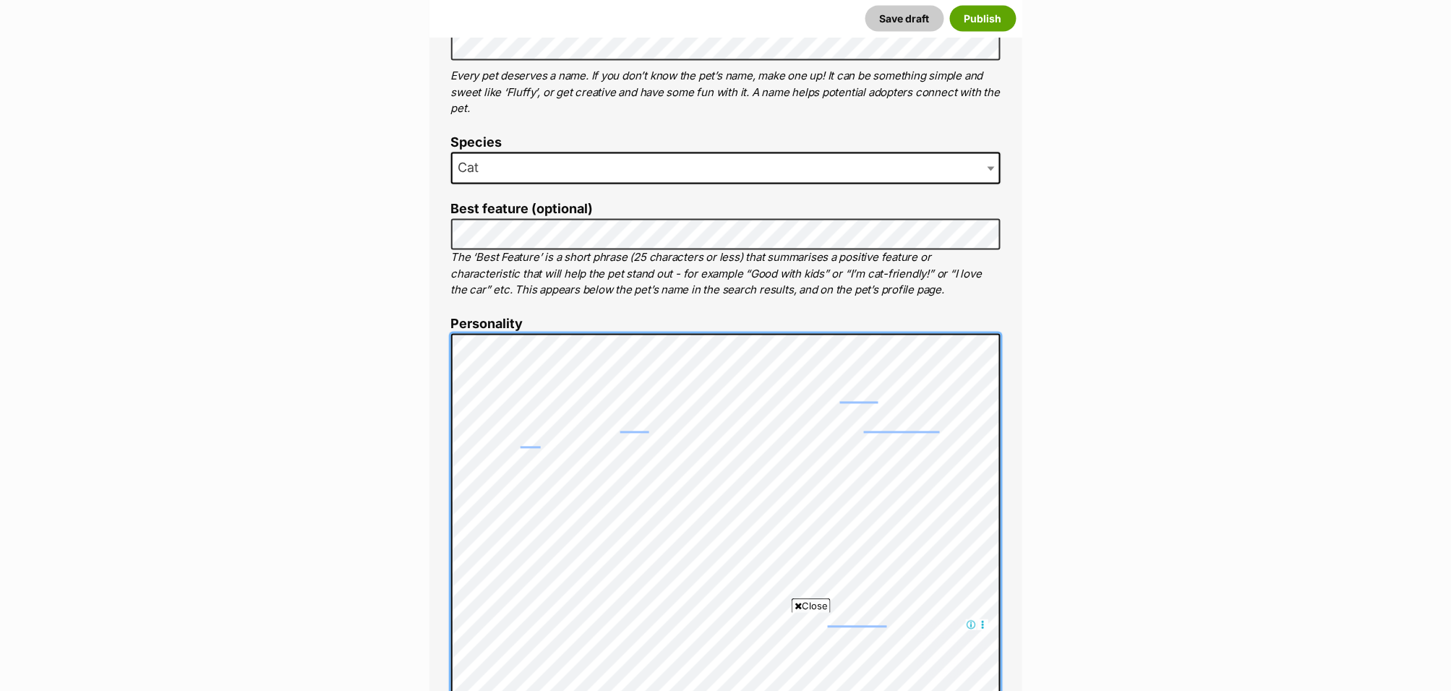
scroll to position [743, 0]
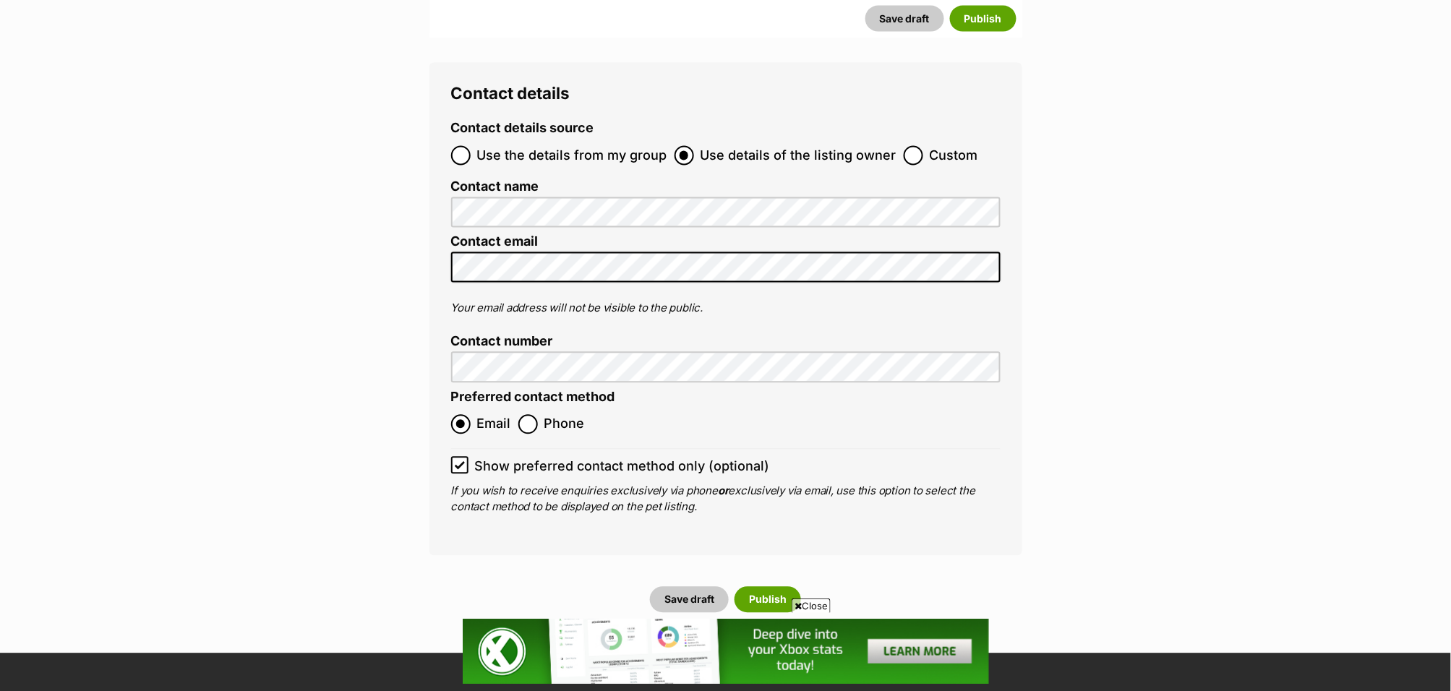
scroll to position [6144, 0]
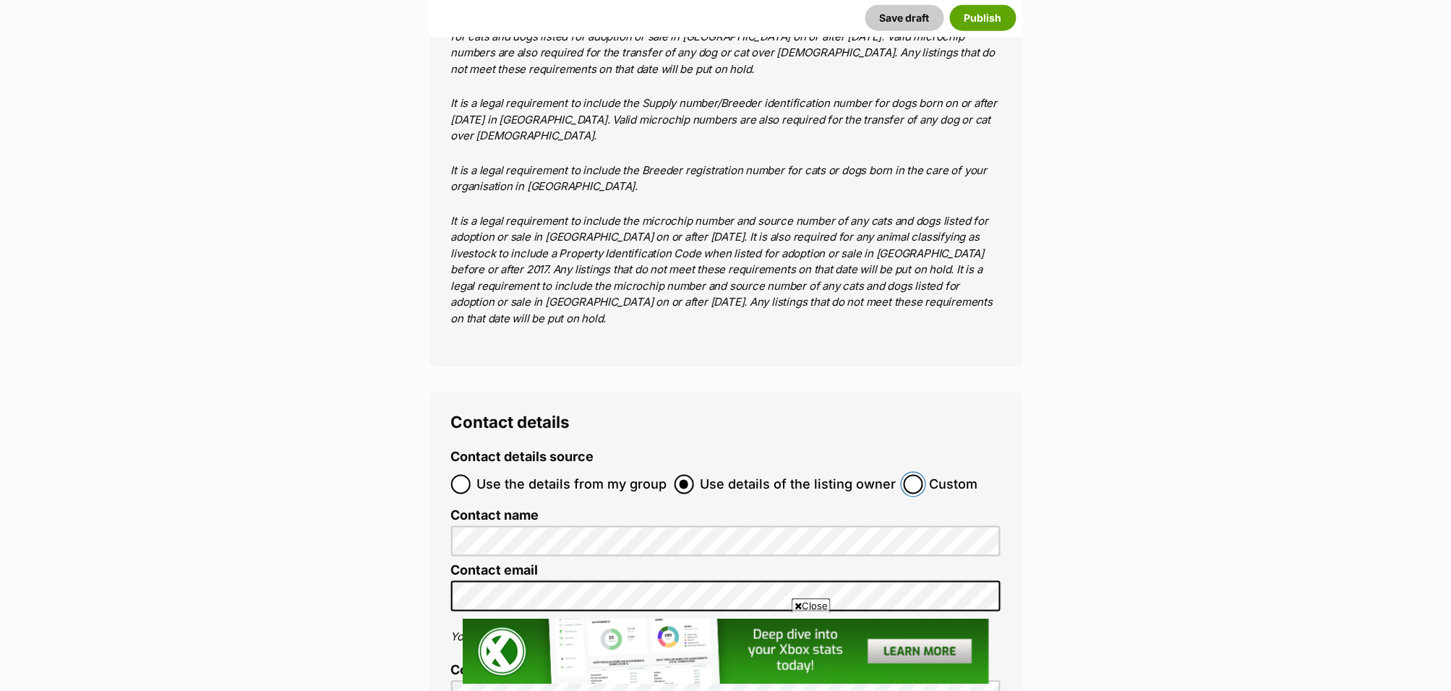
click at [904, 475] on input "Custom" at bounding box center [914, 485] width 20 height 20
radio input "true"
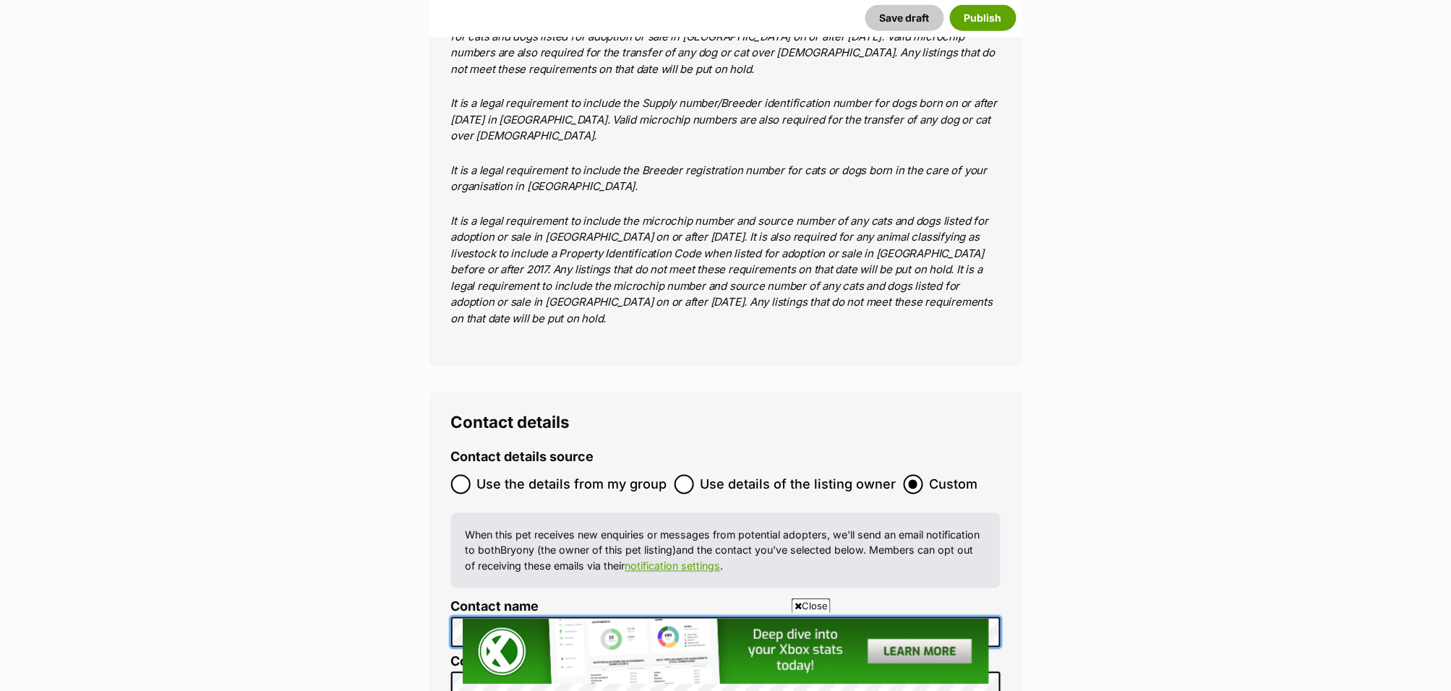
click at [443, 502] on div "Contact details Contact details source Use the details from my group Use detail…" at bounding box center [725, 683] width 593 height 583
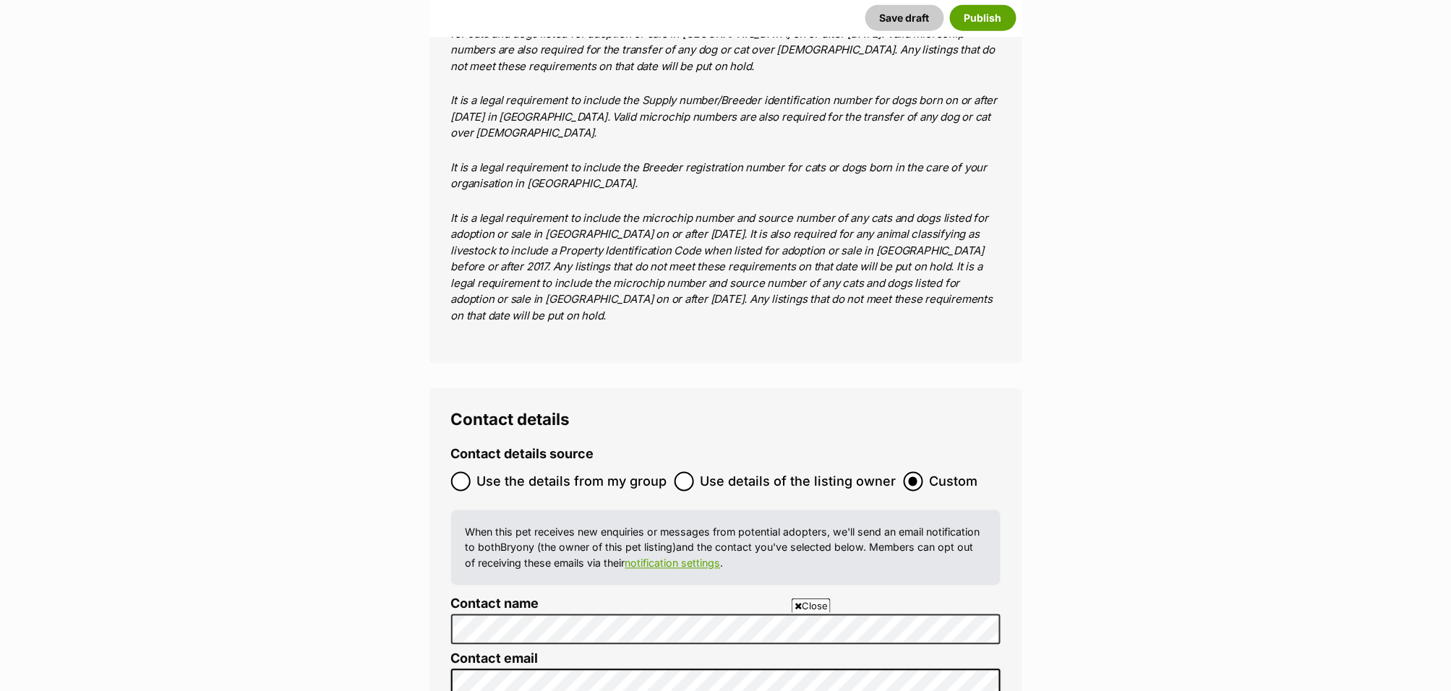
scroll to position [6438, 0]
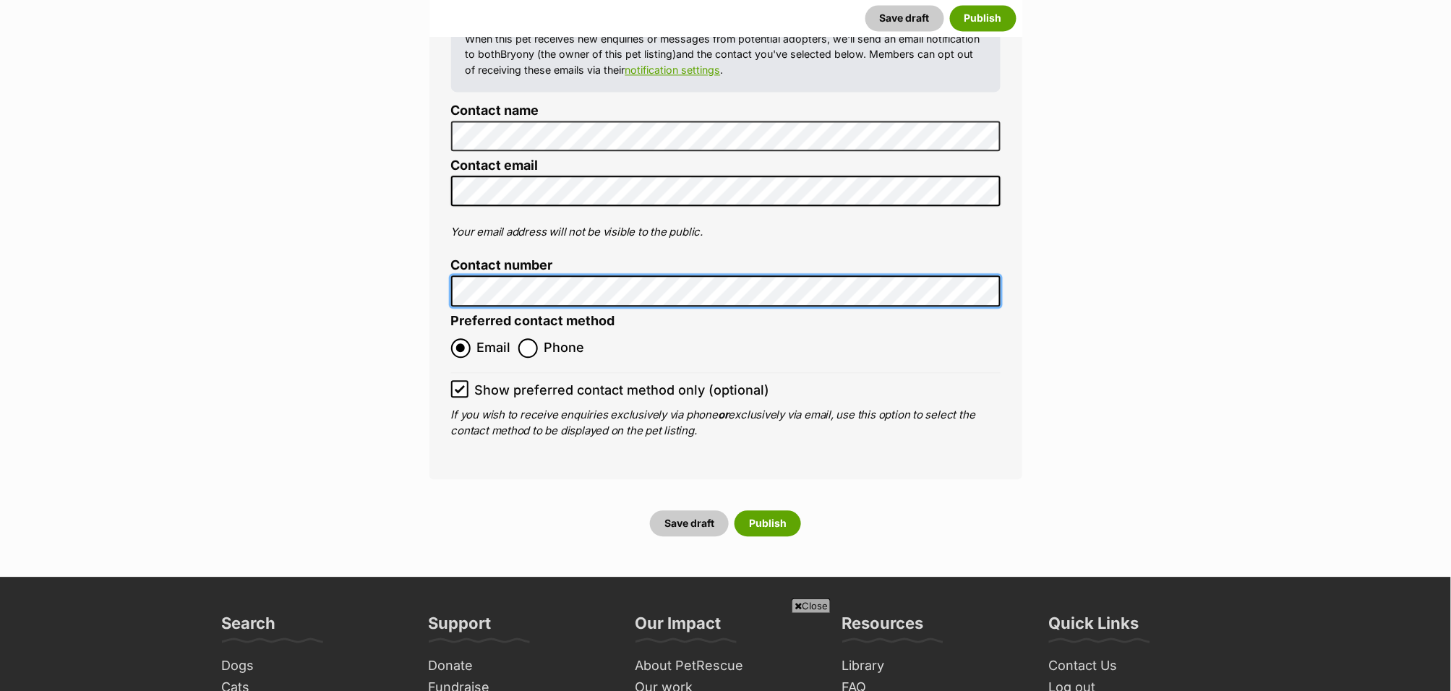
scroll to position [6701, 0]
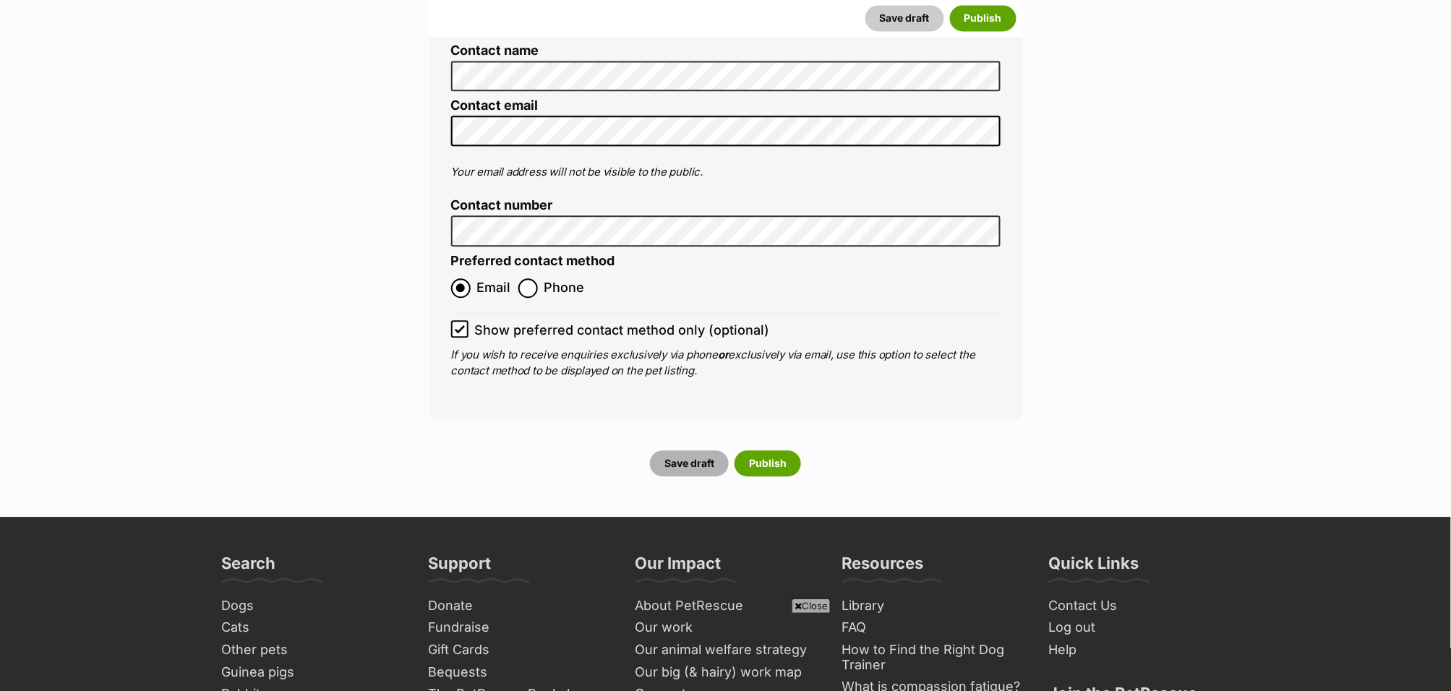
click at [691, 450] on button "Save draft" at bounding box center [689, 463] width 79 height 26
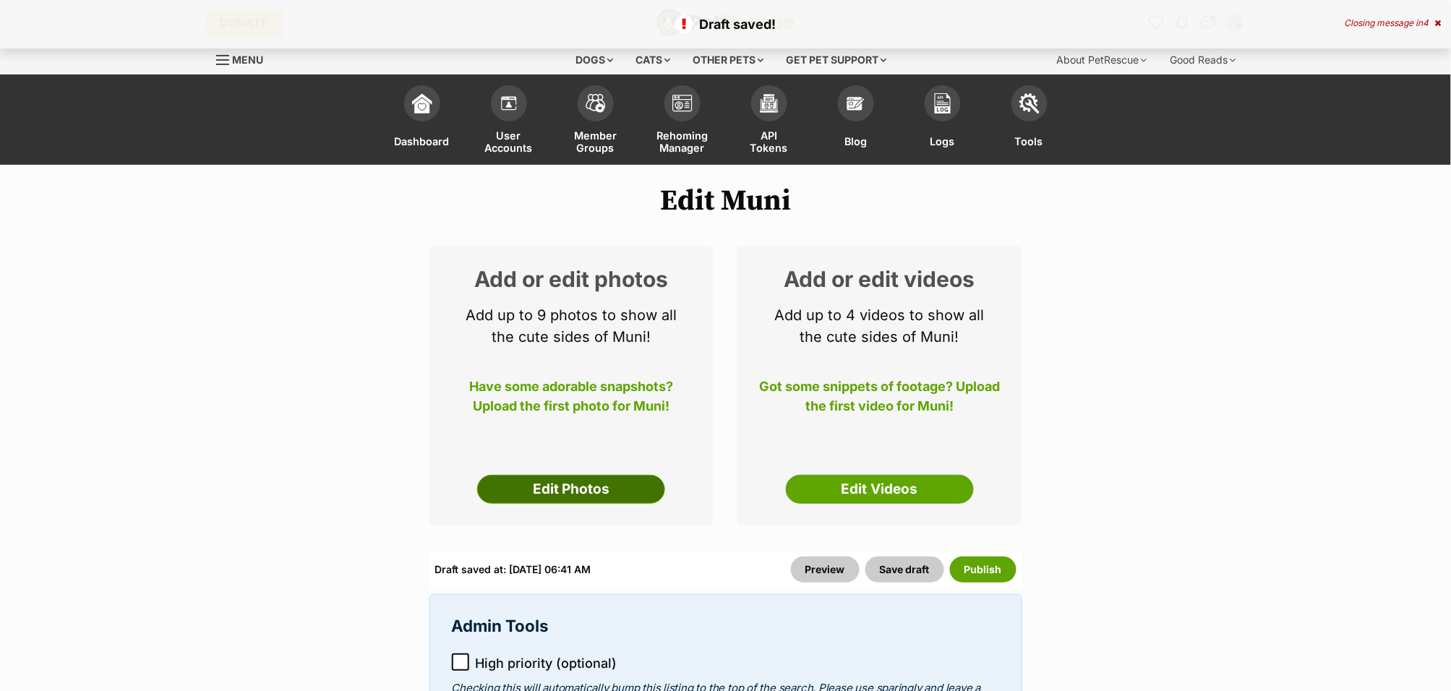
drag, startPoint x: 565, startPoint y: 485, endPoint x: 582, endPoint y: 479, distance: 17.6
click at [565, 485] on link "Edit Photos" at bounding box center [571, 489] width 188 height 29
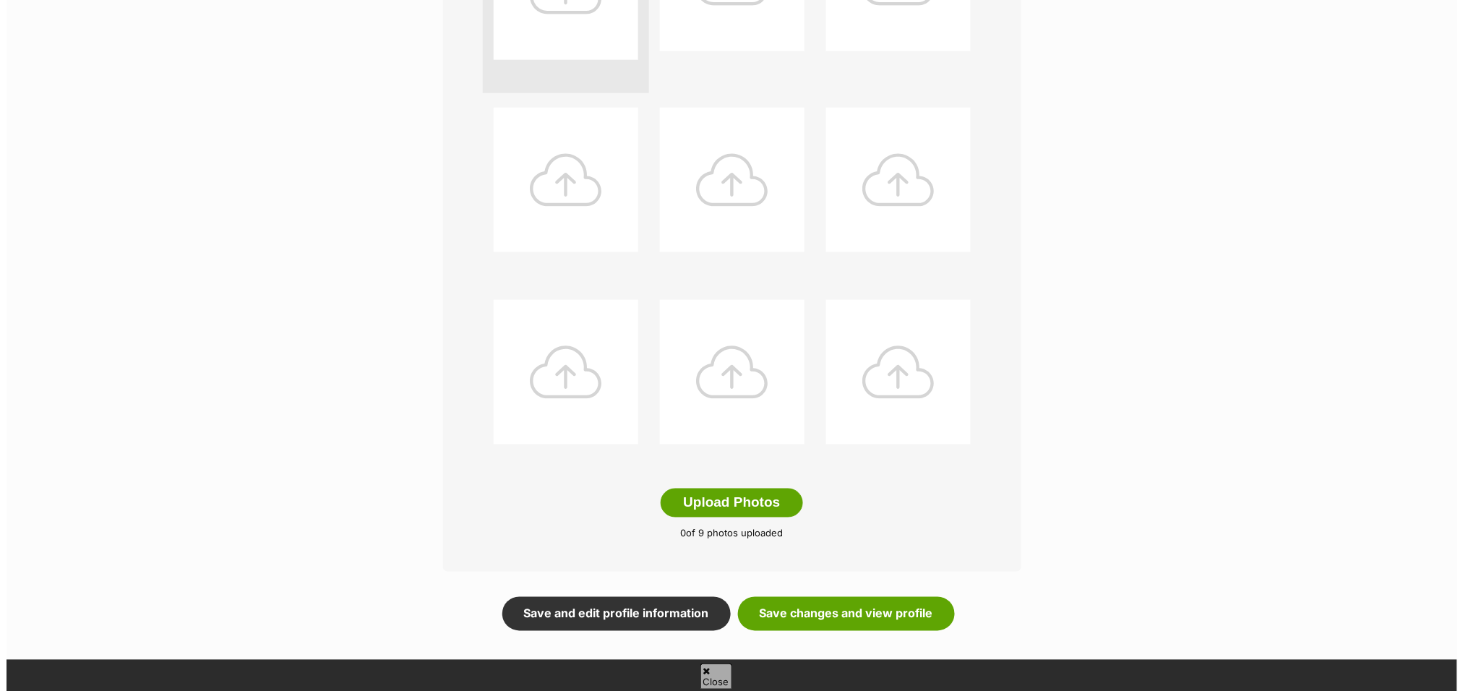
scroll to position [494, 0]
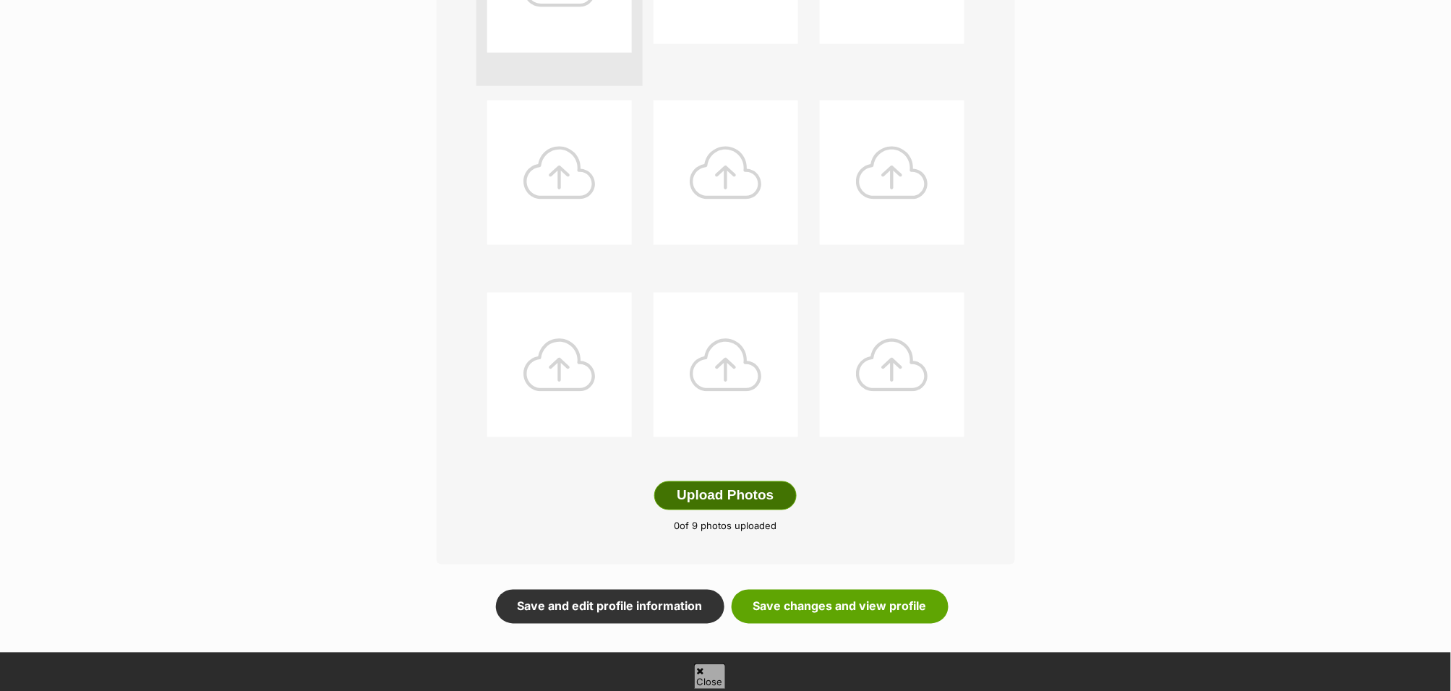
click at [719, 499] on button "Upload Photos" at bounding box center [725, 496] width 142 height 29
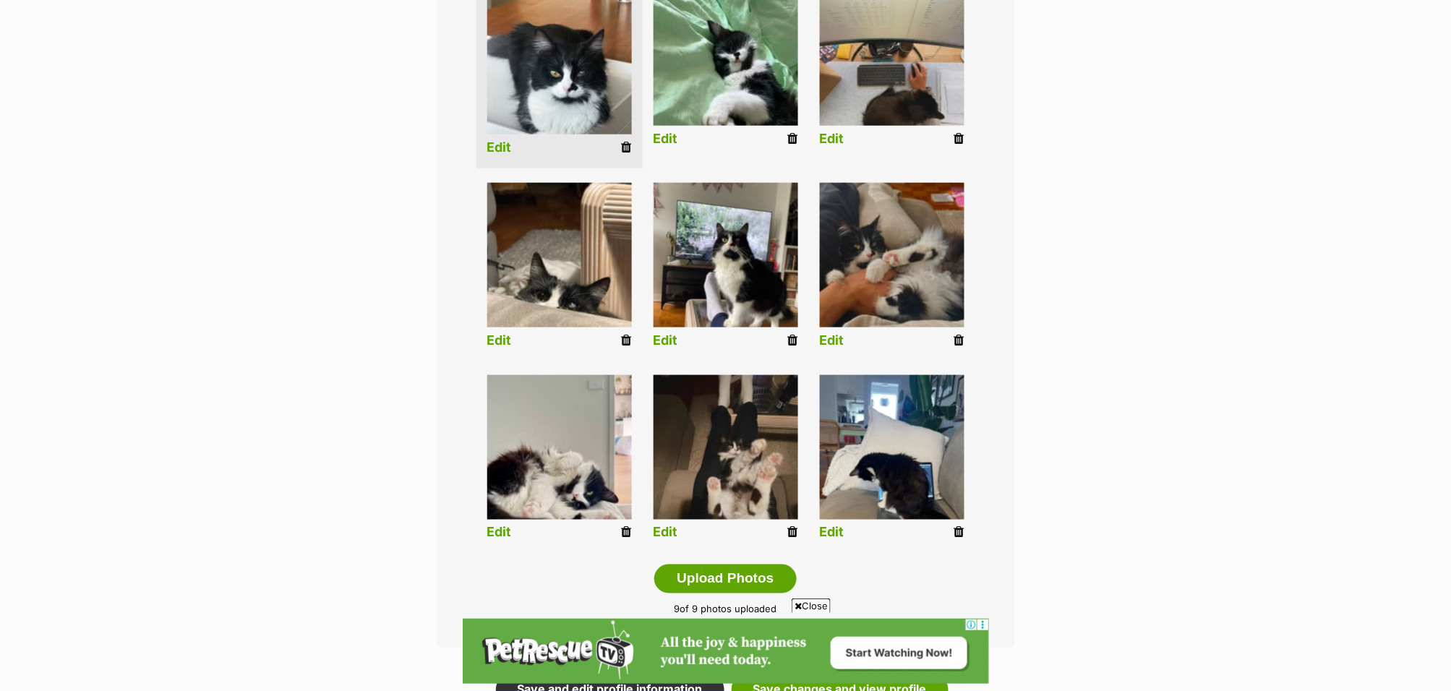
scroll to position [414, 0]
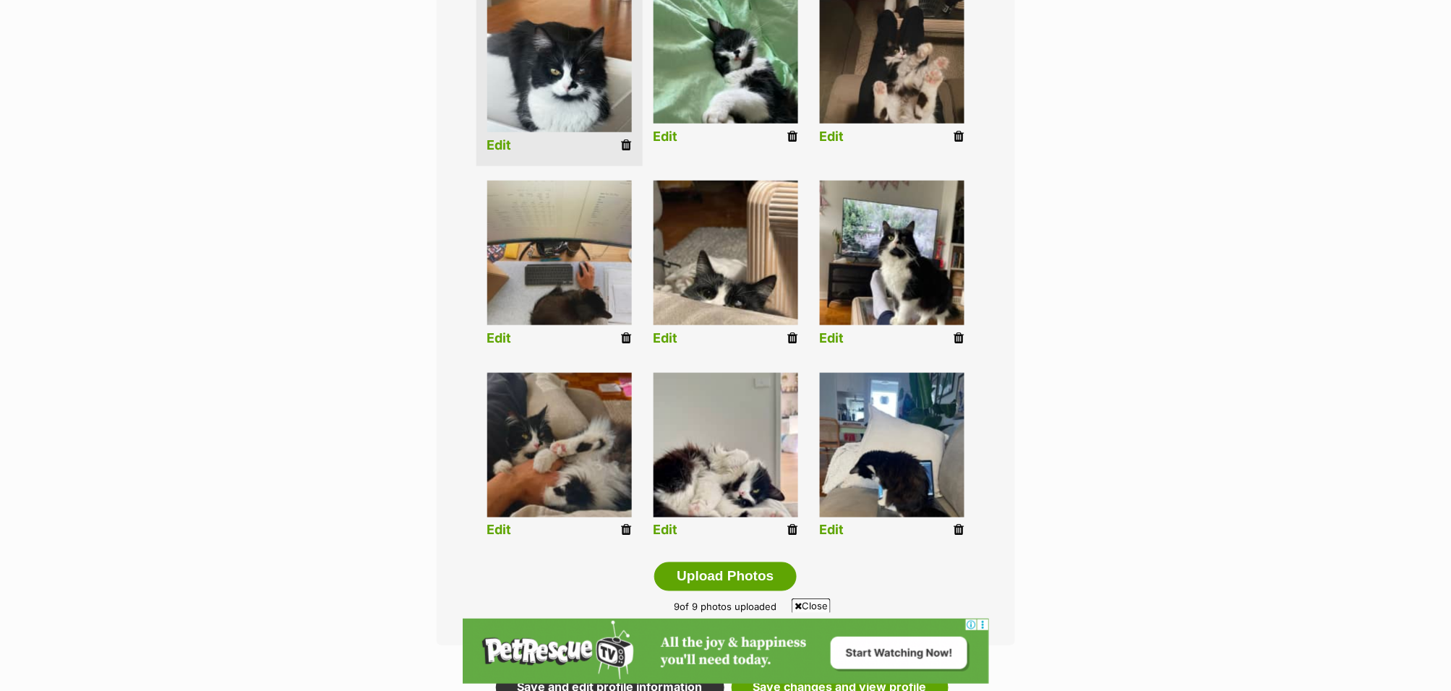
click at [837, 137] on link "Edit" at bounding box center [832, 136] width 25 height 15
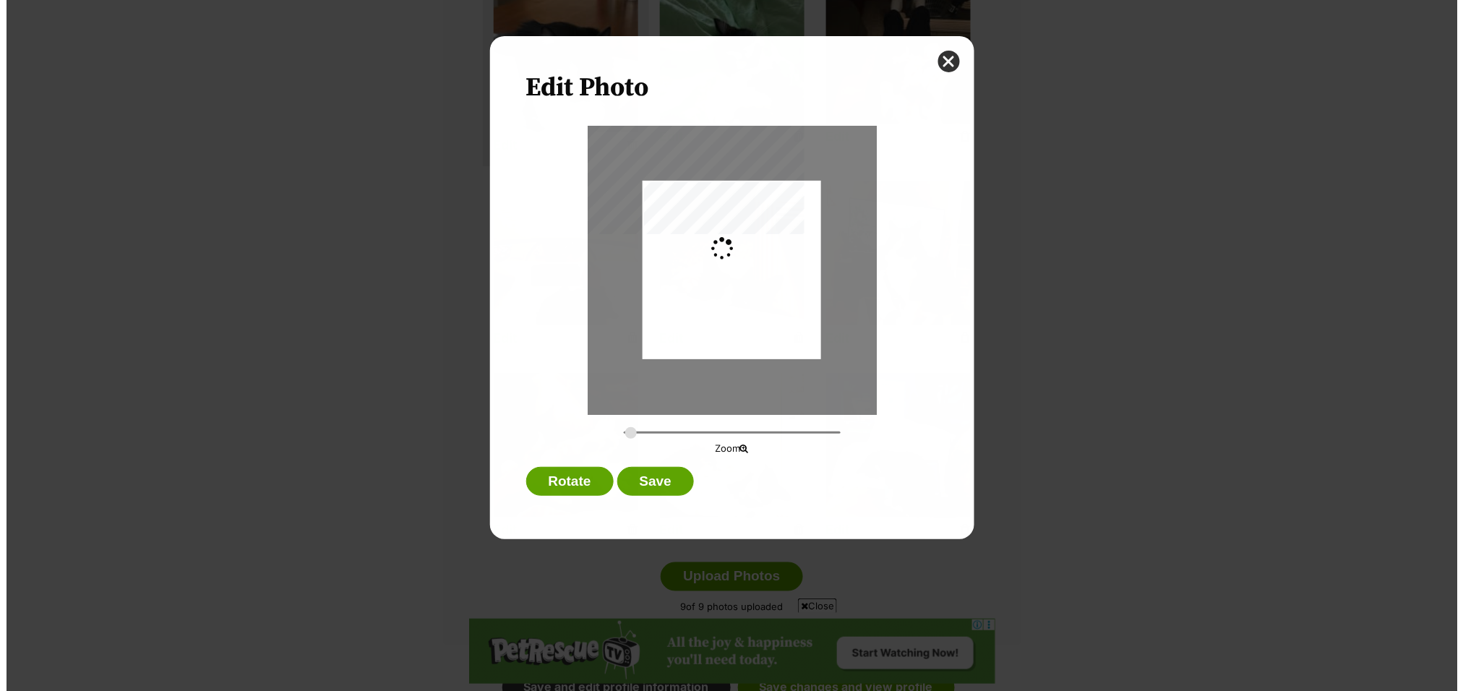
scroll to position [0, 0]
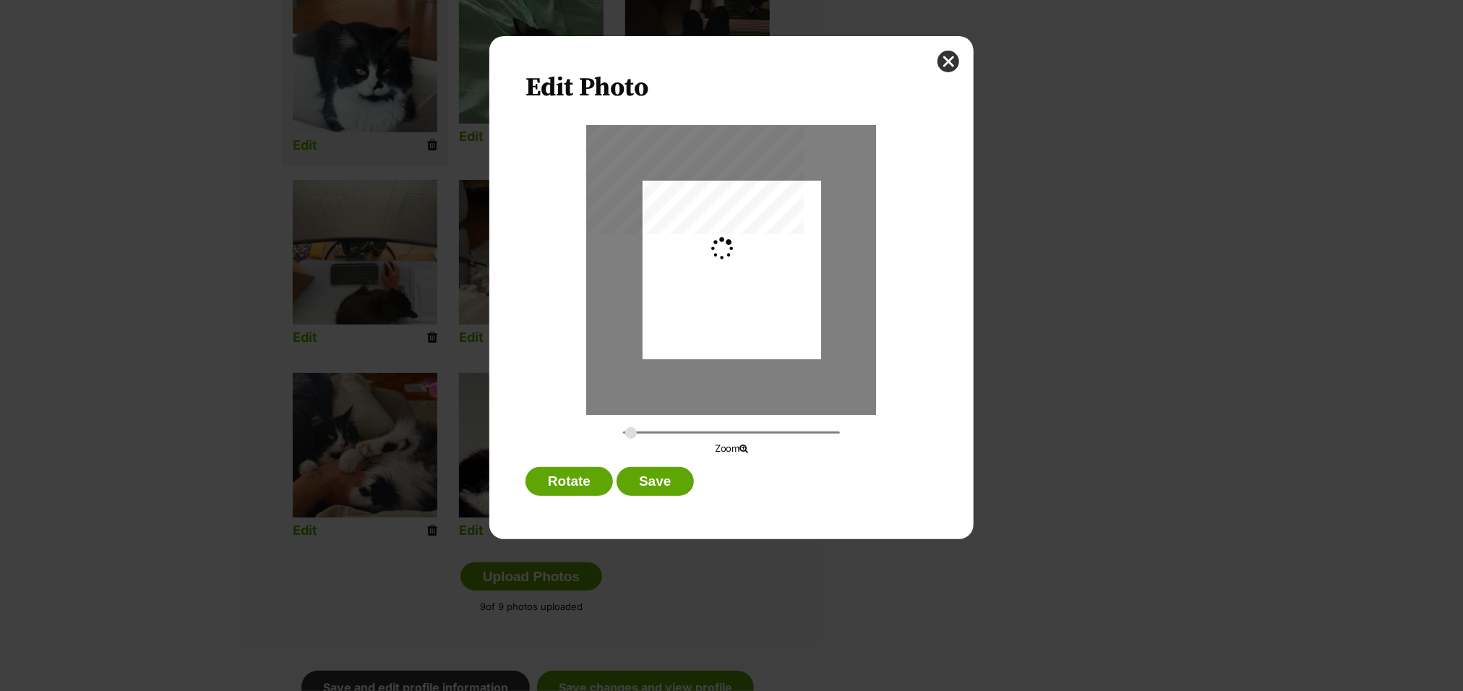
type input "0.2744"
drag, startPoint x: 758, startPoint y: 291, endPoint x: 757, endPoint y: 271, distance: 20.3
click at [757, 271] on div "Dialog Window - Close (Press escape to close)" at bounding box center [731, 253] width 179 height 238
click at [663, 484] on button "Save" at bounding box center [655, 481] width 77 height 29
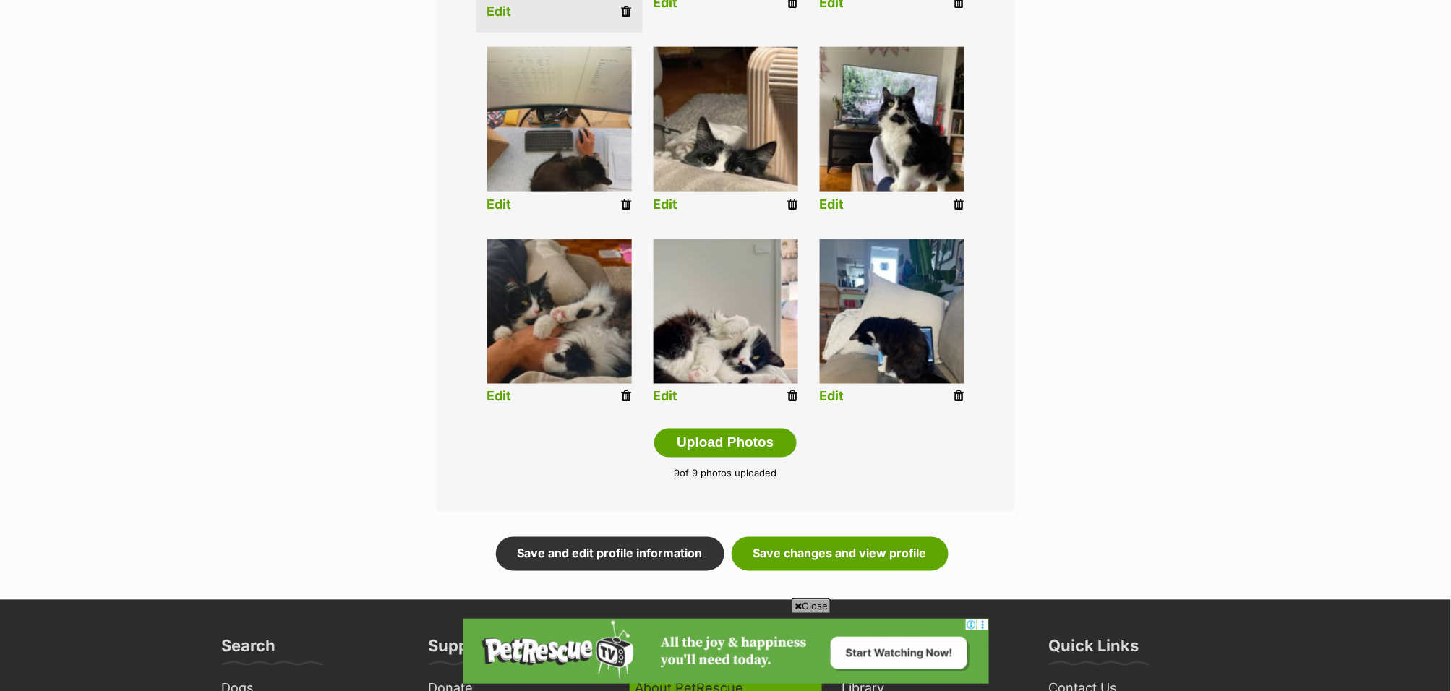
scroll to position [714, 0]
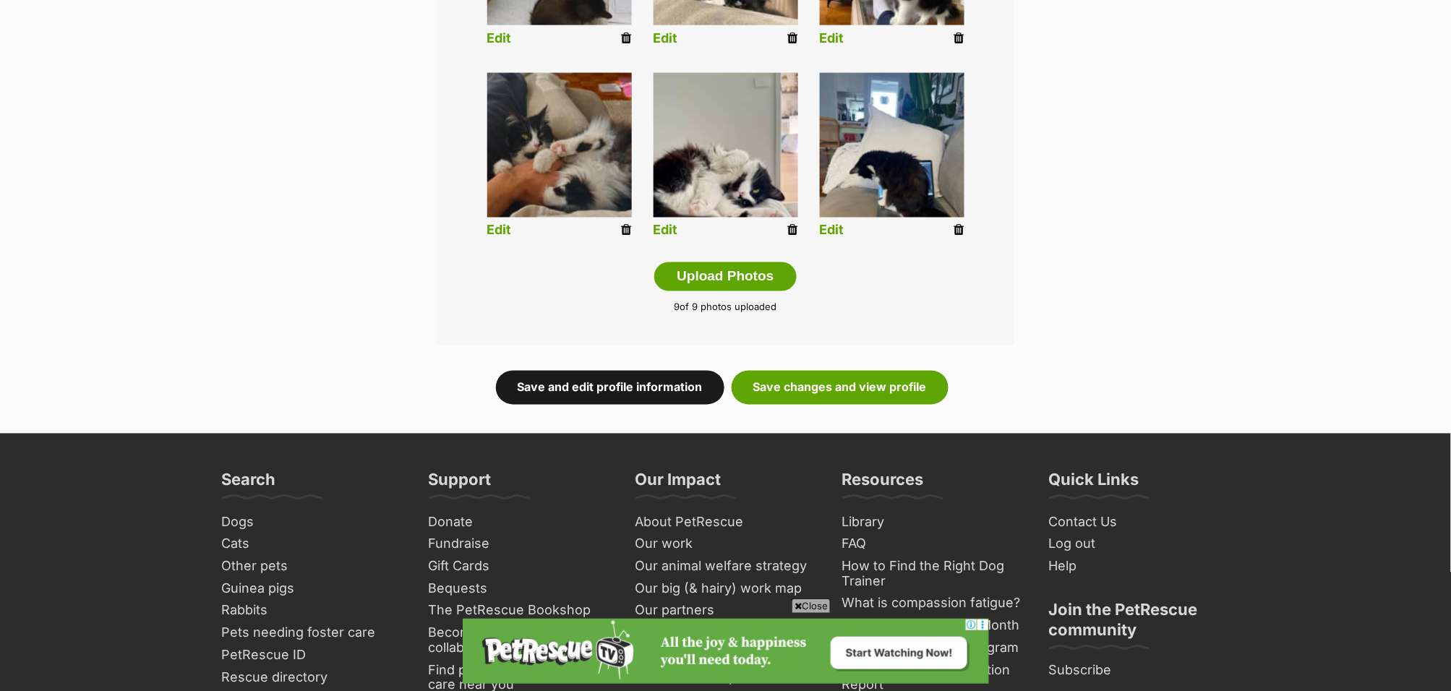
click at [597, 395] on link "Save and edit profile information" at bounding box center [610, 387] width 228 height 33
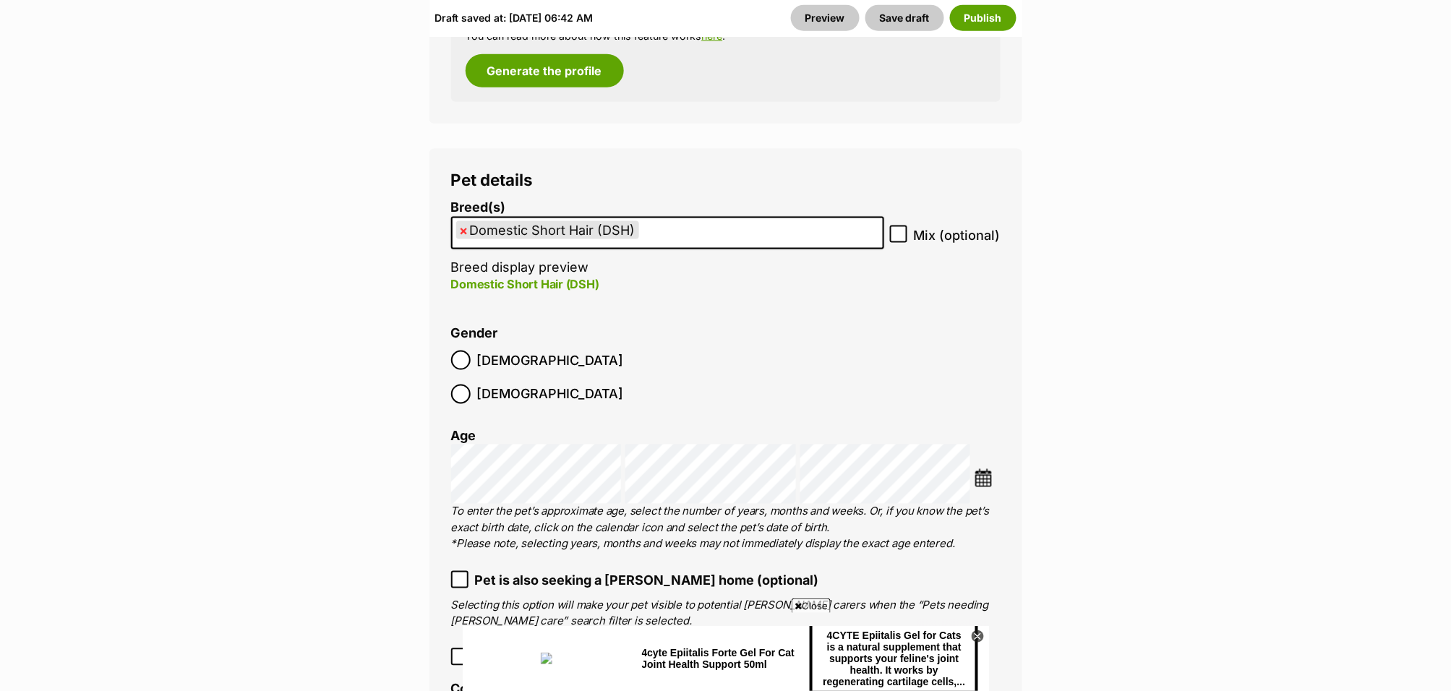
scroll to position [2422, 0]
click at [664, 237] on ul "× Domestic Short Hair (DSH)" at bounding box center [668, 234] width 430 height 30
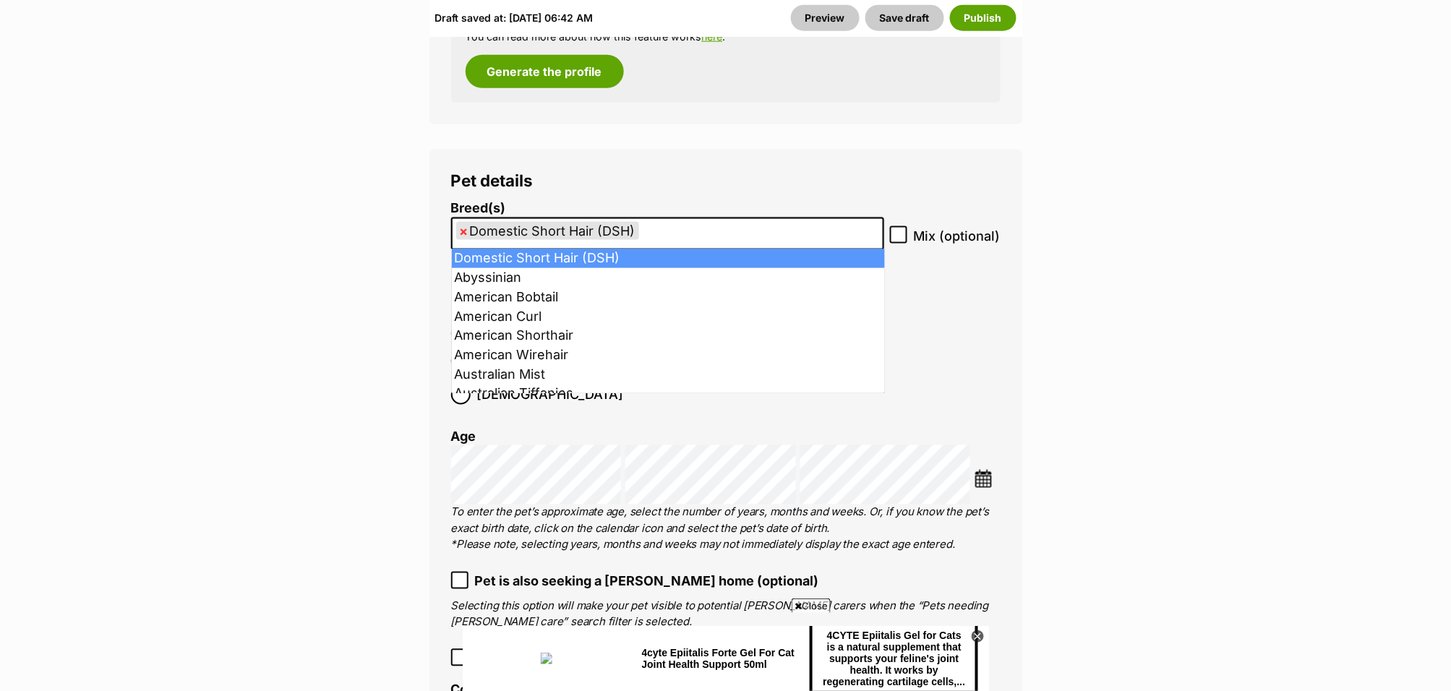
drag, startPoint x: 660, startPoint y: 237, endPoint x: 538, endPoint y: 233, distance: 122.3
click at [538, 234] on ul "× Domestic Short Hair (DSH)" at bounding box center [668, 234] width 430 height 30
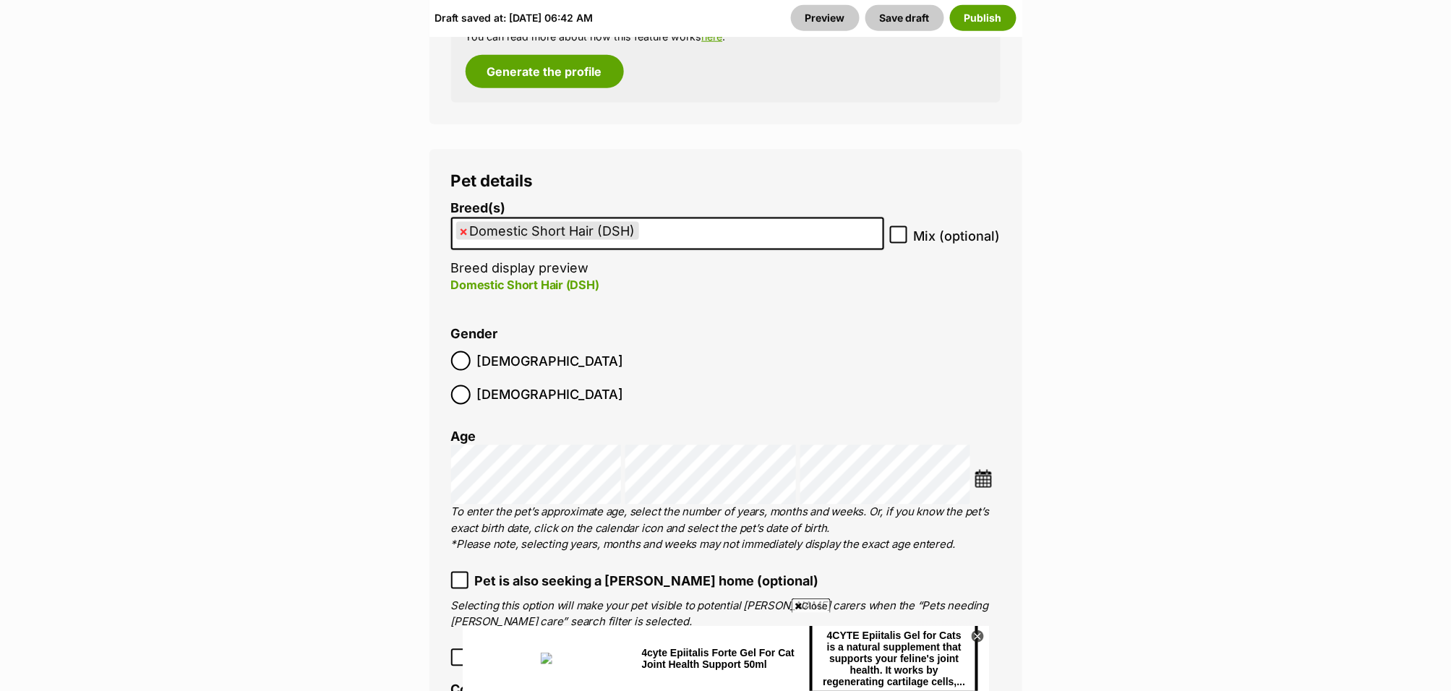
click at [463, 228] on span "×" at bounding box center [464, 231] width 9 height 18
select select
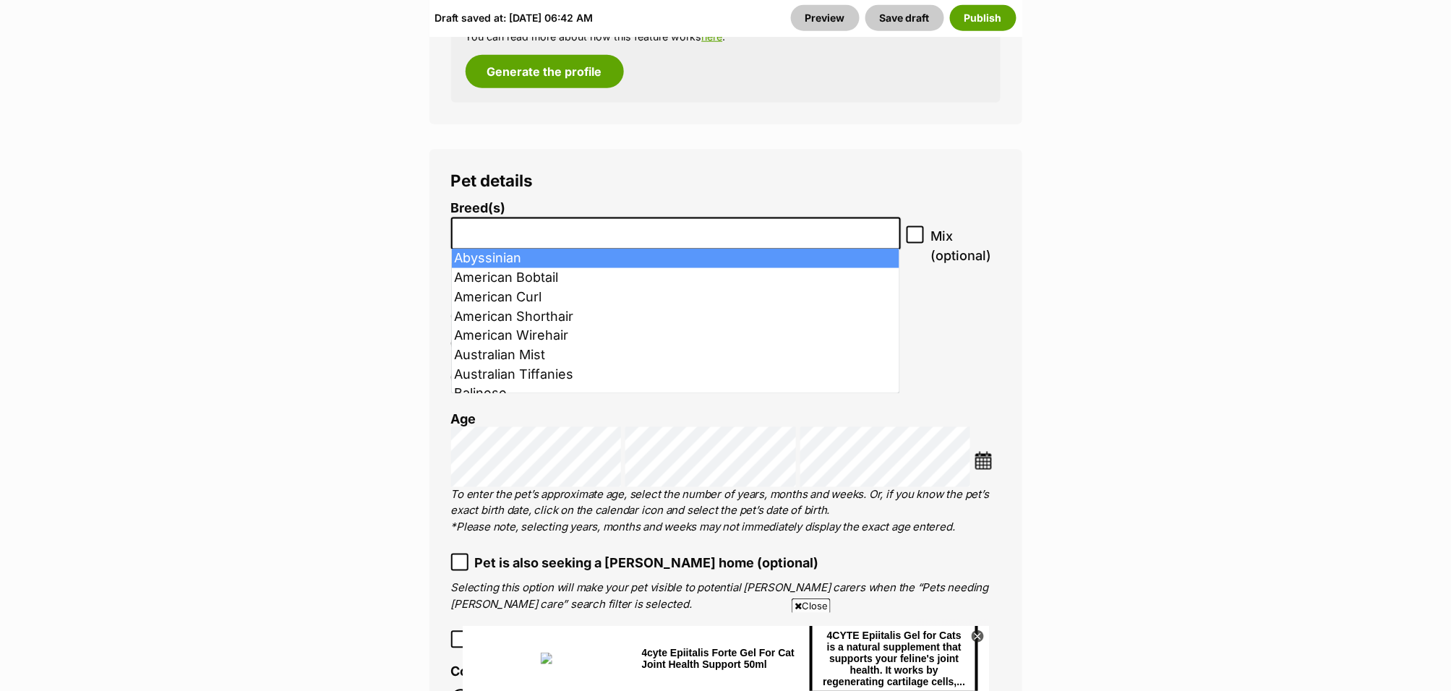
click at [557, 234] on input "search" at bounding box center [676, 230] width 440 height 15
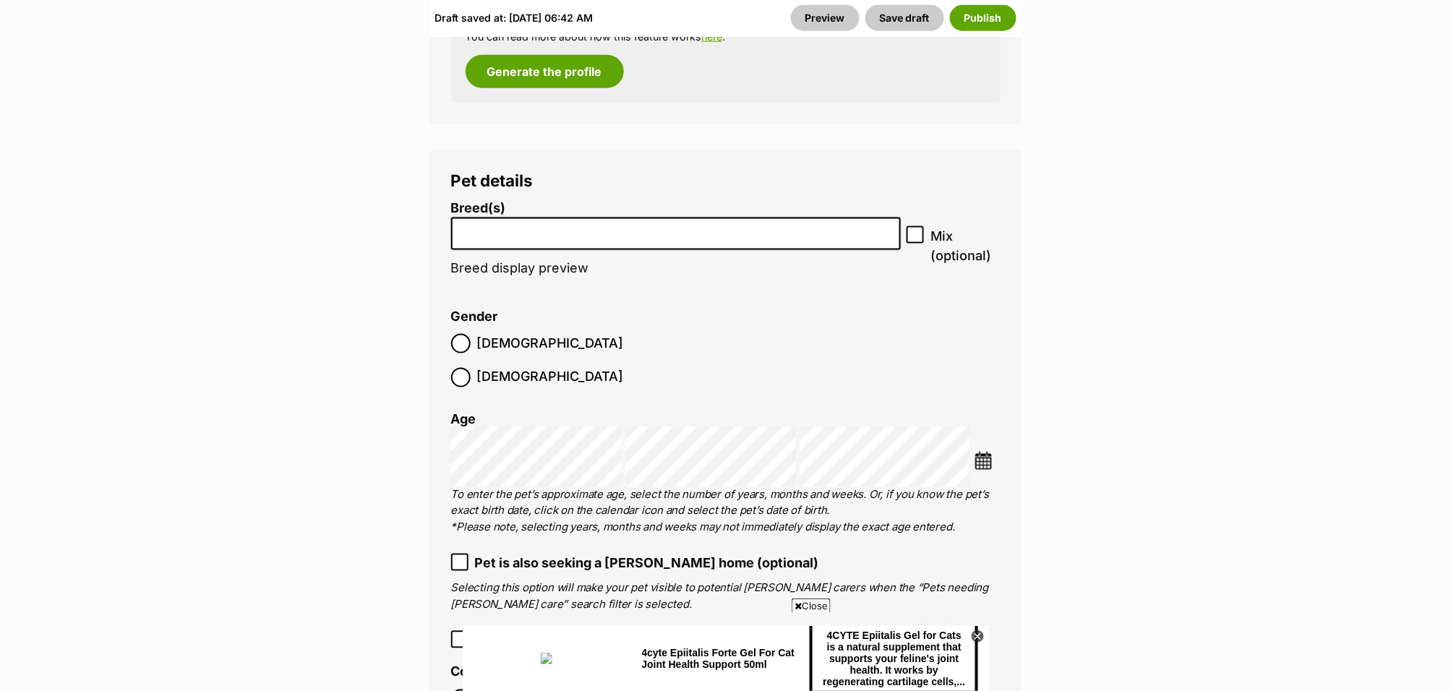
click at [557, 234] on input "search" at bounding box center [676, 230] width 440 height 15
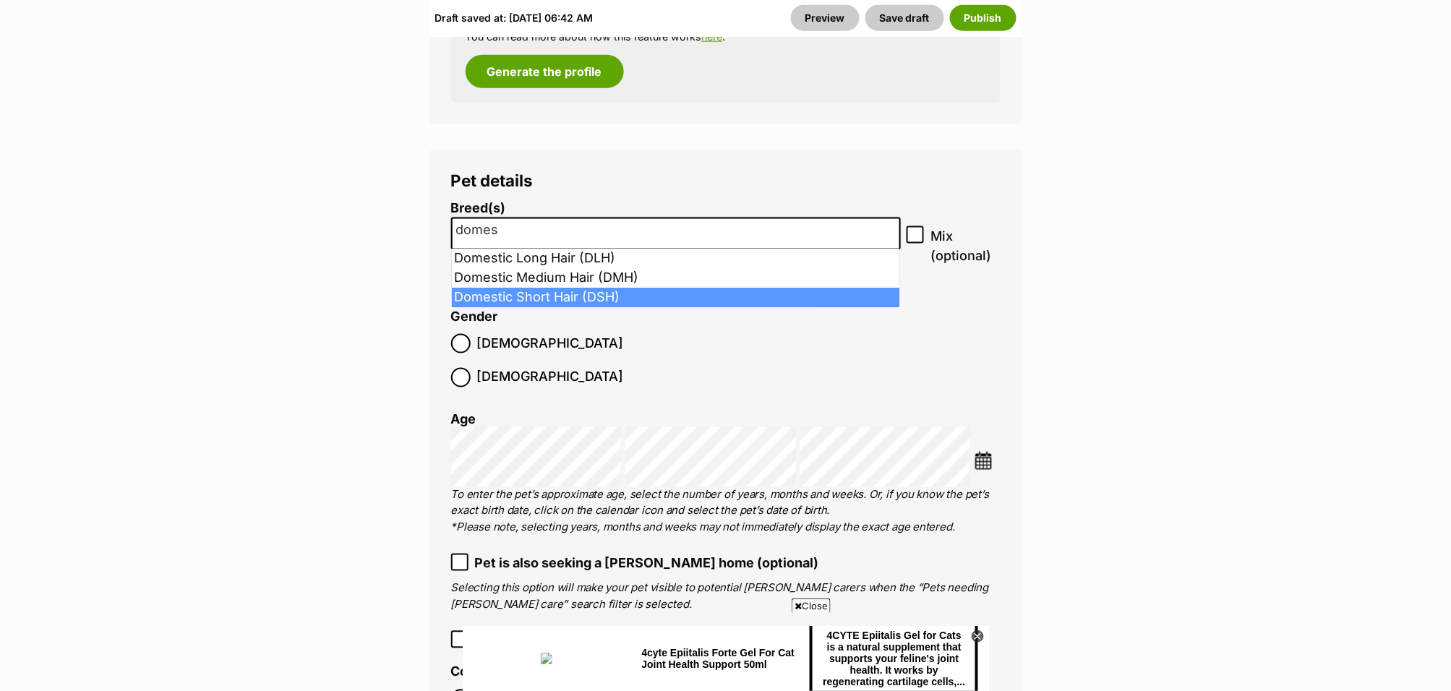
type input "domes"
select select "252102"
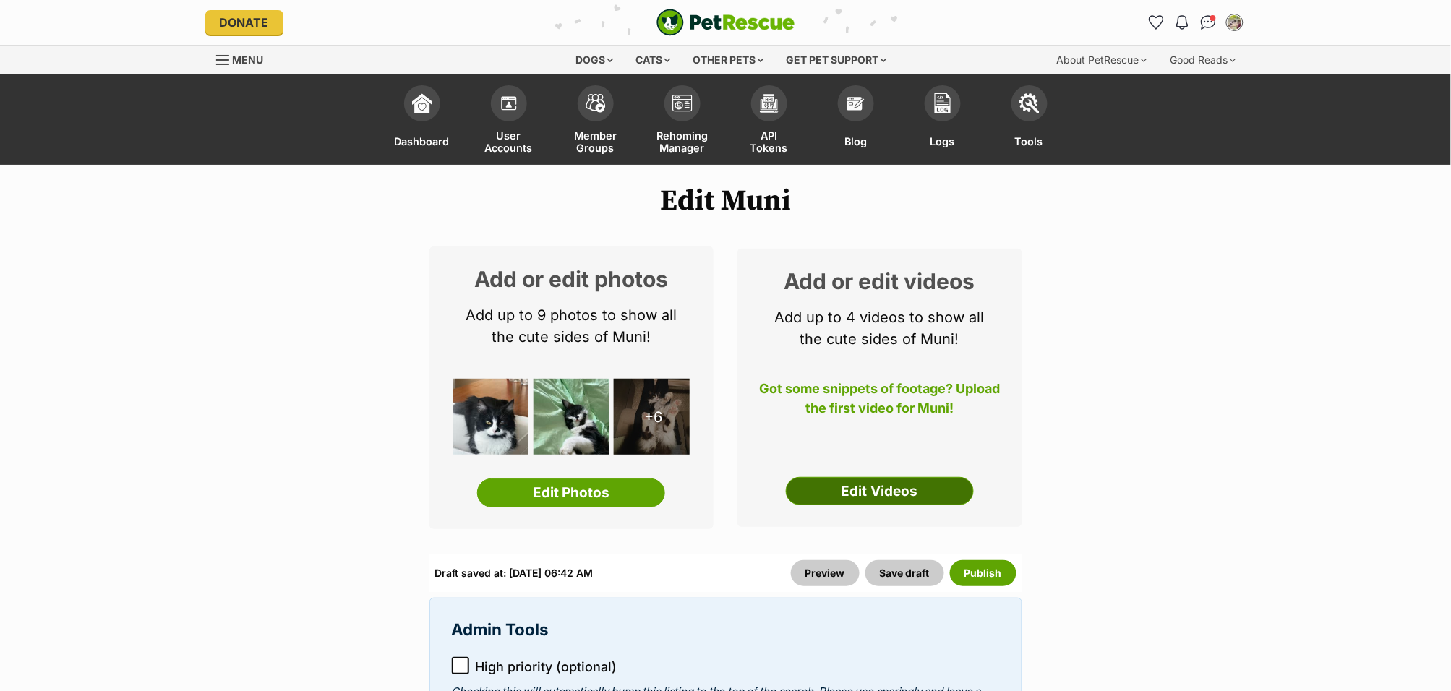
scroll to position [0, 0]
click at [906, 484] on link "Edit Videos" at bounding box center [880, 491] width 188 height 29
click at [917, 576] on button "Save draft" at bounding box center [904, 573] width 79 height 26
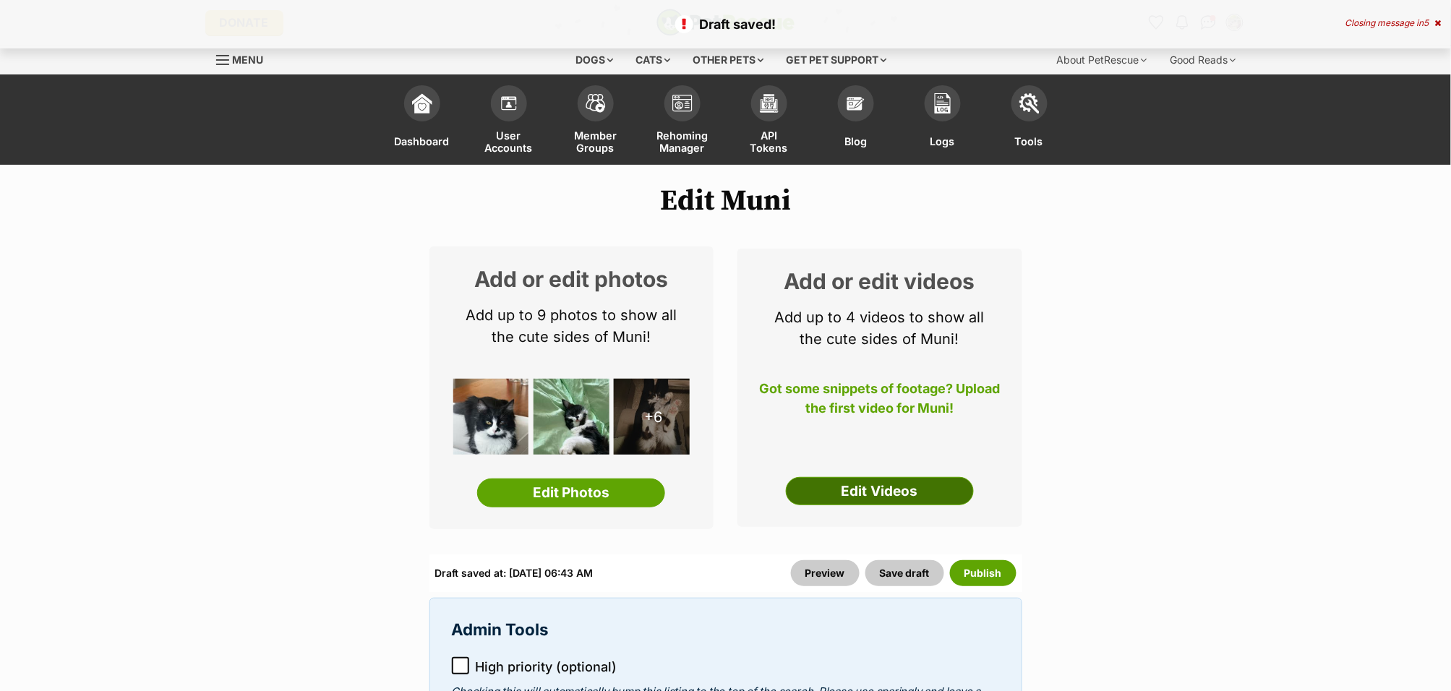
click at [900, 484] on link "Edit Videos" at bounding box center [880, 491] width 188 height 29
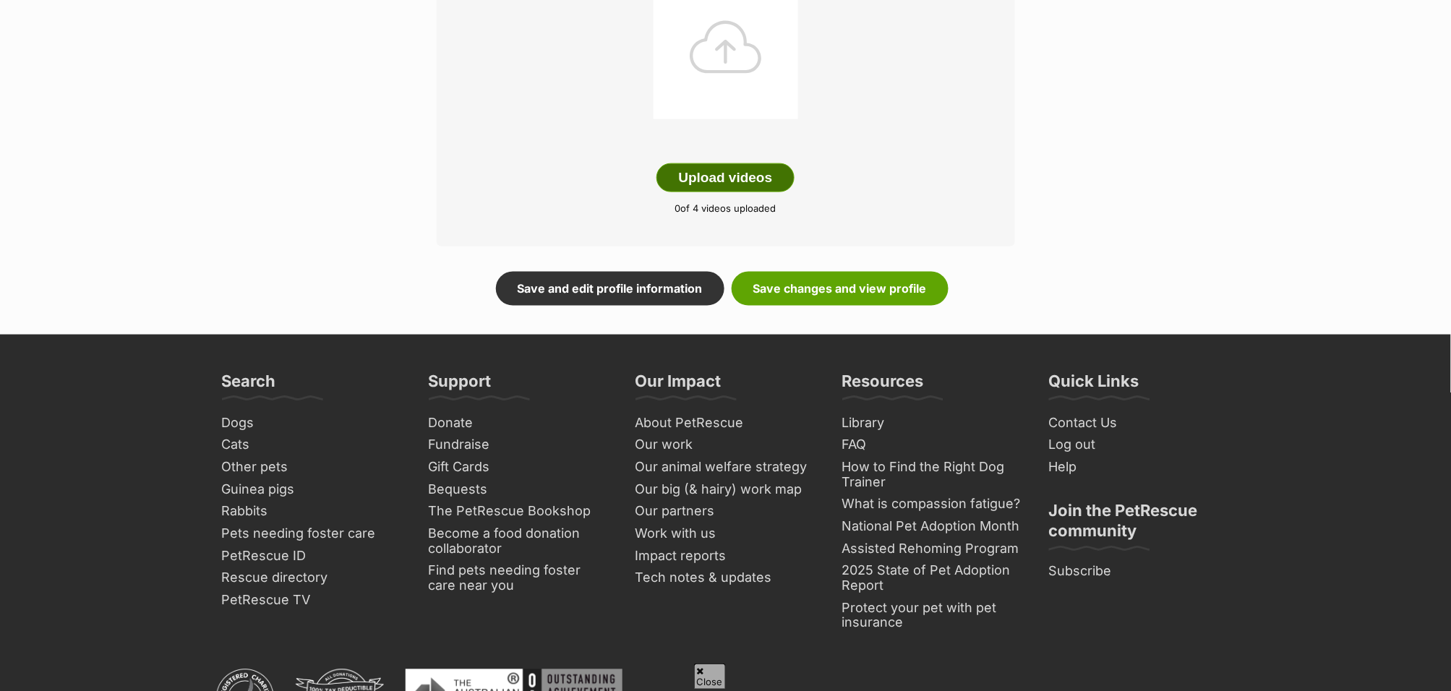
click at [706, 189] on button "Upload videos" at bounding box center [725, 177] width 139 height 29
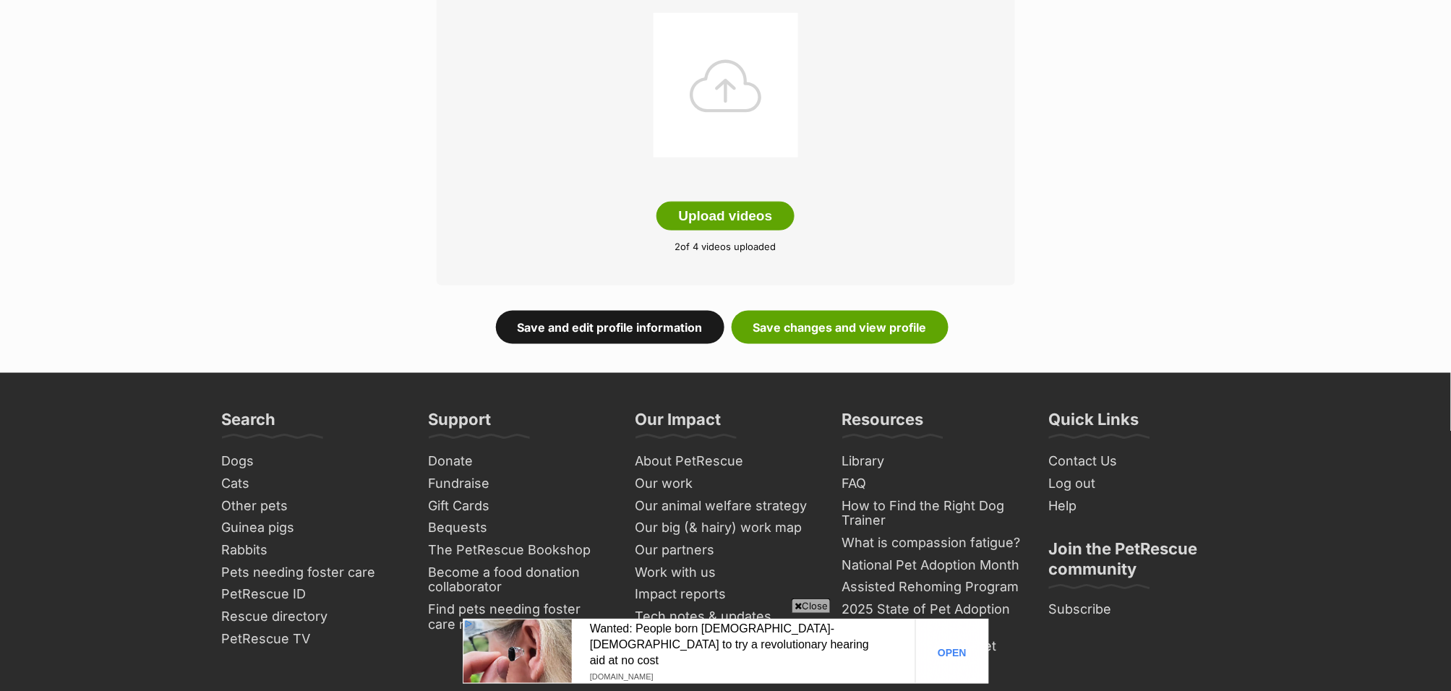
click at [604, 324] on link "Save and edit profile information" at bounding box center [610, 327] width 228 height 33
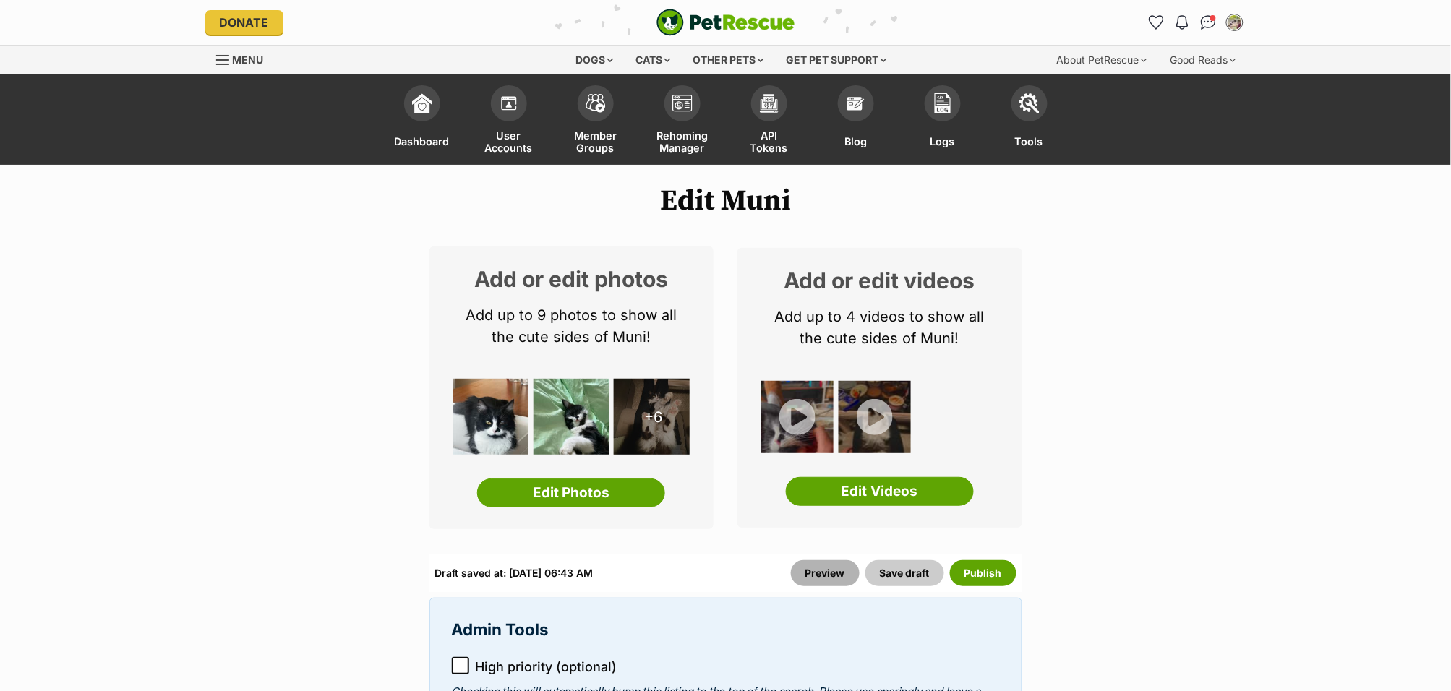
click at [831, 576] on link "Preview" at bounding box center [825, 573] width 69 height 26
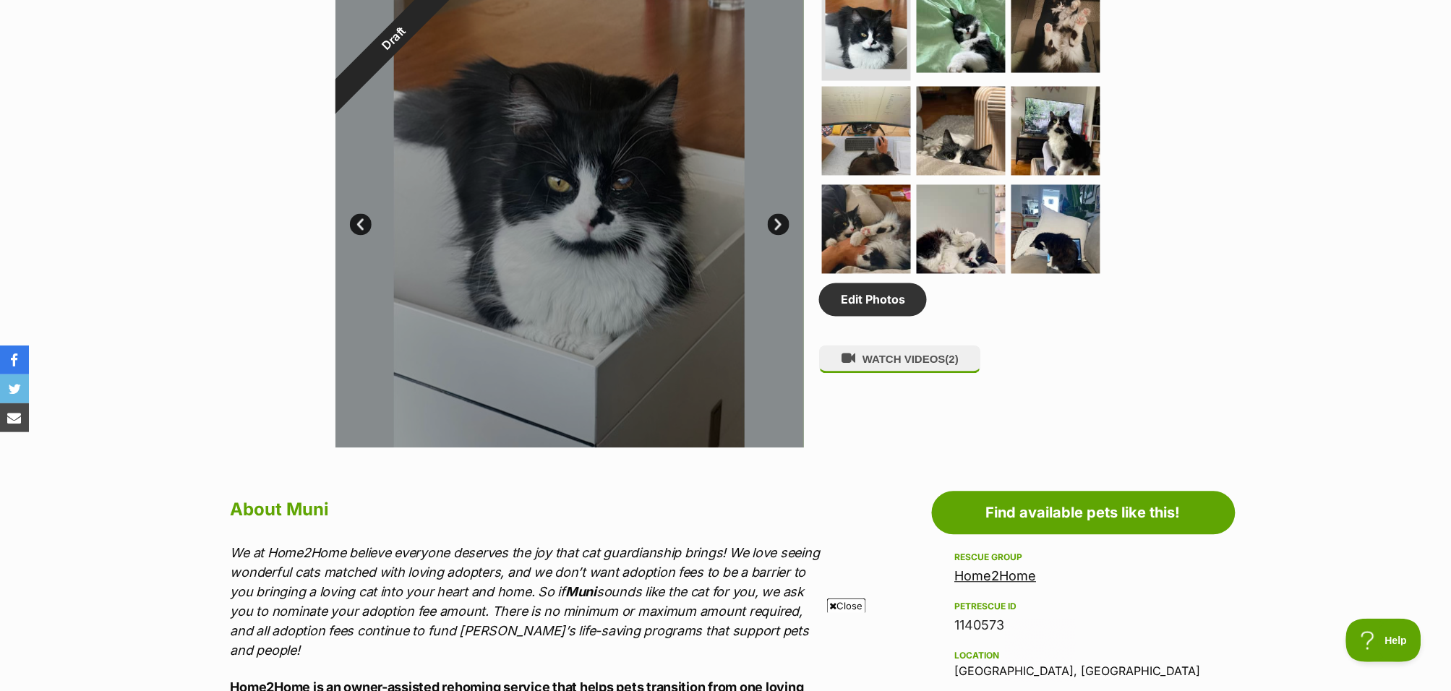
scroll to position [965, 0]
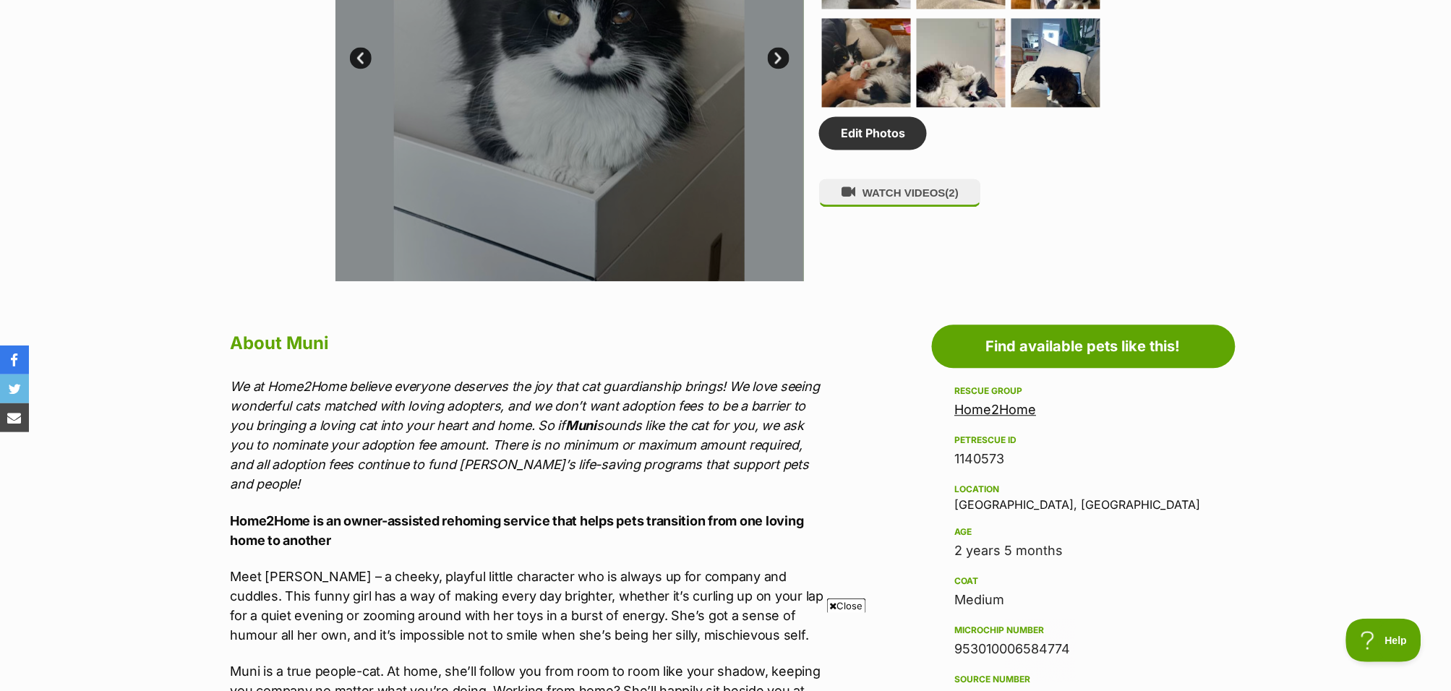
drag, startPoint x: 1015, startPoint y: 460, endPoint x: 949, endPoint y: 452, distance: 66.3
copy div "1140573"
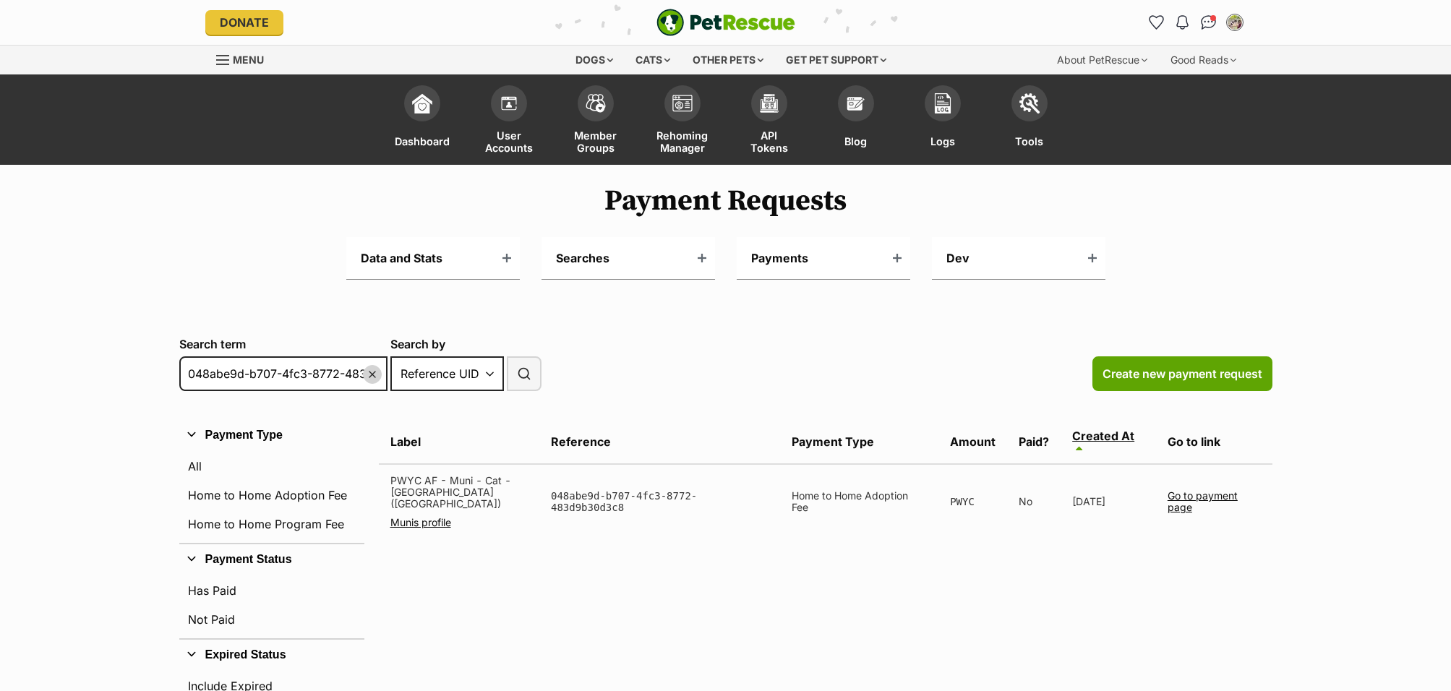
select select "reference"
click at [1179, 489] on link "Go to payment page" at bounding box center [1203, 501] width 70 height 24
